Goal: Task Accomplishment & Management: Complete application form

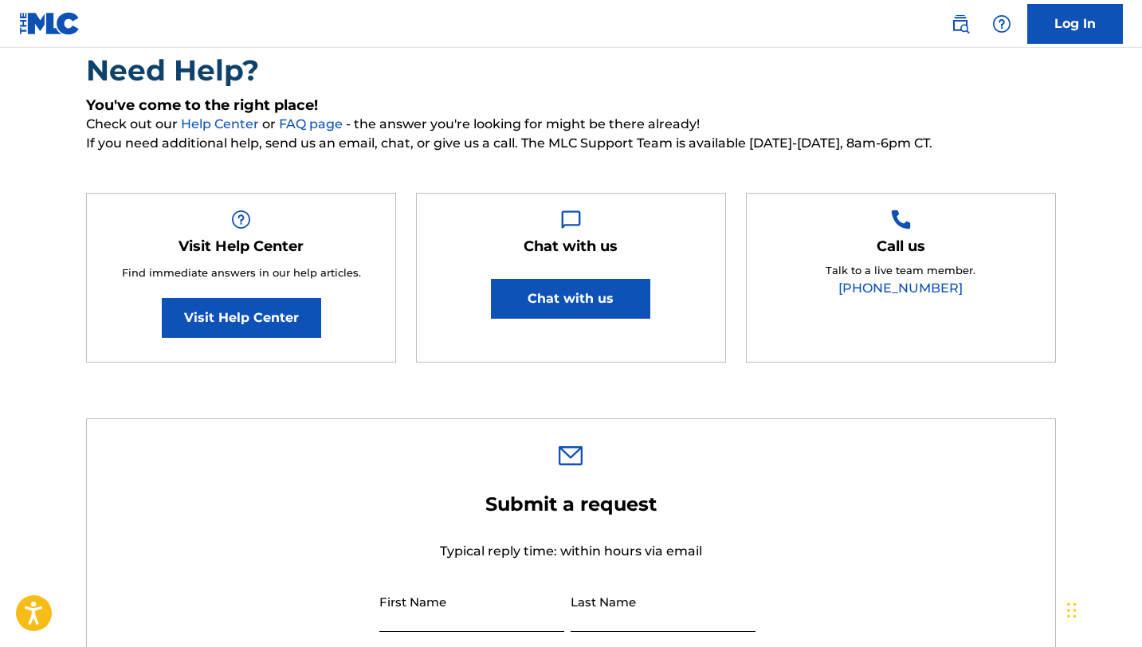
click at [1091, 29] on link "Log In" at bounding box center [1075, 24] width 96 height 40
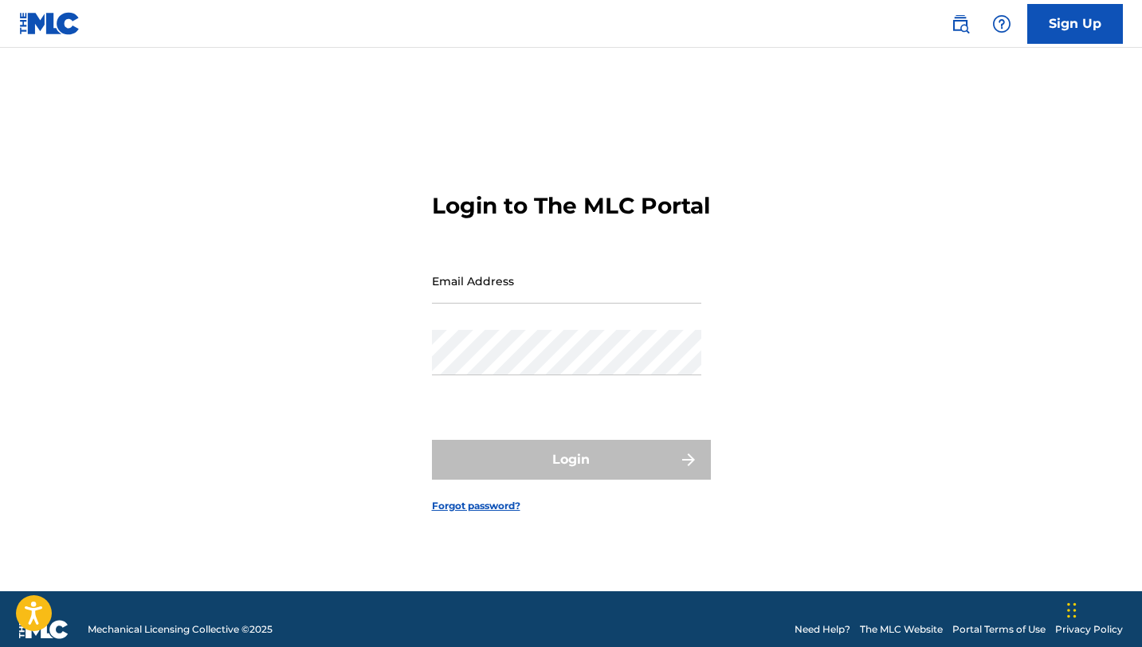
scroll to position [21, 0]
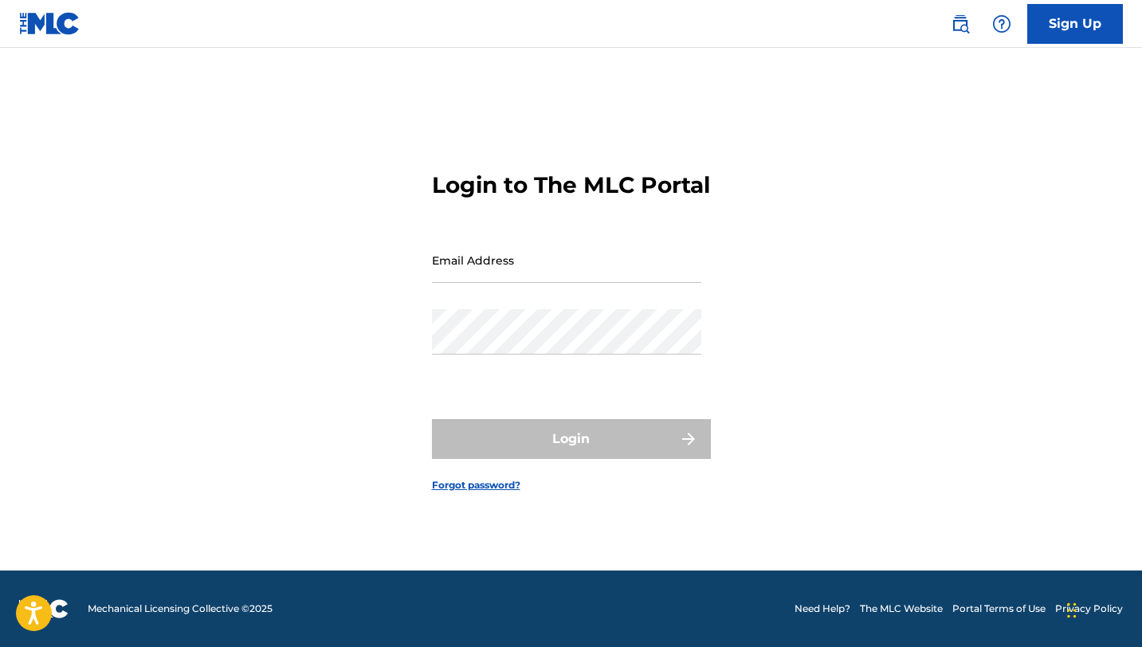
click at [492, 280] on input "Email Address" at bounding box center [566, 259] width 269 height 45
type input "[EMAIL_ADDRESS][DOMAIN_NAME]"
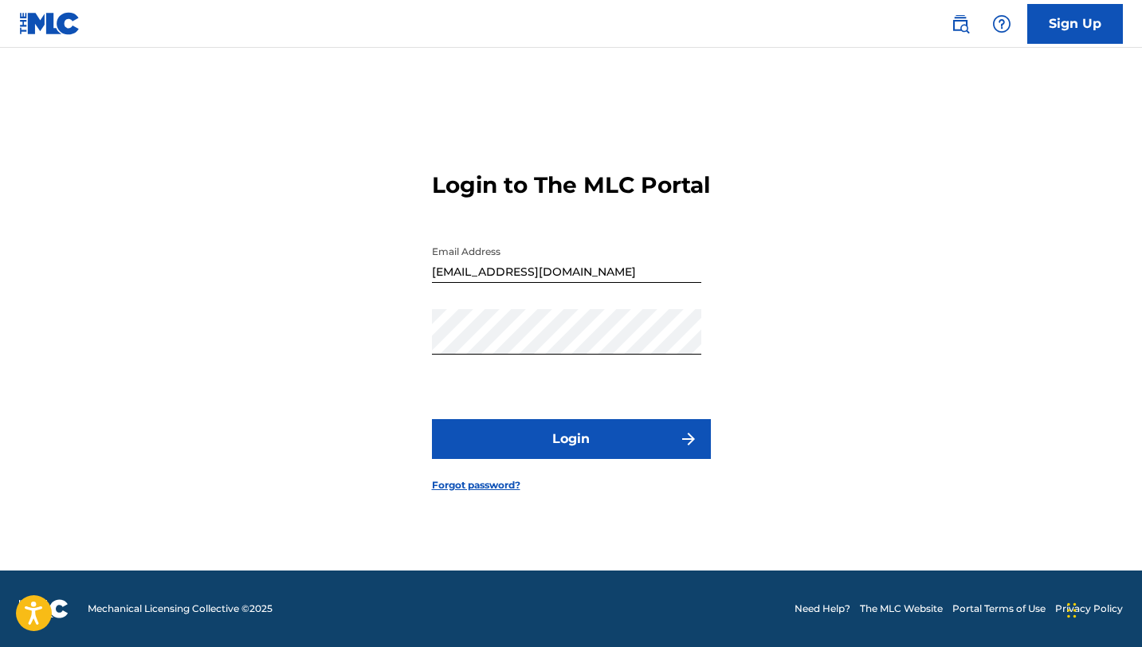
click at [530, 459] on button "Login" at bounding box center [571, 439] width 279 height 40
click at [538, 453] on button "Login" at bounding box center [571, 439] width 279 height 40
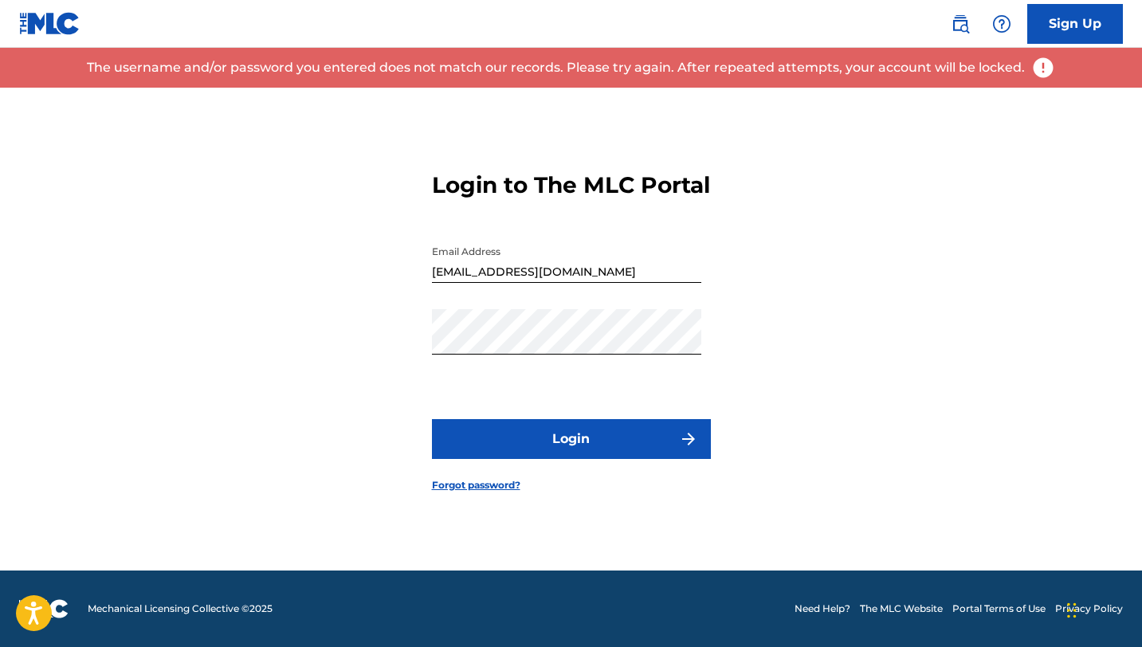
click at [1046, 21] on link "Sign Up" at bounding box center [1075, 24] width 96 height 40
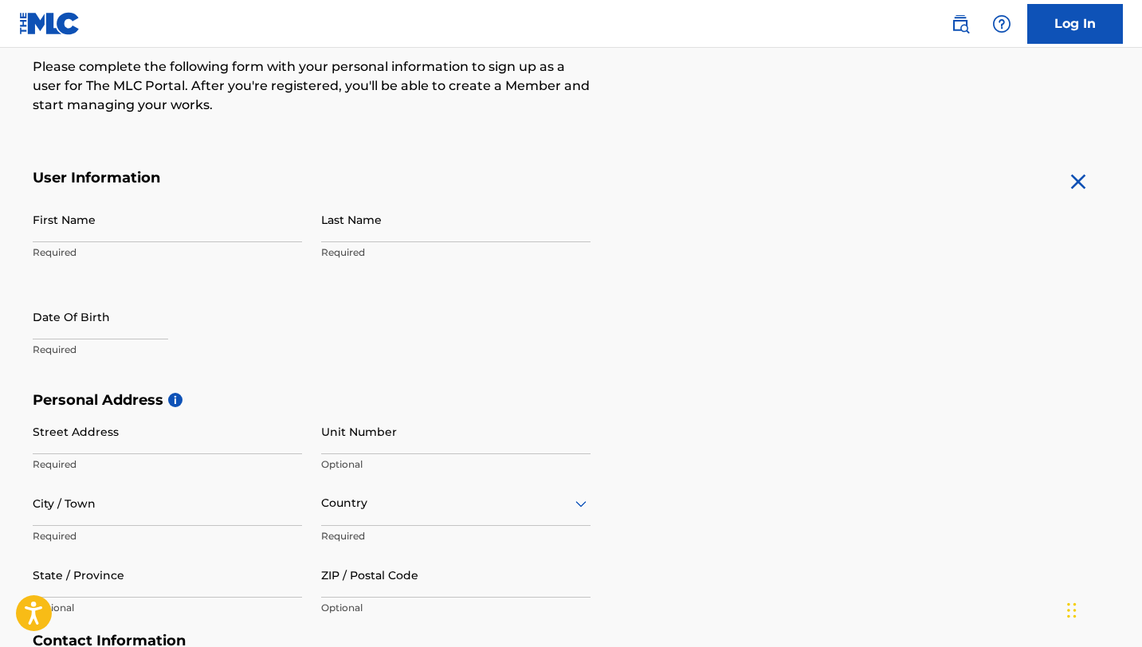
scroll to position [206, 0]
click at [119, 224] on input "First Name" at bounding box center [167, 217] width 269 height 45
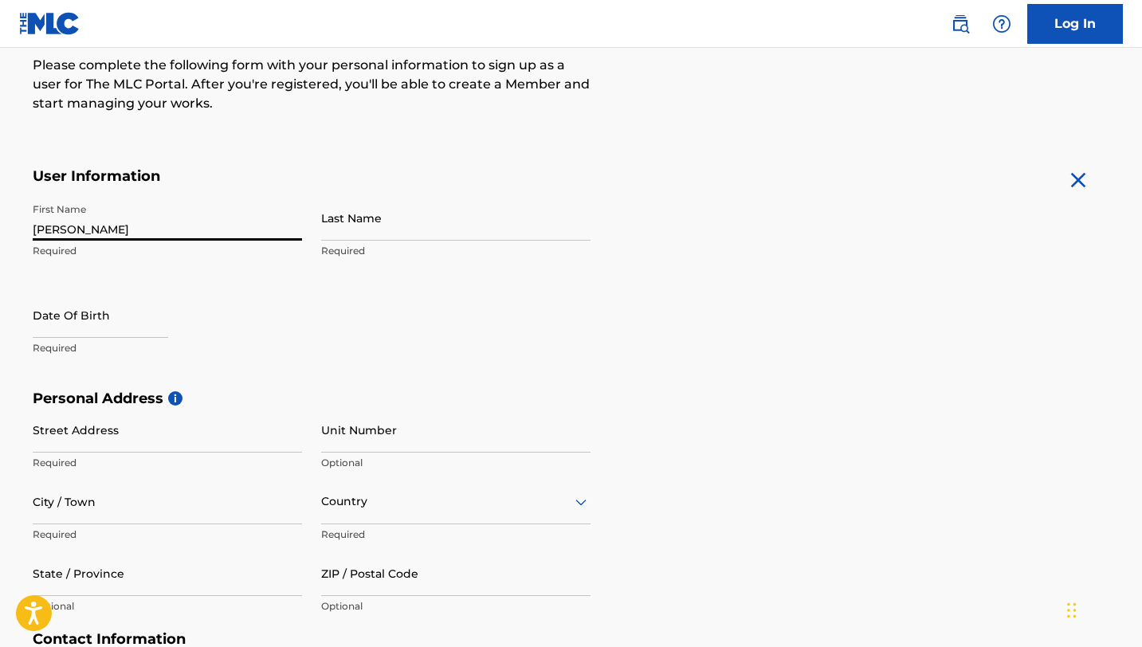
type input "[PERSON_NAME] [PERSON_NAME]"
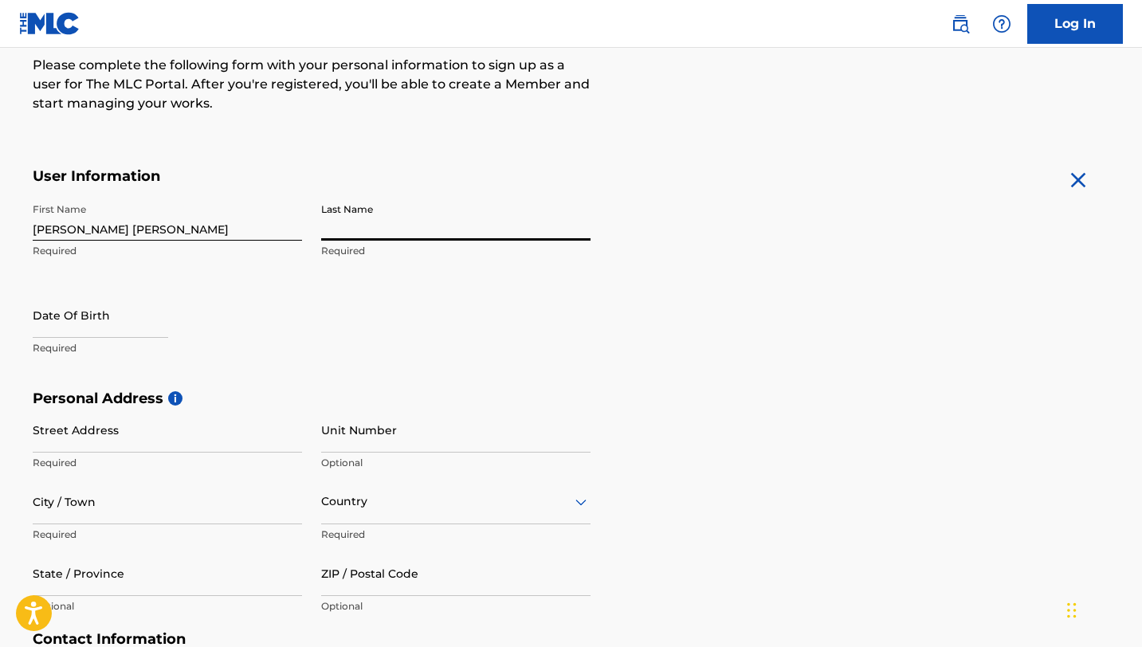
click at [357, 229] on input "Last Name" at bounding box center [455, 217] width 269 height 45
type input "[PERSON_NAME]"
select select "7"
select select "2025"
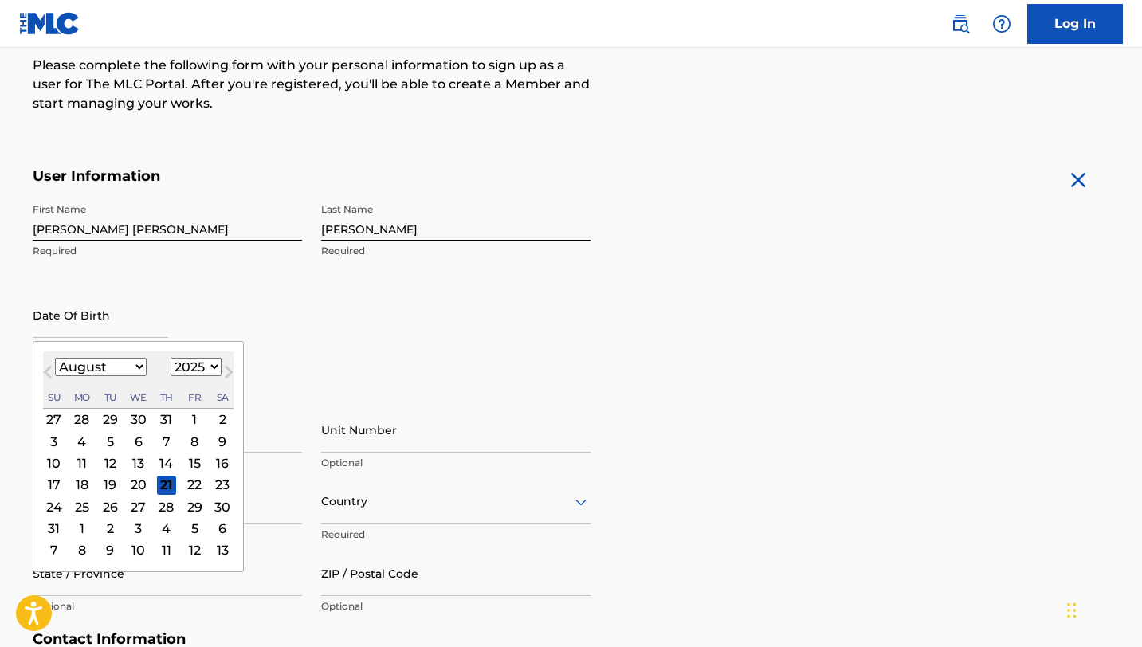
click at [112, 331] on input "text" at bounding box center [100, 314] width 135 height 45
click at [138, 366] on select "January February March April May June July August September October November De…" at bounding box center [101, 367] width 92 height 18
select select "10"
click at [185, 372] on select "1899 1900 1901 1902 1903 1904 1905 1906 1907 1908 1909 1910 1911 1912 1913 1914…" at bounding box center [195, 367] width 51 height 18
select select "1974"
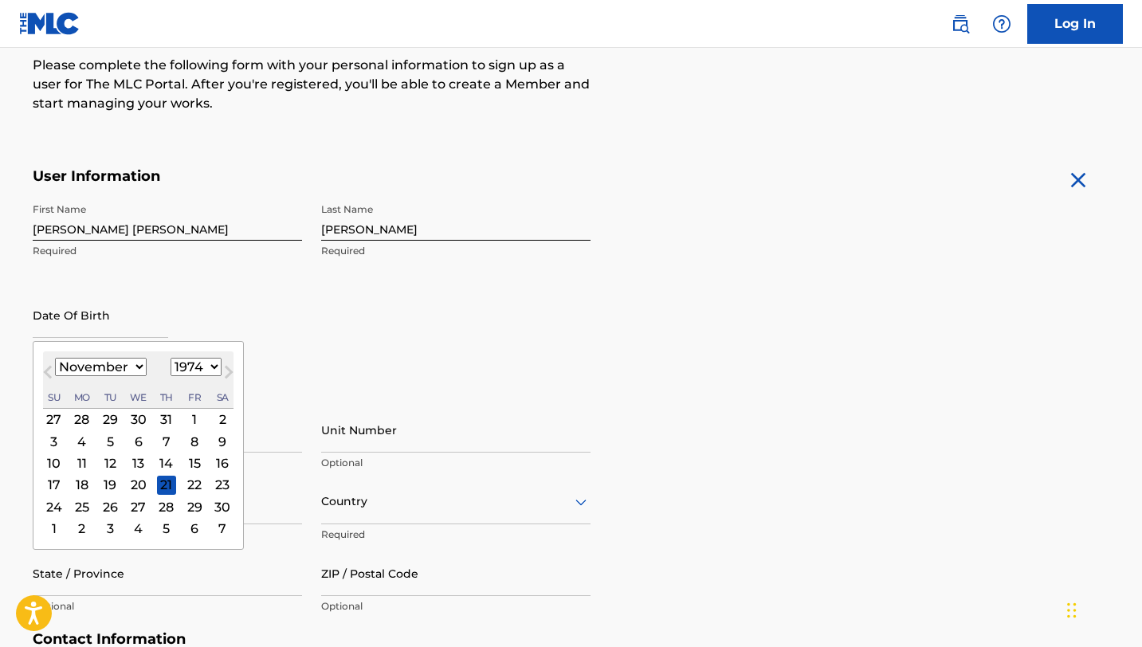
click at [135, 458] on div "13" at bounding box center [137, 462] width 19 height 19
type input "[DATE]"
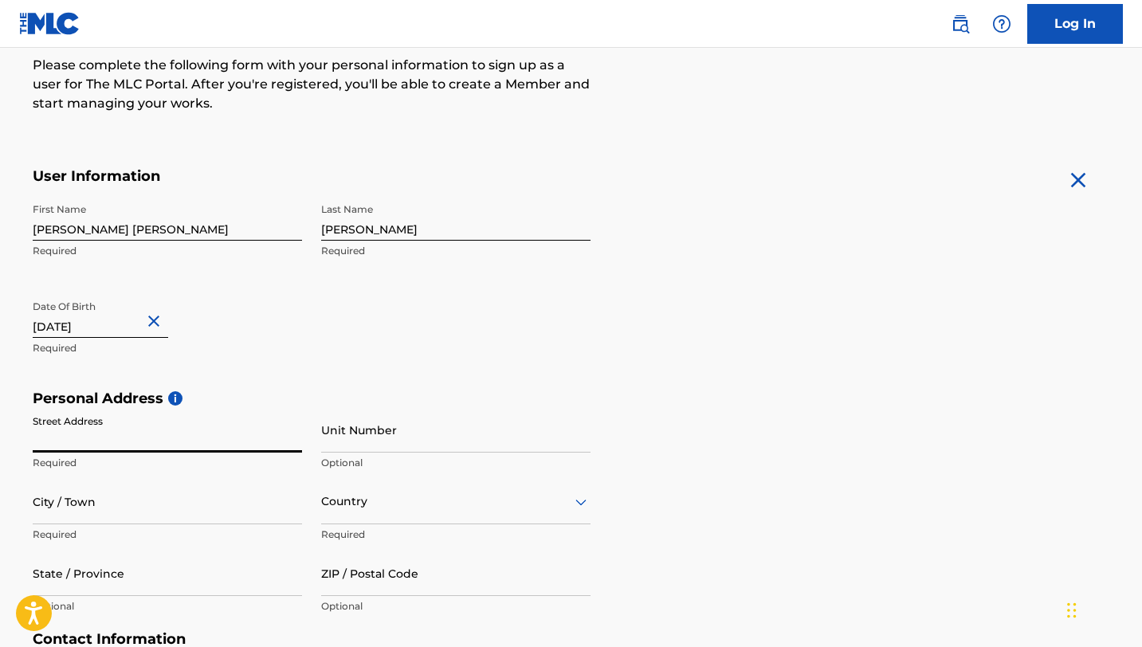
click at [127, 440] on input "Street Address" at bounding box center [167, 429] width 269 height 45
type input "[STREET_ADDRESS][PERSON_NAME]"
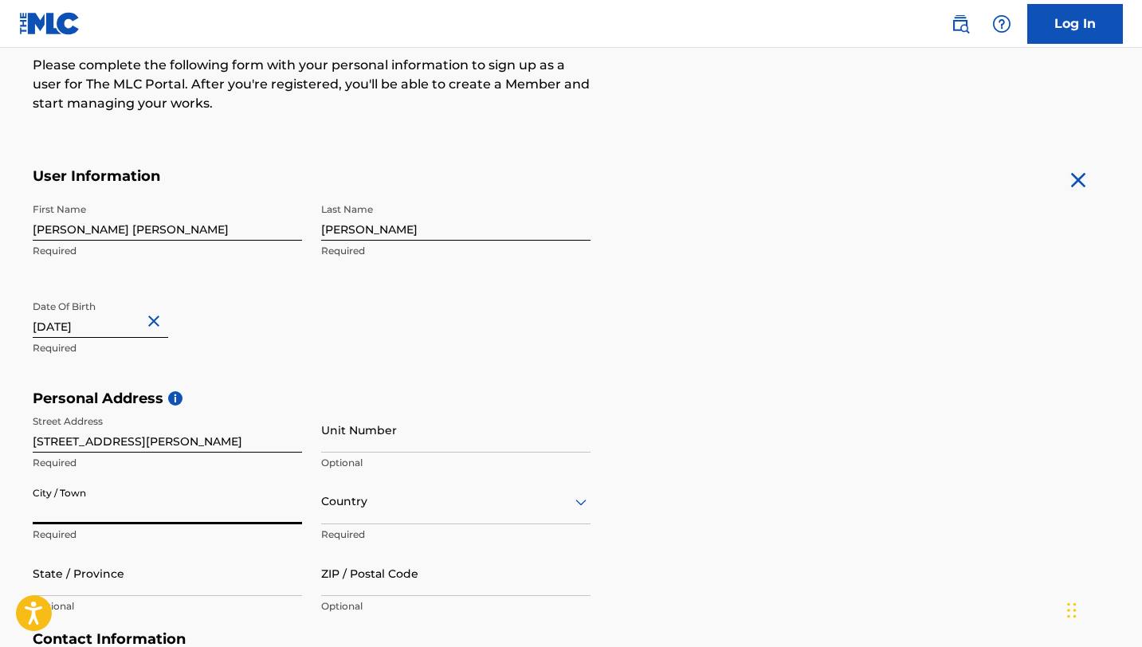
click at [95, 517] on input "City / Town" at bounding box center [167, 501] width 269 height 45
type input "[GEOGRAPHIC_DATA][US_STATE]"
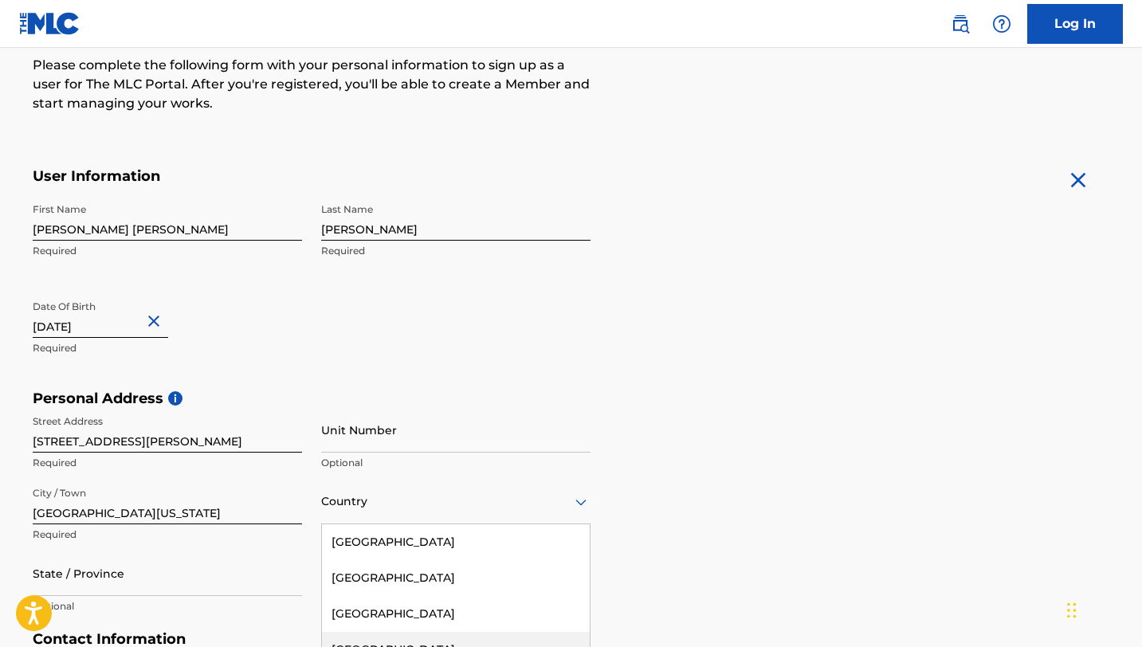
scroll to position [323, 0]
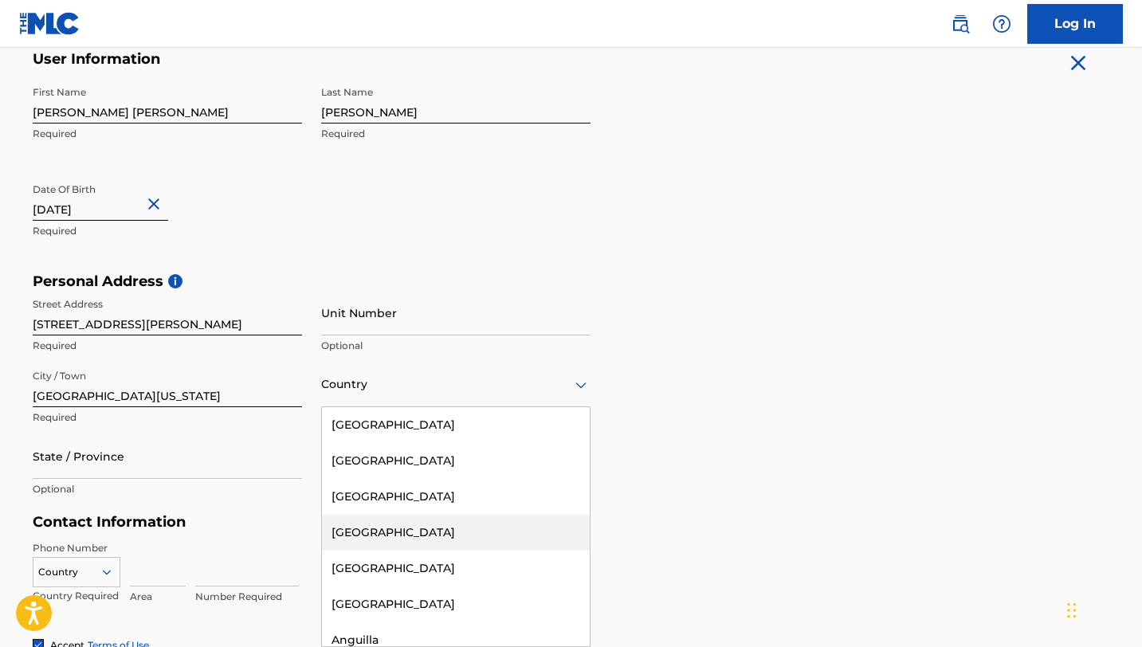
click at [378, 407] on div "[GEOGRAPHIC_DATA], 4 of 223. 223 results available. Use Up and Down to choose o…" at bounding box center [455, 384] width 269 height 45
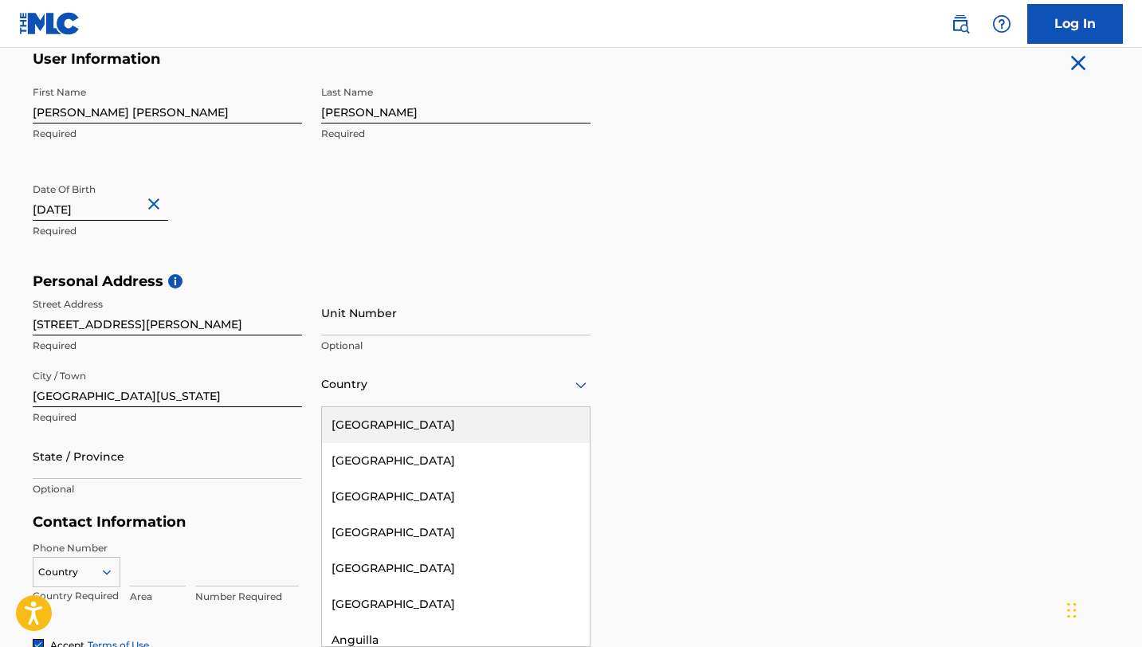
click at [382, 423] on div "[GEOGRAPHIC_DATA]" at bounding box center [456, 425] width 268 height 36
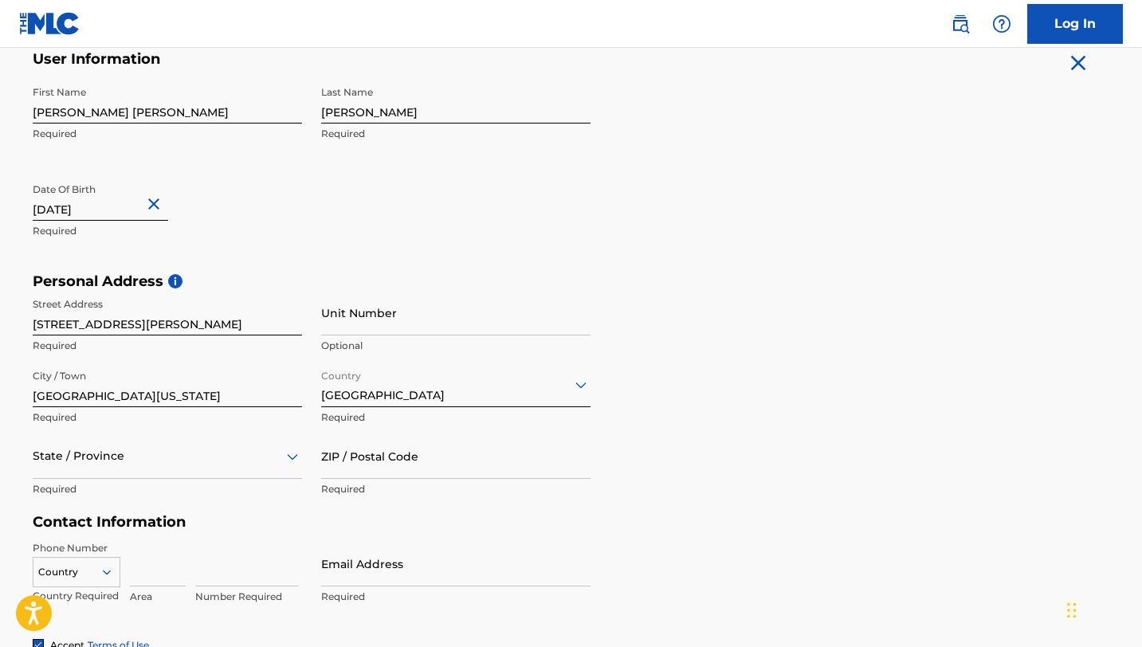
click at [339, 467] on input "ZIP / Postal Code" at bounding box center [455, 455] width 269 height 45
type input "53074"
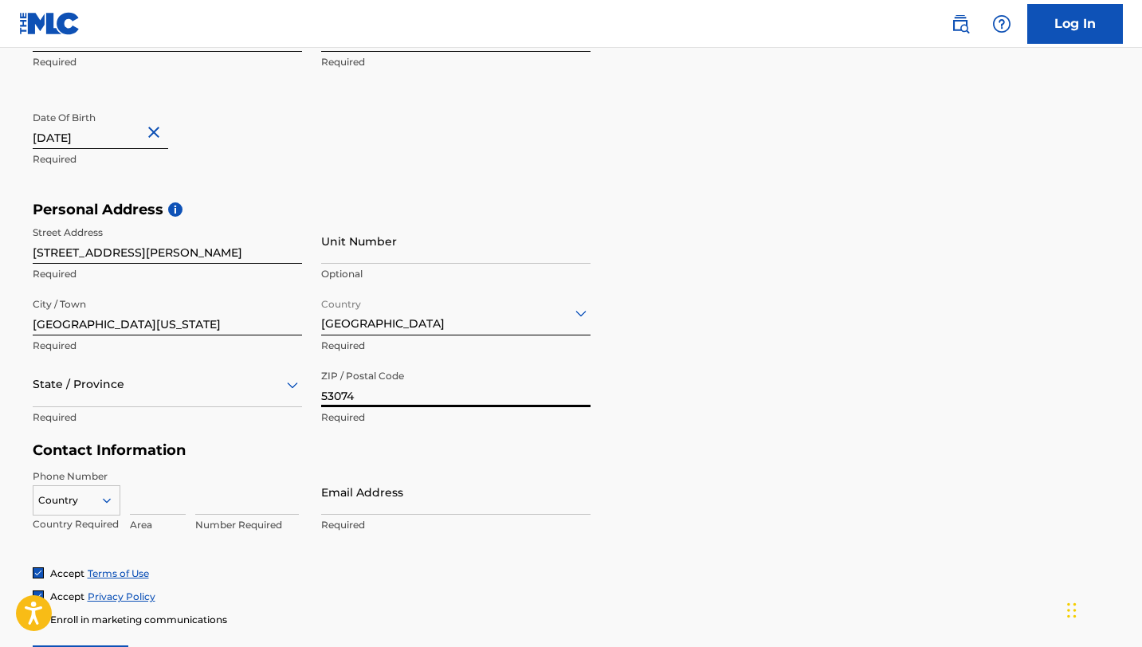
click at [171, 407] on div "State / Province" at bounding box center [167, 384] width 269 height 45
type input "port was"
click at [288, 386] on icon at bounding box center [292, 384] width 19 height 19
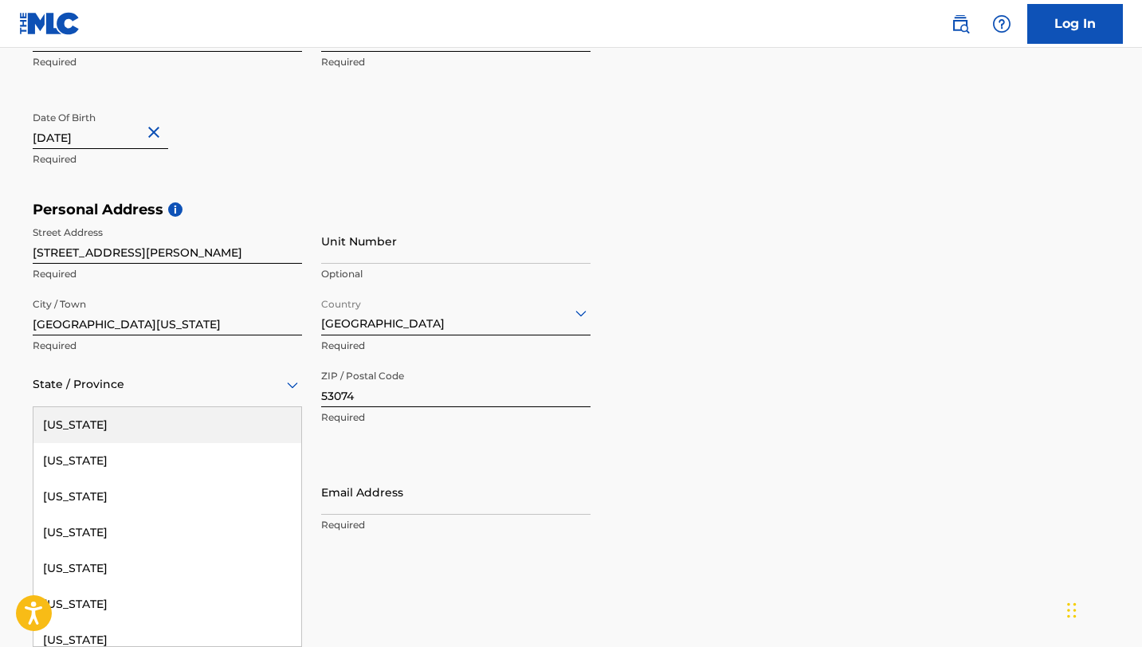
click at [276, 362] on div "State / Province" at bounding box center [167, 384] width 269 height 45
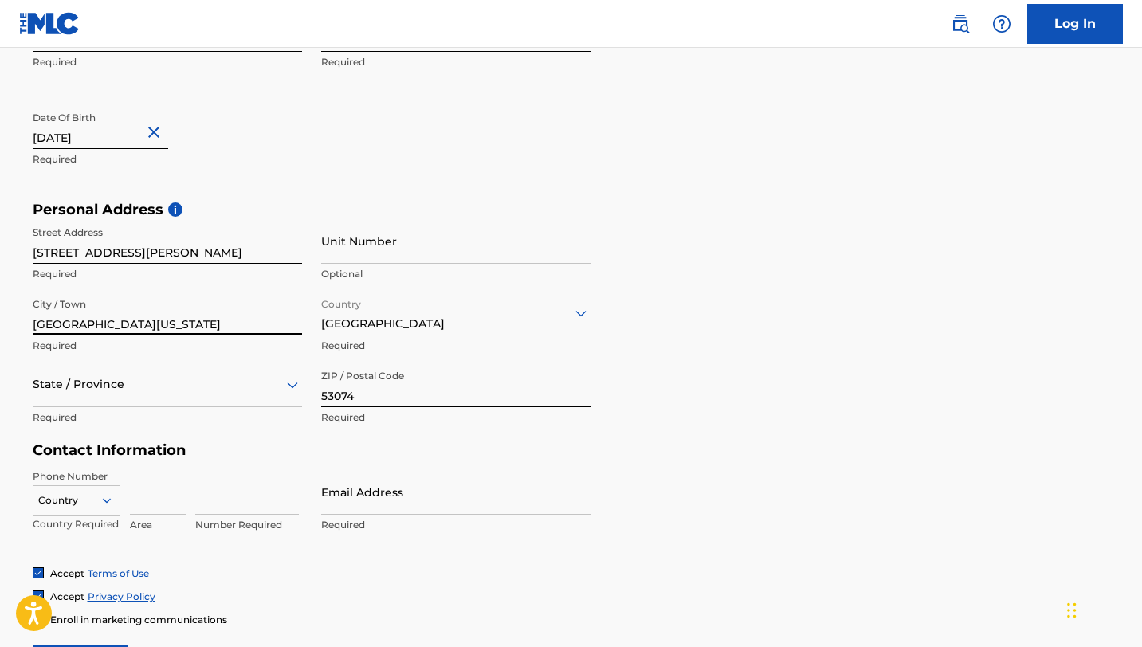
click at [237, 310] on input "[GEOGRAPHIC_DATA][US_STATE]" at bounding box center [167, 312] width 269 height 45
click at [63, 397] on div "State / Province" at bounding box center [167, 384] width 269 height 45
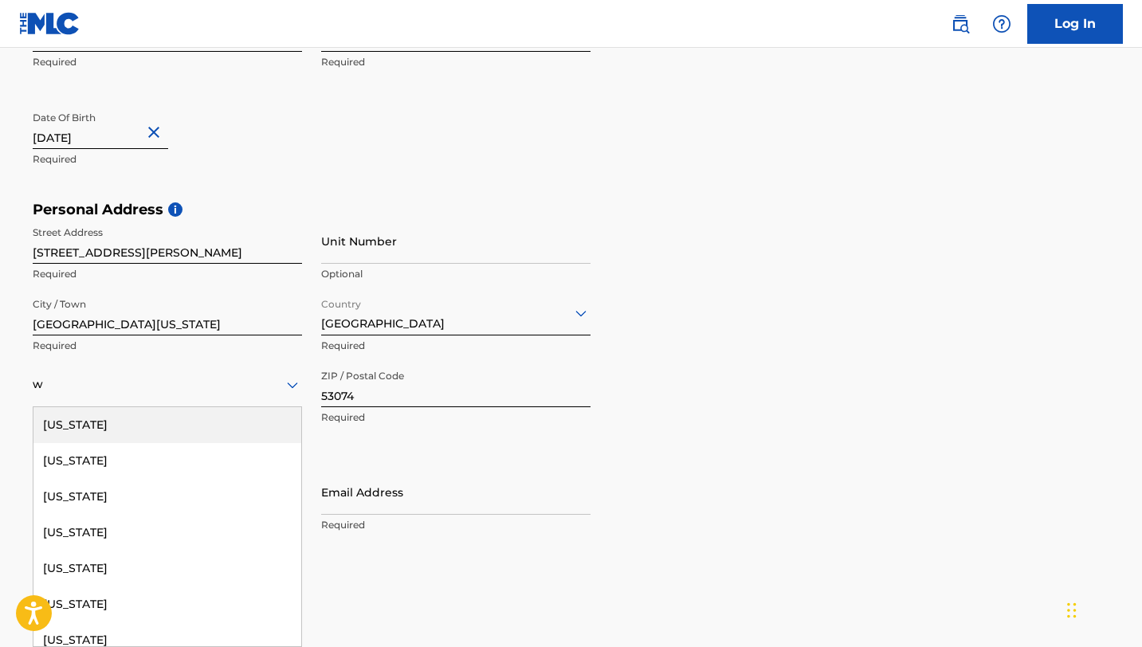
type input "wi"
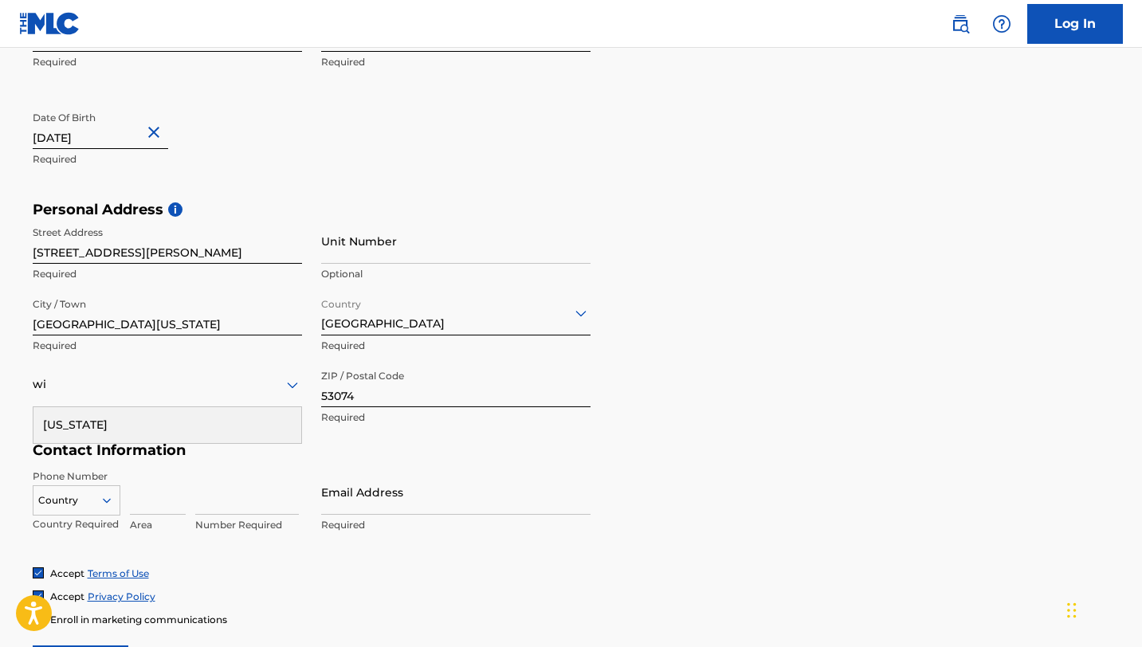
click at [80, 427] on div "[US_STATE]" at bounding box center [167, 425] width 268 height 36
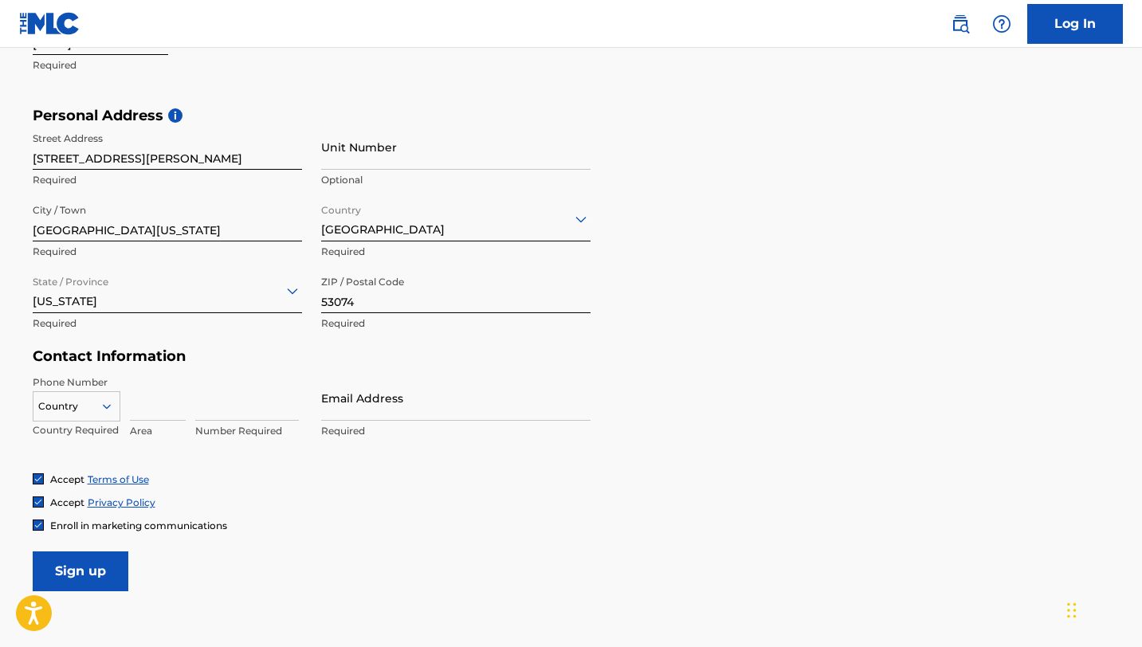
scroll to position [507, 0]
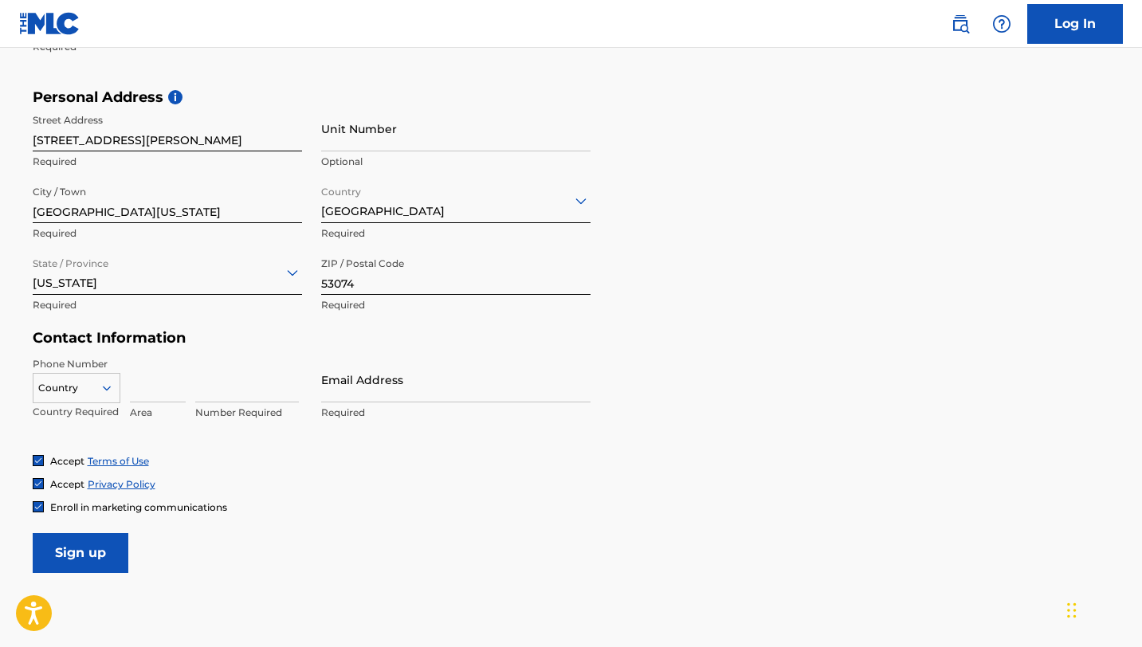
click at [78, 389] on div at bounding box center [76, 388] width 86 height 18
click at [239, 492] on div "Accept Terms of Use Accept Privacy Policy Enroll in marketing communications" at bounding box center [571, 484] width 1077 height 60
click at [165, 375] on input at bounding box center [158, 379] width 56 height 45
click at [236, 437] on div "Phone Number Country Country Required [PHONE_NUMBER] Value must contain only nu…" at bounding box center [312, 405] width 558 height 97
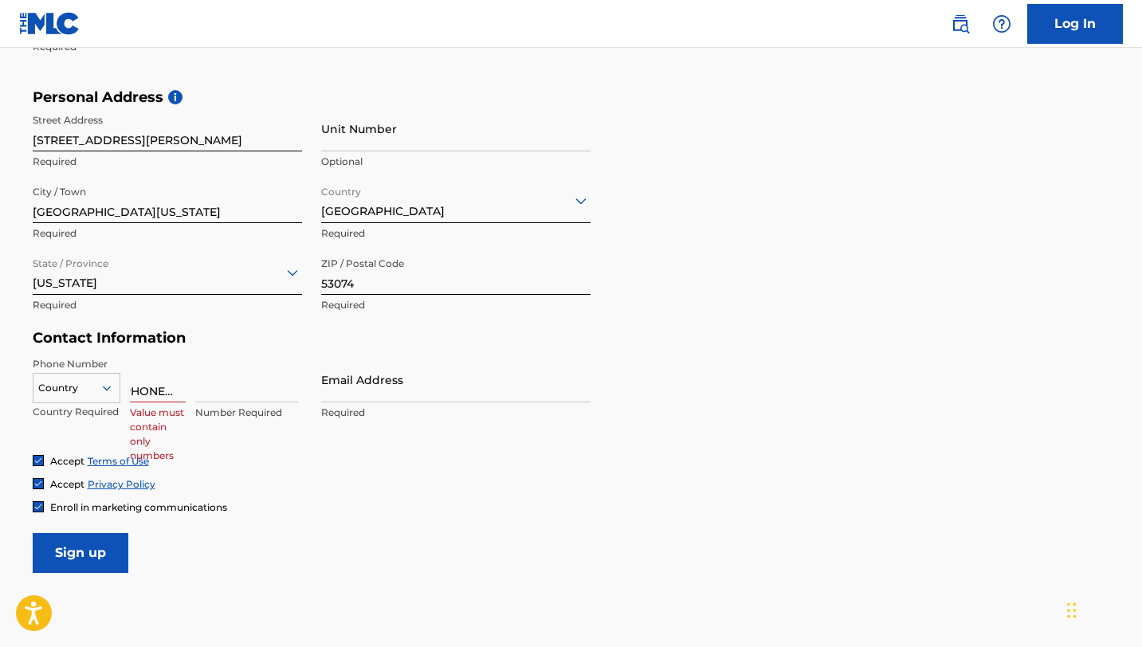
scroll to position [0, 0]
click at [333, 394] on input "Email Address" at bounding box center [455, 379] width 269 height 45
drag, startPoint x: 131, startPoint y: 390, endPoint x: 227, endPoint y: 382, distance: 95.9
click at [227, 382] on div "Country Country Required [PHONE_NUMBER] Value must contain only numbers Number …" at bounding box center [167, 393] width 269 height 72
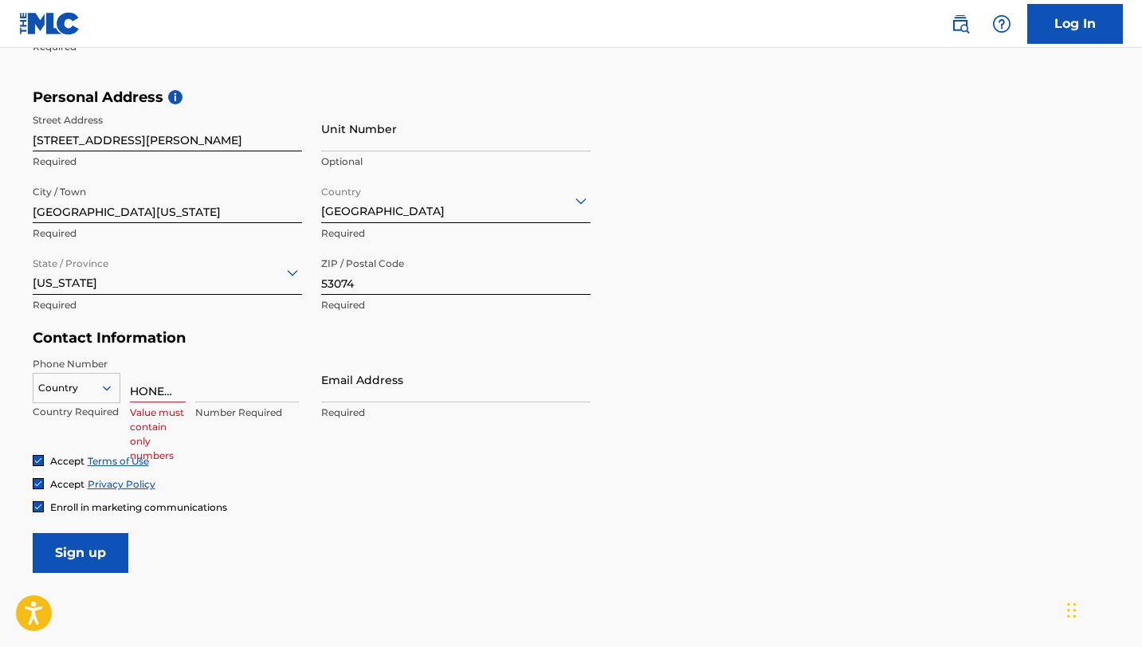
scroll to position [0, 0]
click at [369, 395] on input "Email Address" at bounding box center [455, 379] width 269 height 45
click at [178, 394] on input "[PHONE_NUMBER]" at bounding box center [158, 379] width 56 height 45
click at [184, 392] on input "1818 664" at bounding box center [158, 379] width 56 height 45
type input "1"
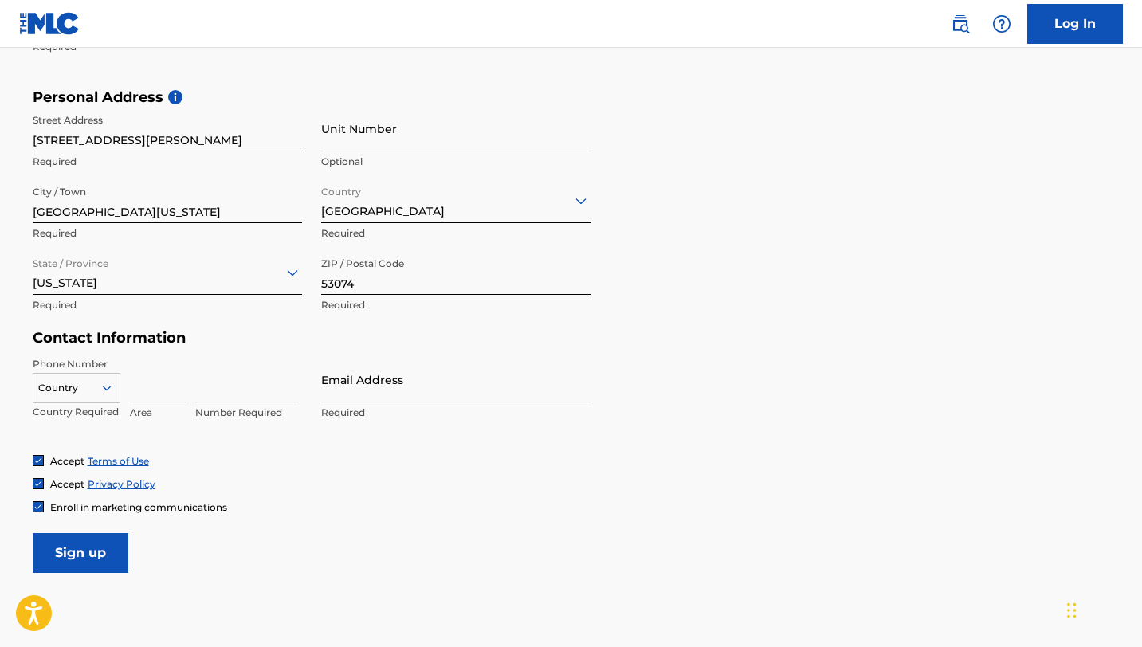
click at [112, 385] on icon at bounding box center [107, 388] width 14 height 14
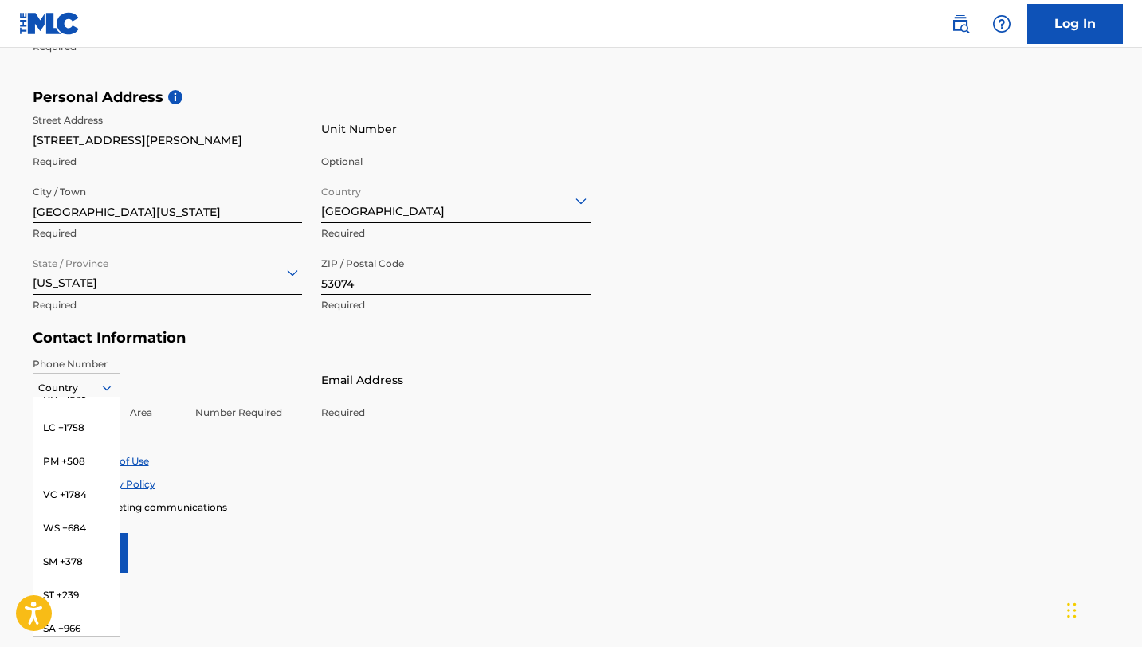
scroll to position [5475, 0]
click at [11, 387] on main "The MLC uses identity verification before a user is registered to comply with K…" at bounding box center [571, 101] width 1142 height 1122
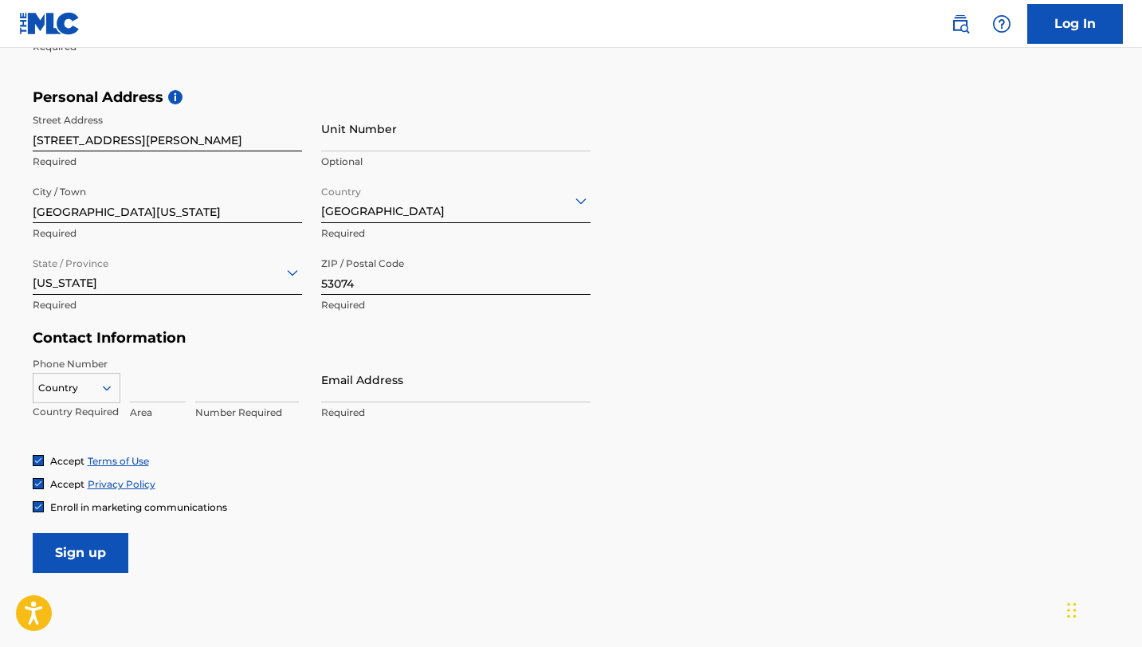
click at [75, 393] on div at bounding box center [76, 388] width 86 height 18
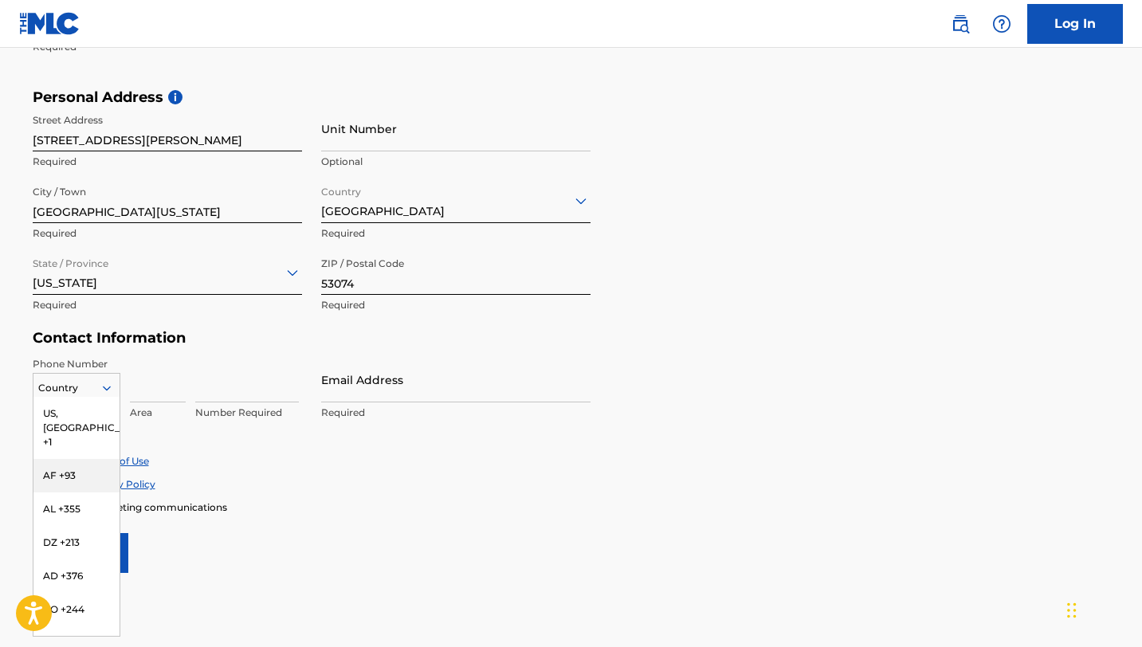
type input "1"
type input "[GEOGRAPHIC_DATA]"
type input "CA"
type input "818"
type input "4291664"
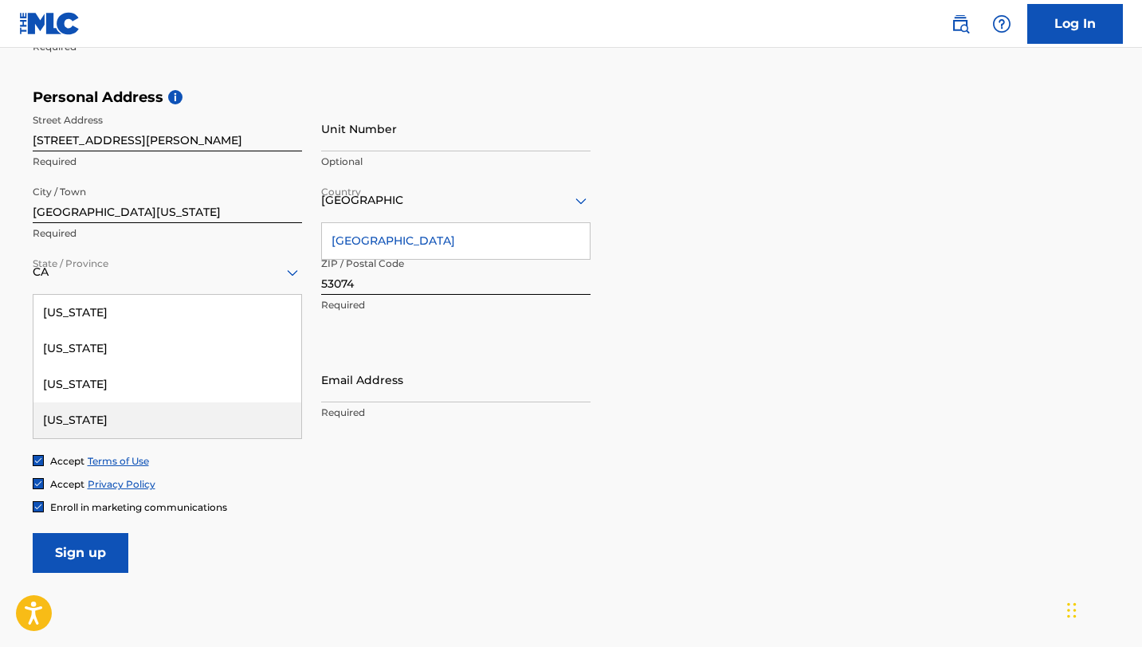
click at [243, 476] on div "Accept Terms of Use Accept Privacy Policy Enroll in marketing communications" at bounding box center [571, 484] width 1077 height 60
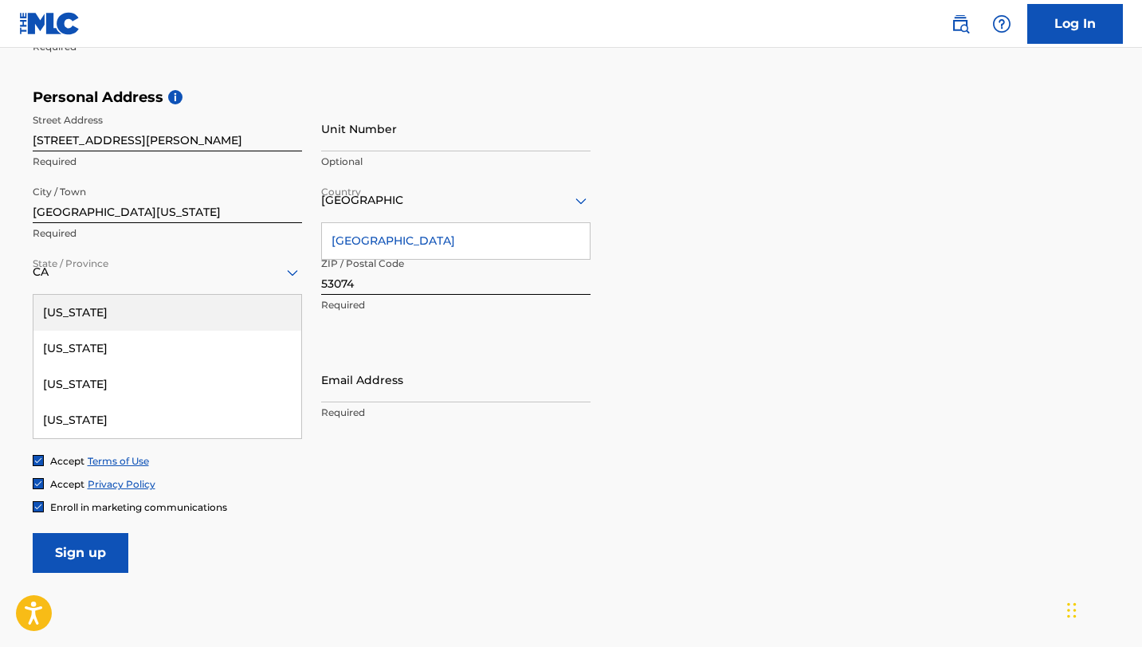
click at [64, 276] on div "CA" at bounding box center [167, 272] width 269 height 20
click at [50, 271] on input "CA" at bounding box center [42, 272] width 19 height 17
type input "C"
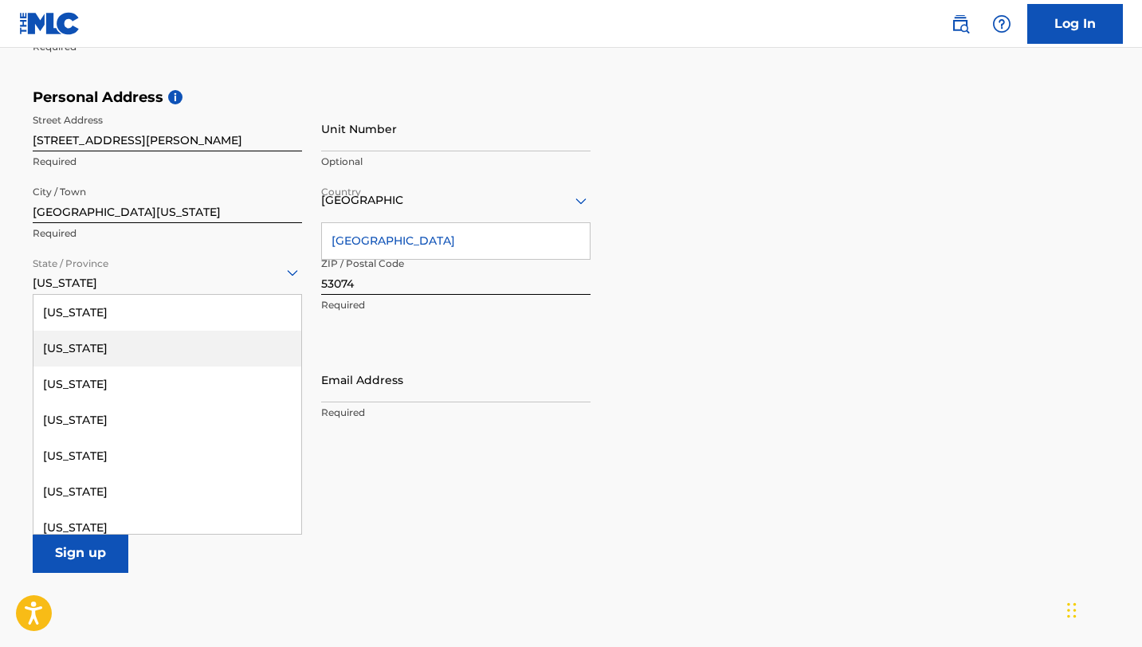
click at [422, 450] on div "Phone Number Country Country Required 818 Area 4291664 Number Required Email Ad…" at bounding box center [312, 405] width 558 height 97
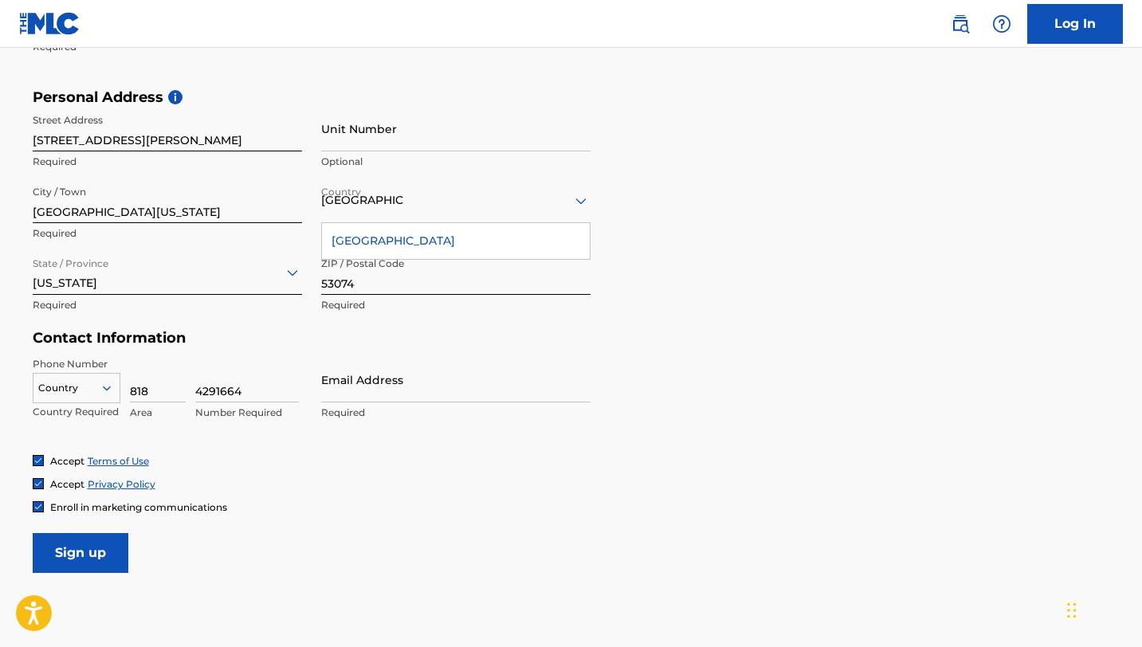
click at [362, 386] on input "Email Address" at bounding box center [455, 379] width 269 height 45
type input "[EMAIL_ADDRESS][DOMAIN_NAME]"
click at [101, 554] on input "Sign up" at bounding box center [81, 553] width 96 height 40
click at [59, 561] on input "Sign up" at bounding box center [81, 553] width 96 height 40
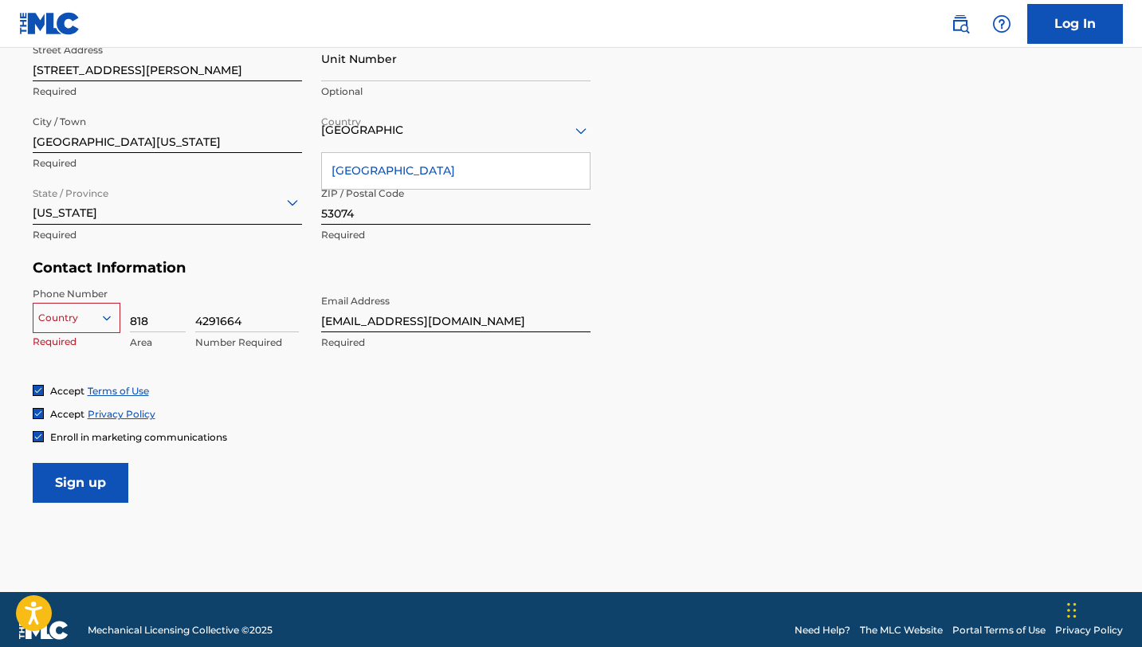
scroll to position [598, 0]
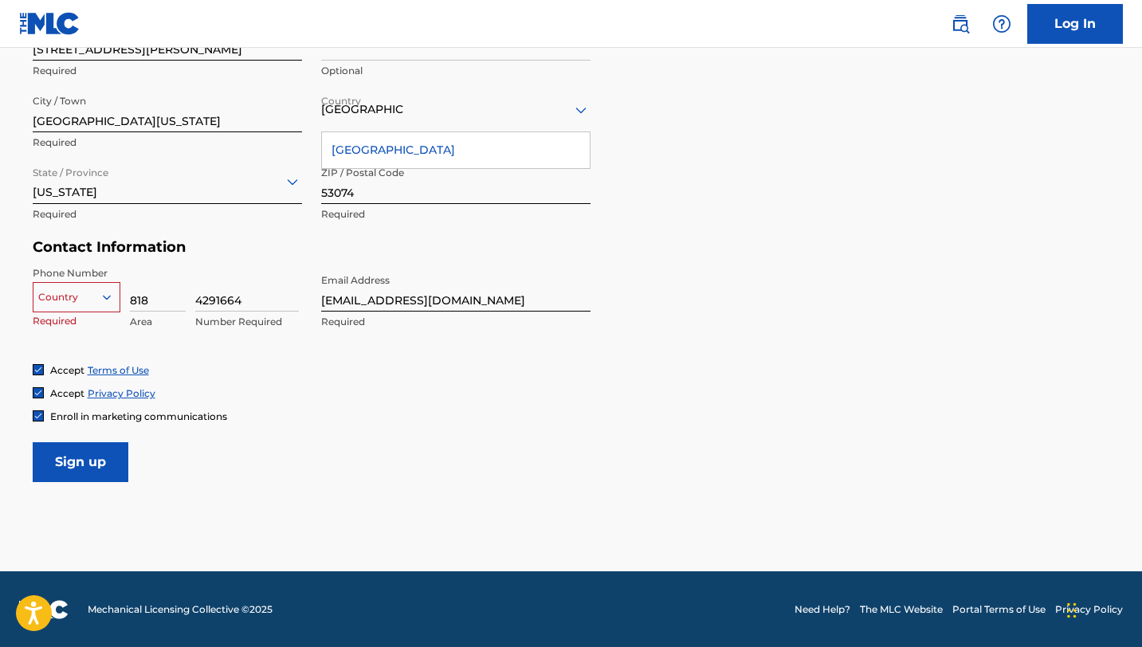
click at [65, 294] on div at bounding box center [76, 297] width 86 height 18
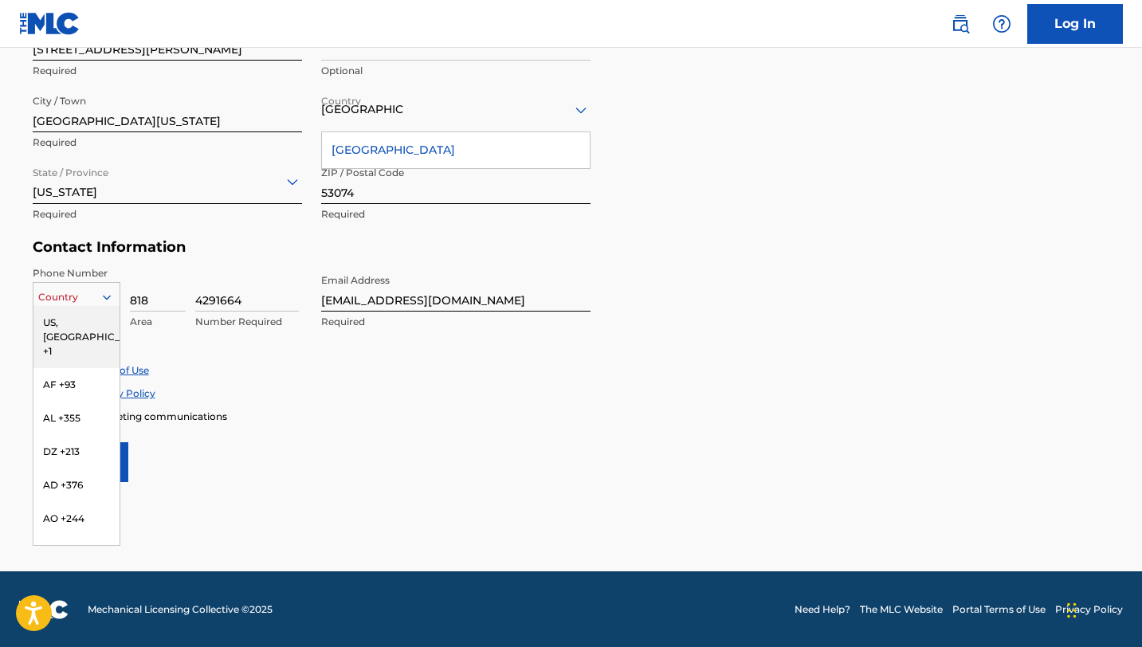
click at [34, 317] on div "US, [GEOGRAPHIC_DATA] +1" at bounding box center [76, 337] width 86 height 62
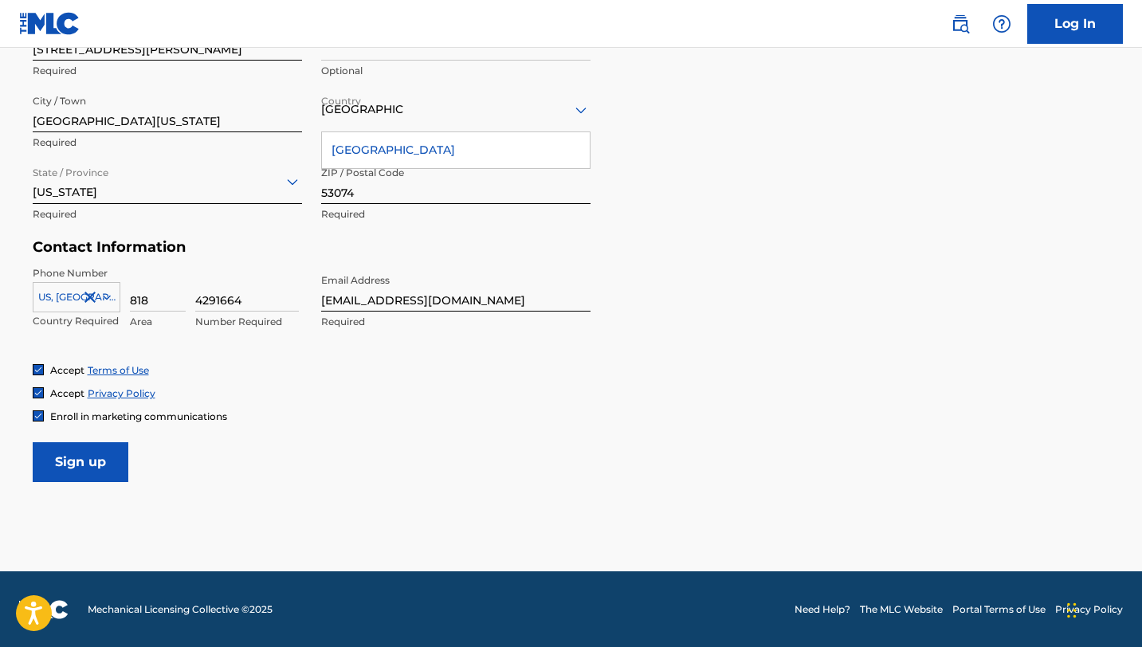
click at [86, 464] on input "Sign up" at bounding box center [81, 462] width 96 height 40
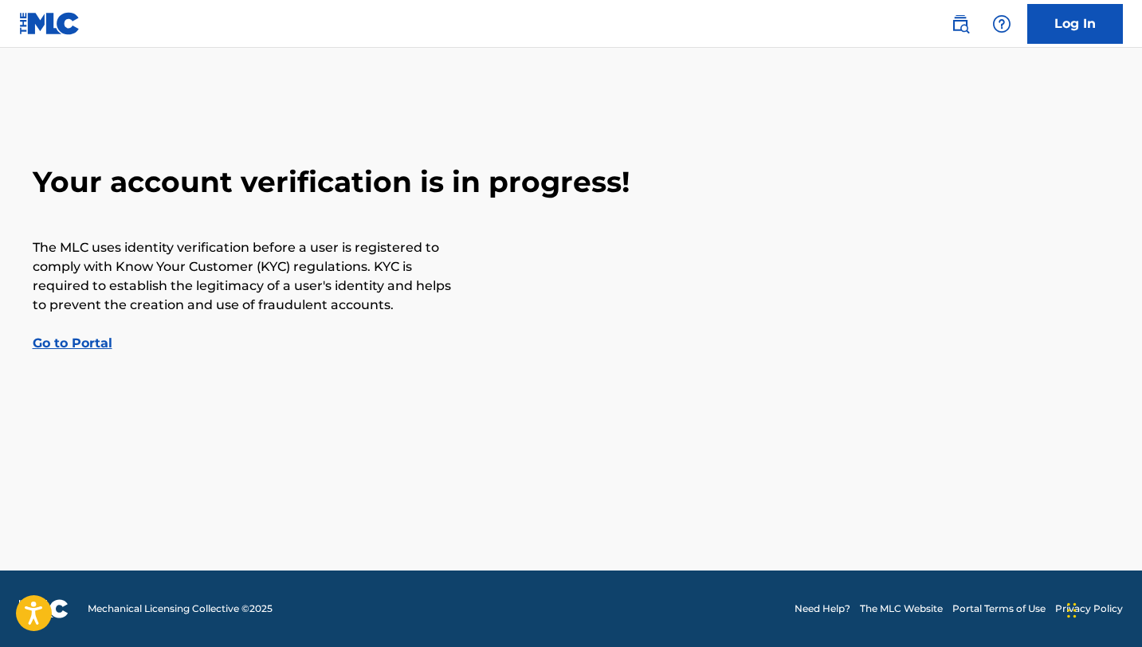
click at [61, 342] on link "Go to Portal" at bounding box center [73, 342] width 80 height 15
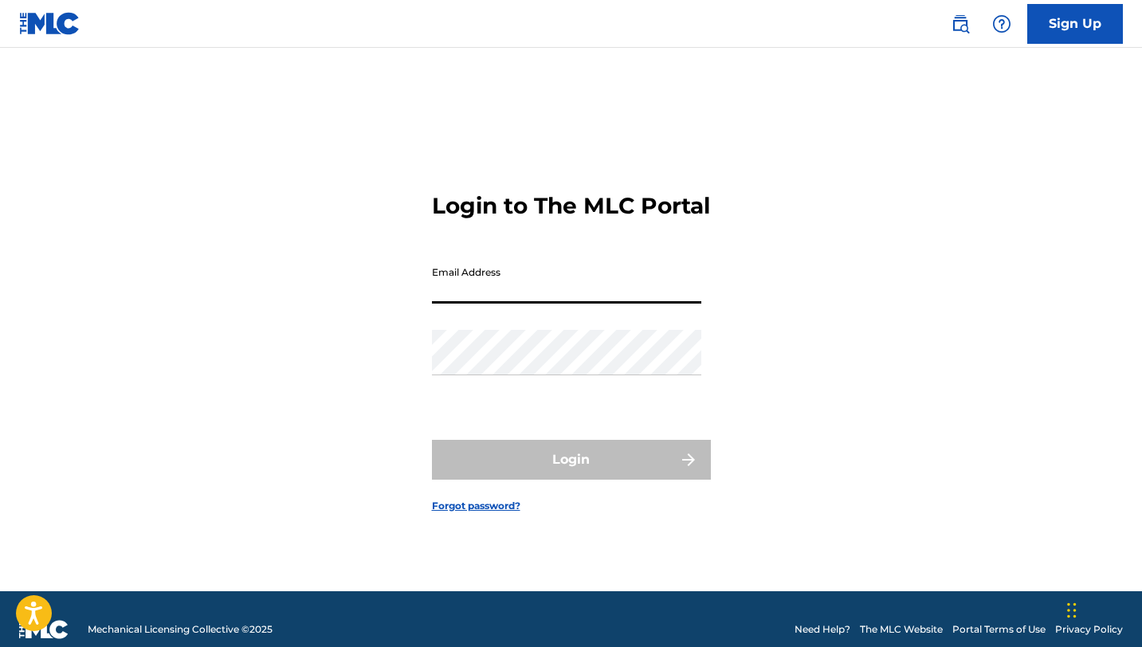
click at [460, 294] on input "Email Address" at bounding box center [566, 280] width 269 height 45
type input "[EMAIL_ADDRESS][DOMAIN_NAME]"
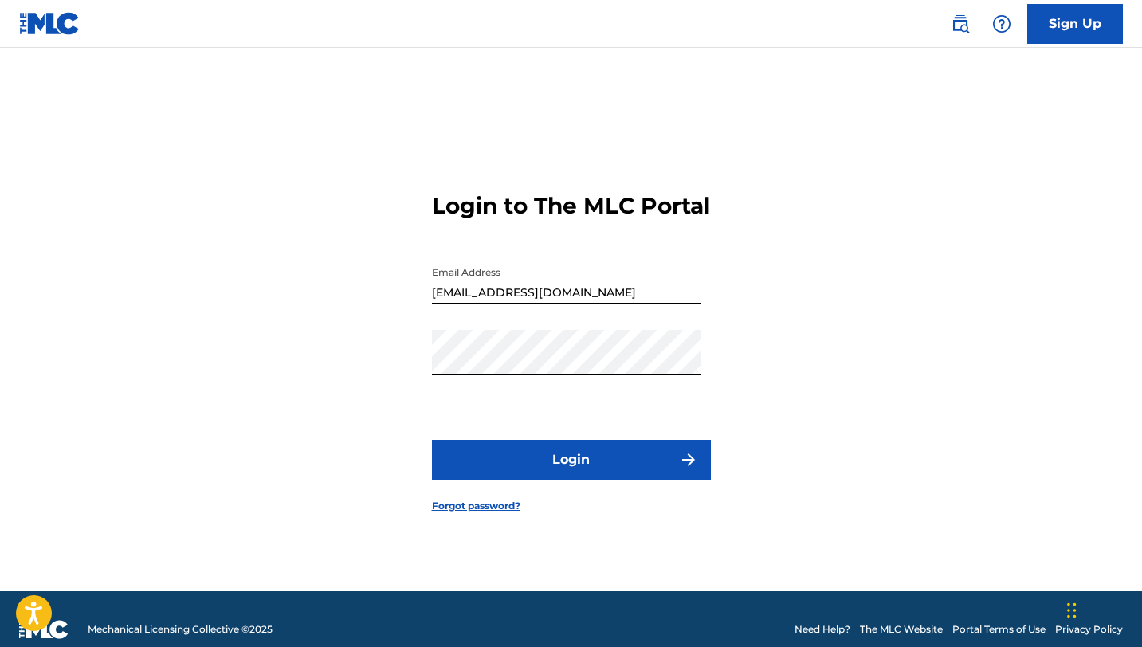
click at [547, 472] on button "Login" at bounding box center [571, 460] width 279 height 40
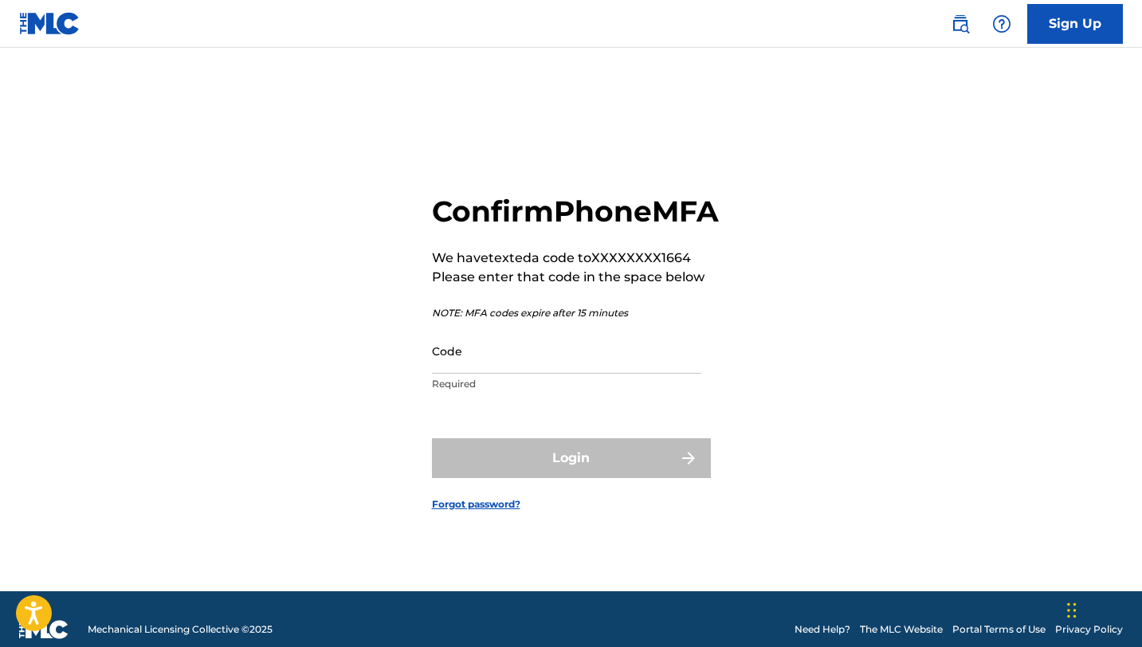
click at [480, 374] on input "Code" at bounding box center [566, 350] width 269 height 45
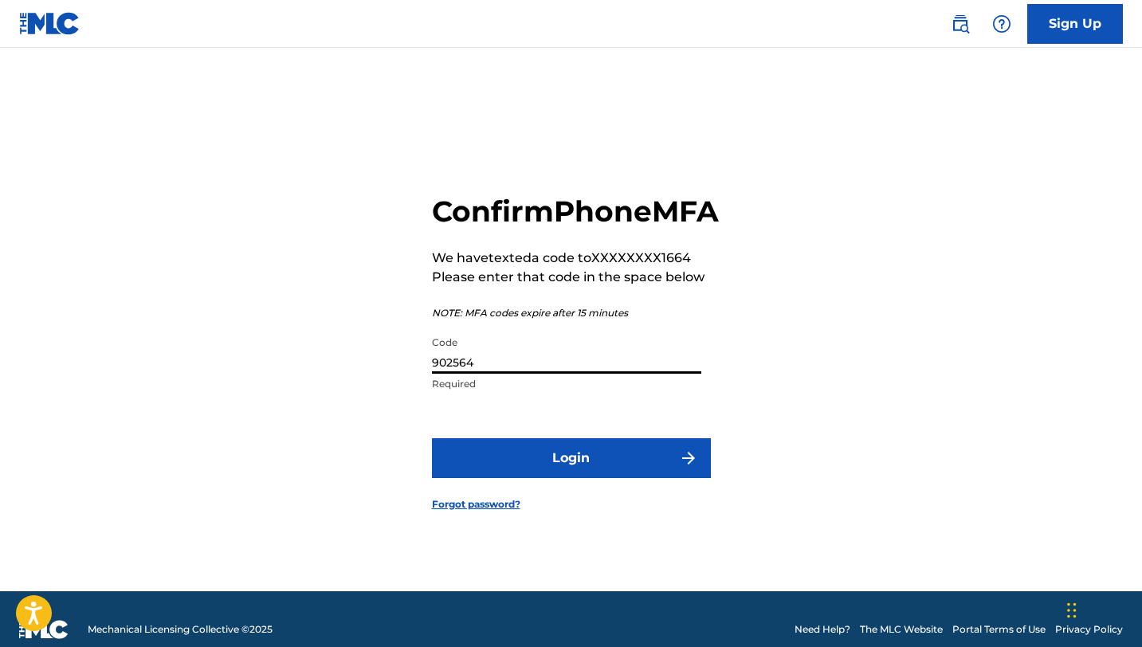
type input "902564"
click at [512, 478] on button "Login" at bounding box center [571, 458] width 279 height 40
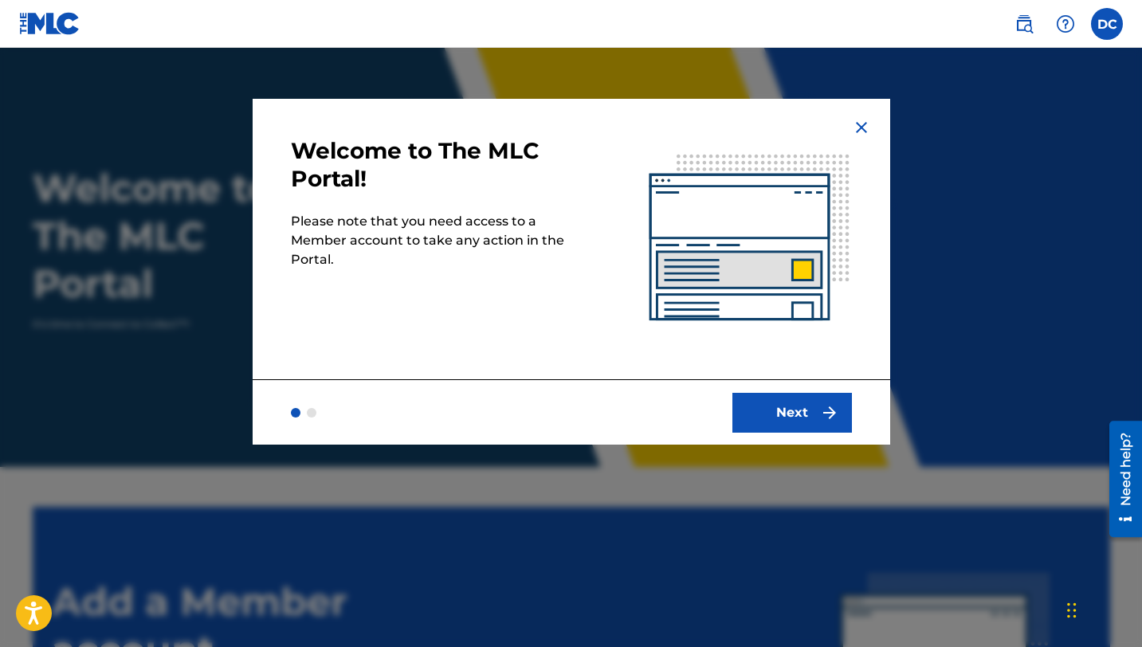
click at [767, 408] on button "Next" at bounding box center [792, 413] width 120 height 40
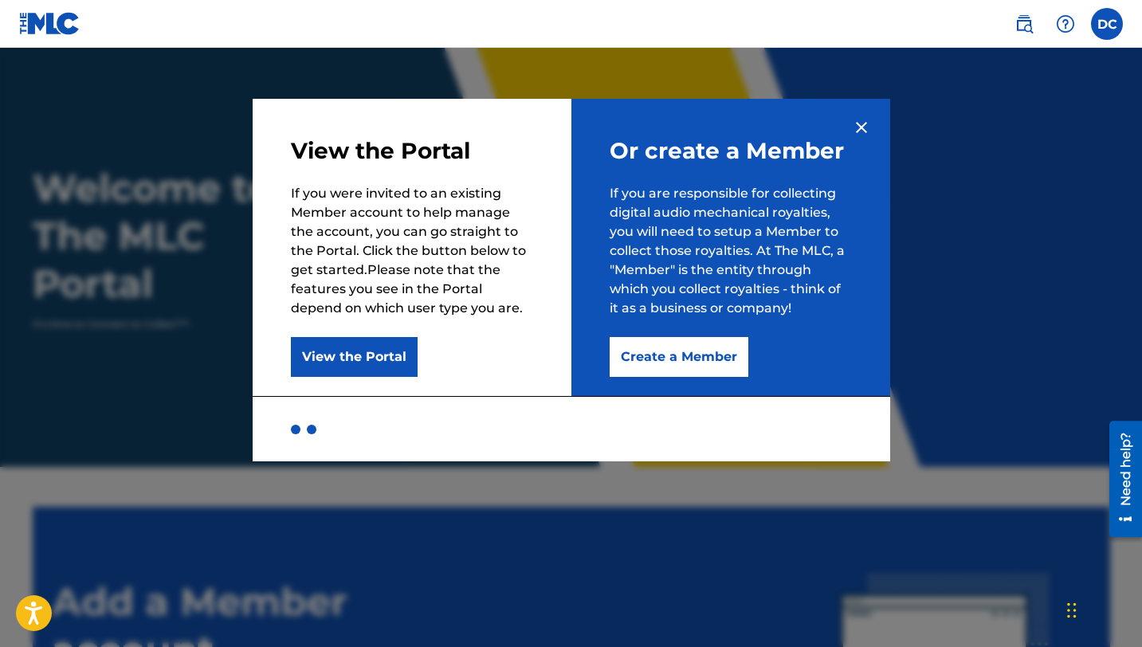
click at [700, 363] on button "Create a Member" at bounding box center [678, 357] width 139 height 40
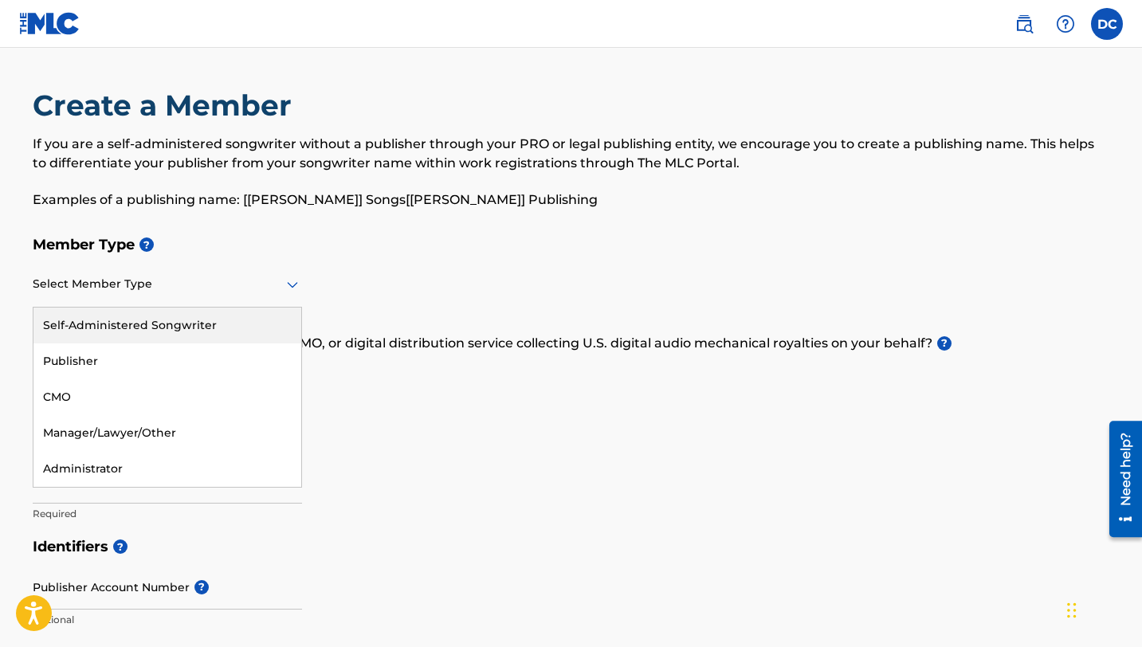
click at [292, 285] on icon at bounding box center [292, 285] width 11 height 6
click at [220, 324] on div "Self-Administered Songwriter" at bounding box center [167, 326] width 268 height 36
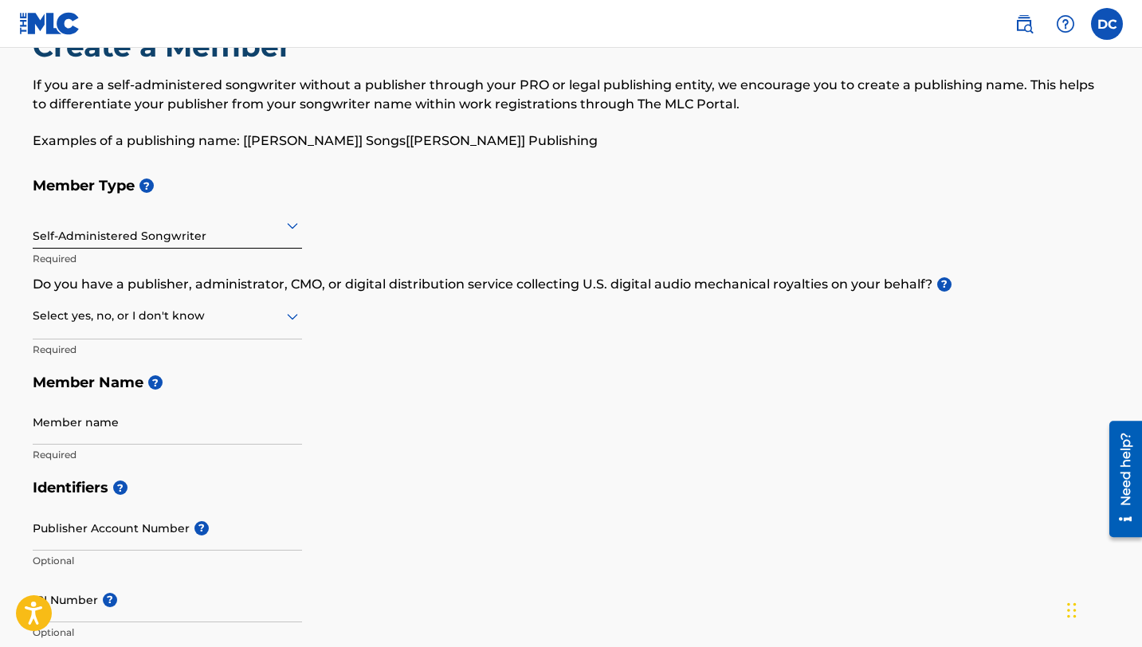
scroll to position [62, 0]
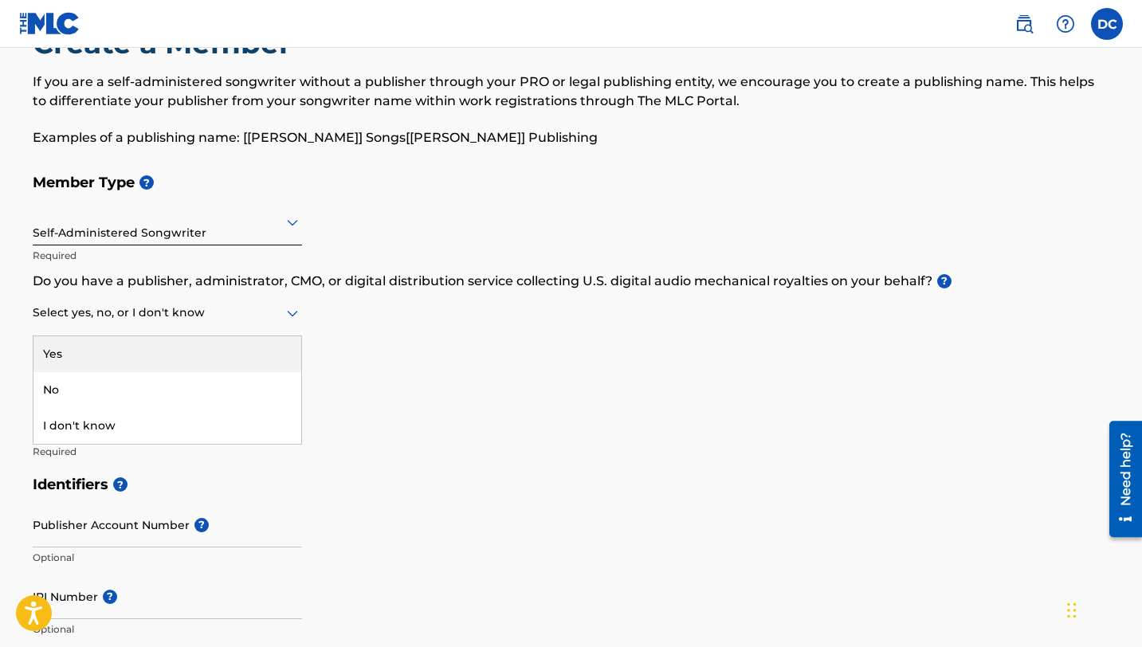
click at [213, 322] on div at bounding box center [167, 313] width 269 height 20
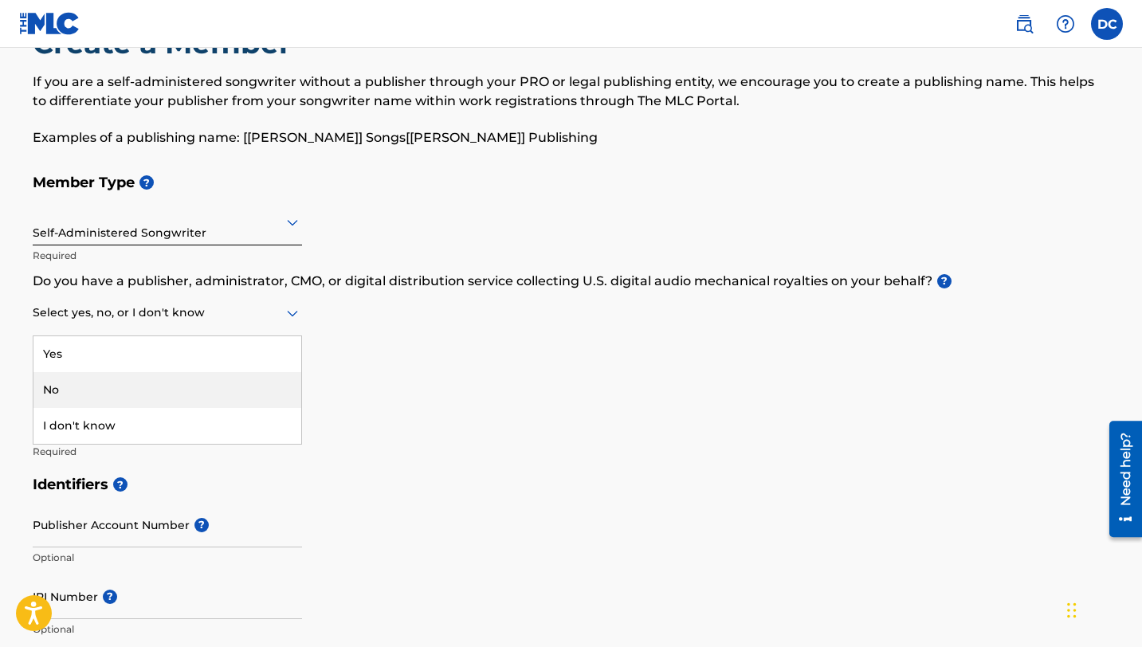
click at [138, 388] on div "No" at bounding box center [167, 390] width 268 height 36
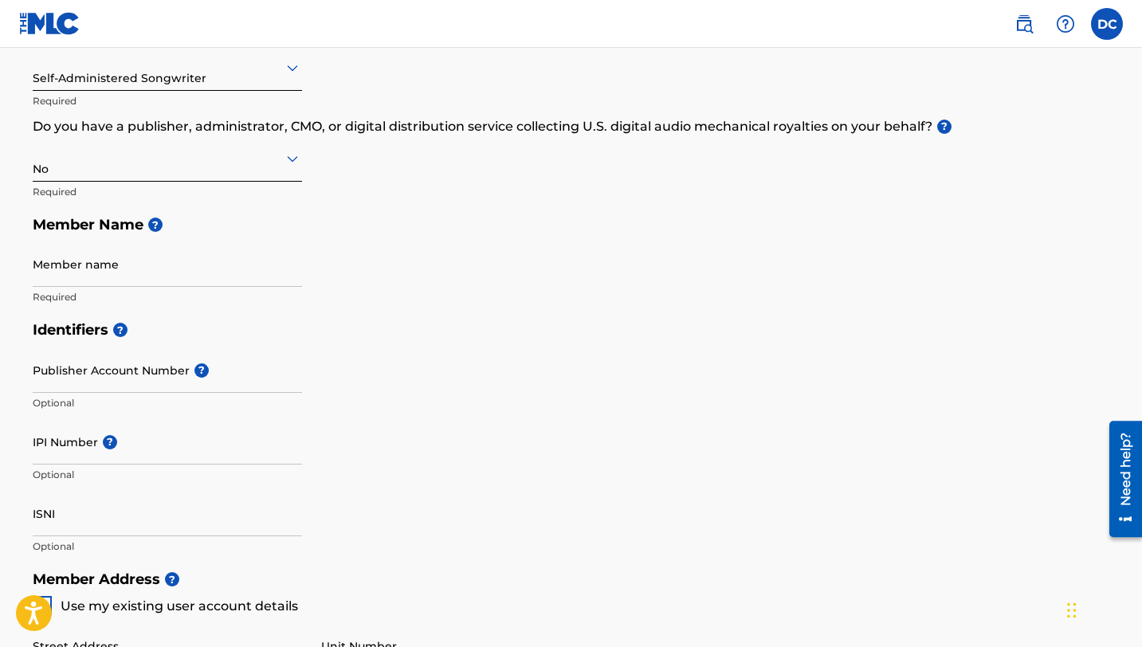
scroll to position [220, 0]
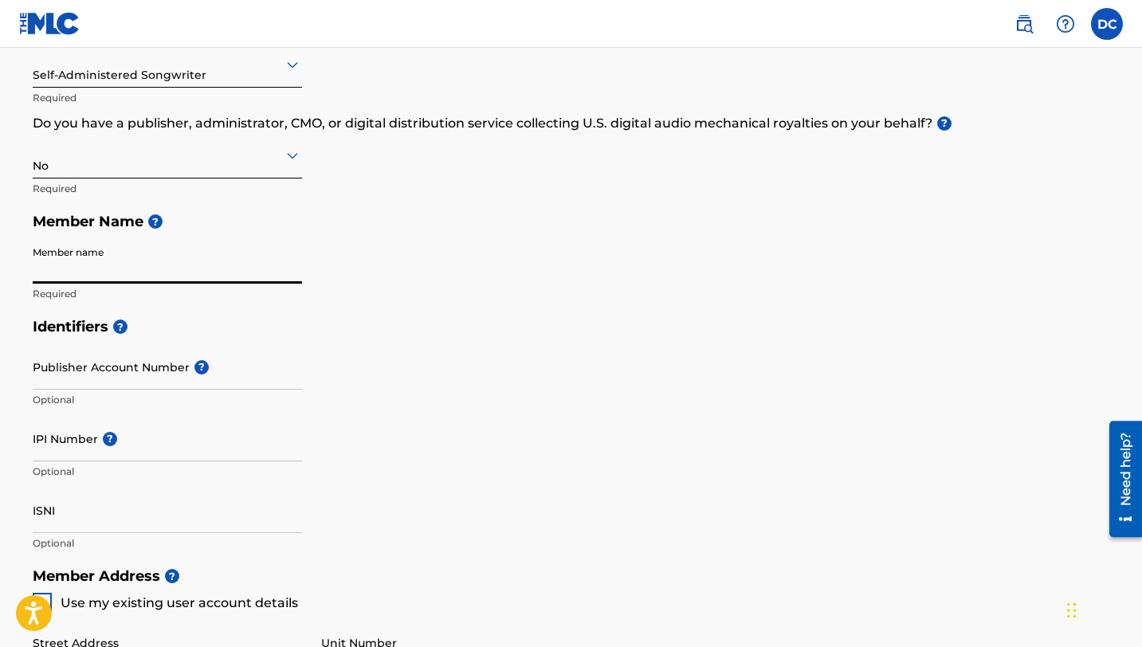
click at [98, 275] on input "Member name" at bounding box center [167, 260] width 269 height 45
click at [327, 178] on div "Member Type ? Self-Administered Songwriter Required Do you have a publisher, ad…" at bounding box center [571, 159] width 1077 height 302
click at [88, 273] on input "Member name" at bounding box center [167, 260] width 269 height 45
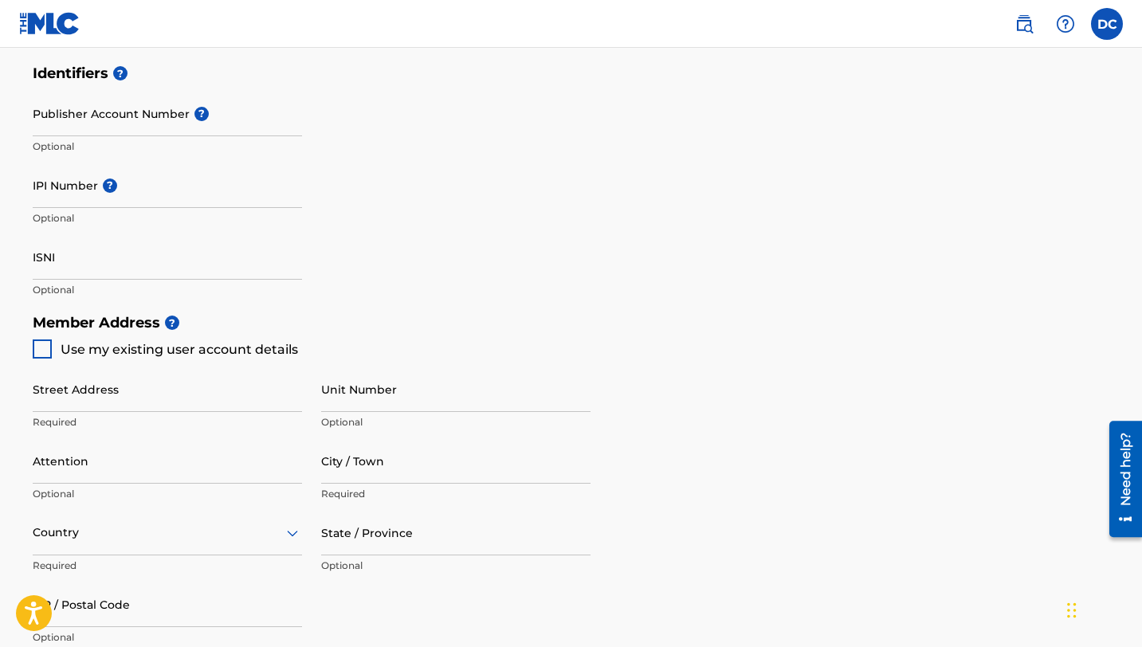
scroll to position [478, 0]
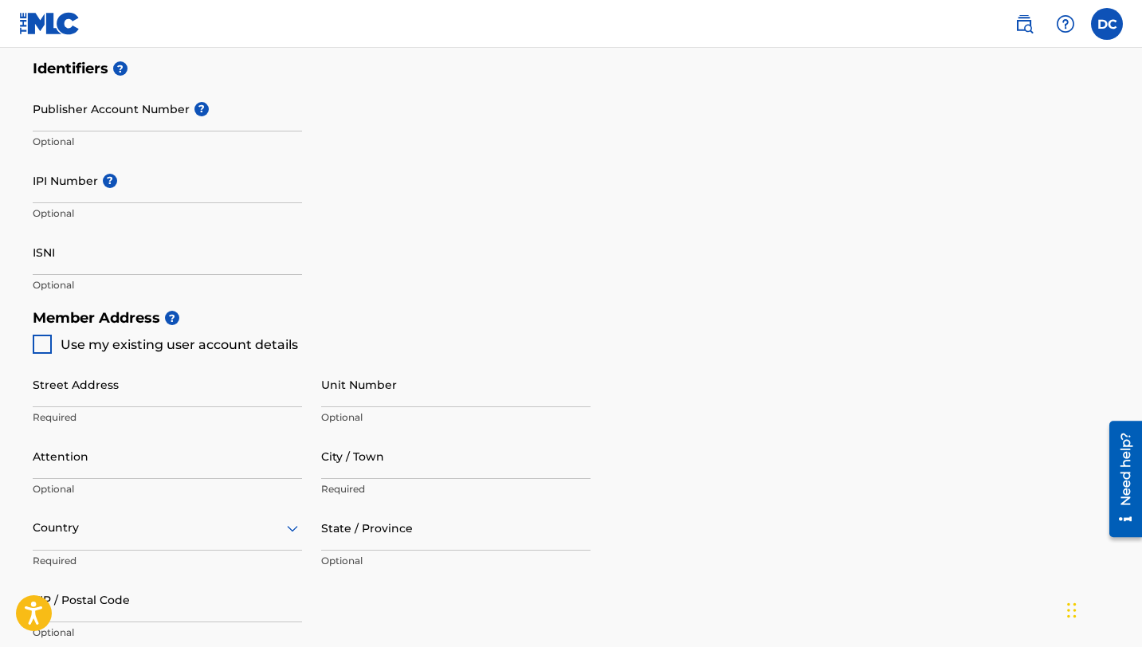
type input "[PERSON_NAME] [PERSON_NAME]"
click at [39, 345] on div at bounding box center [42, 344] width 19 height 19
type input "[STREET_ADDRESS][PERSON_NAME]"
type input "[GEOGRAPHIC_DATA][US_STATE]"
type input "53074"
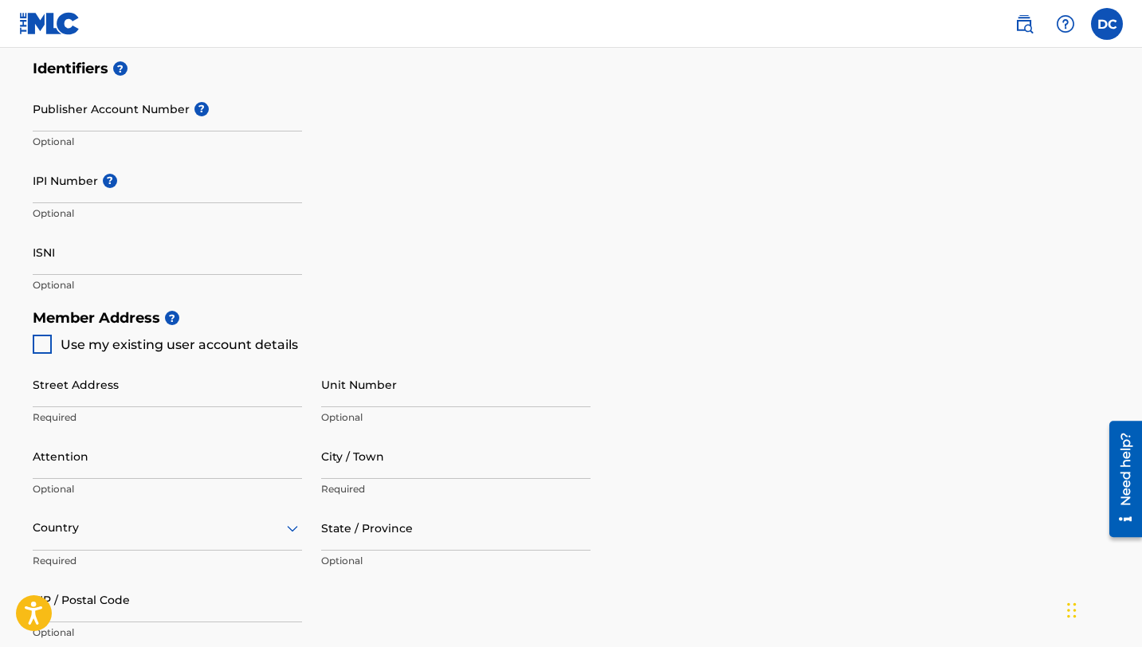
type input "818"
type input "4291664"
type input "[EMAIL_ADDRESS][DOMAIN_NAME]"
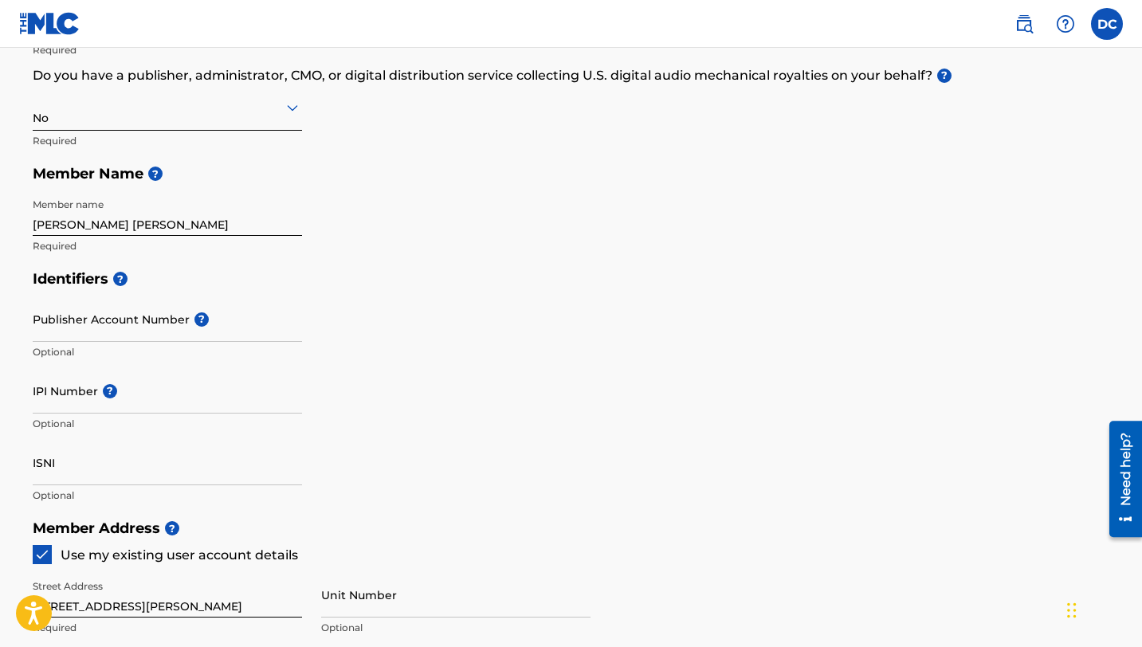
scroll to position [265, 0]
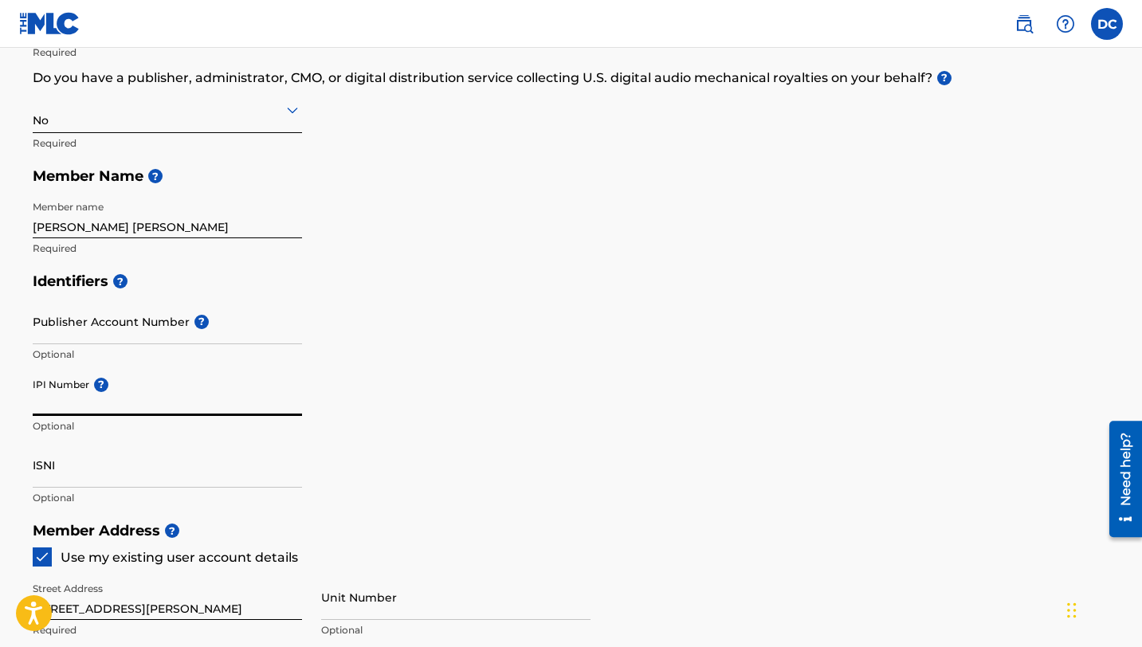
click at [53, 406] on input "IPI Number ?" at bounding box center [167, 392] width 269 height 45
type input "00421575572"
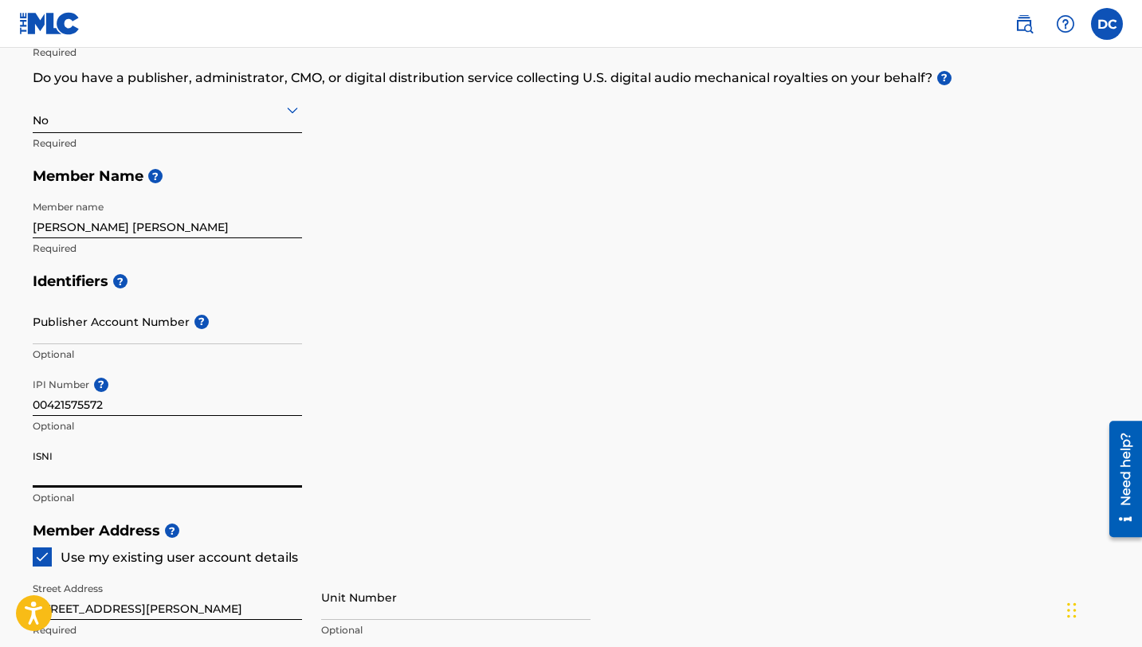
click at [131, 466] on input "ISNI" at bounding box center [167, 464] width 269 height 45
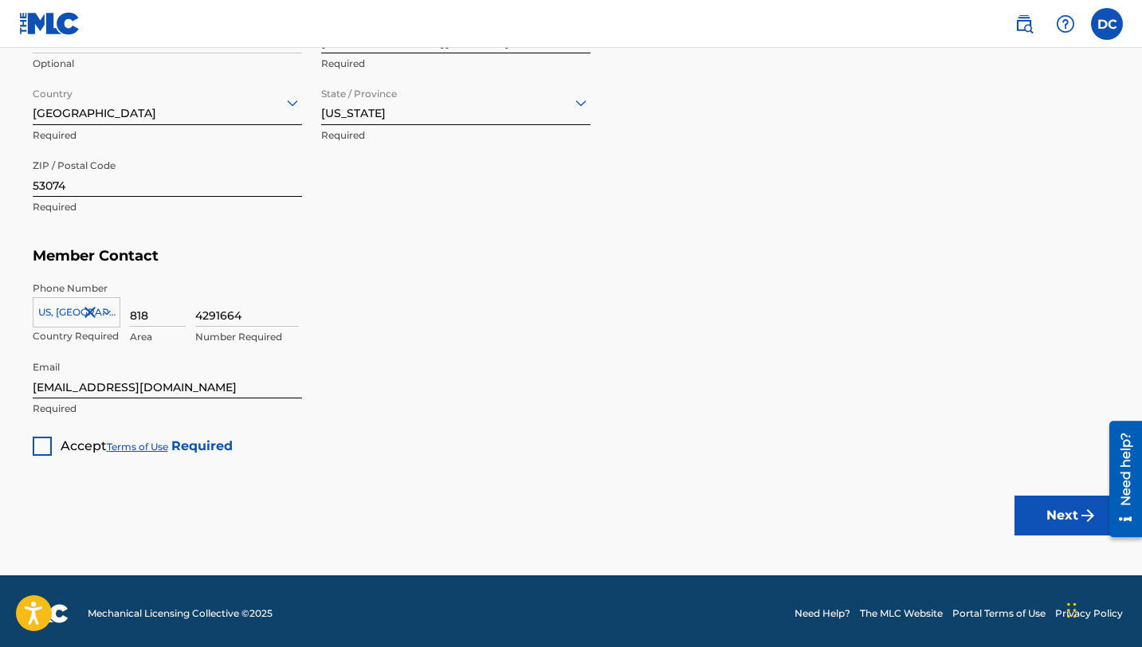
scroll to position [907, 0]
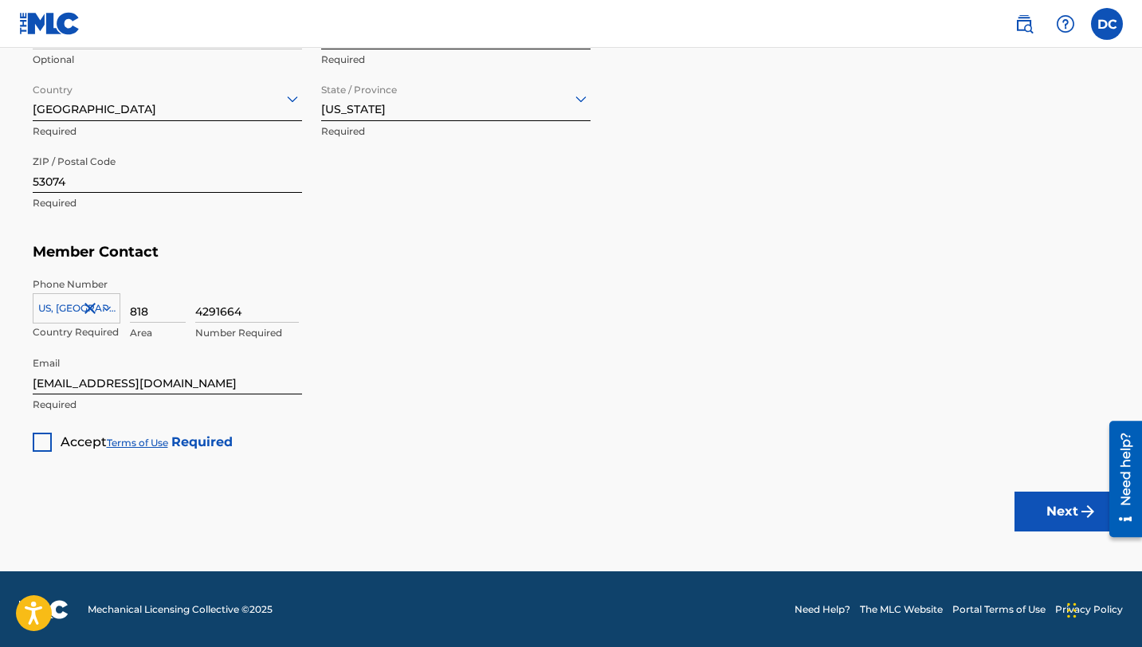
click at [33, 442] on div at bounding box center [42, 442] width 19 height 19
click at [1038, 512] on button "Next" at bounding box center [1062, 512] width 96 height 40
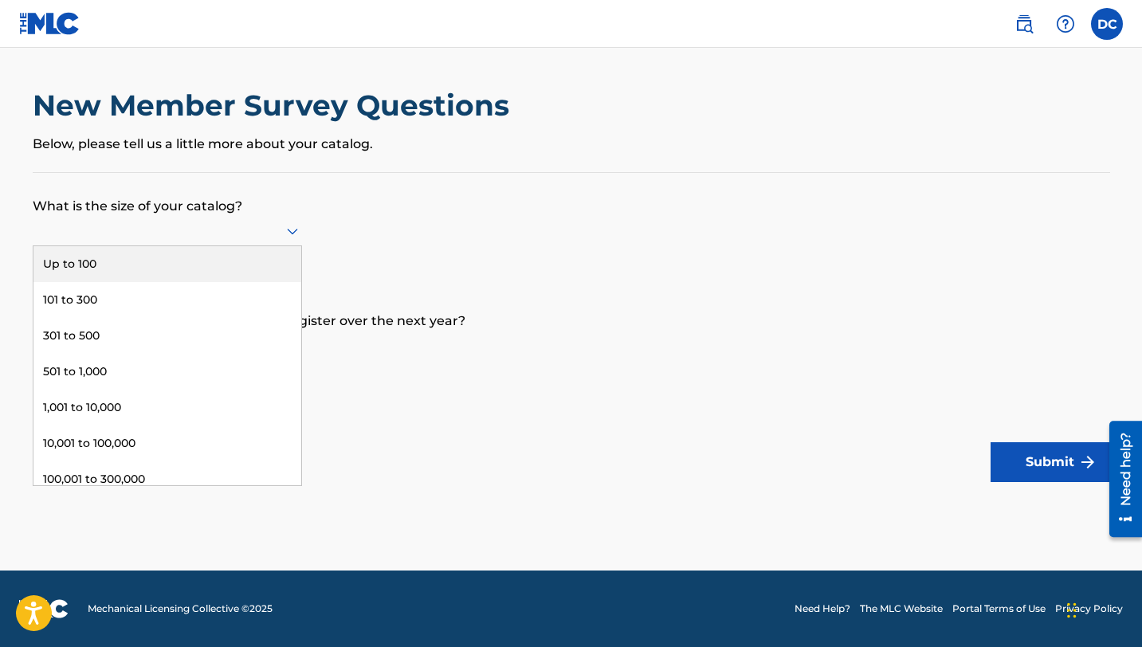
click at [287, 225] on icon at bounding box center [292, 230] width 19 height 19
click at [217, 262] on div "Up to 100" at bounding box center [167, 264] width 268 height 36
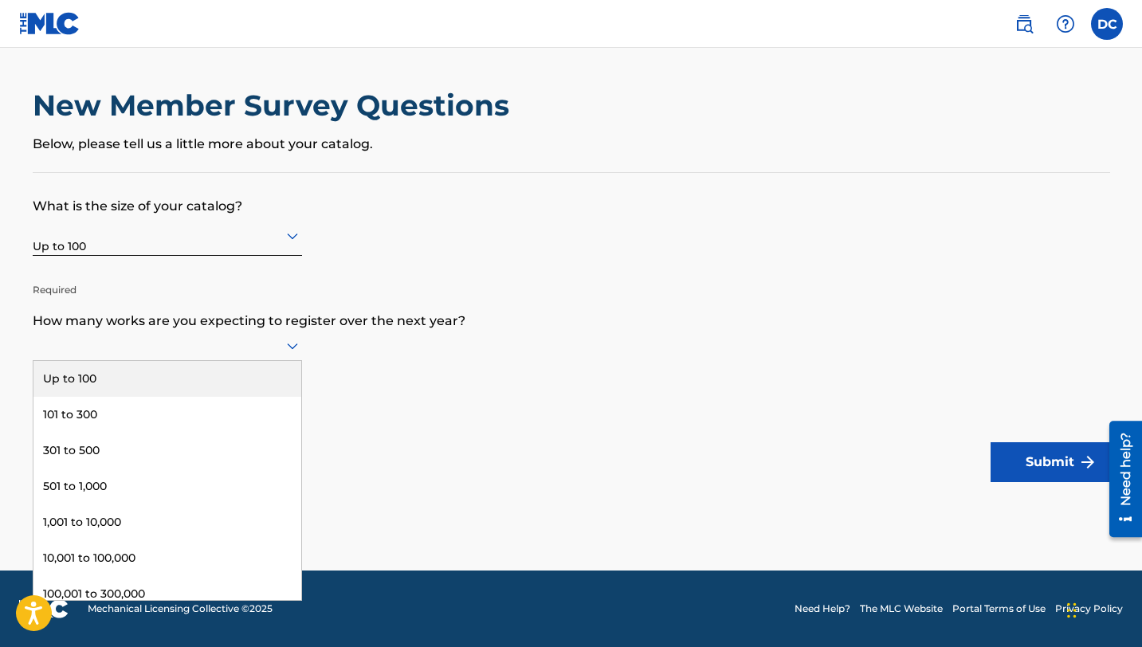
click at [293, 348] on icon at bounding box center [292, 346] width 11 height 6
click at [198, 371] on div "Up to 100" at bounding box center [167, 379] width 268 height 36
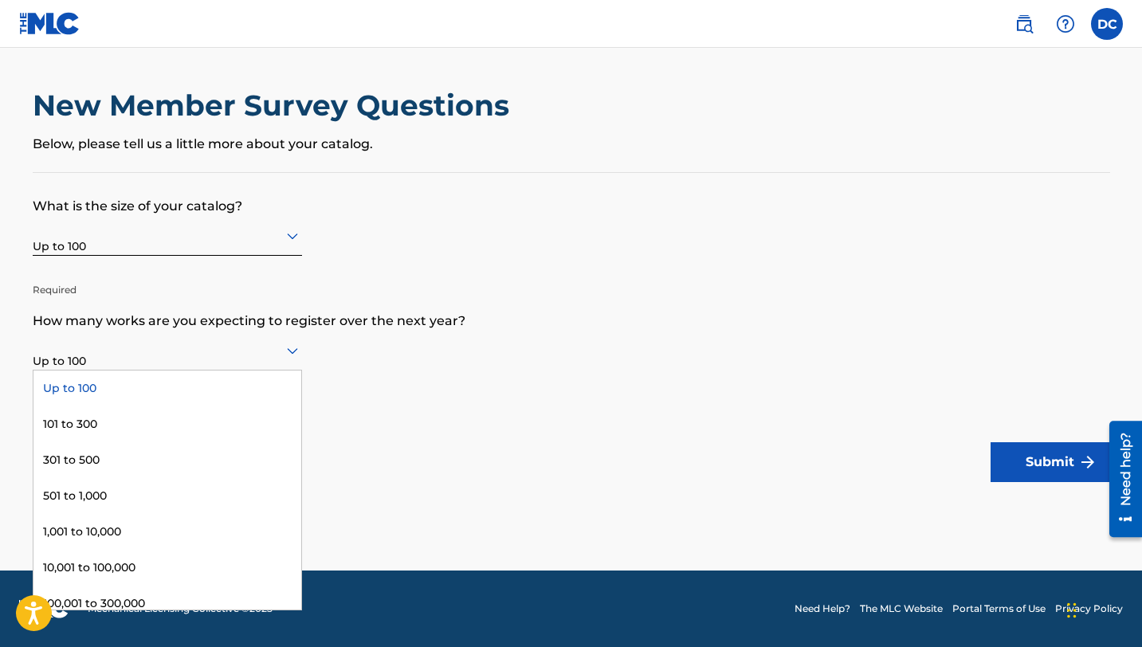
click at [289, 351] on icon at bounding box center [292, 351] width 11 height 6
click at [142, 383] on div "Up to 100" at bounding box center [167, 388] width 268 height 36
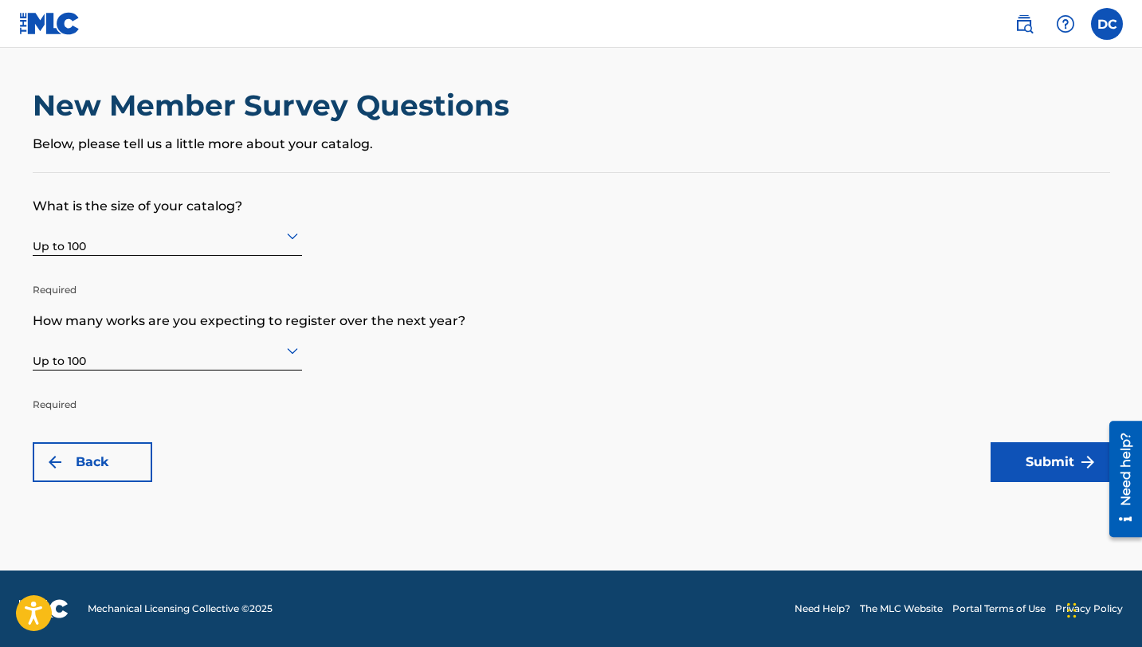
click at [1036, 460] on button "Submit" at bounding box center [1050, 462] width 120 height 40
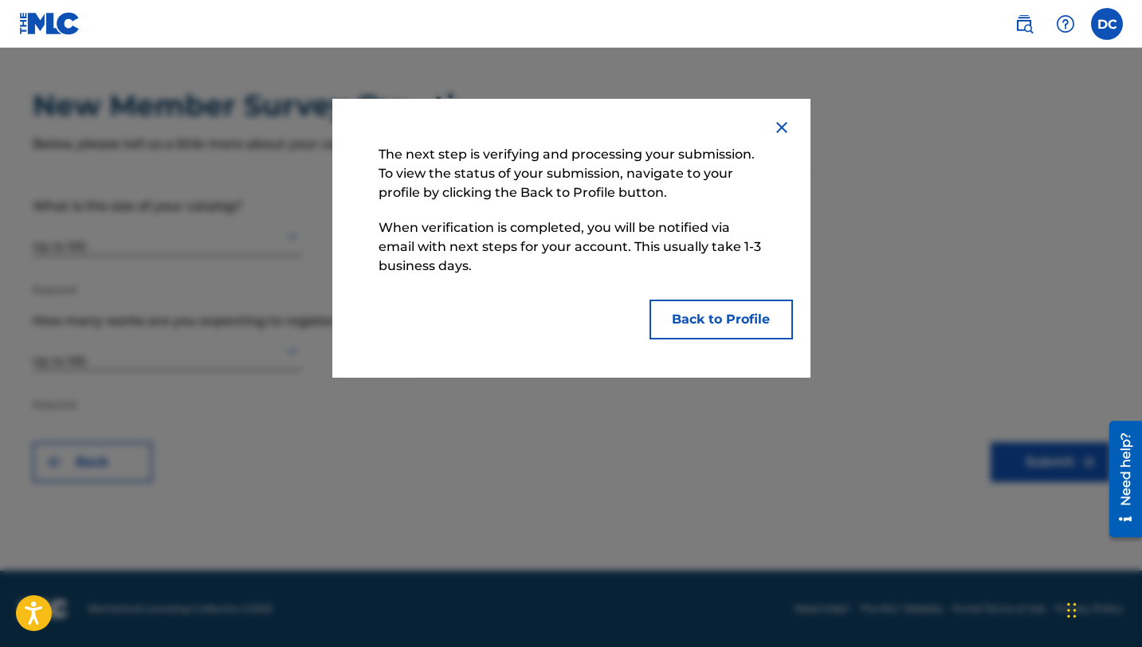
click at [729, 331] on button "Back to Profile" at bounding box center [720, 320] width 143 height 40
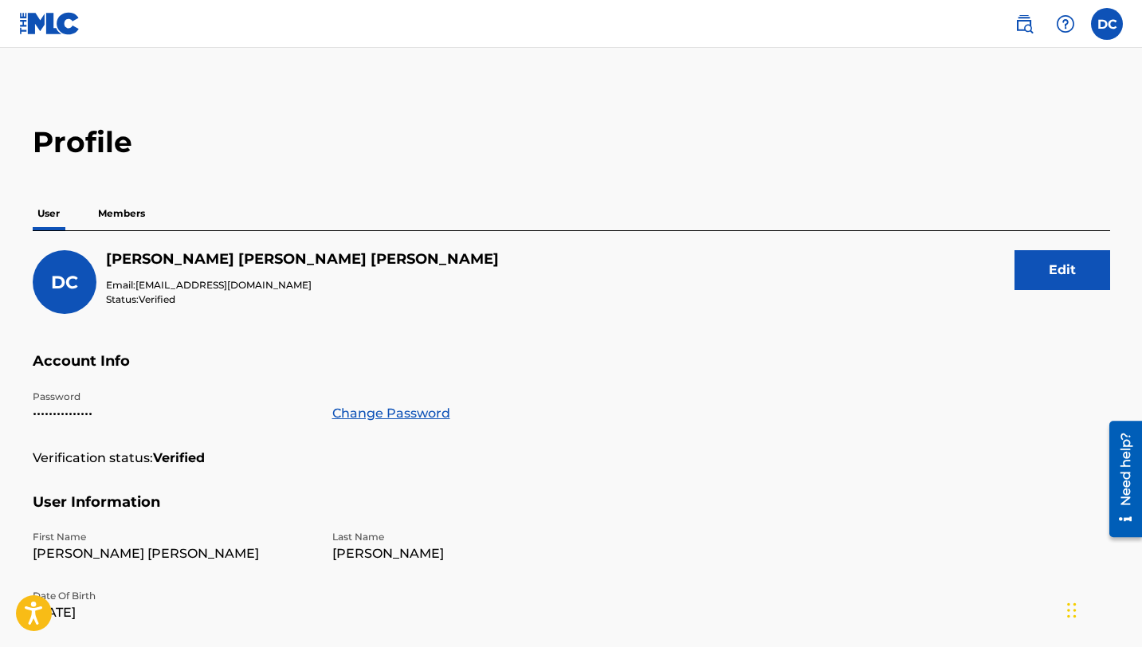
click at [121, 215] on p "Members" at bounding box center [121, 213] width 57 height 33
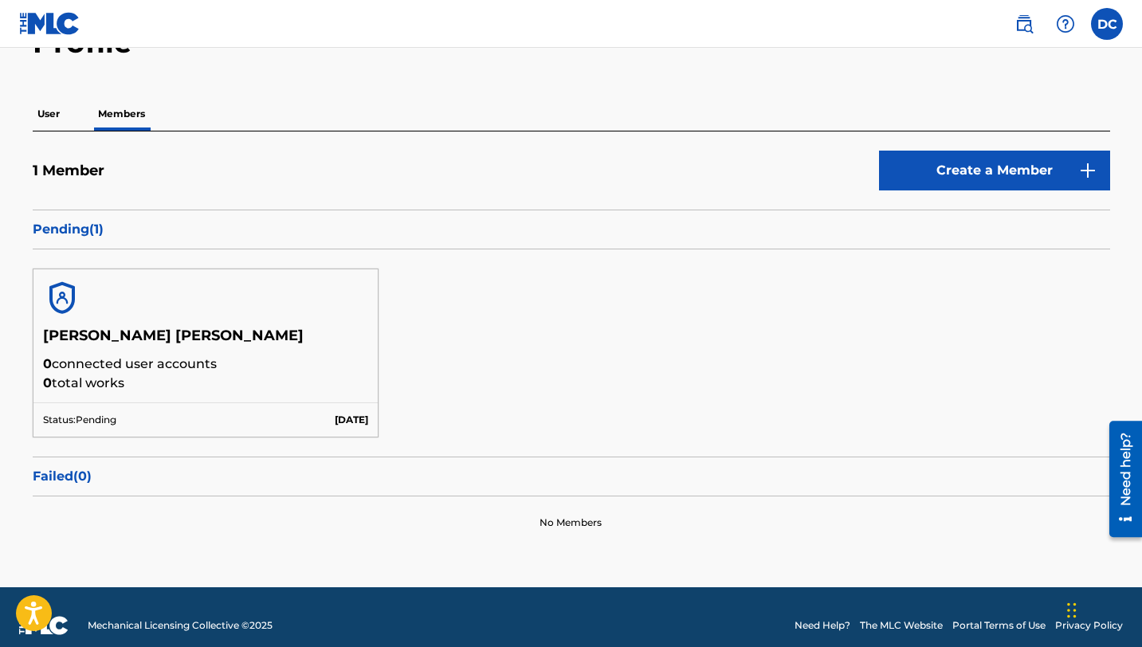
scroll to position [116, 0]
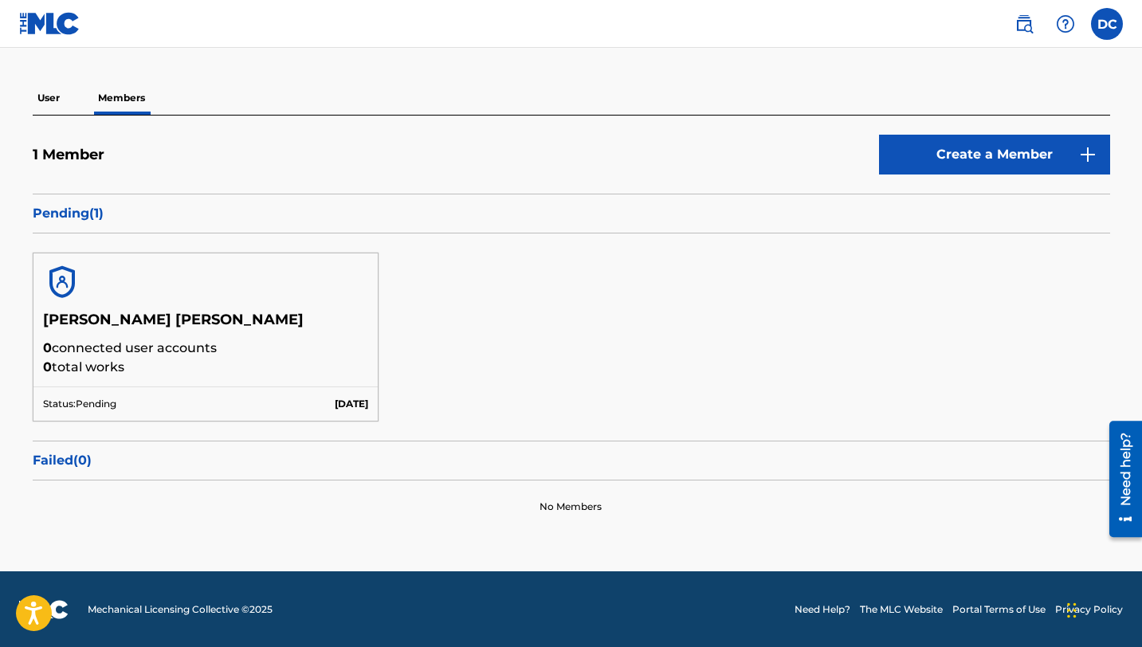
click at [1098, 29] on label at bounding box center [1107, 24] width 32 height 32
click at [1107, 24] on input "DC [PERSON_NAME] [EMAIL_ADDRESS][DOMAIN_NAME] Notification Preferences Profile …" at bounding box center [1107, 24] width 0 height 0
click at [832, 81] on div "User Members" at bounding box center [571, 97] width 1077 height 33
click at [1063, 29] on img at bounding box center [1065, 23] width 19 height 19
click at [958, 41] on nav "DC DC [PERSON_NAME] [EMAIL_ADDRESS][DOMAIN_NAME] Notification Preferences Profi…" at bounding box center [571, 24] width 1142 height 48
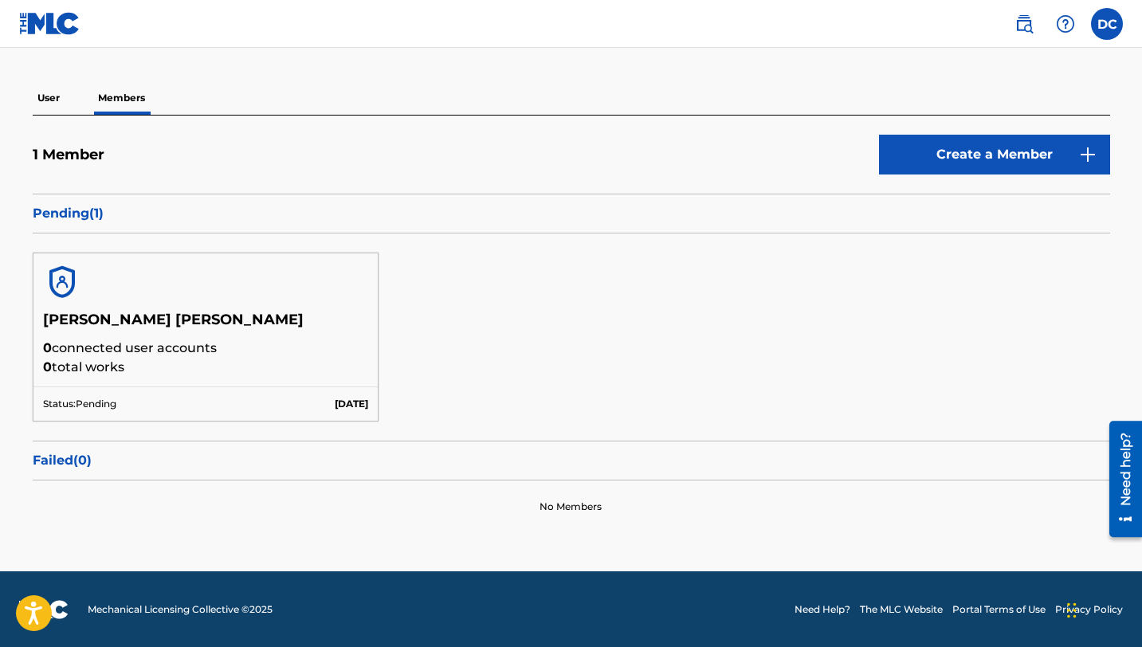
click at [1028, 21] on img at bounding box center [1023, 23] width 19 height 19
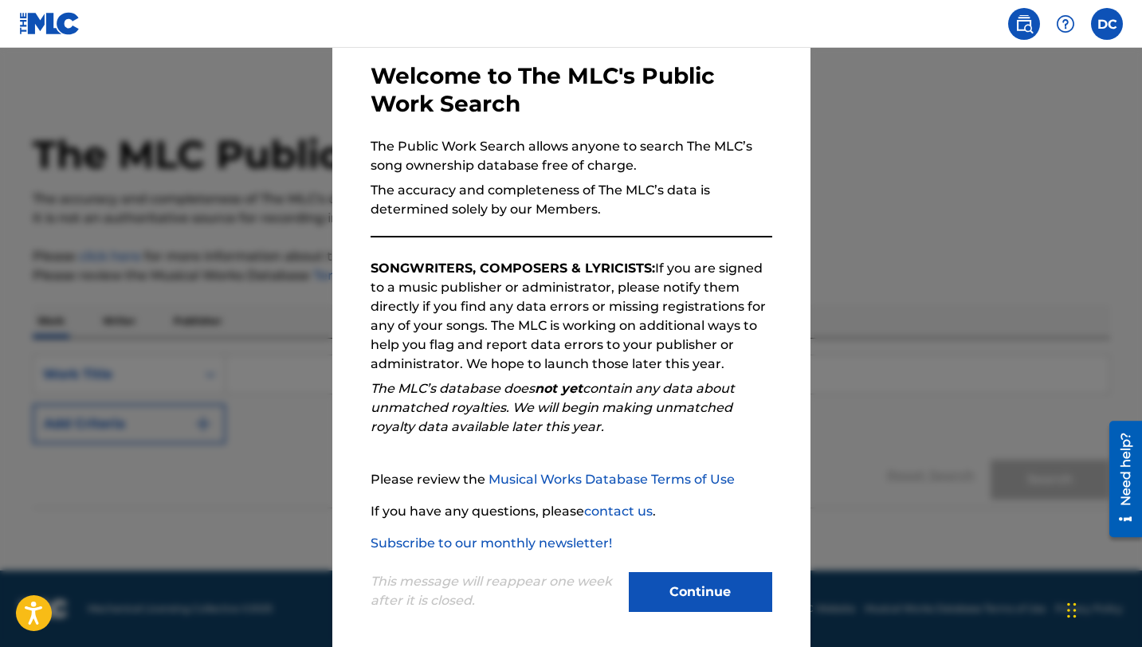
scroll to position [82, 0]
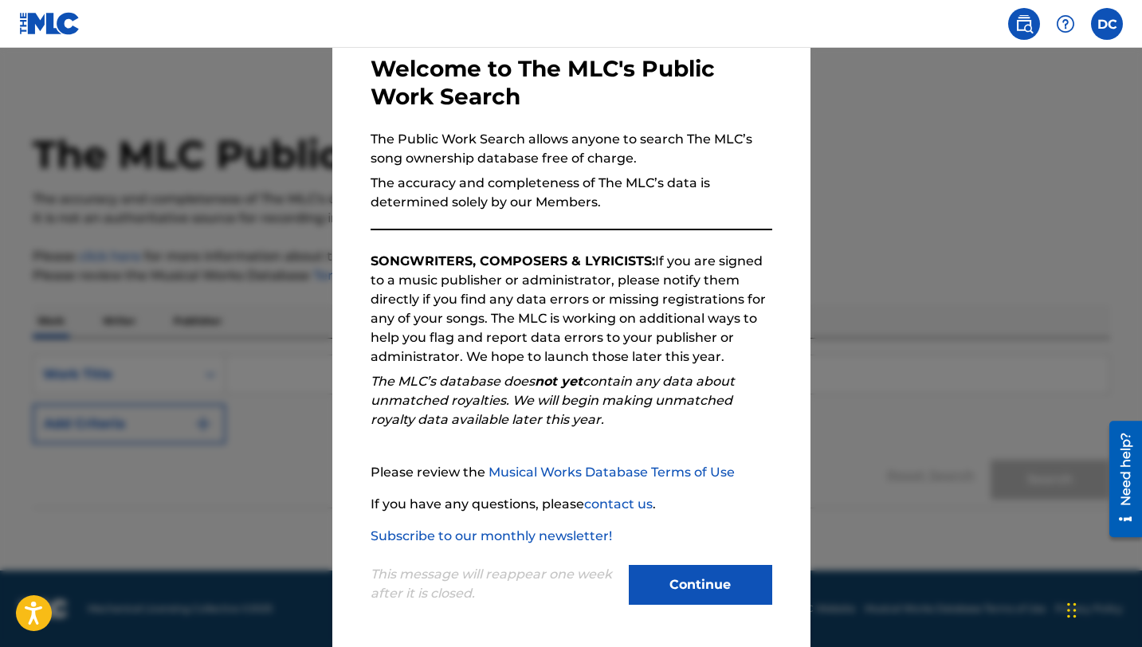
click at [665, 584] on button "Continue" at bounding box center [700, 585] width 143 height 40
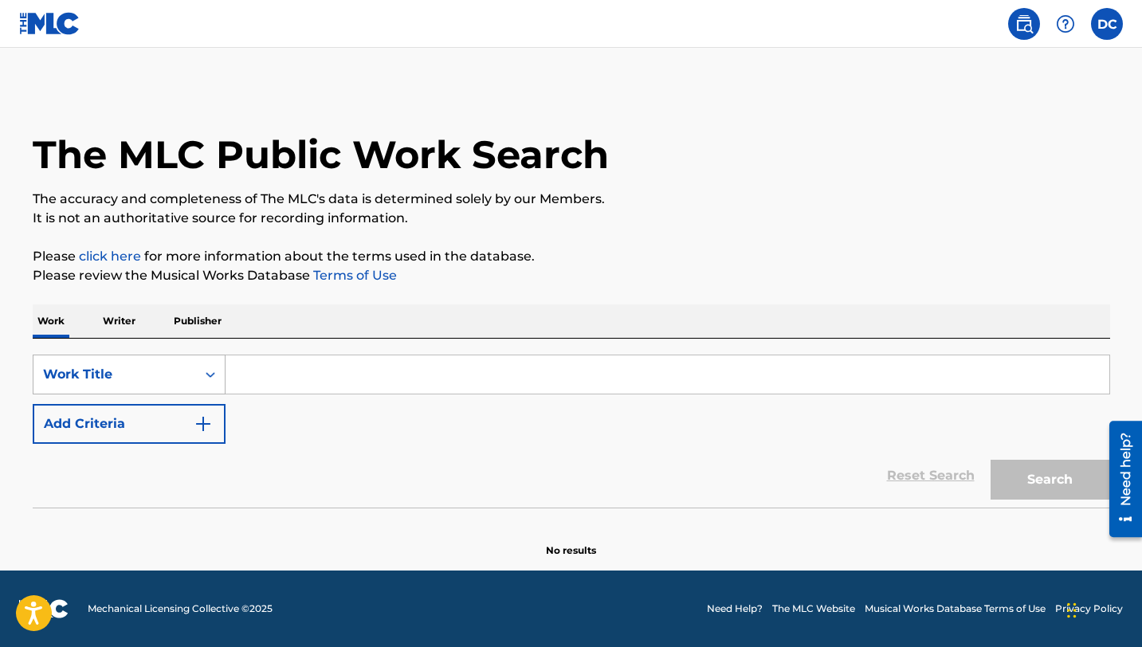
click at [163, 378] on div "Work Title" at bounding box center [114, 374] width 143 height 19
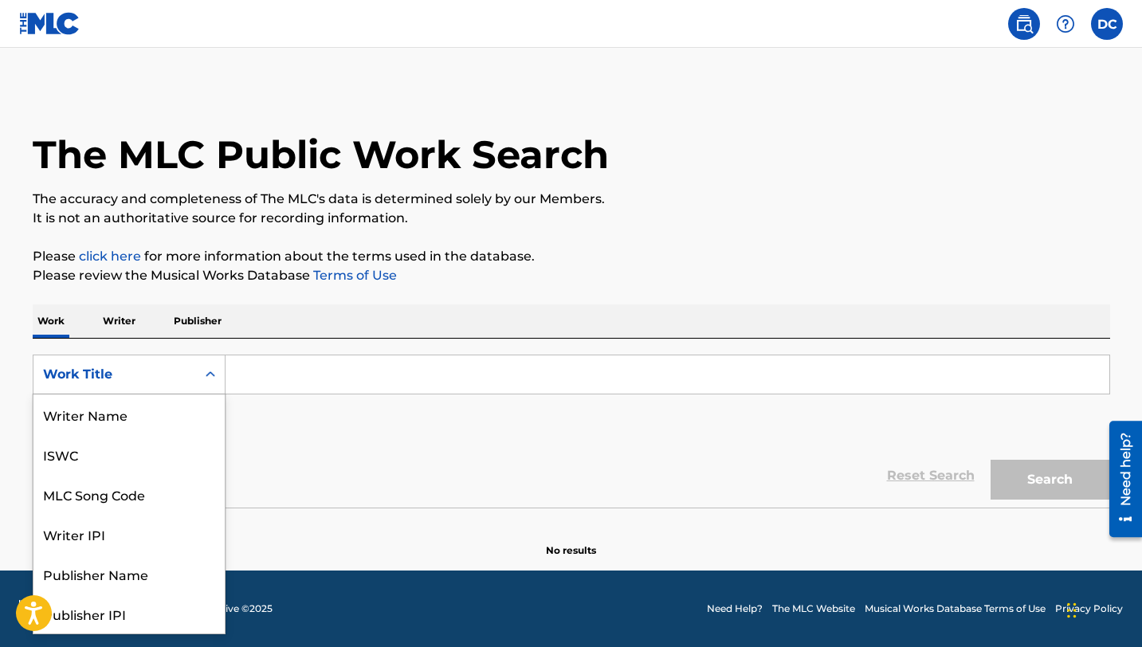
scroll to position [80, 0]
click at [139, 454] on div "Writer IPI" at bounding box center [128, 454] width 191 height 40
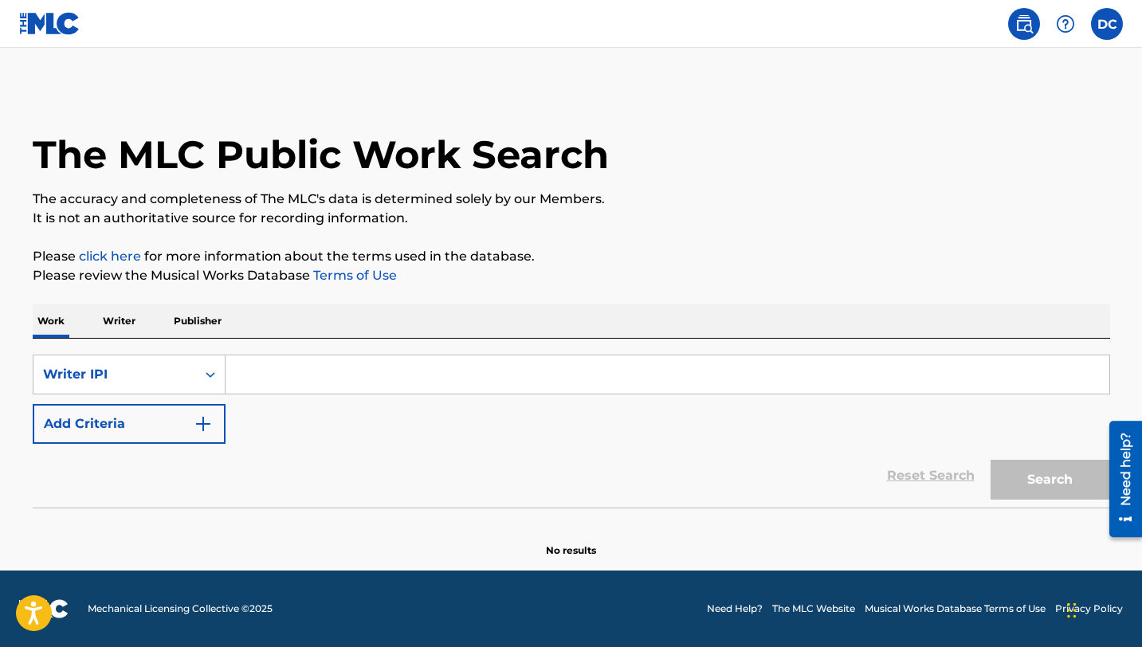
click at [252, 374] on input "Search Form" at bounding box center [667, 374] width 884 height 38
type input "00421575572"
click at [1017, 472] on button "Search" at bounding box center [1050, 480] width 120 height 40
click at [1025, 485] on button "Search" at bounding box center [1050, 480] width 120 height 40
click at [120, 322] on p "Writer" at bounding box center [119, 320] width 42 height 33
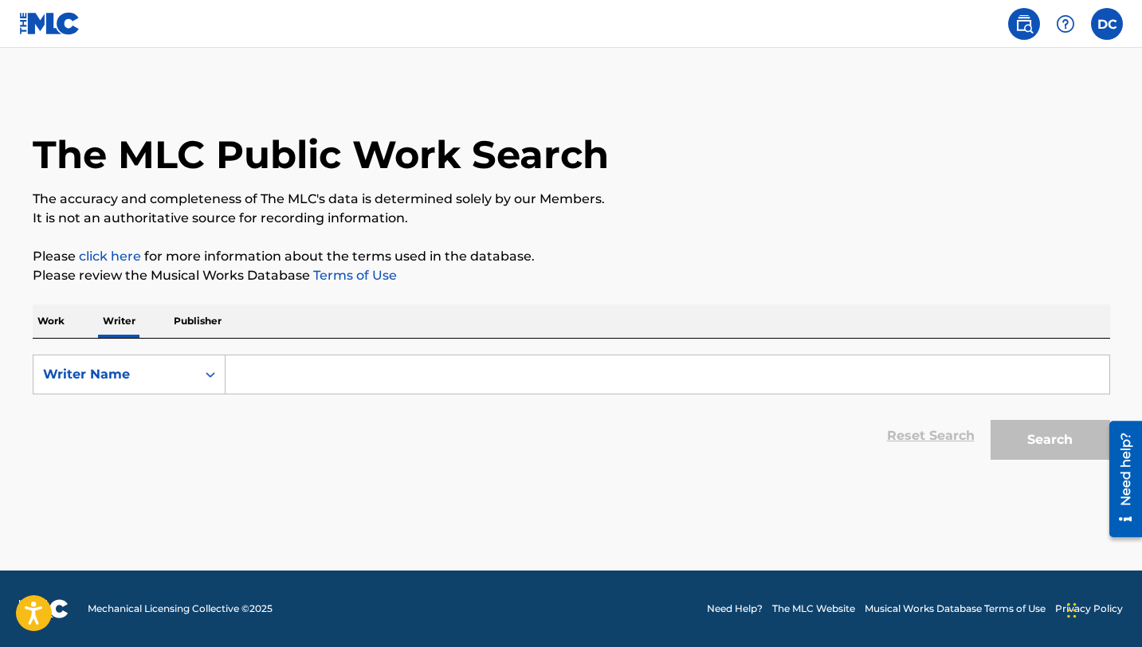
click at [249, 375] on input "Search Form" at bounding box center [667, 374] width 884 height 38
type input "D"
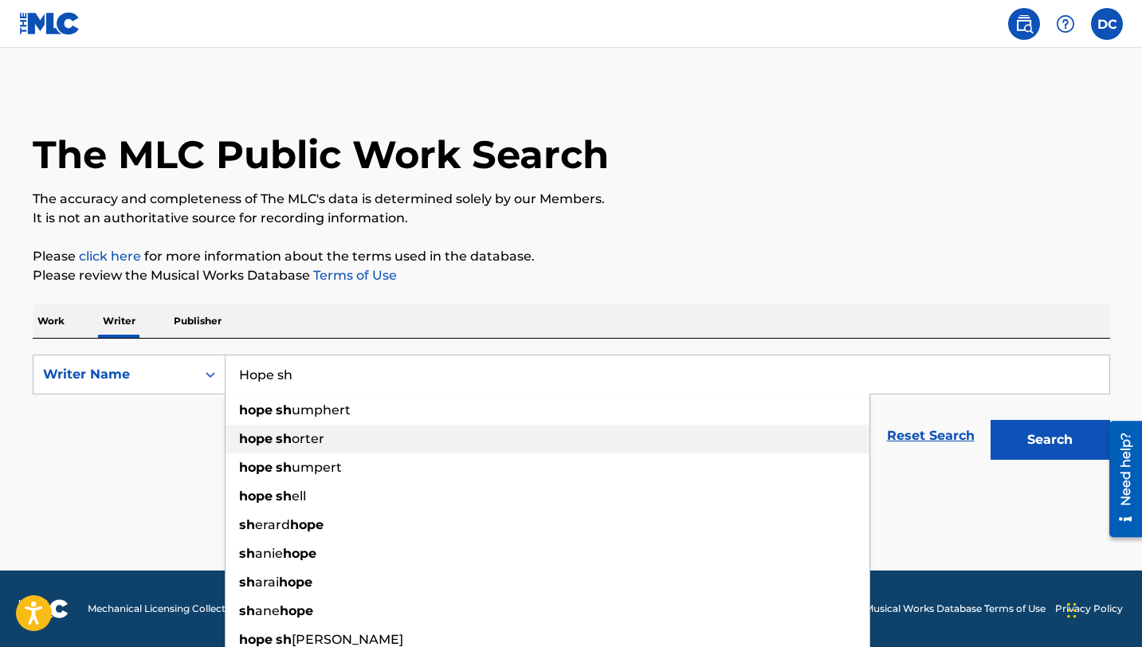
click at [263, 447] on div "hope sh orter" at bounding box center [547, 439] width 644 height 29
type input "hope shorter"
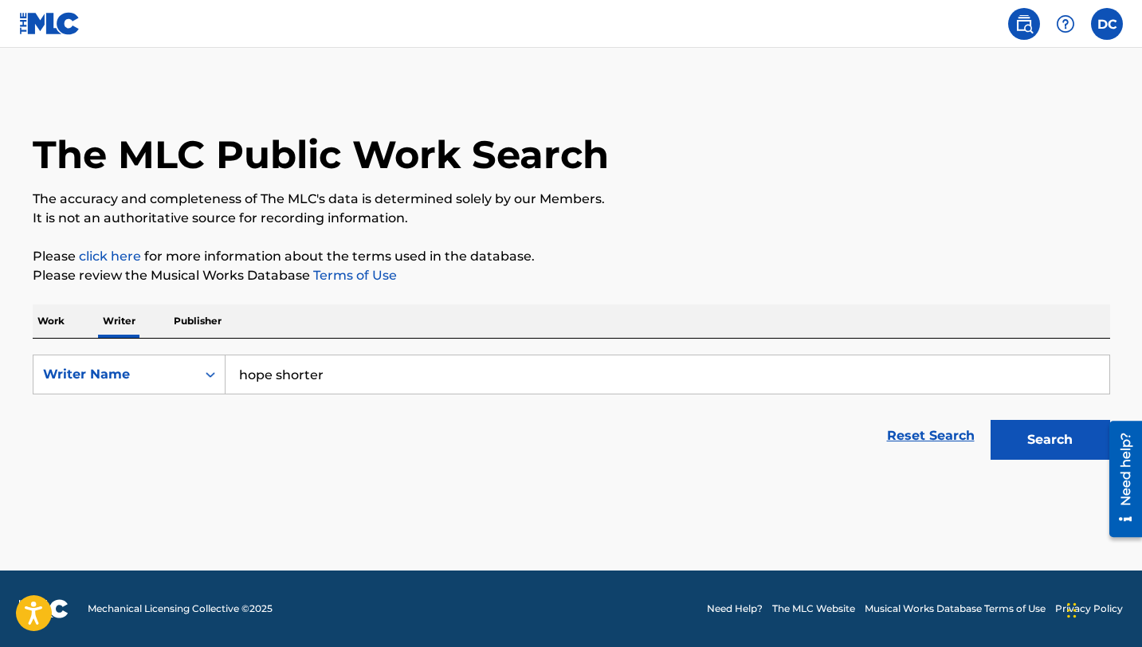
click at [1000, 436] on button "Search" at bounding box center [1050, 440] width 120 height 40
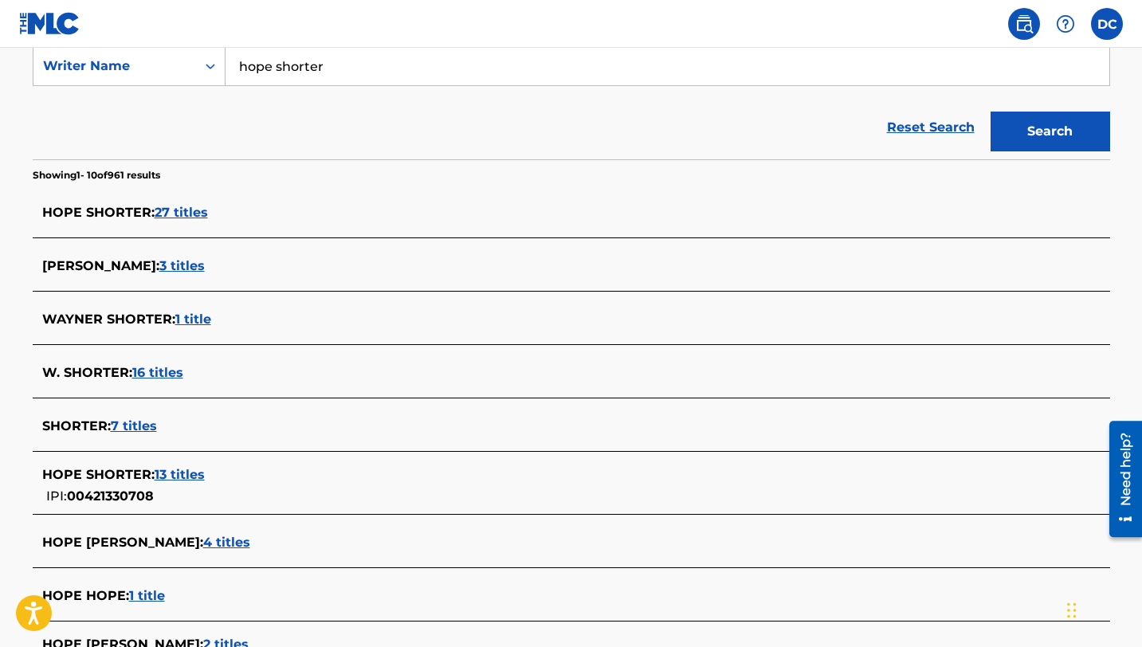
scroll to position [310, 0]
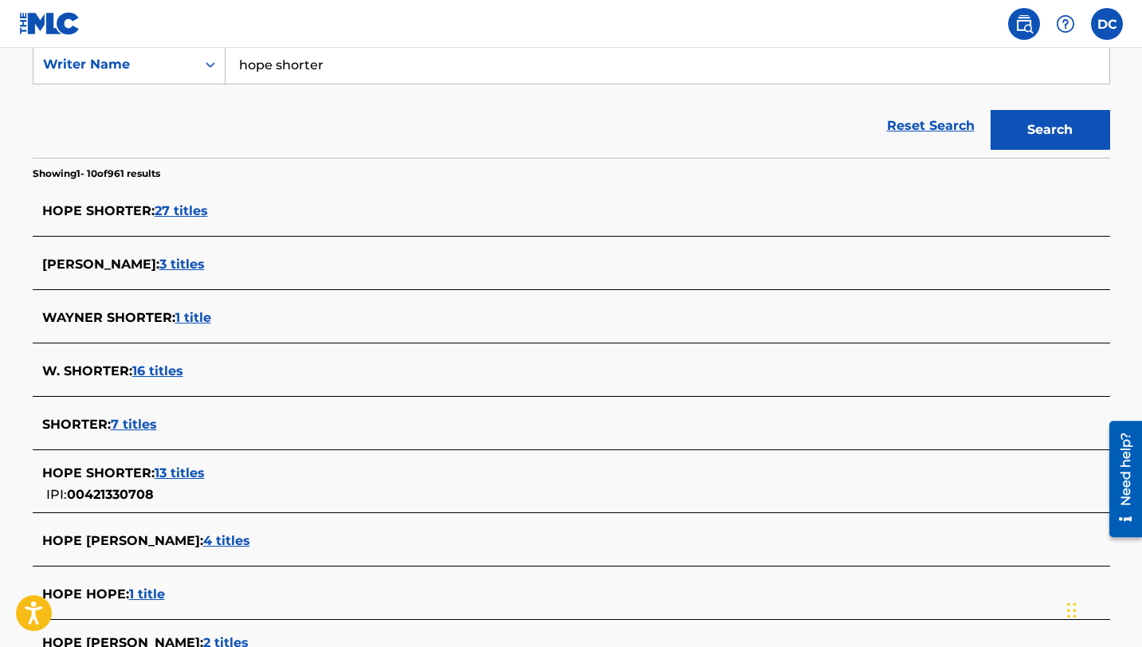
click at [176, 472] on span "13 titles" at bounding box center [180, 472] width 50 height 15
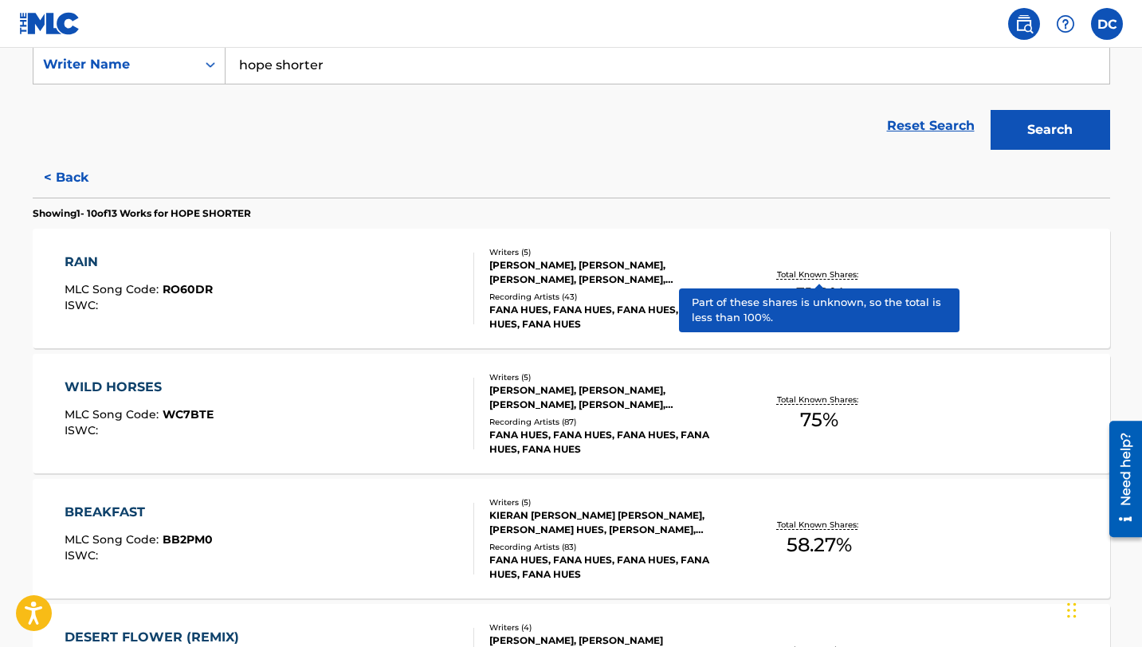
click at [801, 275] on p "Total Known Shares:" at bounding box center [819, 274] width 85 height 12
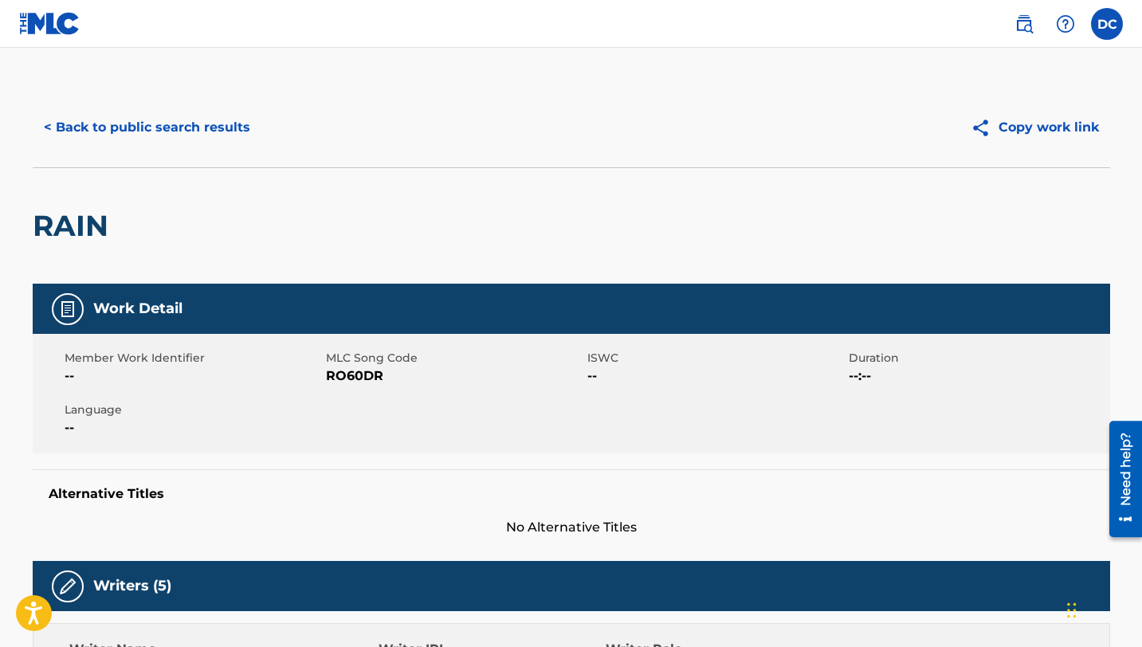
click at [120, 128] on button "< Back to public search results" at bounding box center [147, 128] width 229 height 40
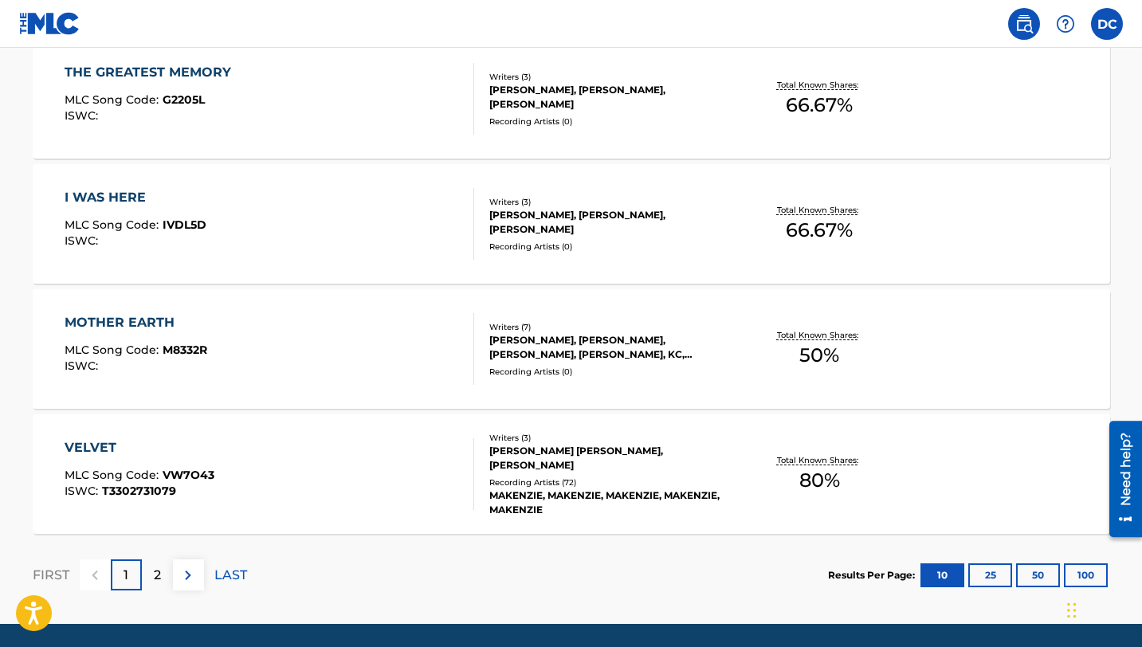
scroll to position [1255, 0]
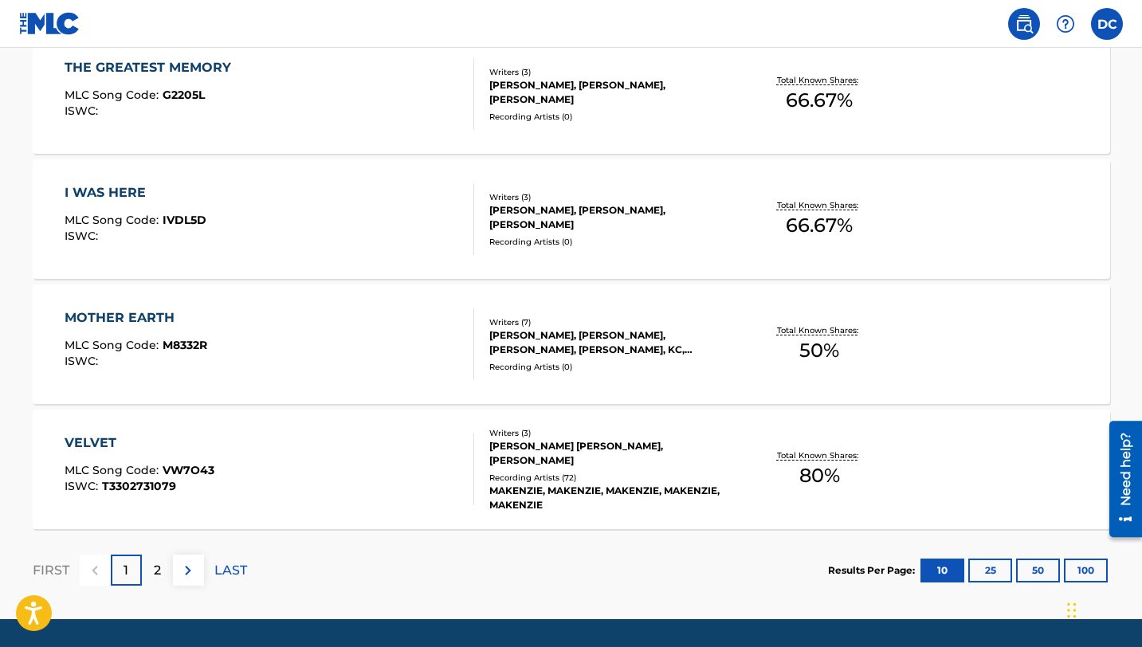
click at [154, 571] on p "2" at bounding box center [157, 570] width 7 height 19
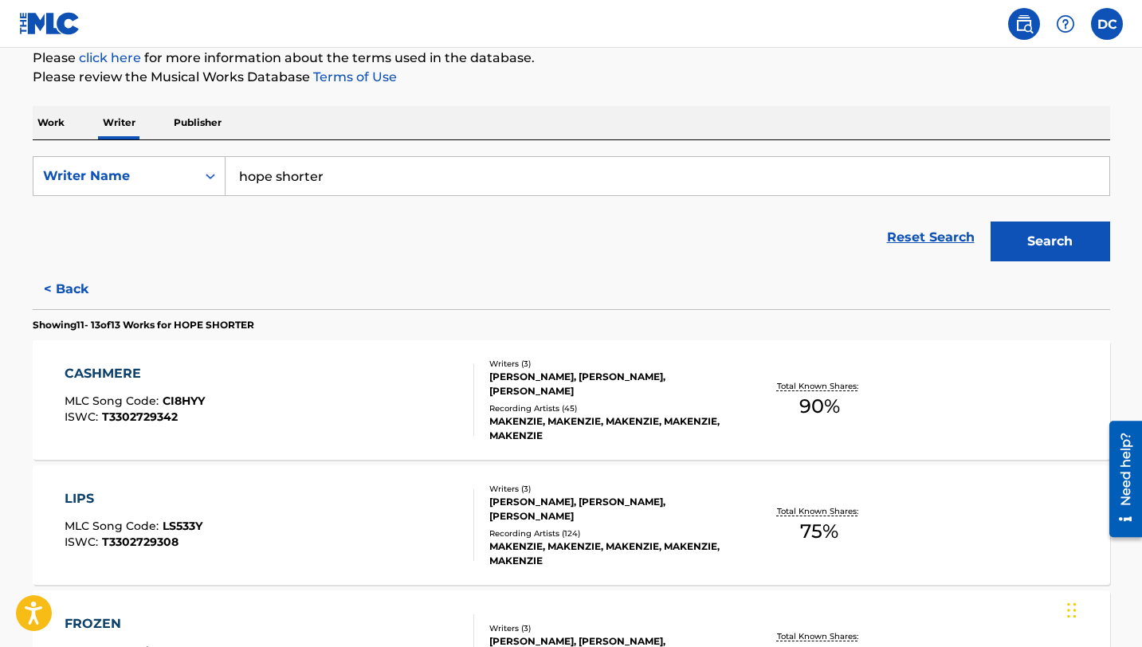
scroll to position [200, 0]
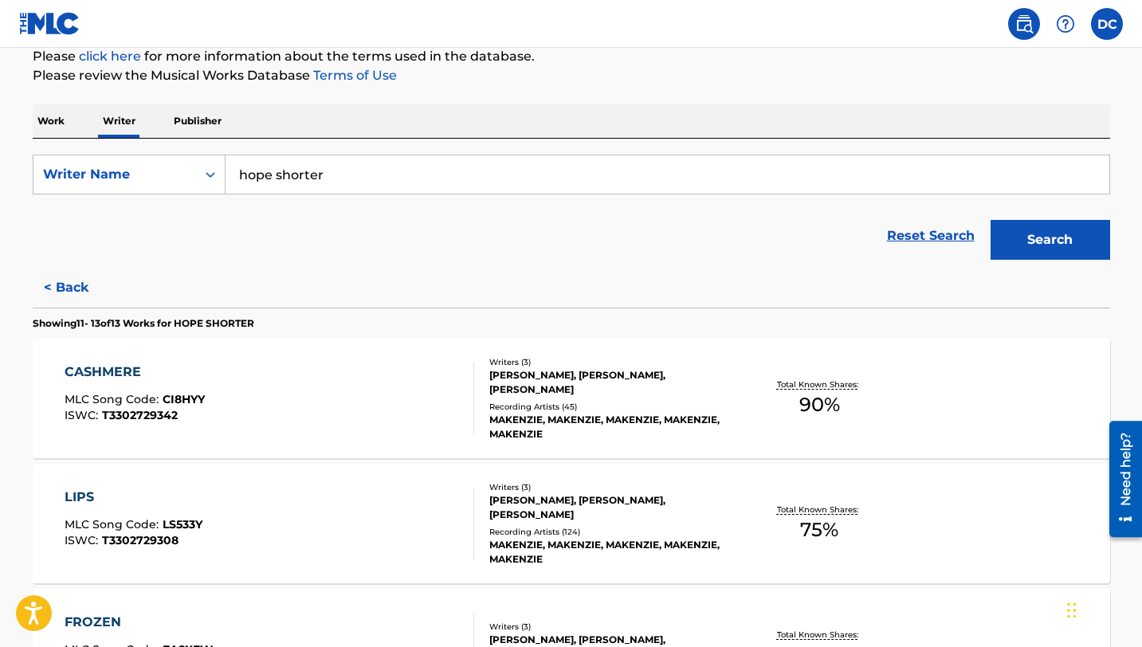
click at [380, 438] on div "CASHMERE MLC Song Code : CI8HYY ISWC : T3302729342 Writers ( 3 ) [PERSON_NAME],…" at bounding box center [571, 399] width 1077 height 120
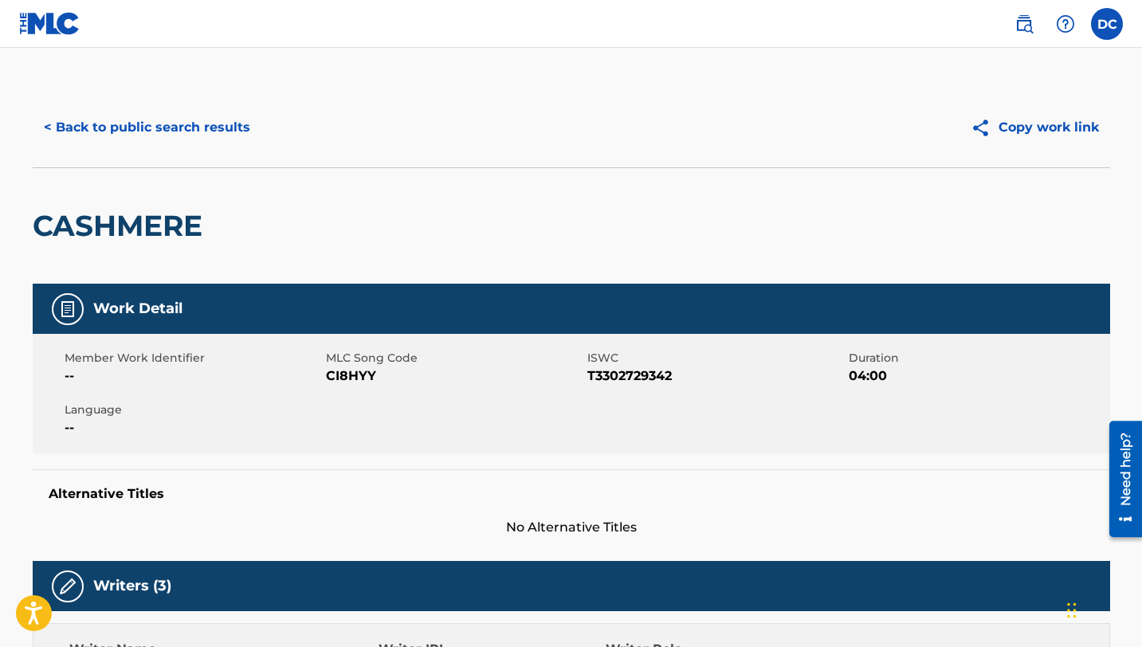
click at [65, 134] on button "< Back to public search results" at bounding box center [147, 128] width 229 height 40
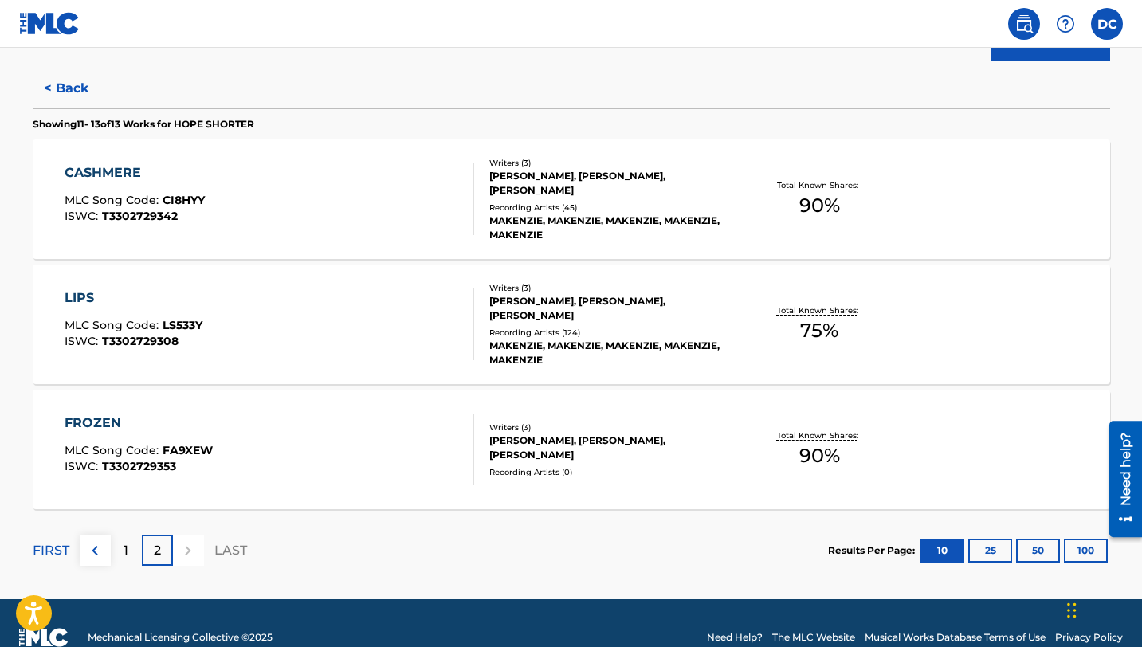
scroll to position [406, 0]
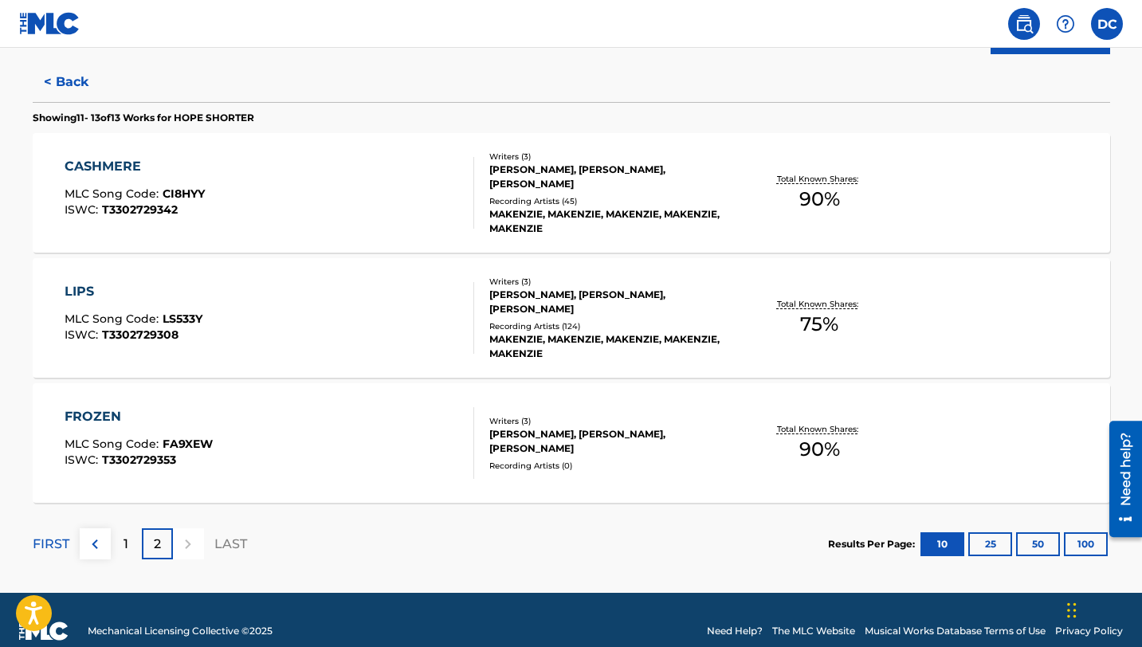
click at [56, 84] on button "< Back" at bounding box center [81, 82] width 96 height 40
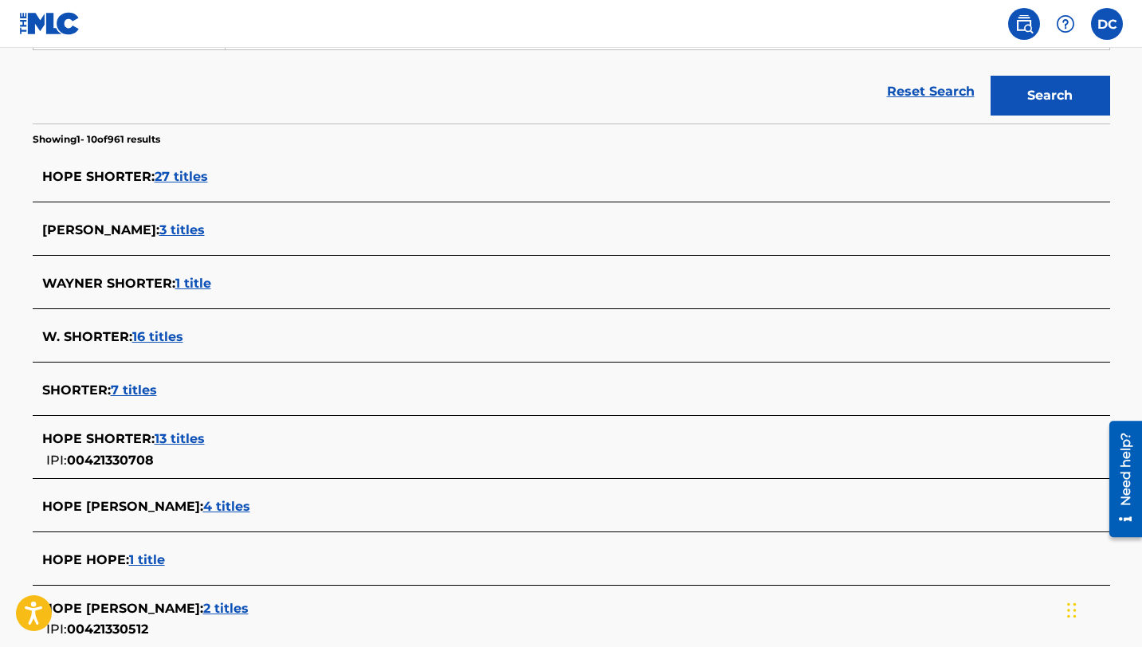
scroll to position [323, 0]
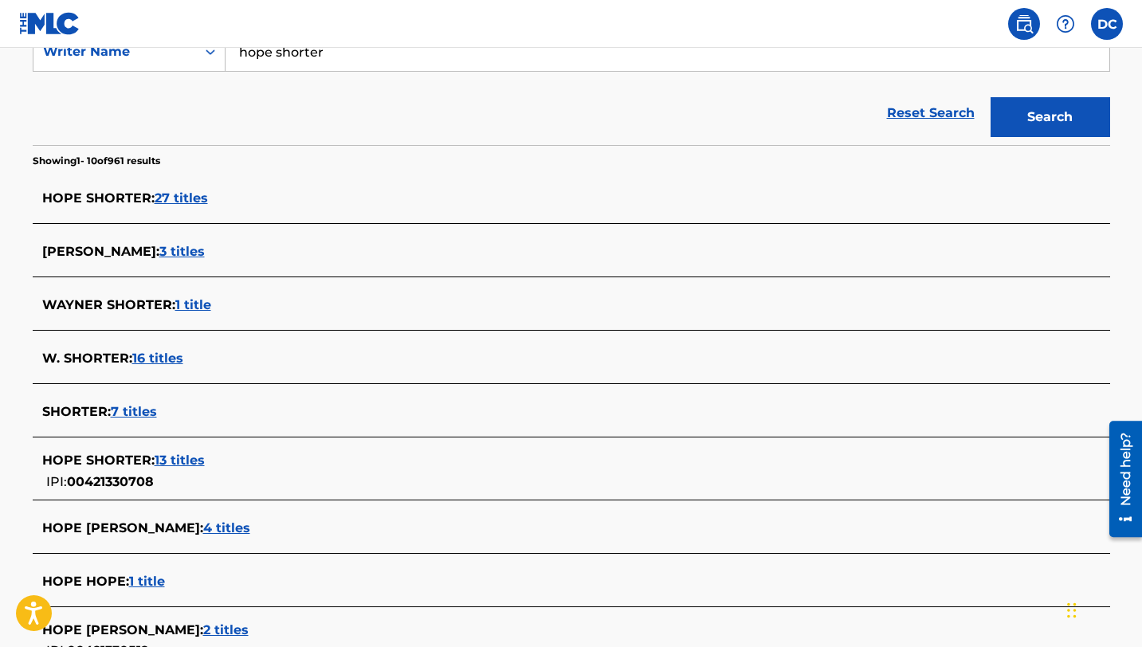
click at [174, 198] on span "27 titles" at bounding box center [181, 197] width 53 height 15
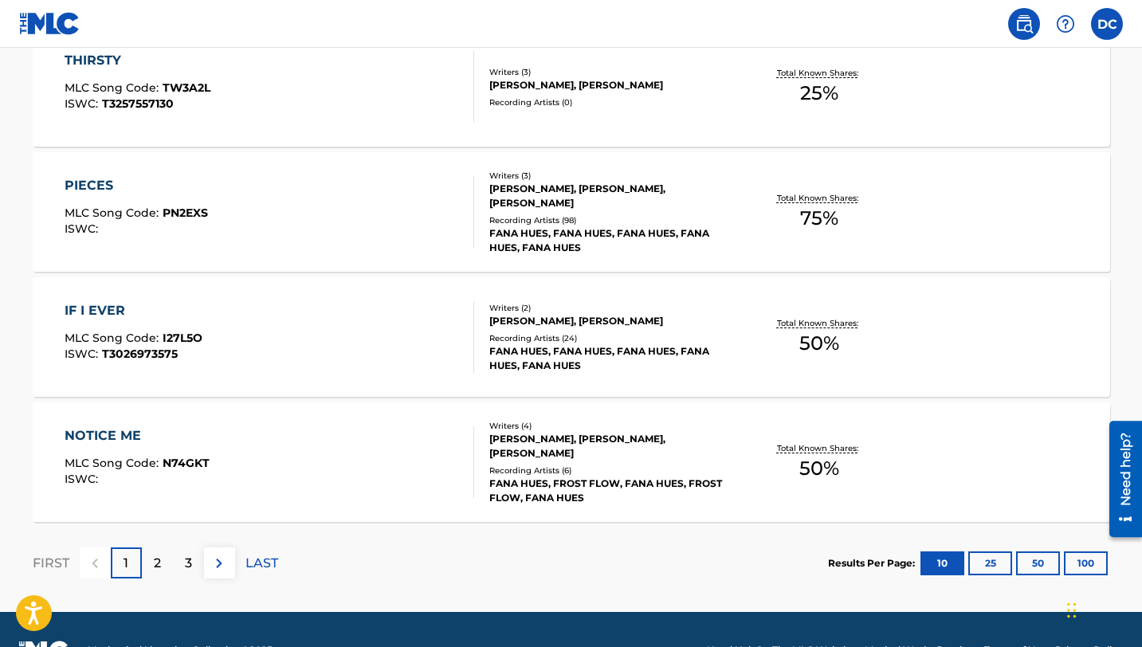
scroll to position [1303, 0]
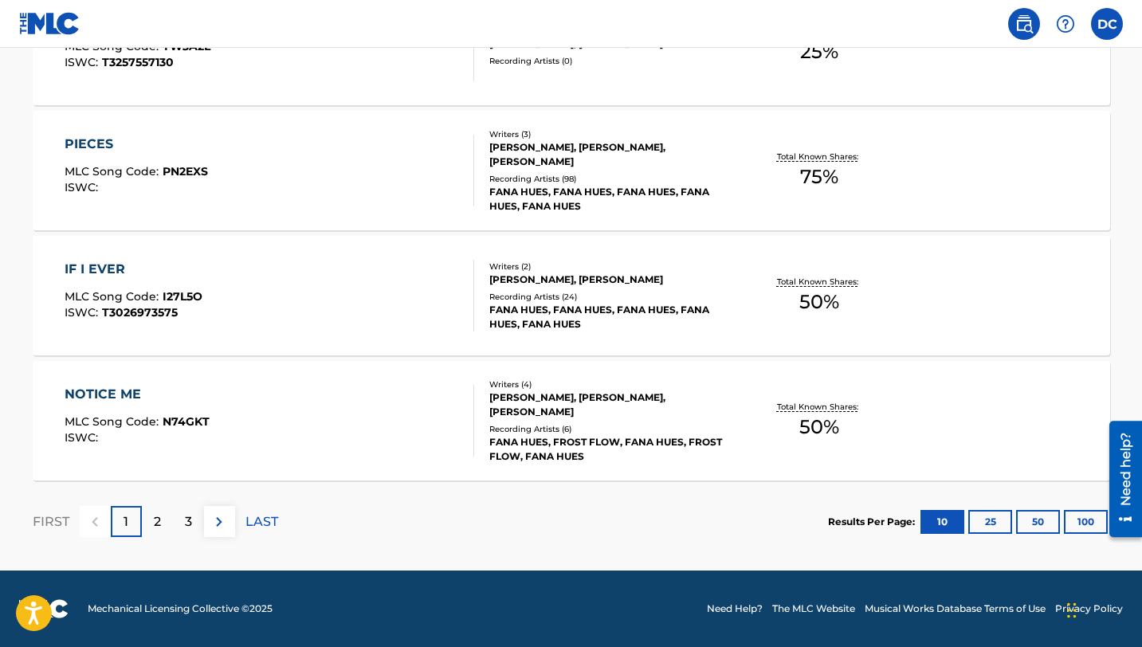
click at [151, 523] on div "2" at bounding box center [157, 521] width 31 height 31
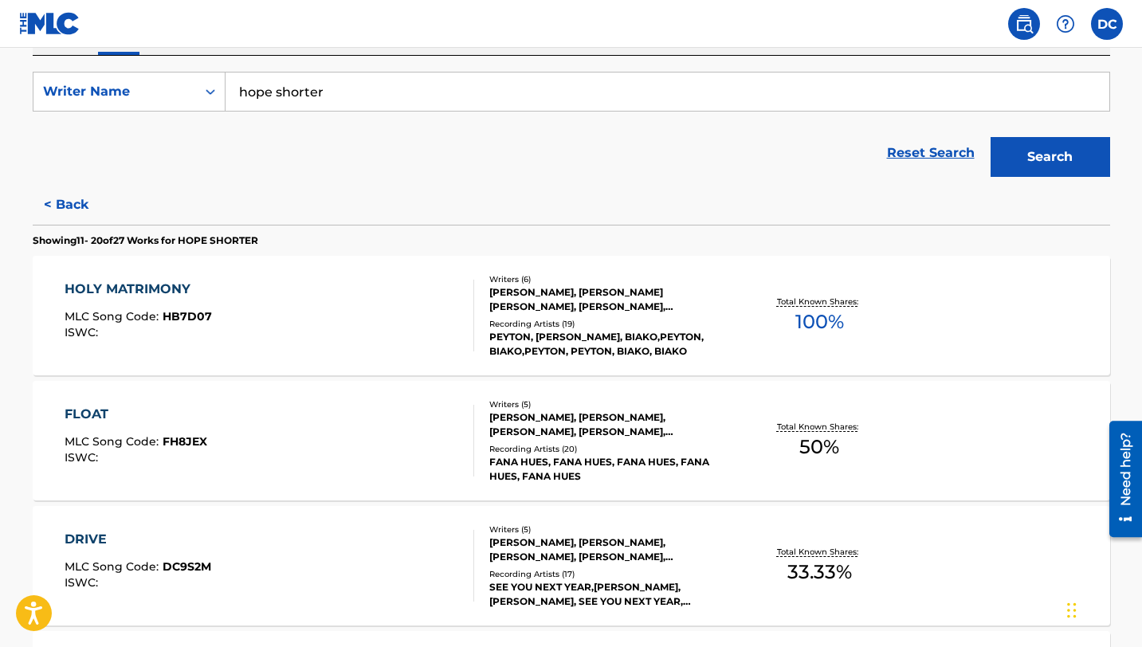
scroll to position [288, 0]
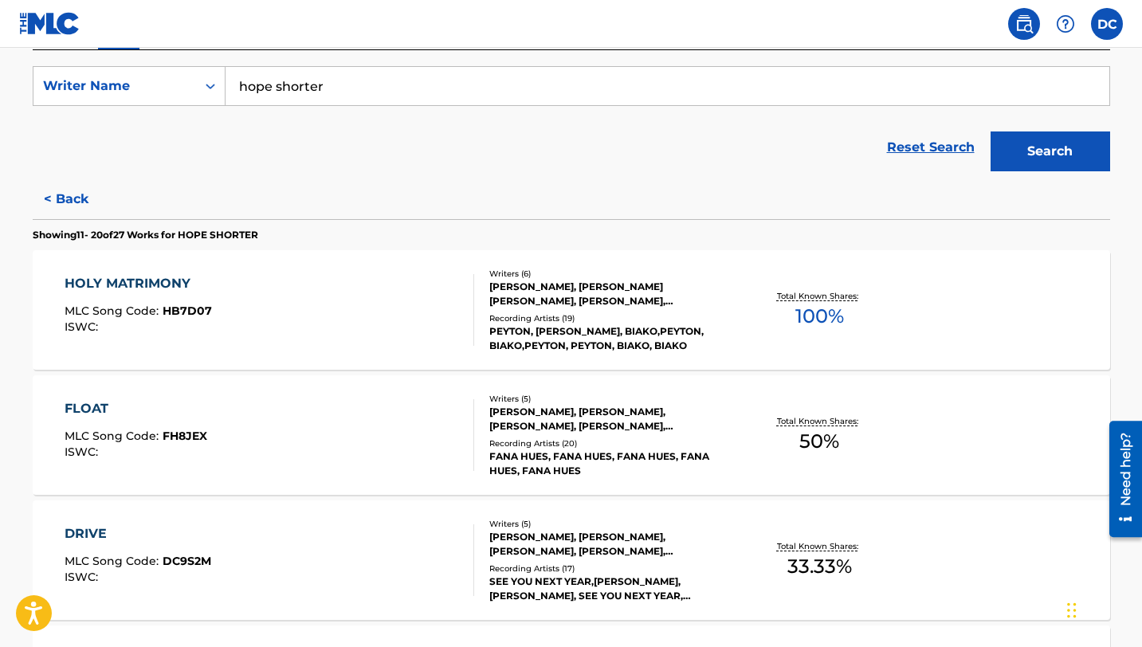
click at [167, 293] on div "HOLY MATRIMONY MLC Song Code : HB7D07 ISWC :" at bounding box center [138, 310] width 147 height 72
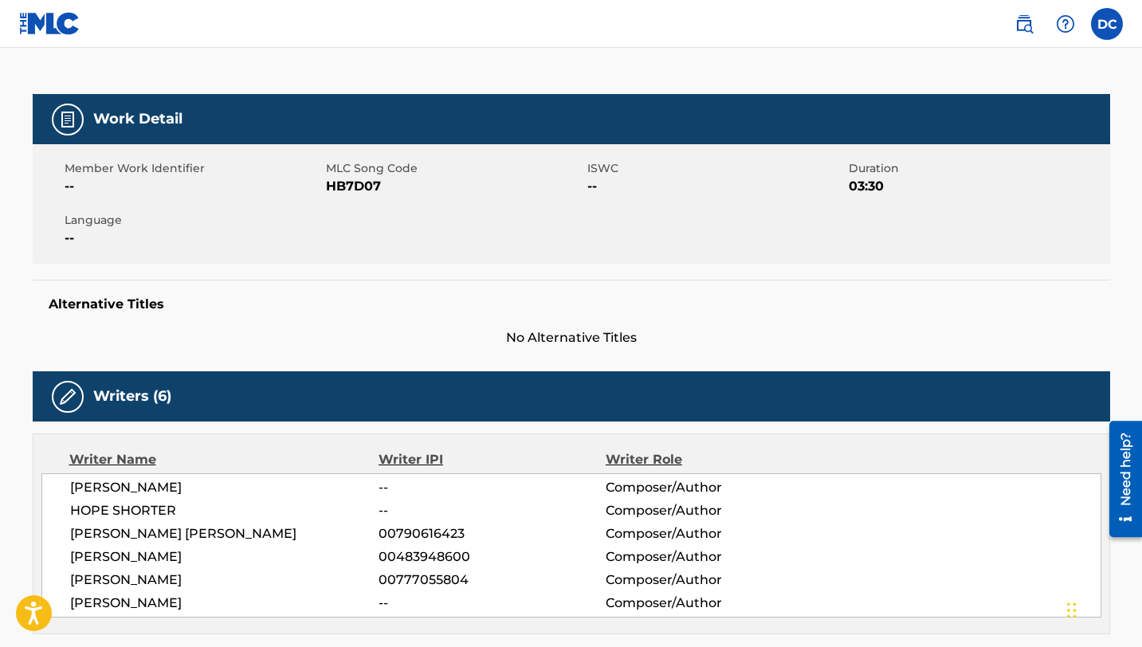
scroll to position [191, 0]
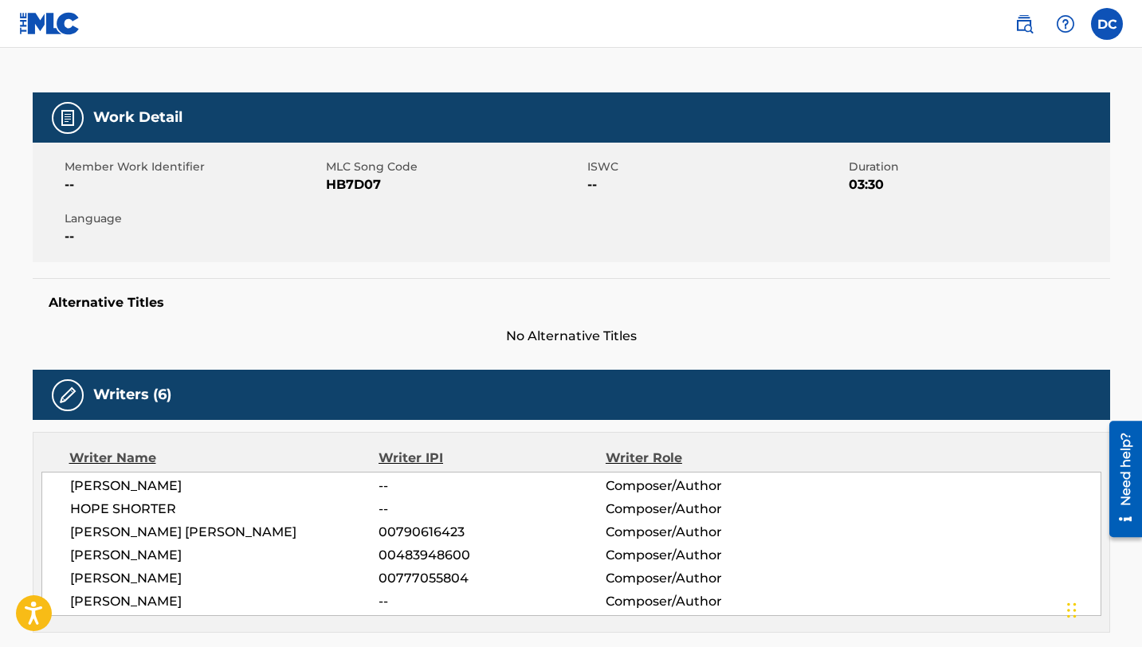
click at [1101, 32] on label at bounding box center [1107, 24] width 32 height 32
click at [1107, 24] on input "DC [PERSON_NAME] [EMAIL_ADDRESS][DOMAIN_NAME] Notification Preferences Profile …" at bounding box center [1107, 24] width 0 height 0
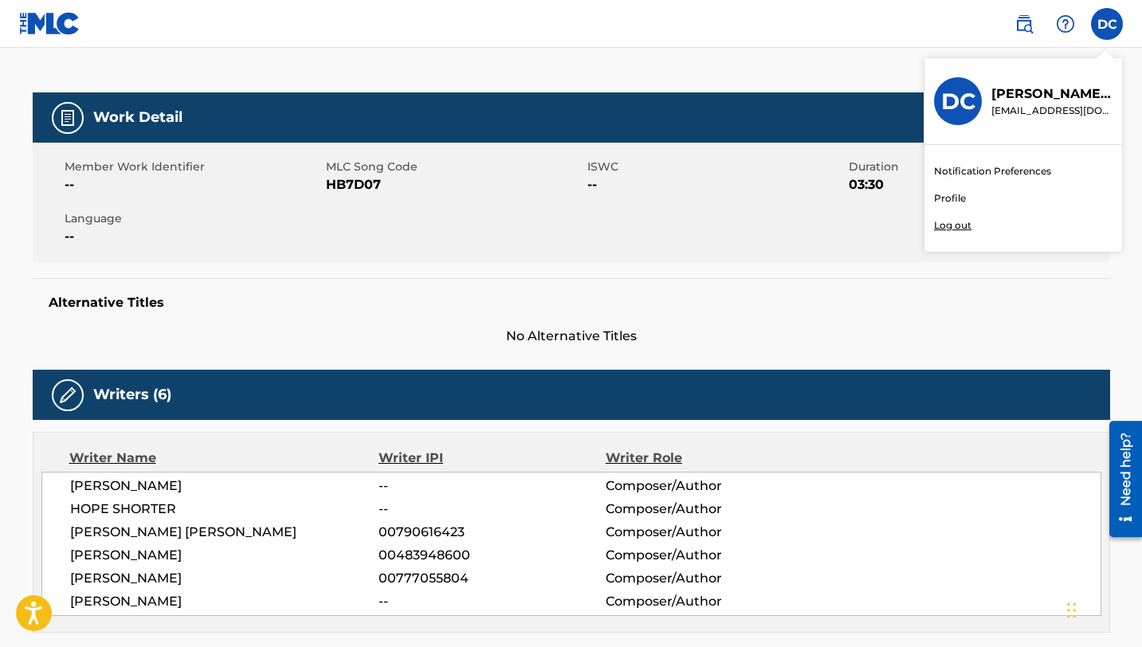
click at [947, 227] on p "Log out" at bounding box center [952, 225] width 37 height 14
click at [1107, 24] on input "DC [PERSON_NAME] [EMAIL_ADDRESS][DOMAIN_NAME] Notification Preferences Profile …" at bounding box center [1107, 24] width 0 height 0
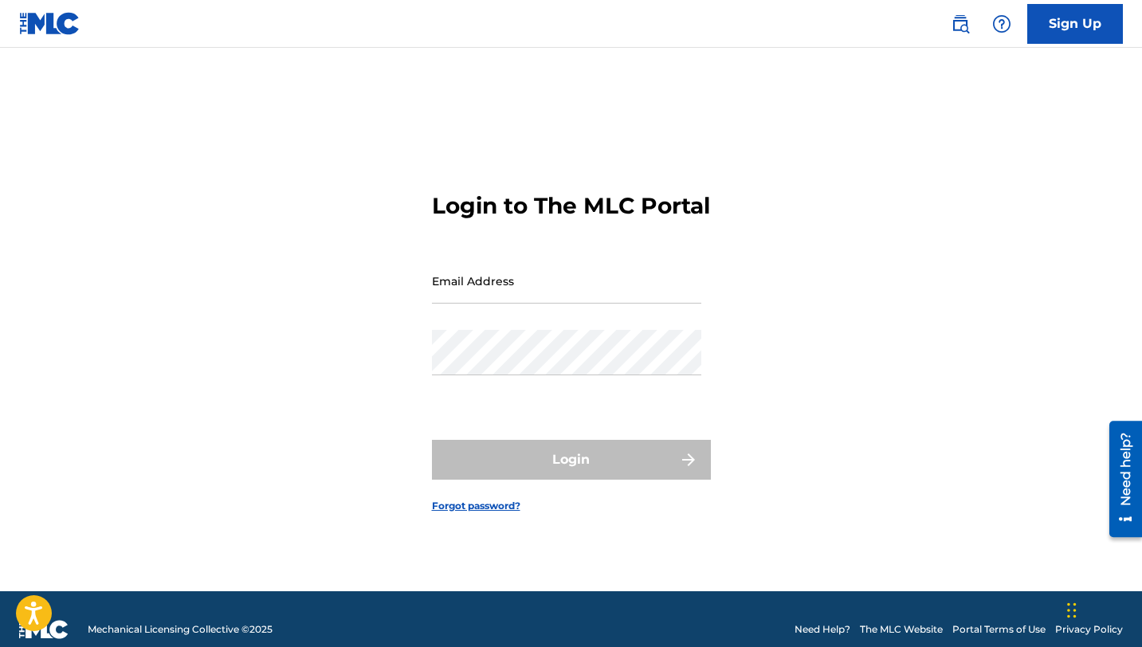
click at [464, 513] on link "Forgot password?" at bounding box center [476, 506] width 88 height 14
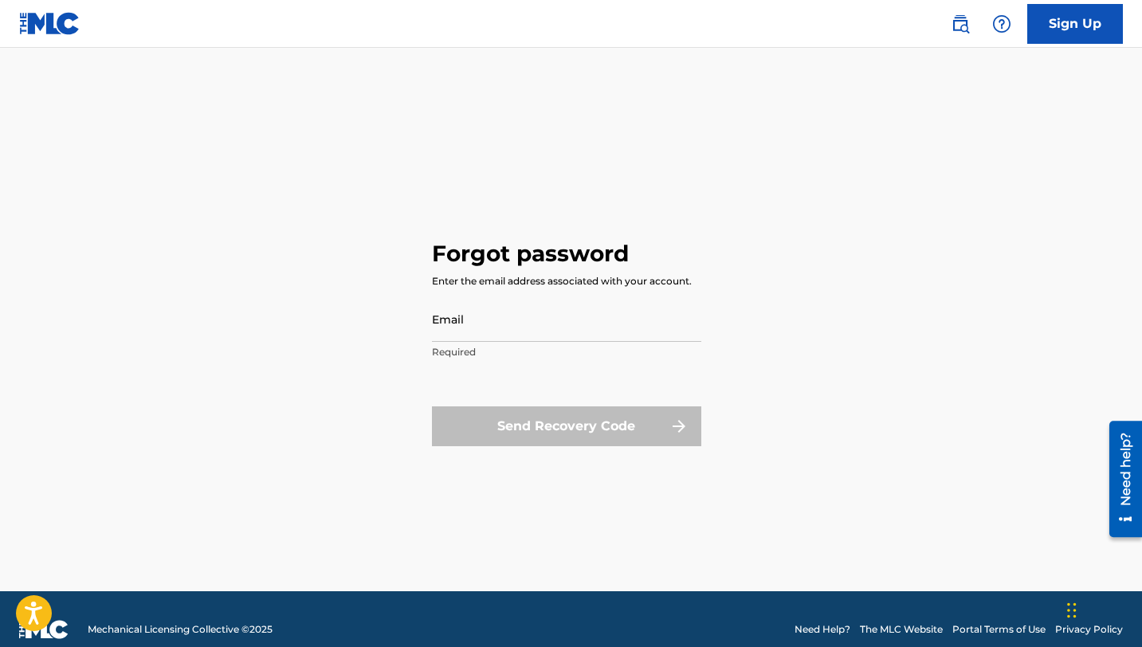
click at [449, 339] on input "Email" at bounding box center [566, 318] width 269 height 45
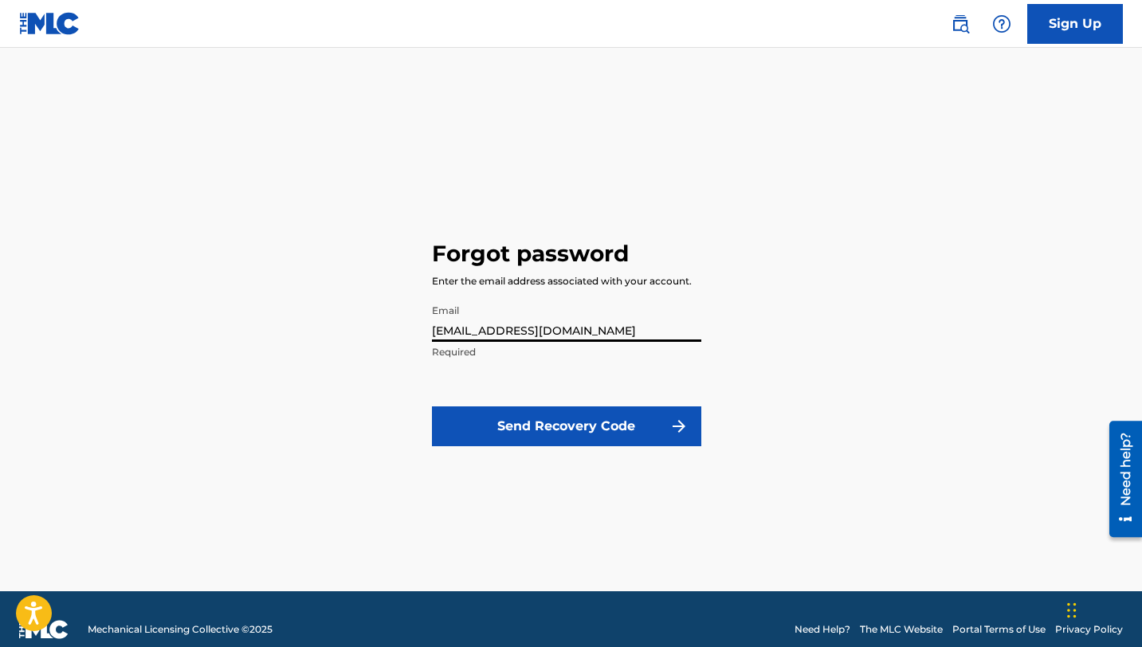
type input "[EMAIL_ADDRESS][DOMAIN_NAME]"
click at [507, 436] on button "Send Recovery Code" at bounding box center [566, 426] width 269 height 40
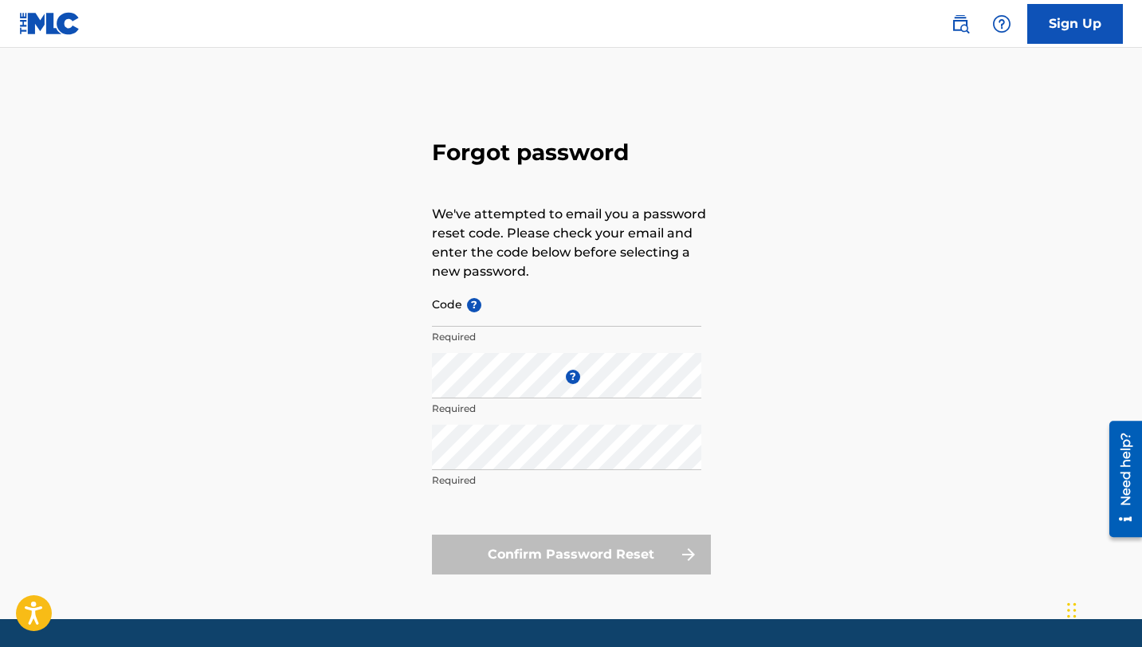
click at [492, 311] on input "Code ?" at bounding box center [566, 303] width 269 height 45
click at [459, 324] on input "Code ?" at bounding box center [566, 303] width 269 height 45
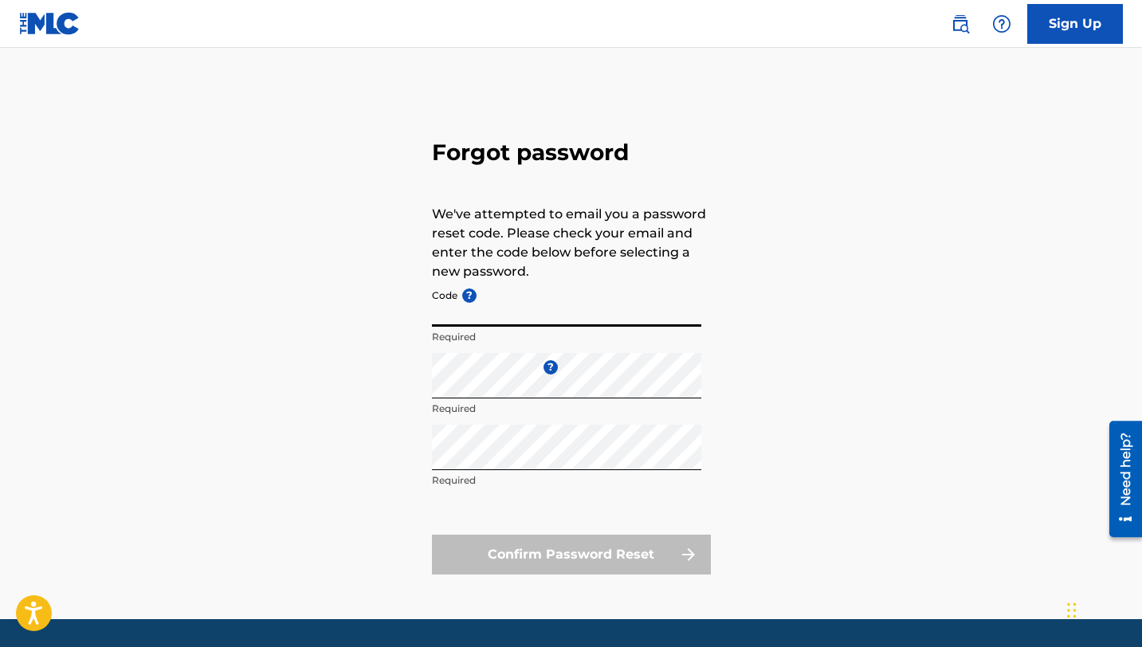
paste input "FP_0799da7033942c1a90ab66f929f7"
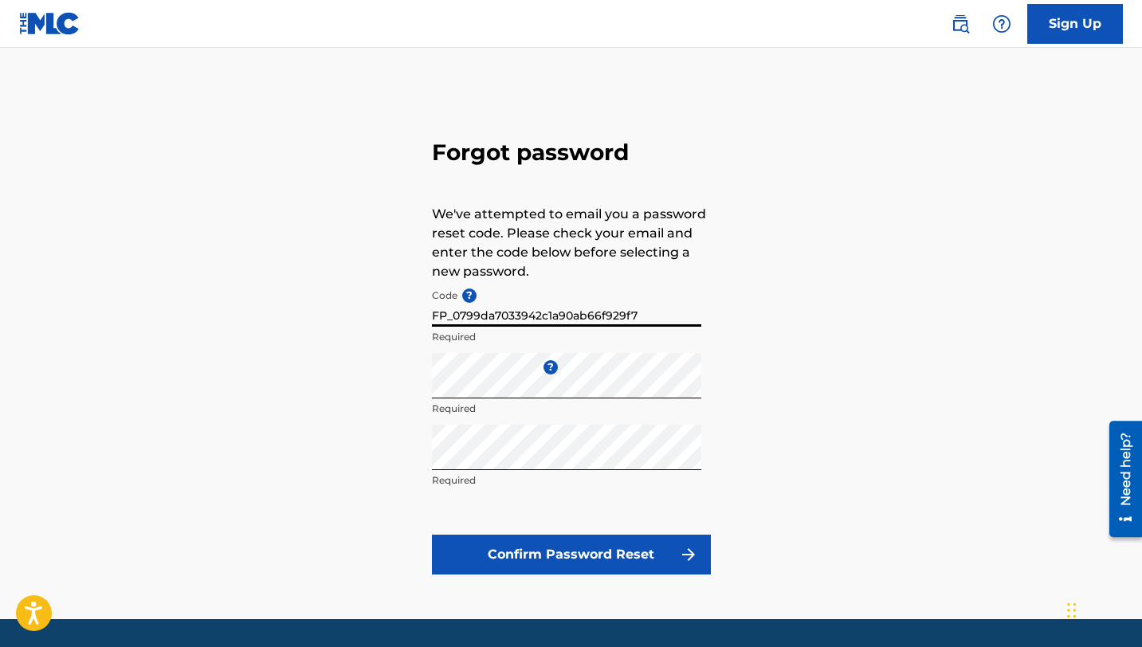
type input "FP_0799da7033942c1a90ab66f929f7"
click at [532, 562] on button "Confirm Password Reset" at bounding box center [571, 555] width 279 height 40
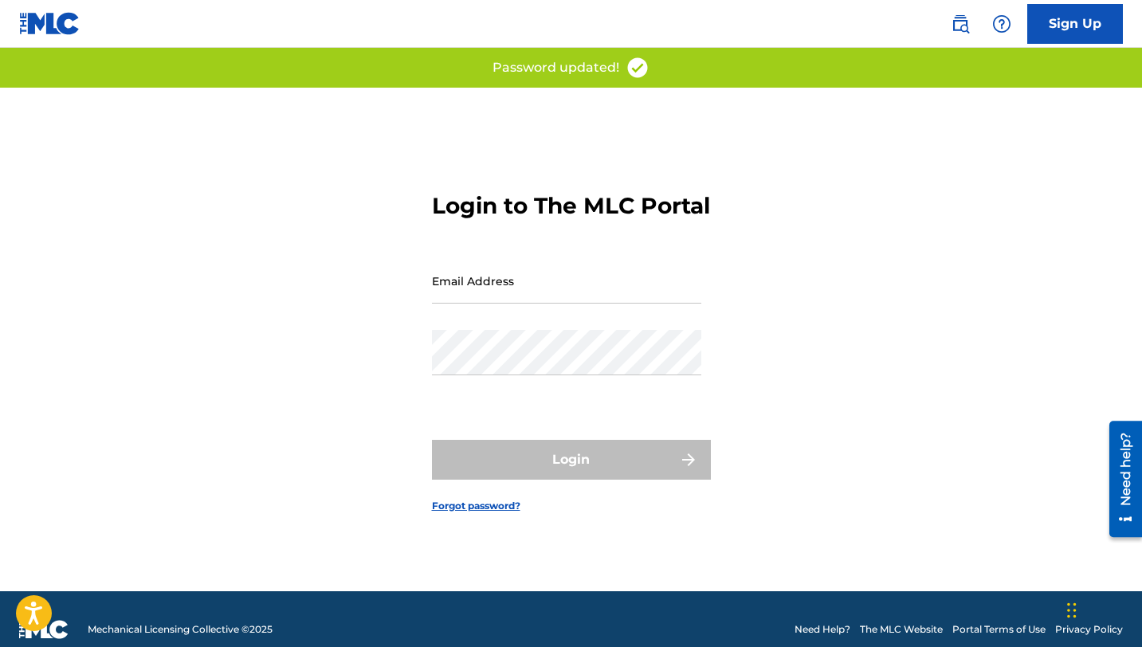
click at [460, 304] on input "Email Address" at bounding box center [566, 280] width 269 height 45
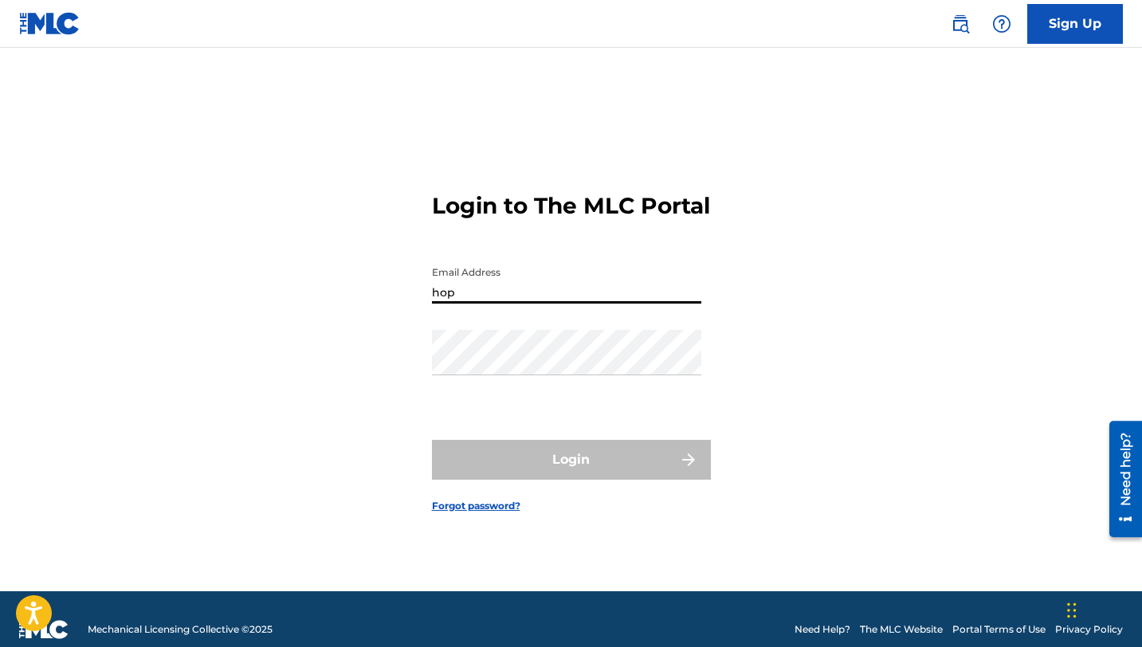
type input "[EMAIL_ADDRESS][DOMAIN_NAME]"
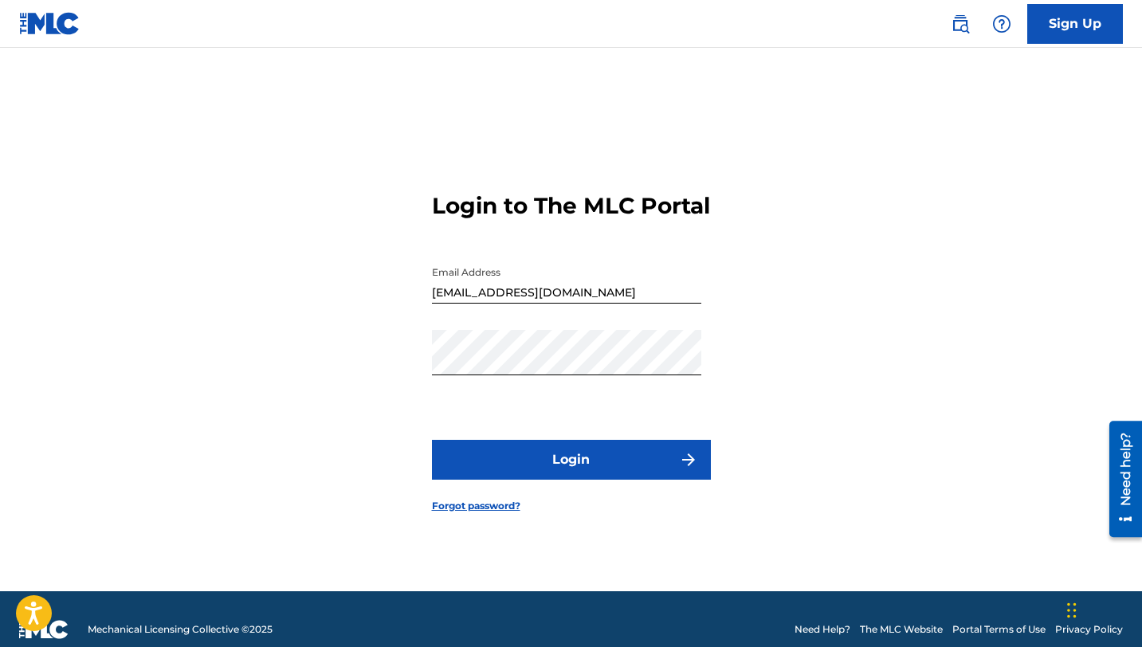
click at [507, 472] on button "Login" at bounding box center [571, 460] width 279 height 40
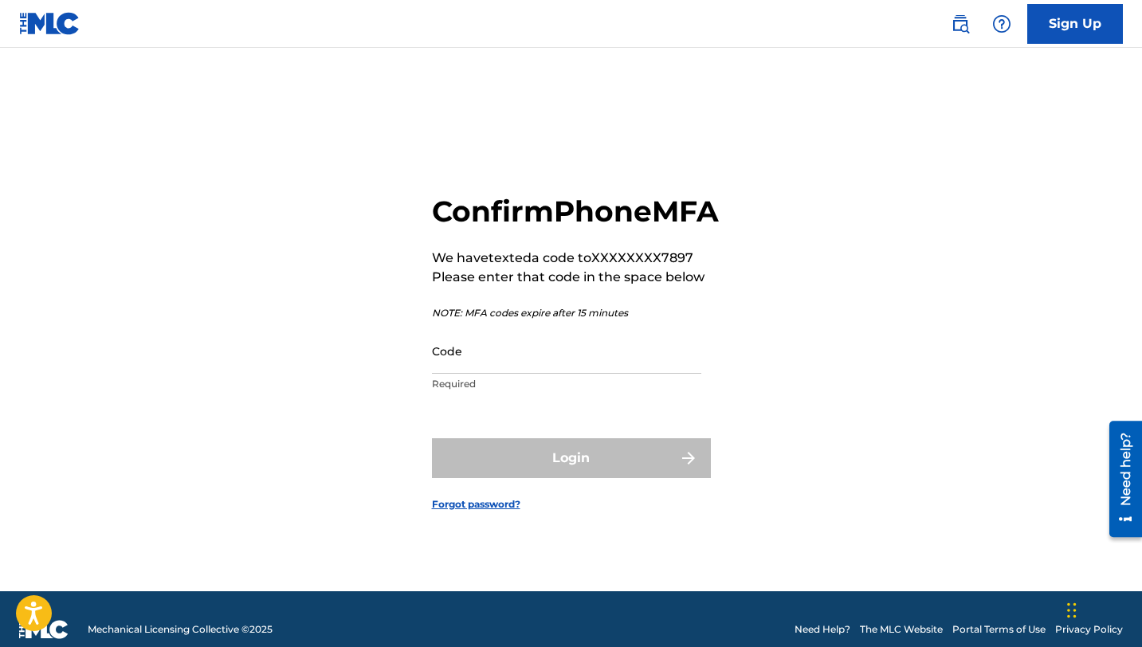
click at [515, 366] on input "Code" at bounding box center [566, 350] width 269 height 45
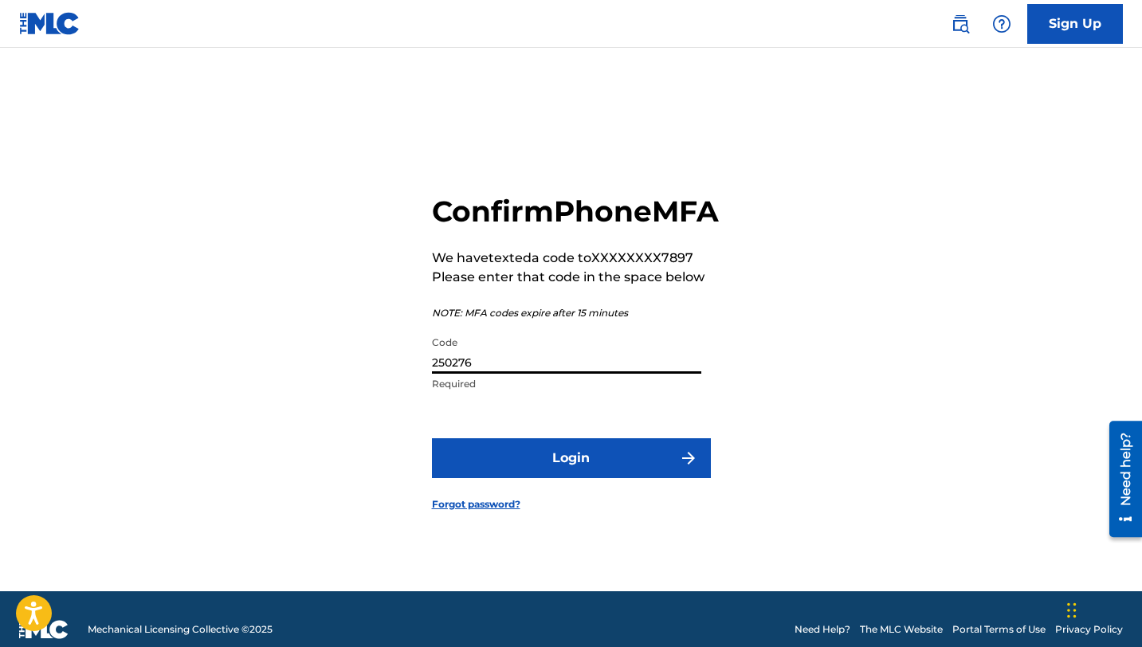
type input "250276"
click at [527, 478] on button "Login" at bounding box center [571, 458] width 279 height 40
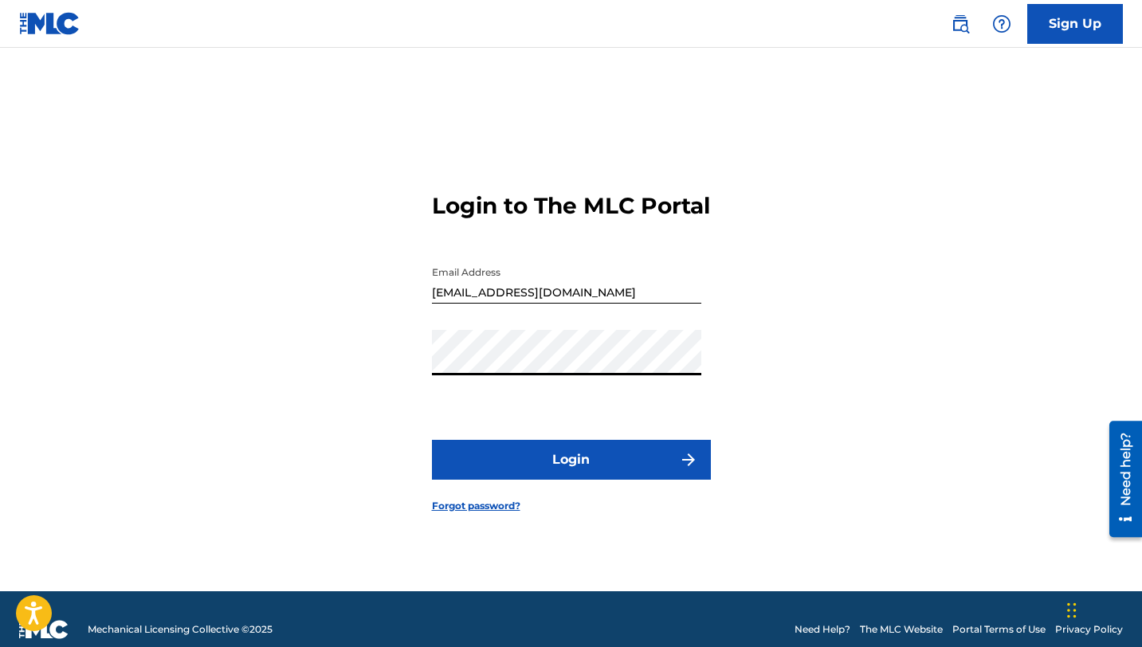
click at [398, 371] on div "Login to The MLC Portal Email Address [EMAIL_ADDRESS][DOMAIN_NAME] Password Log…" at bounding box center [571, 339] width 1115 height 503
click at [544, 476] on button "Login" at bounding box center [571, 460] width 279 height 40
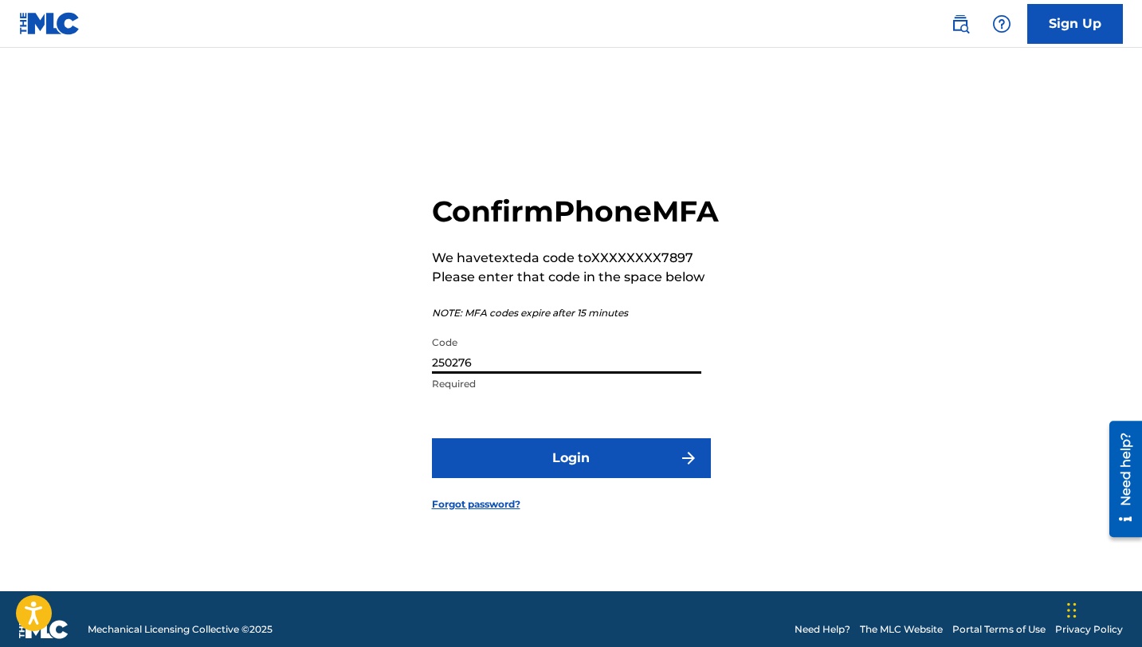
drag, startPoint x: 478, startPoint y: 381, endPoint x: 421, endPoint y: 378, distance: 57.4
click at [421, 378] on div "Confirm Phone MFA We have texted a code to XXXXXXXX7897 Please enter that code …" at bounding box center [571, 339] width 1115 height 503
type input "654142"
click at [445, 454] on form "Confirm Phone MFA We have texted a code to XXXXXXXX7897 Please enter that code …" at bounding box center [571, 339] width 279 height 503
click at [446, 463] on button "Login" at bounding box center [571, 458] width 279 height 40
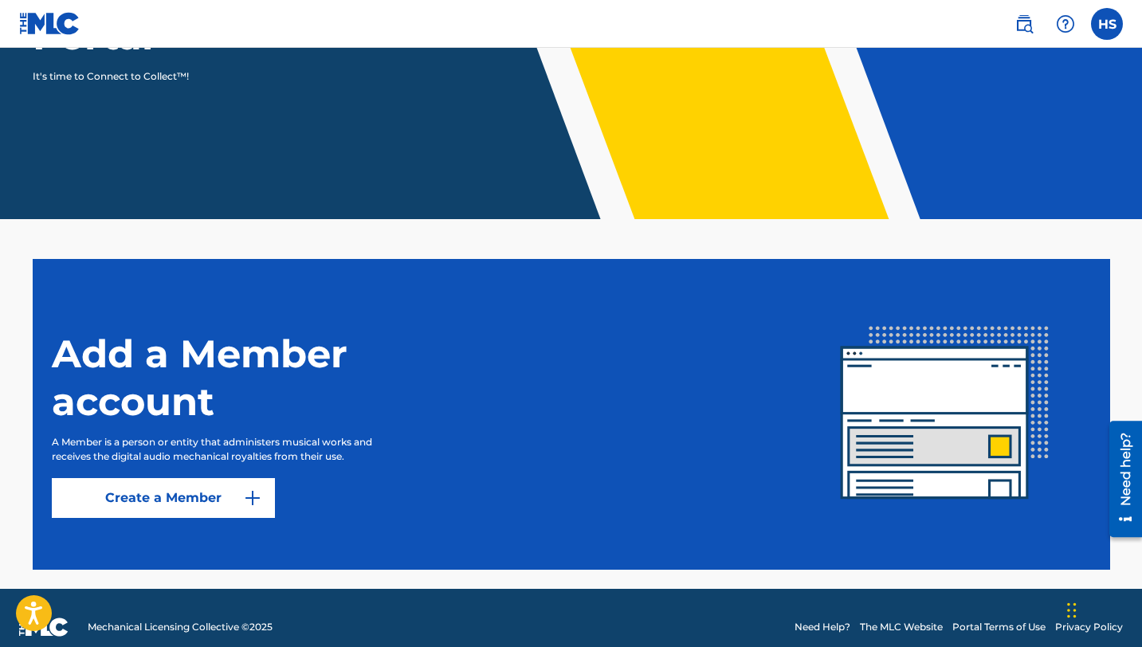
scroll to position [266, 0]
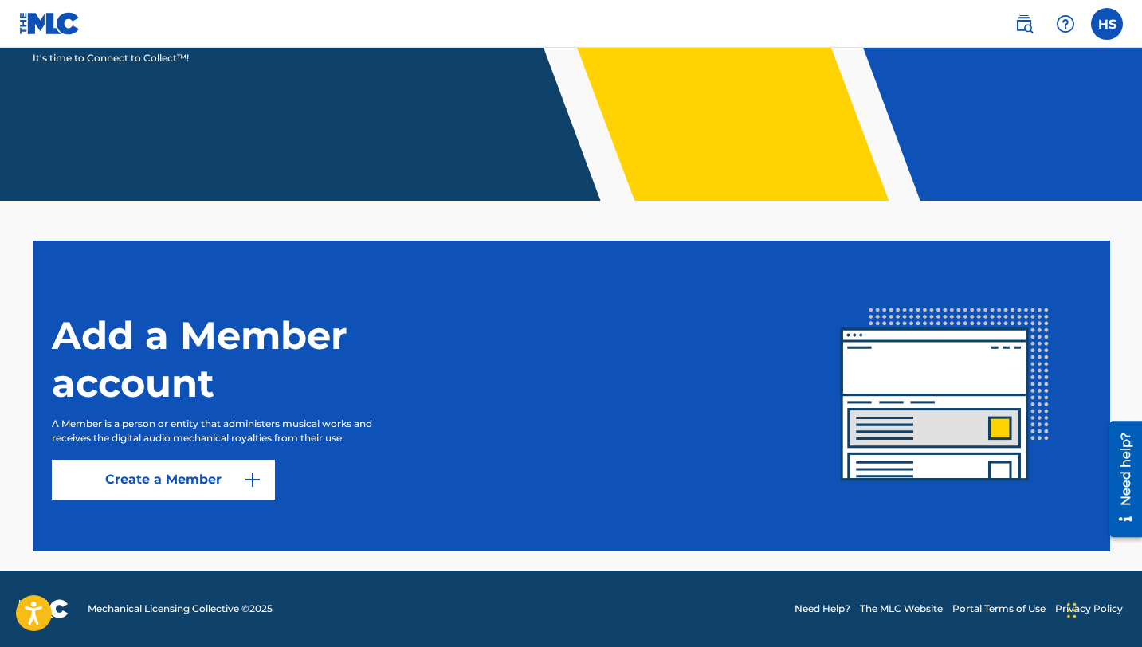
click at [1102, 26] on label at bounding box center [1107, 24] width 32 height 32
click at [1107, 24] on input "HS Hope Shorter [EMAIL_ADDRESS][DOMAIN_NAME] Notification Preferences Profile L…" at bounding box center [1107, 24] width 0 height 0
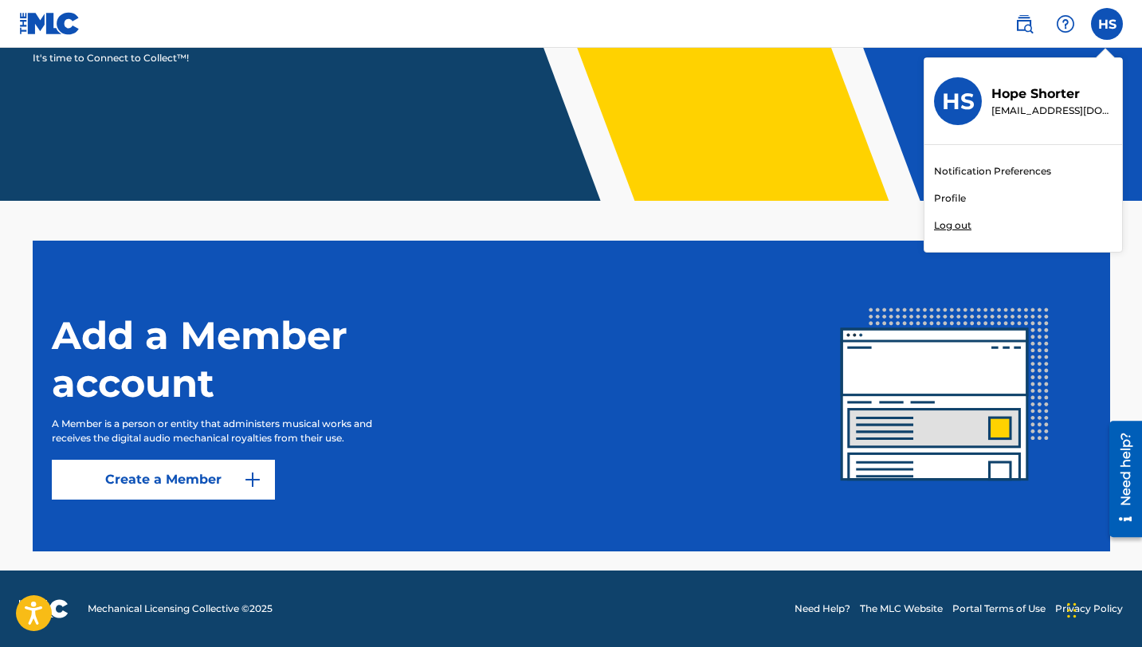
click at [705, 313] on div "Add a Member account A Member is a person or entity that administers musical wo…" at bounding box center [425, 395] width 747 height 207
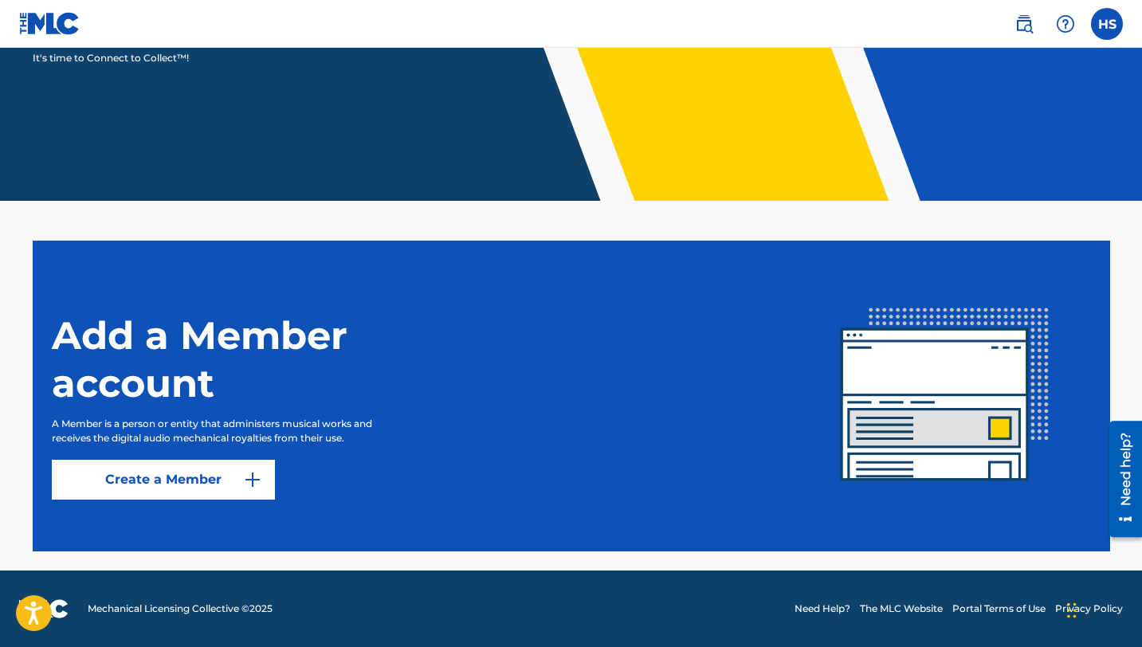
click at [231, 484] on link "Create a Member" at bounding box center [163, 480] width 223 height 40
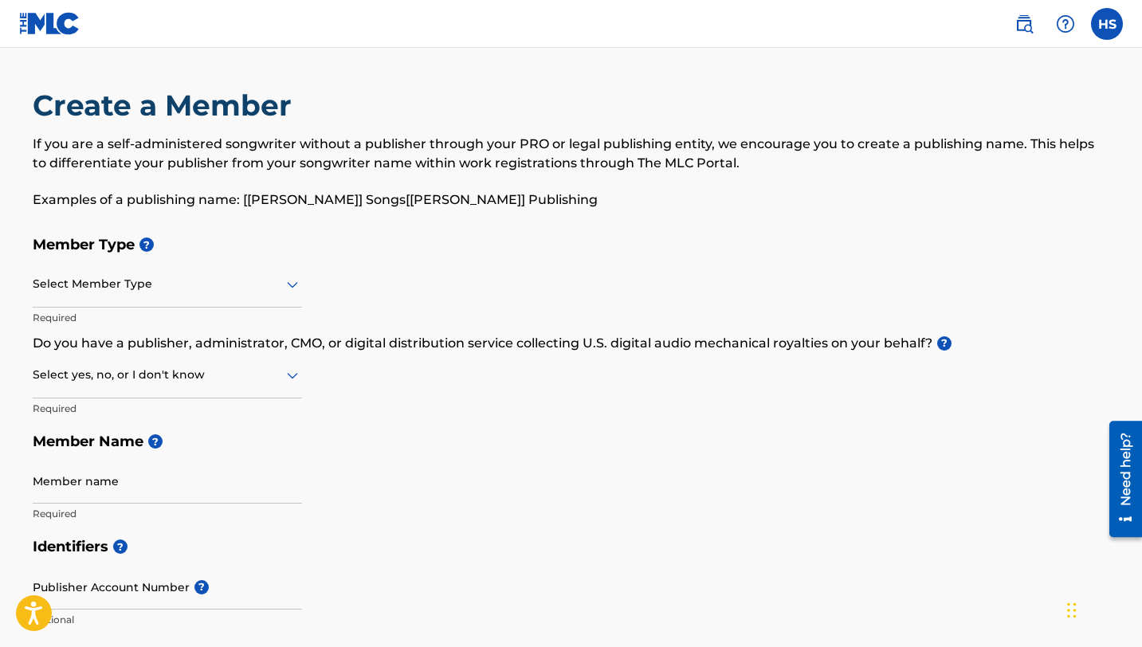
scroll to position [266, 0]
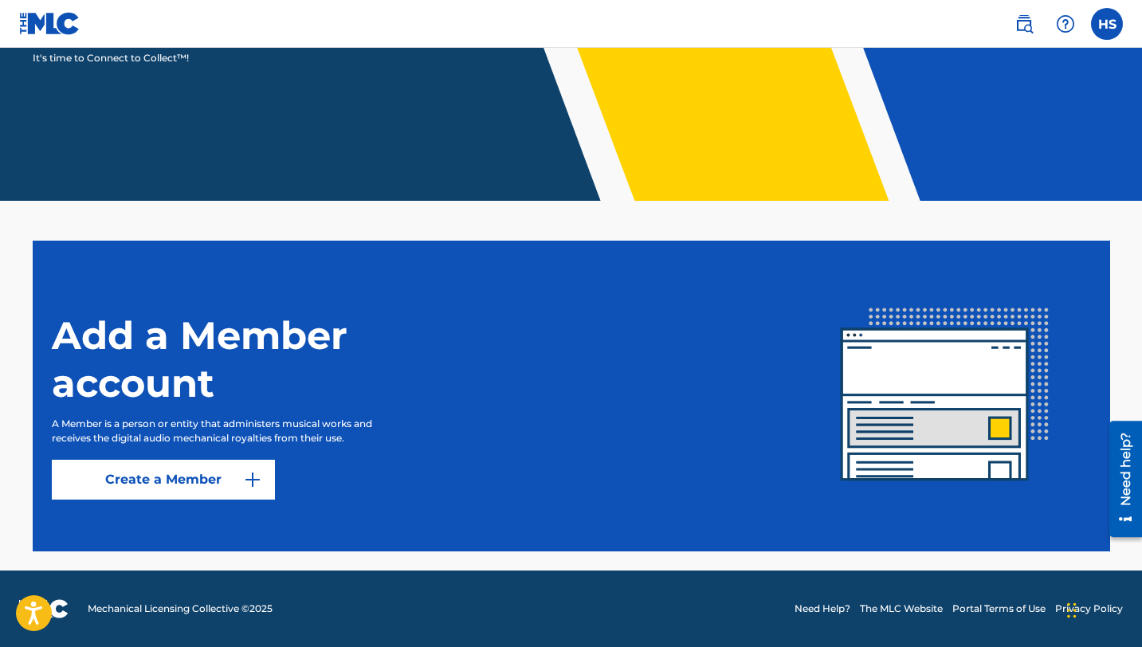
click at [1021, 25] on img at bounding box center [1023, 23] width 19 height 19
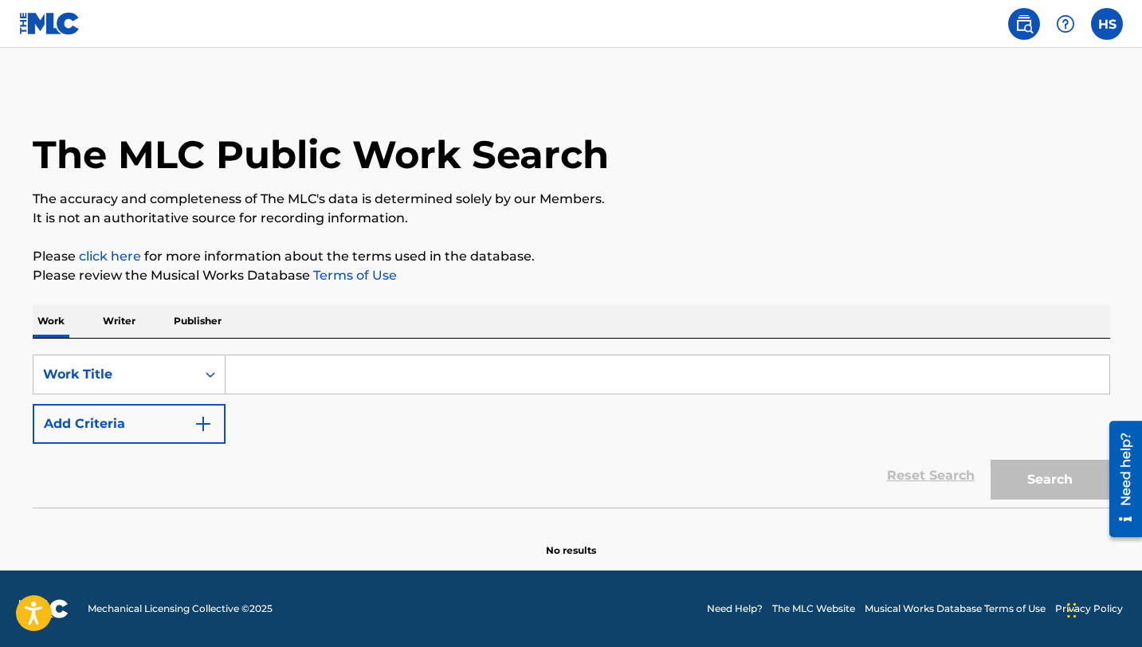
click at [122, 315] on p "Writer" at bounding box center [119, 320] width 42 height 33
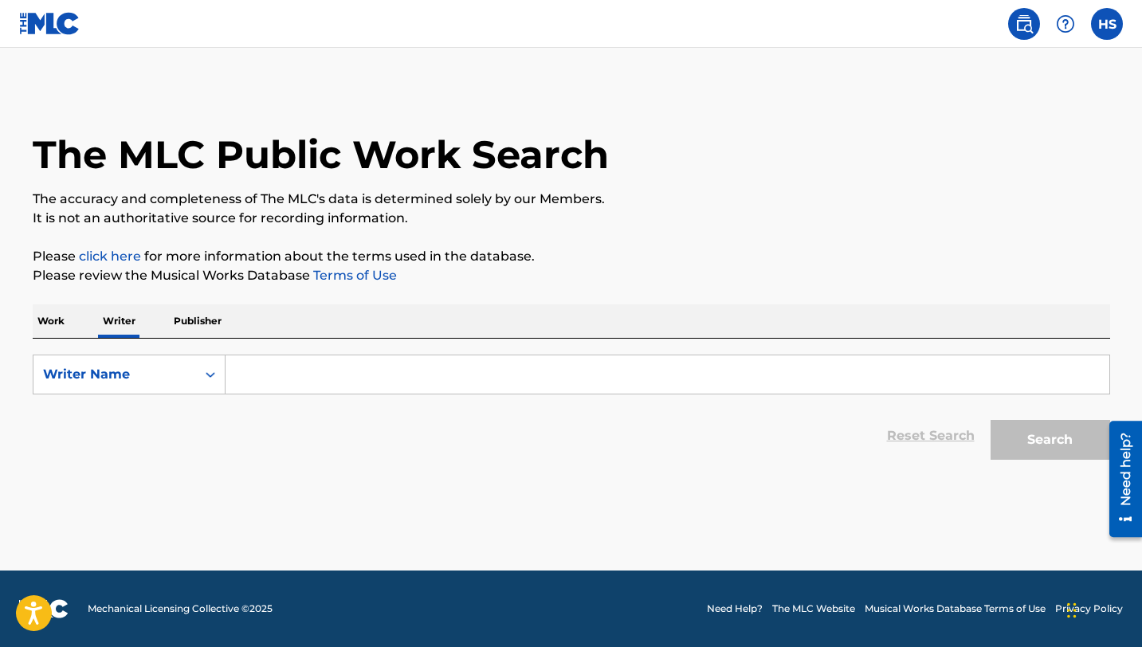
click at [252, 372] on input "Search Form" at bounding box center [667, 374] width 884 height 38
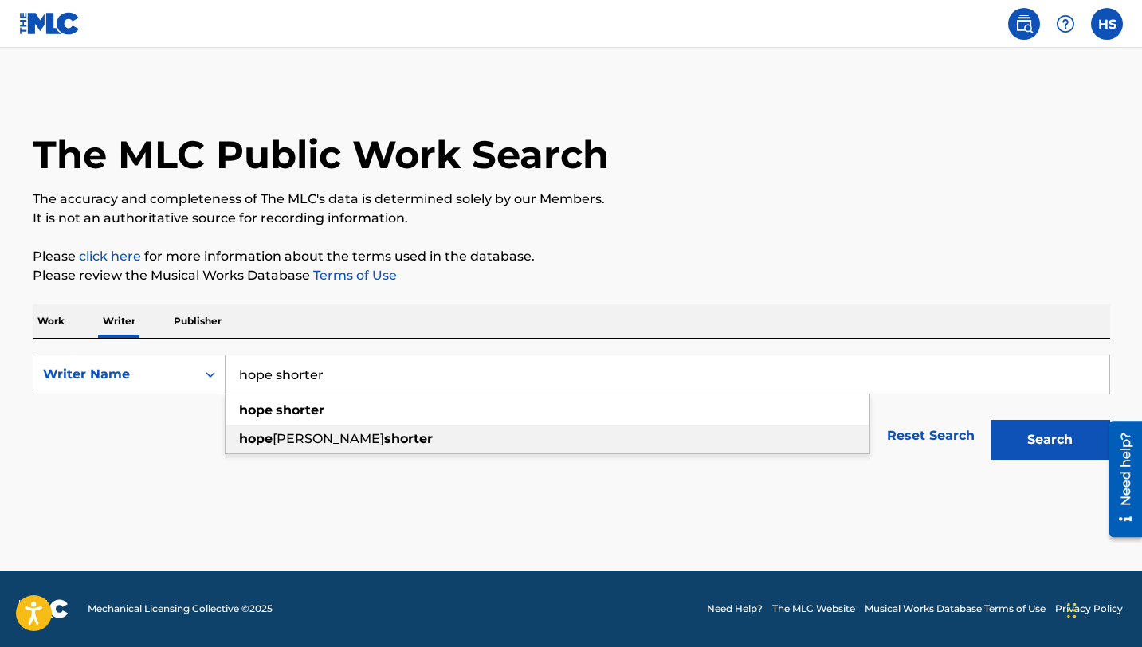
click at [280, 441] on span "[PERSON_NAME]" at bounding box center [328, 438] width 112 height 15
type input "hope [PERSON_NAME]"
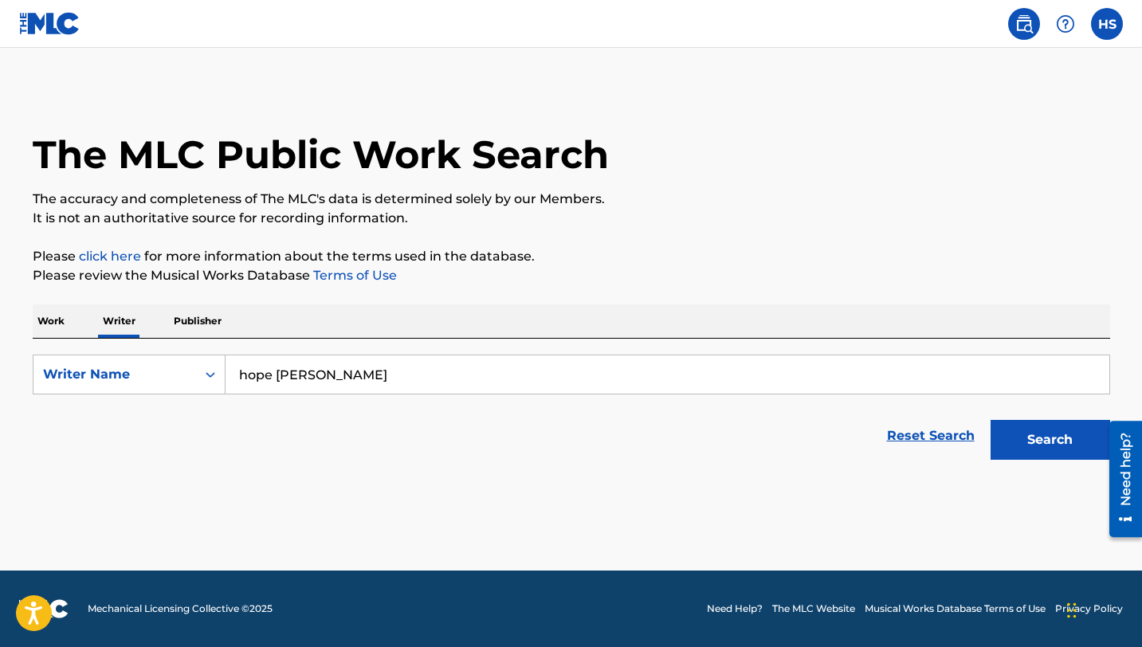
click at [1076, 428] on button "Search" at bounding box center [1050, 440] width 120 height 40
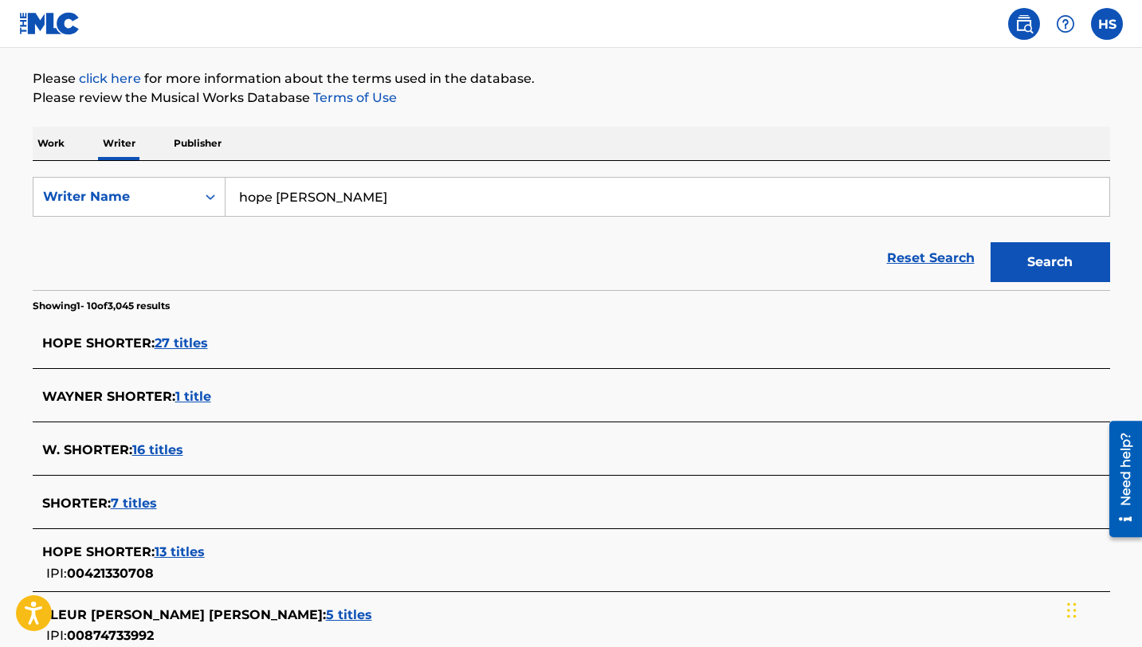
scroll to position [178, 0]
click at [183, 340] on span "27 titles" at bounding box center [181, 342] width 53 height 15
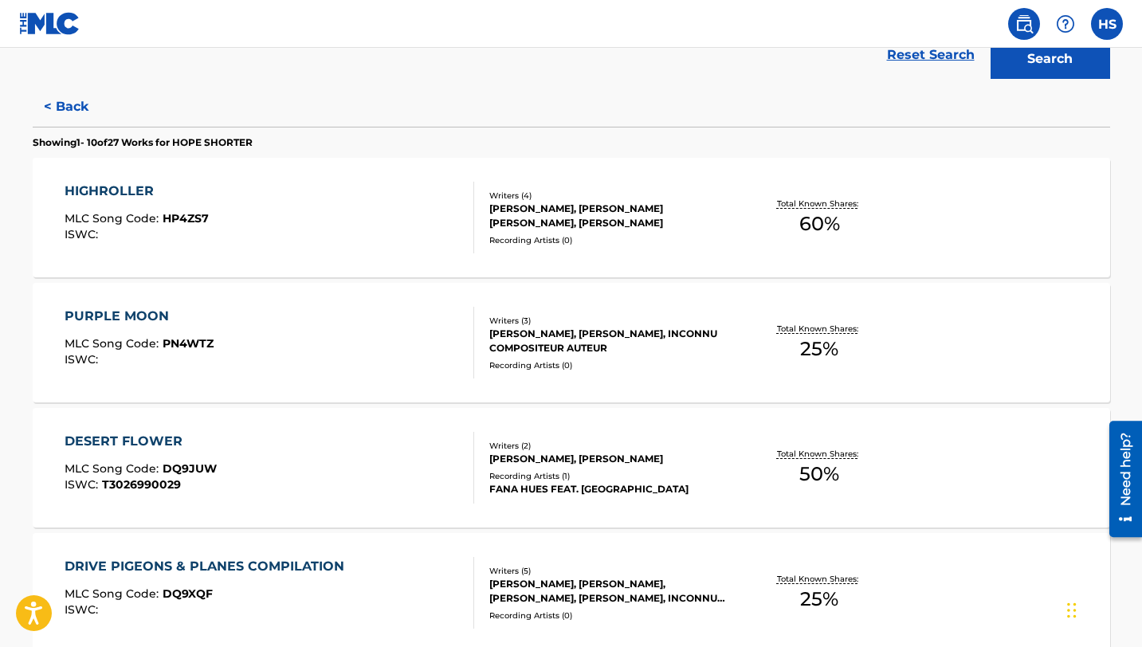
scroll to position [382, 0]
click at [112, 194] on div "HIGHROLLER" at bounding box center [137, 190] width 144 height 19
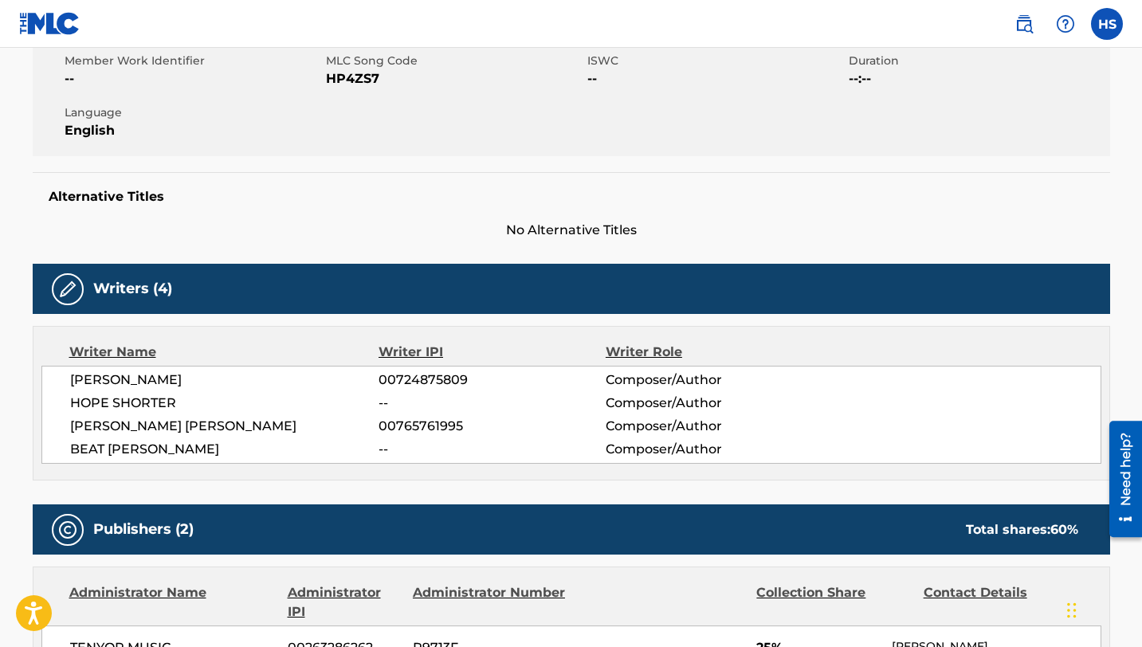
scroll to position [299, 0]
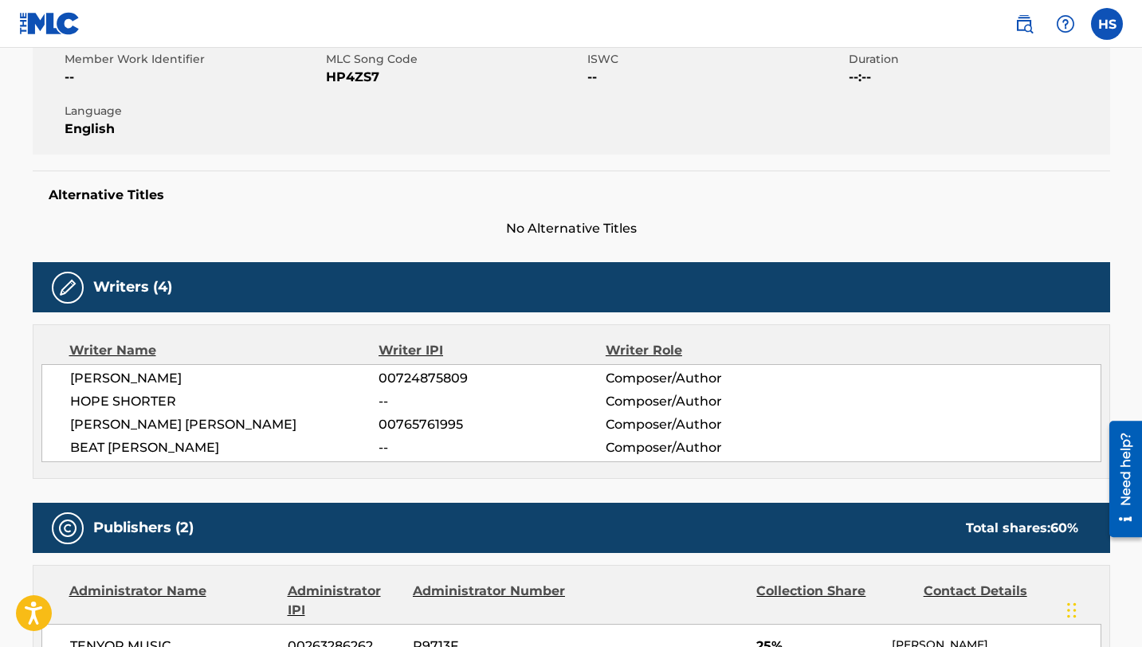
click at [389, 402] on span "--" at bounding box center [491, 401] width 226 height 19
click at [170, 400] on span "HOPE SHORTER" at bounding box center [224, 401] width 309 height 19
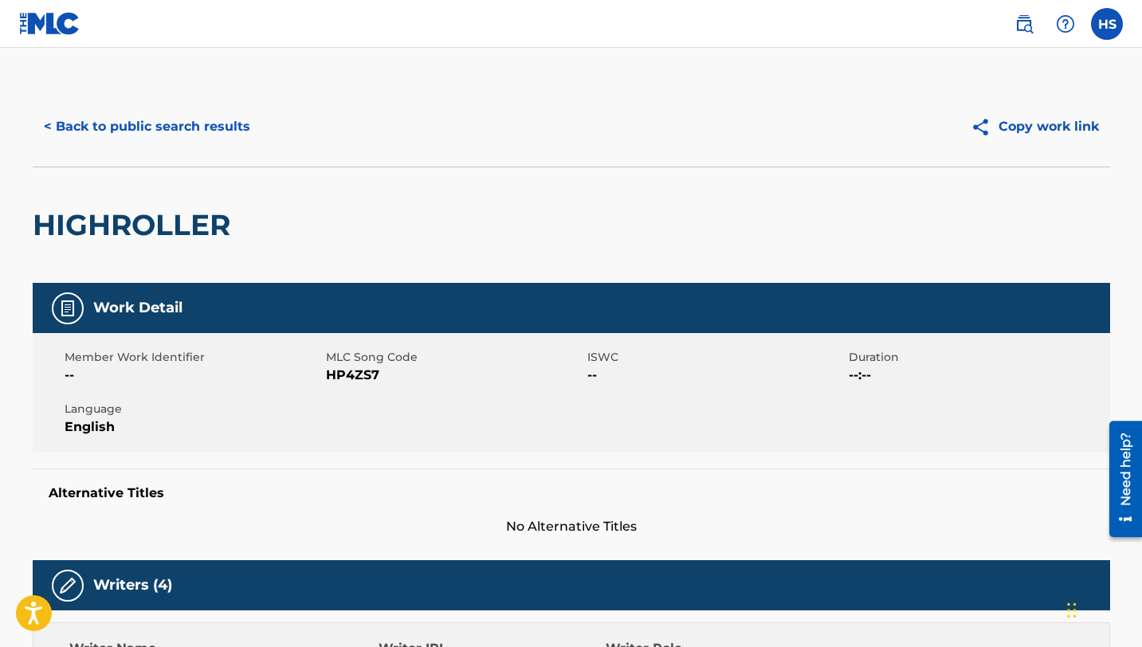
scroll to position [0, 0]
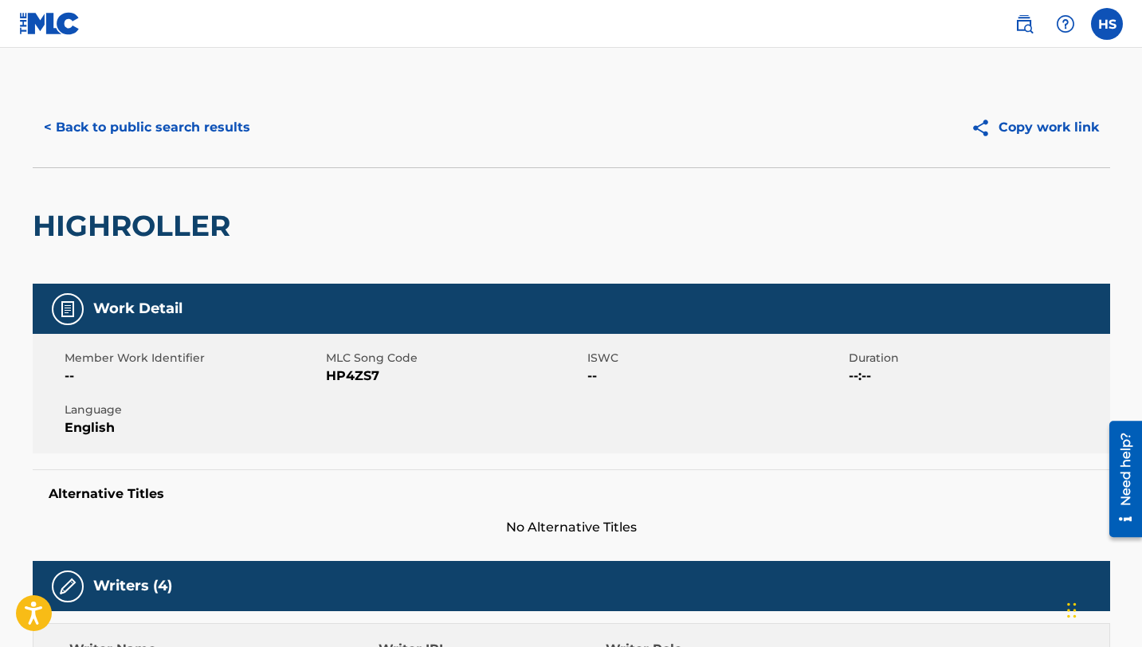
click at [989, 128] on img at bounding box center [984, 128] width 28 height 20
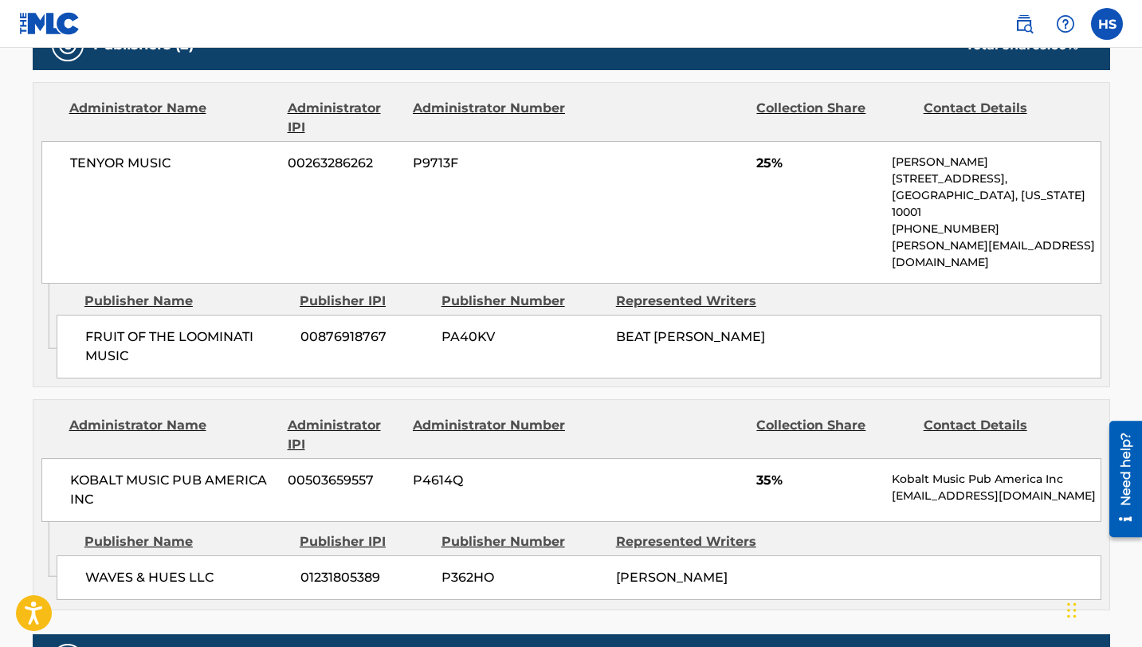
scroll to position [787, 0]
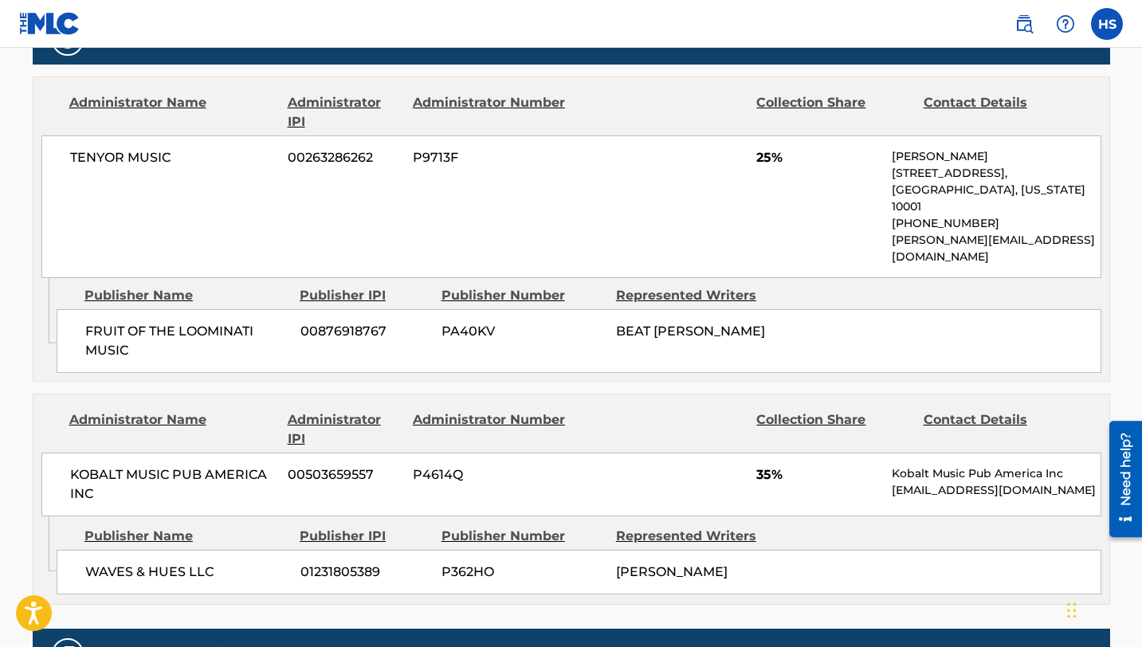
click at [1126, 480] on div "Need help?" at bounding box center [1126, 468] width 22 height 73
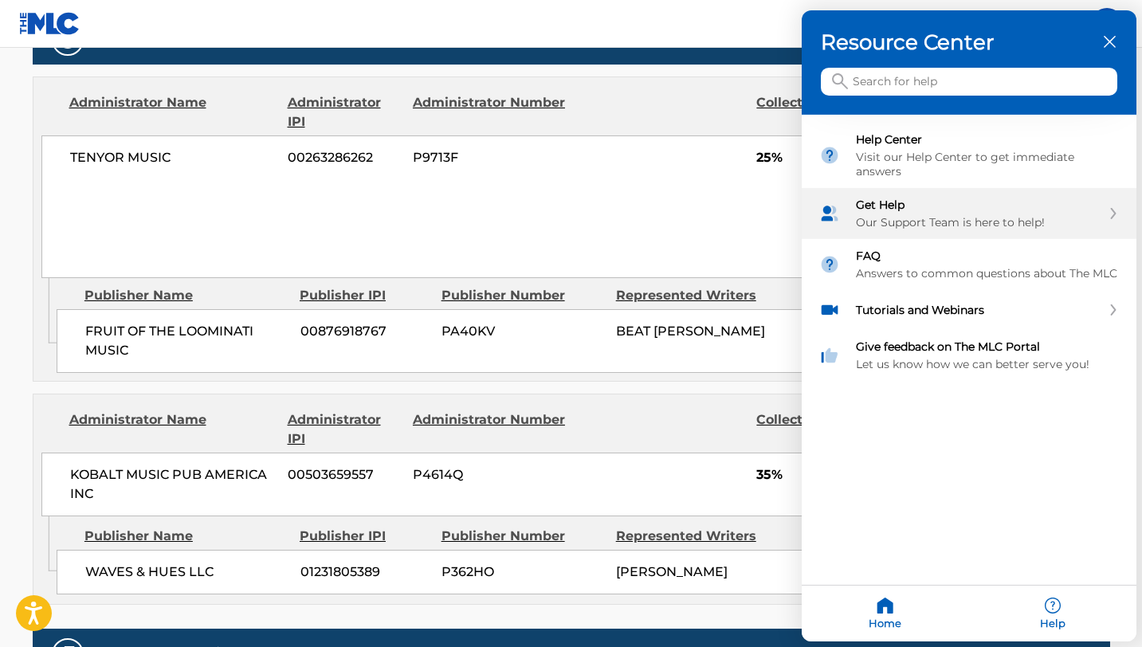
click at [945, 218] on div "Our Support Team is here to help!" at bounding box center [978, 222] width 245 height 14
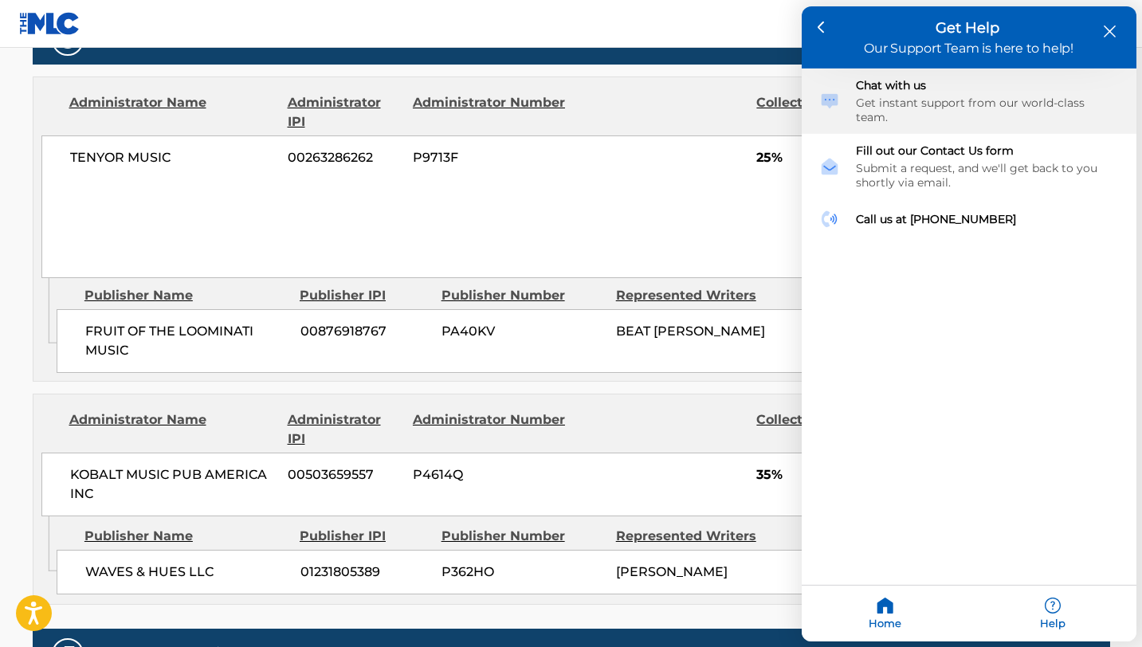
click at [1007, 100] on div "Get instant support from our world-class team." at bounding box center [987, 110] width 263 height 29
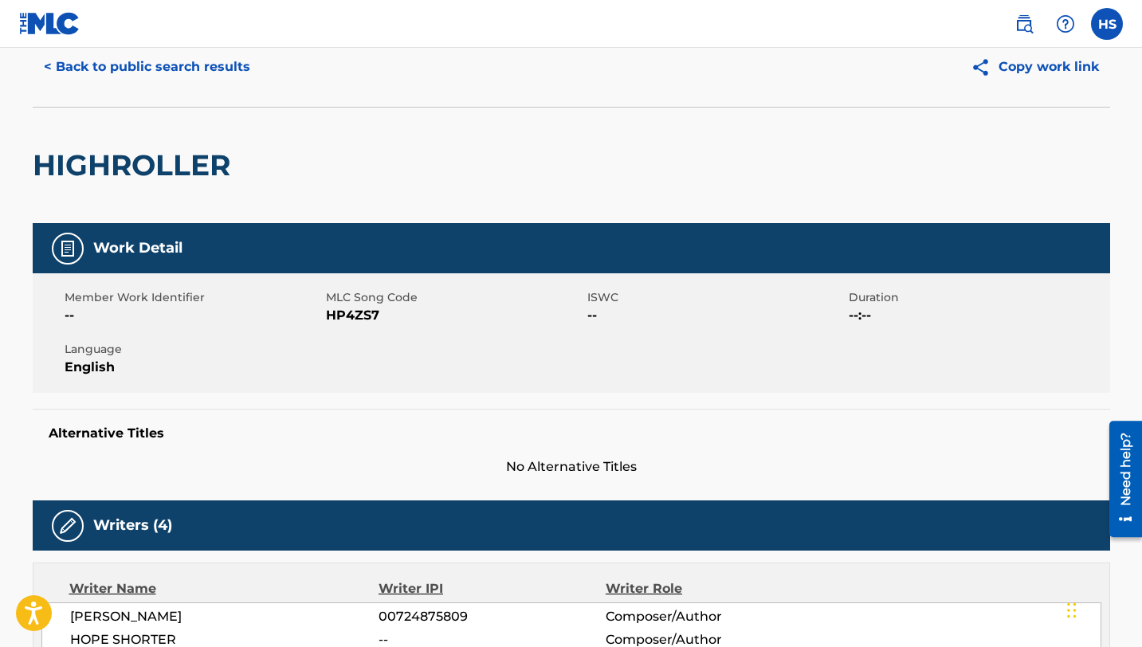
scroll to position [49, 0]
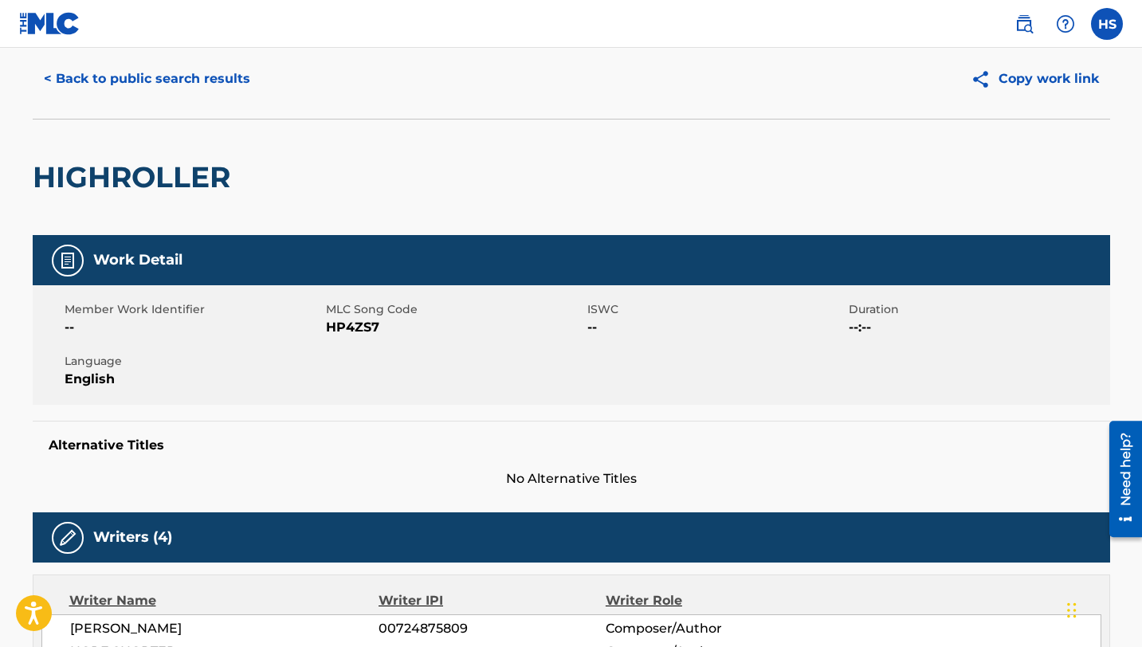
click at [1110, 29] on label at bounding box center [1107, 24] width 32 height 32
click at [1107, 24] on input "HS Hope Shorter [EMAIL_ADDRESS][DOMAIN_NAME] Notification Preferences Profile L…" at bounding box center [1107, 24] width 0 height 0
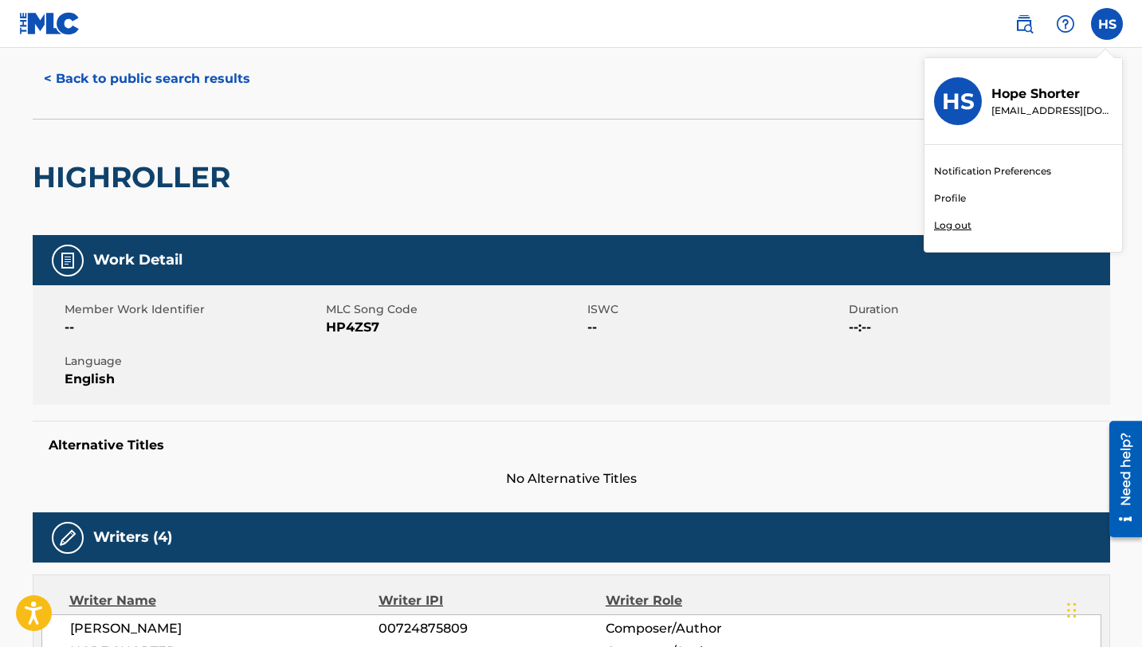
click at [684, 276] on div "Work Detail" at bounding box center [571, 260] width 1077 height 50
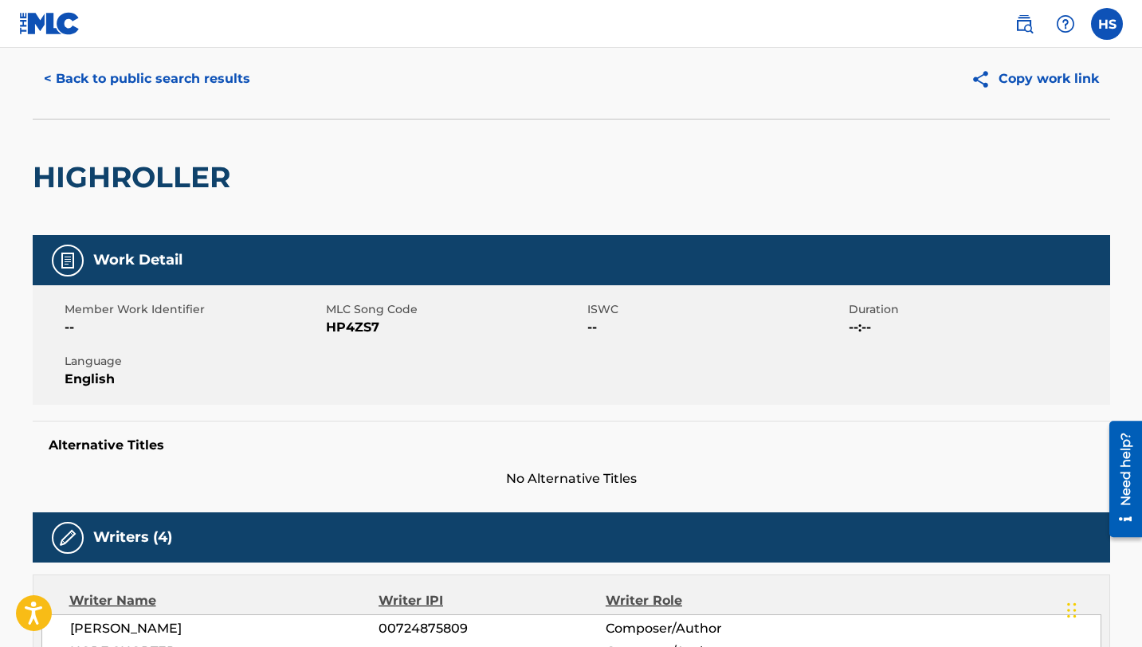
click at [123, 91] on button "< Back to public search results" at bounding box center [147, 79] width 229 height 40
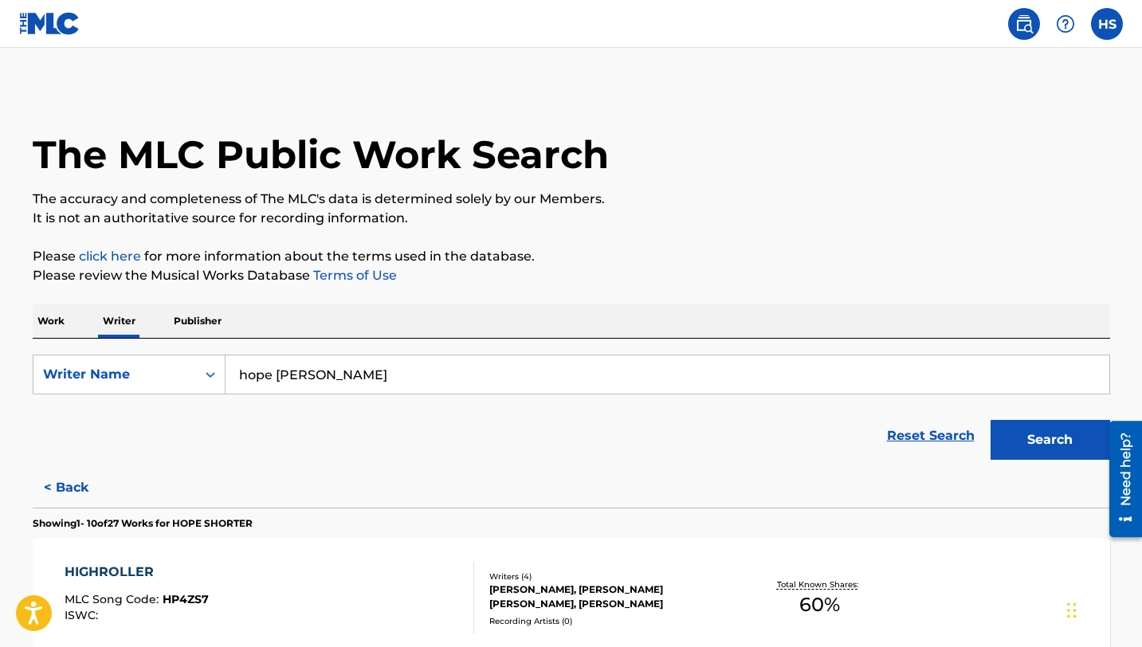
click at [190, 324] on p "Publisher" at bounding box center [197, 320] width 57 height 33
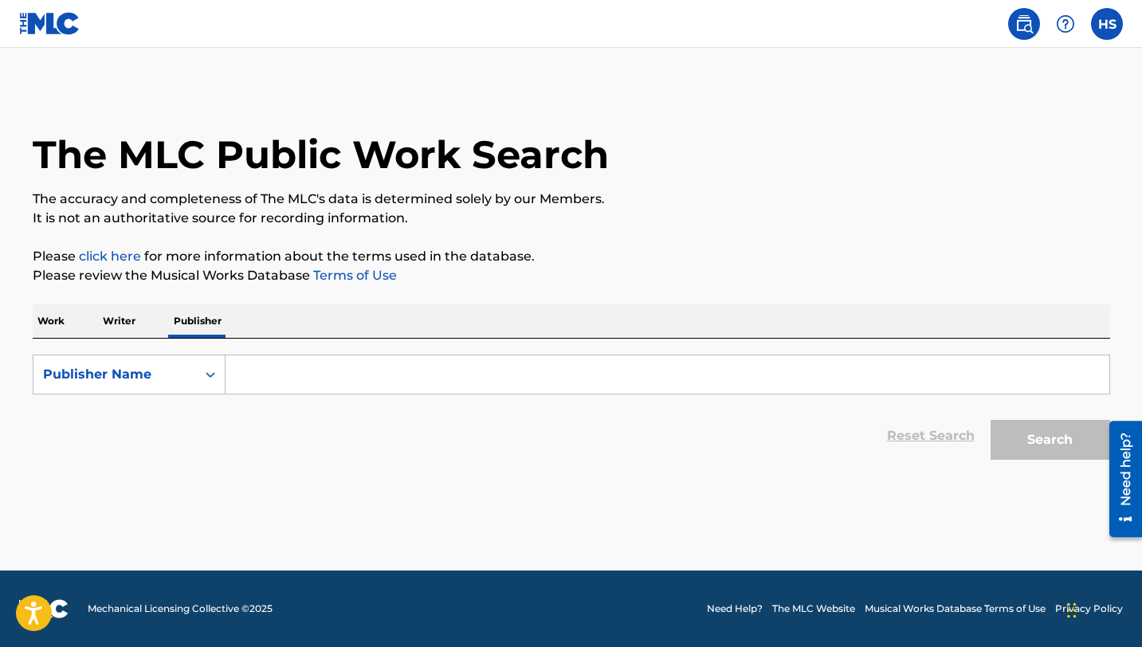
click at [132, 318] on p "Writer" at bounding box center [119, 320] width 42 height 33
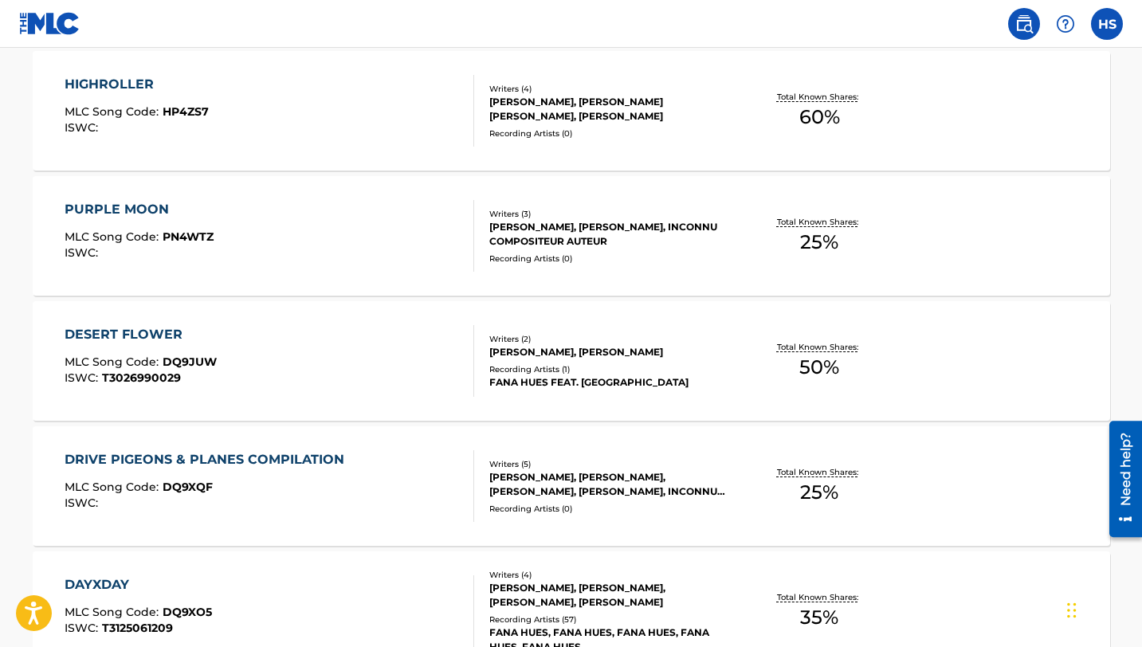
scroll to position [490, 0]
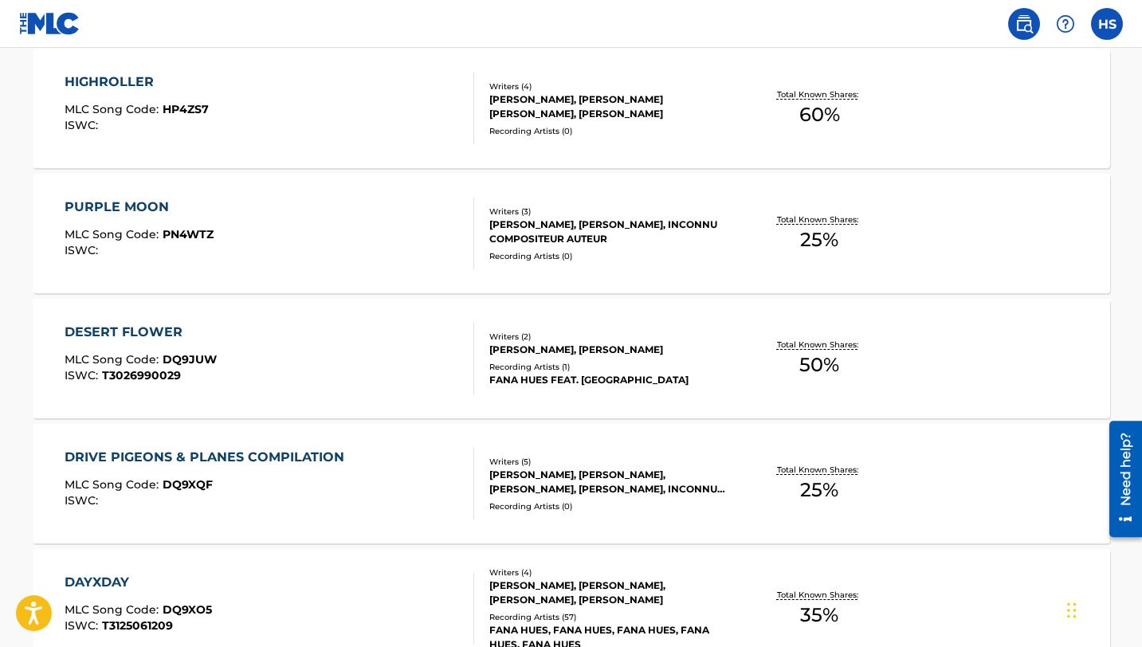
click at [178, 335] on div "DESERT FLOWER" at bounding box center [141, 332] width 152 height 19
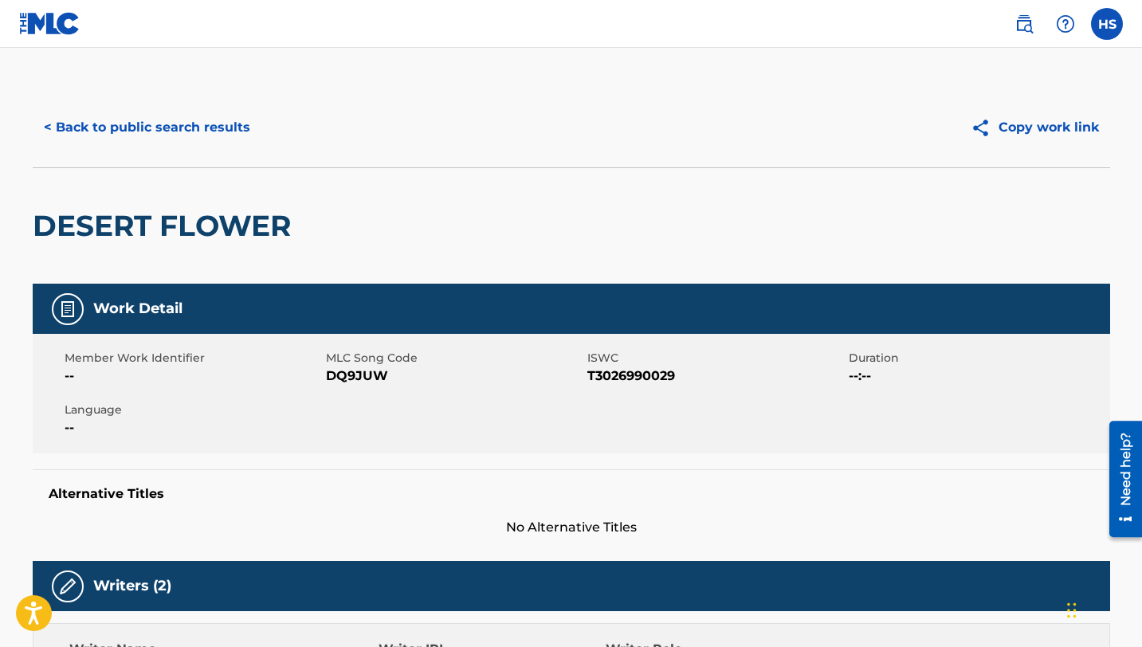
click at [1103, 23] on label at bounding box center [1107, 24] width 32 height 32
click at [1107, 24] on input "HS Hope Shorter [EMAIL_ADDRESS][DOMAIN_NAME] Notification Preferences Profile L…" at bounding box center [1107, 24] width 0 height 0
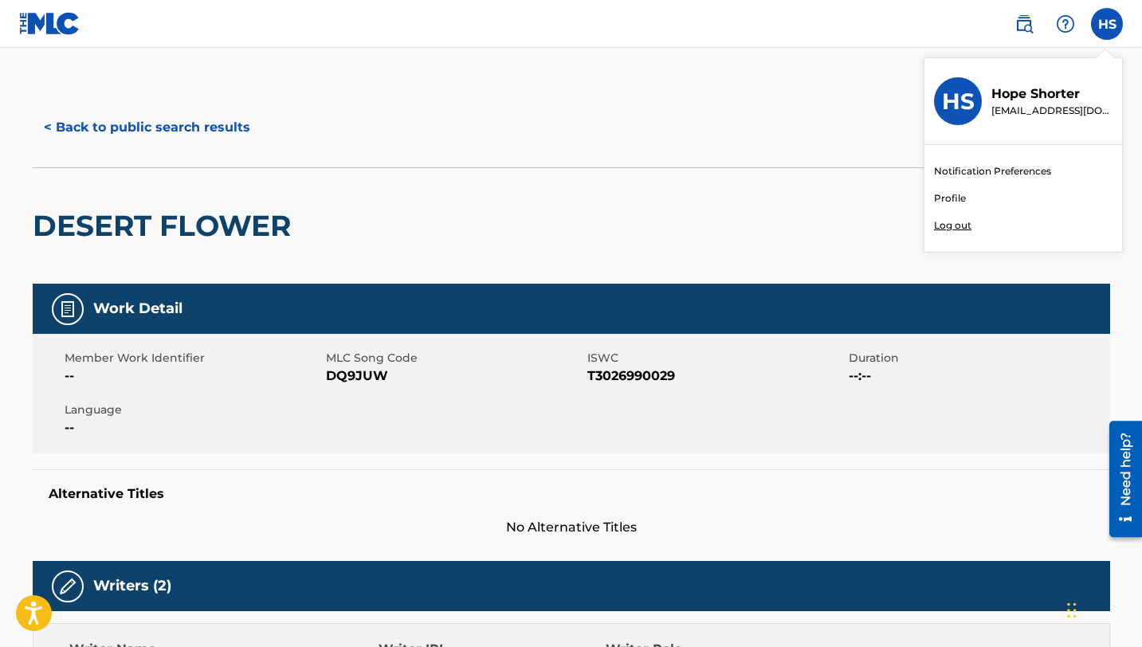
click at [814, 210] on div "DESERT FLOWER" at bounding box center [571, 225] width 1077 height 116
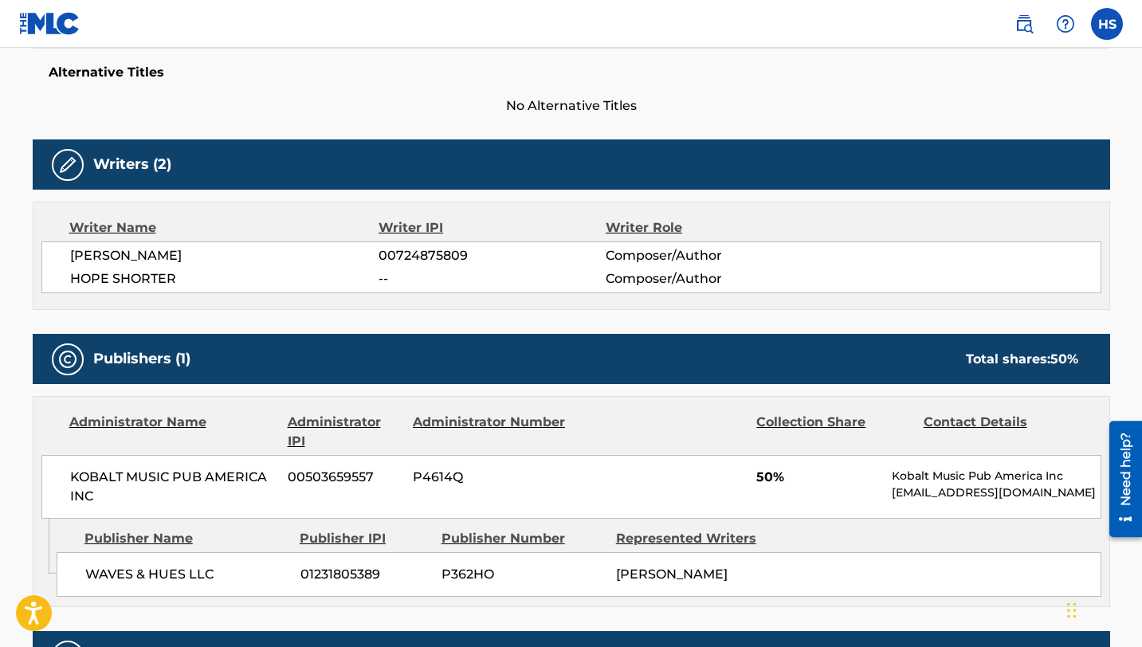
scroll to position [425, 0]
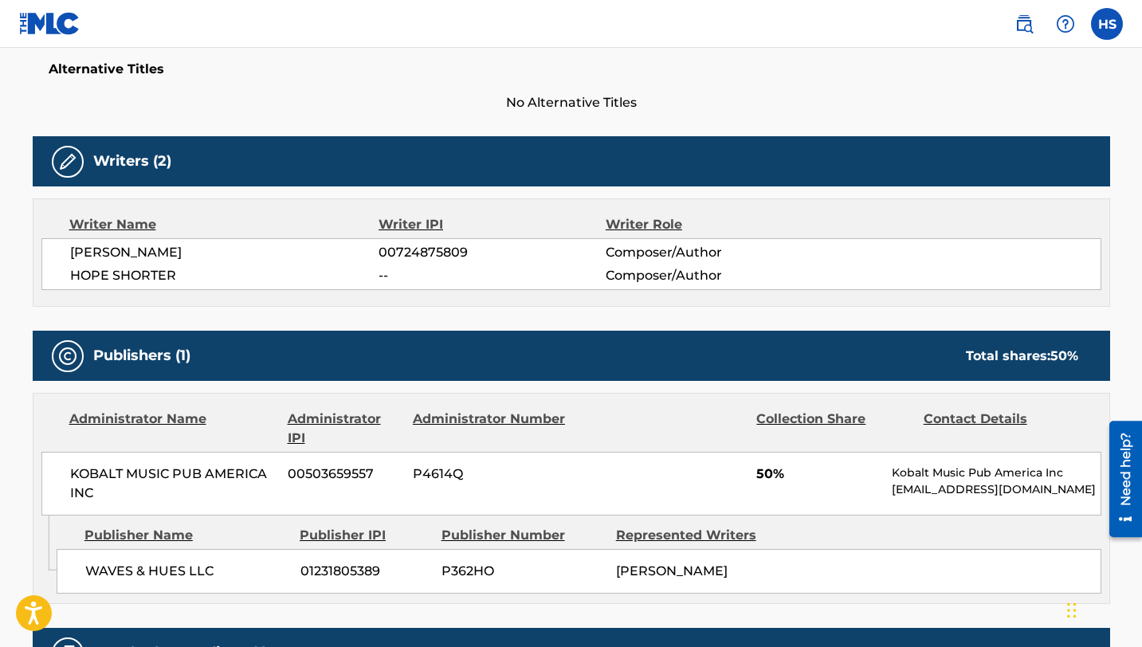
click at [154, 277] on span "HOPE SHORTER" at bounding box center [224, 275] width 309 height 19
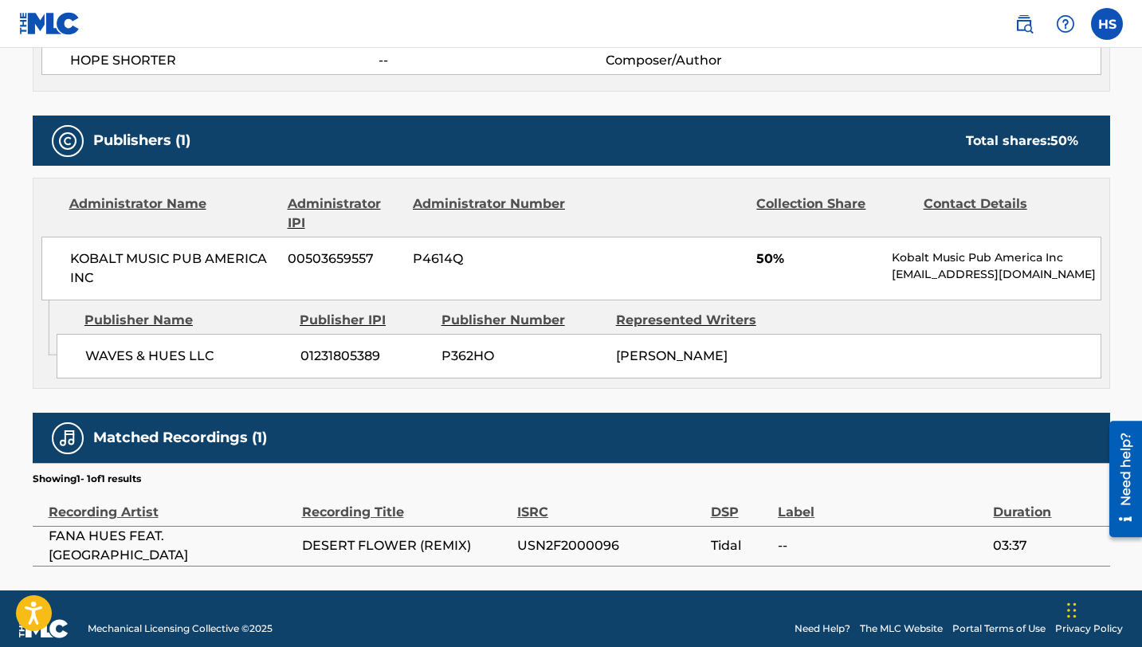
scroll to position [657, 0]
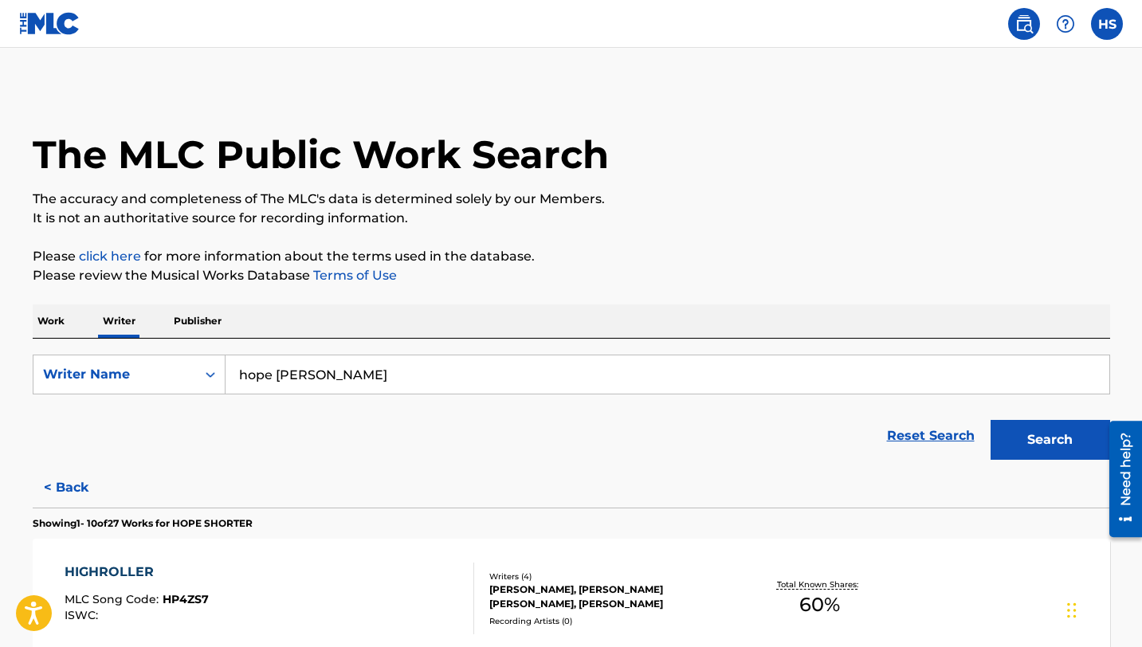
click at [1067, 23] on img at bounding box center [1065, 23] width 19 height 19
click at [1052, 57] on link "Contact us" at bounding box center [1064, 67] width 135 height 38
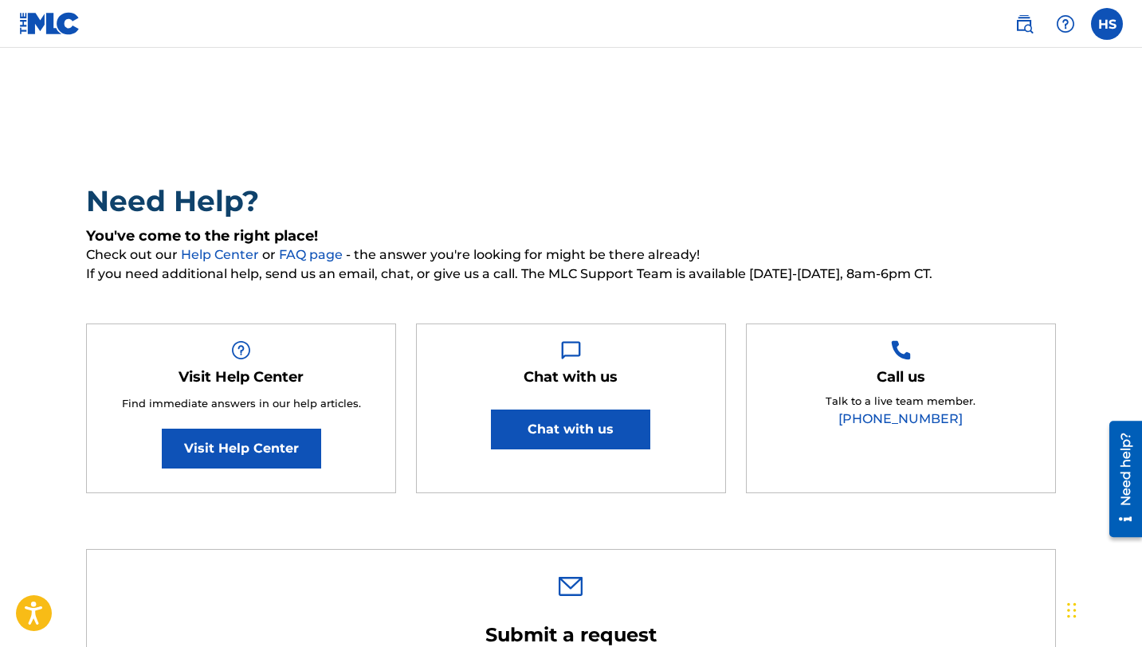
click at [917, 414] on link "[PHONE_NUMBER]" at bounding box center [900, 418] width 124 height 15
click at [60, 31] on img at bounding box center [49, 23] width 61 height 23
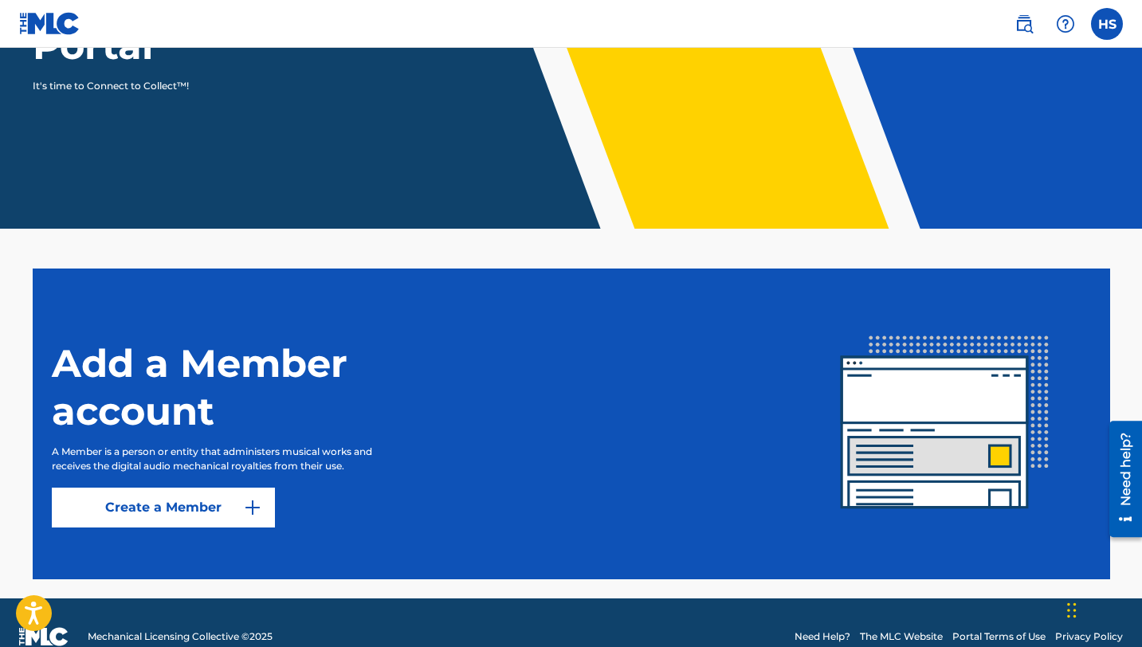
scroll to position [266, 0]
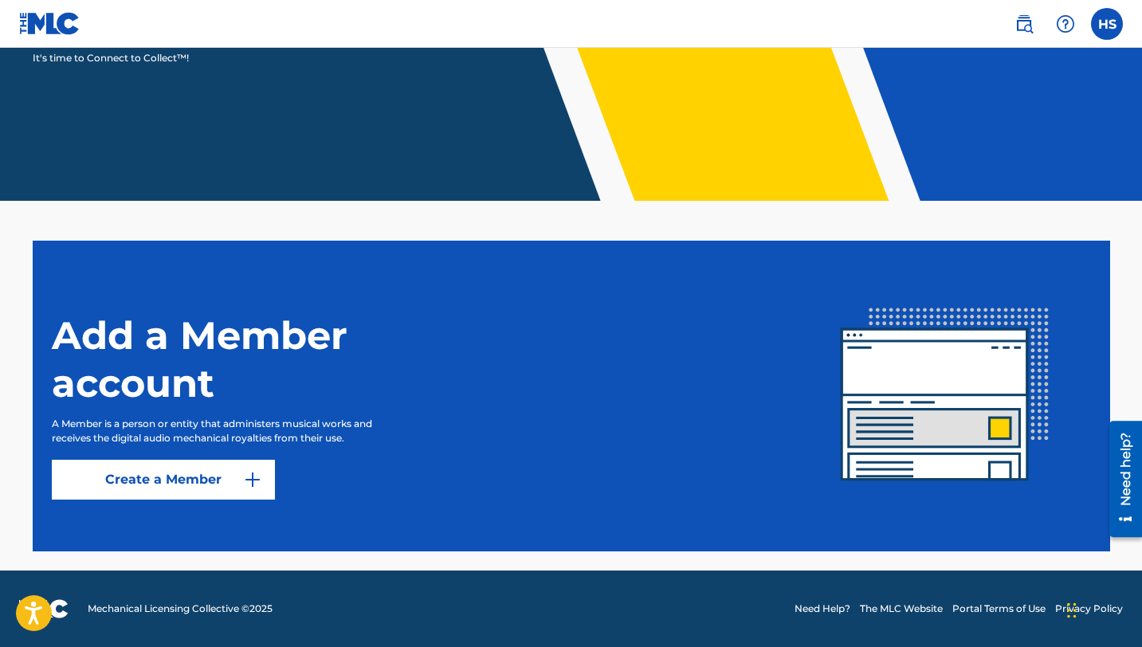
click at [202, 479] on link "Create a Member" at bounding box center [163, 480] width 223 height 40
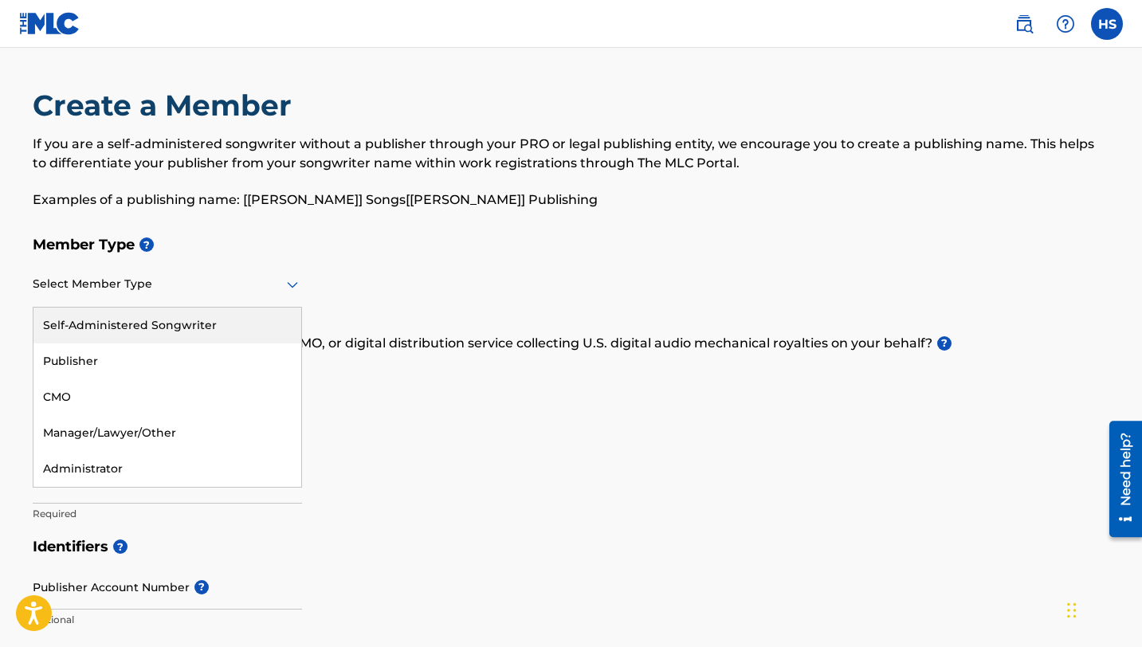
click at [287, 284] on icon at bounding box center [292, 285] width 11 height 6
click at [386, 398] on div "Member Type ? Self-Administered Songwriter, 1 of 5. 5 results available. Use Up…" at bounding box center [571, 379] width 1077 height 302
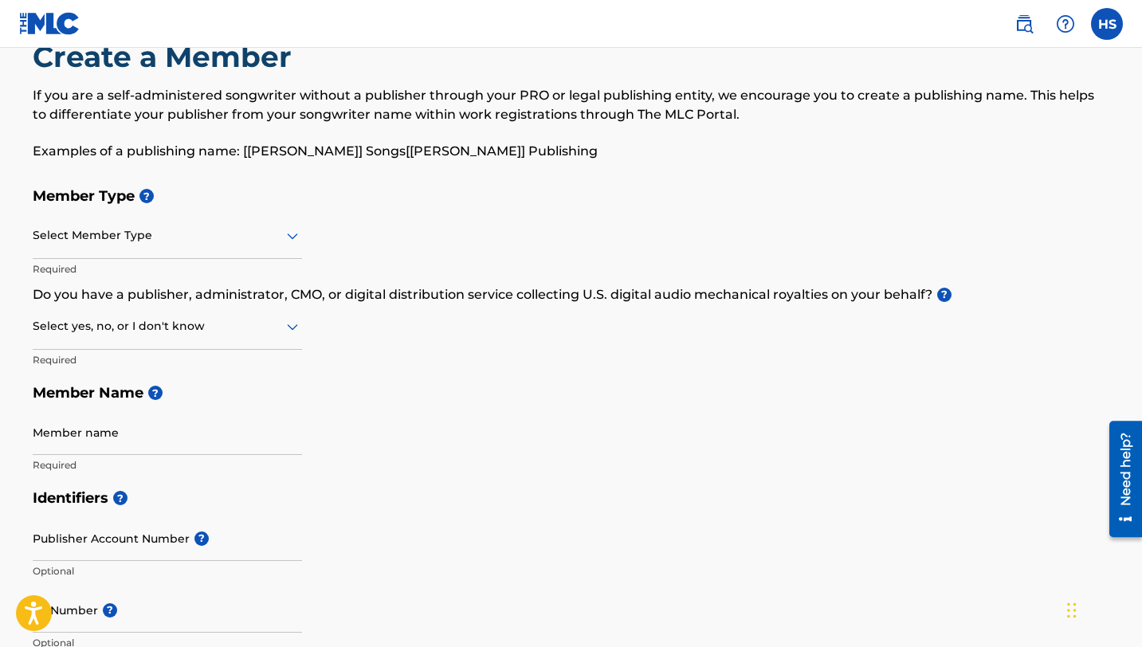
scroll to position [47, 0]
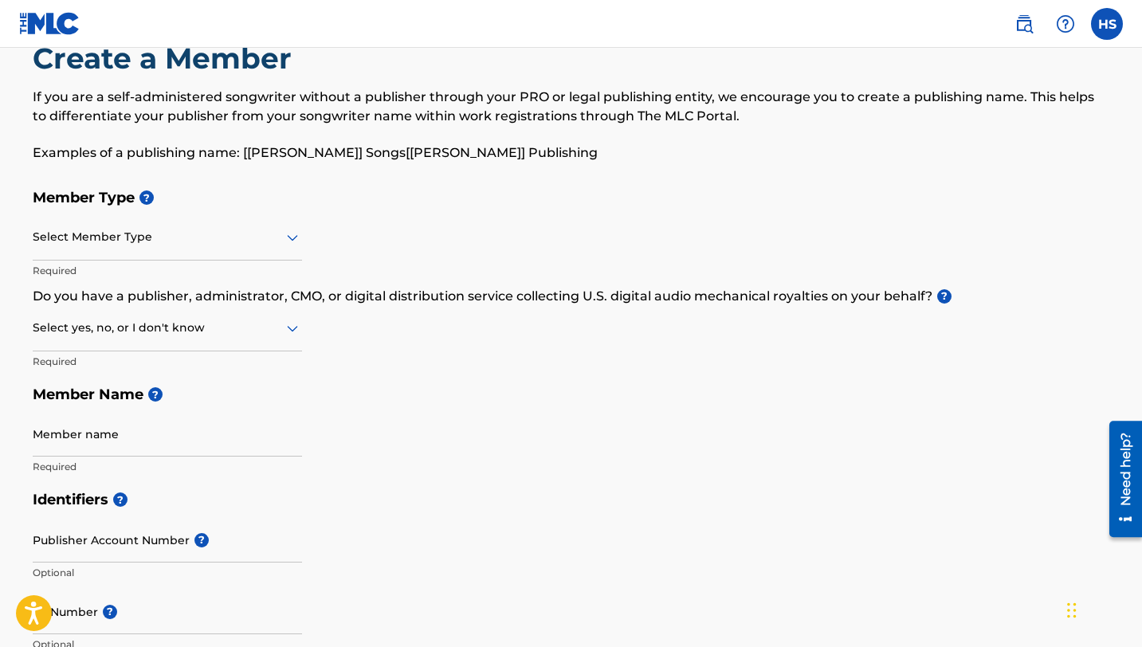
click at [88, 267] on p "Required" at bounding box center [167, 271] width 269 height 14
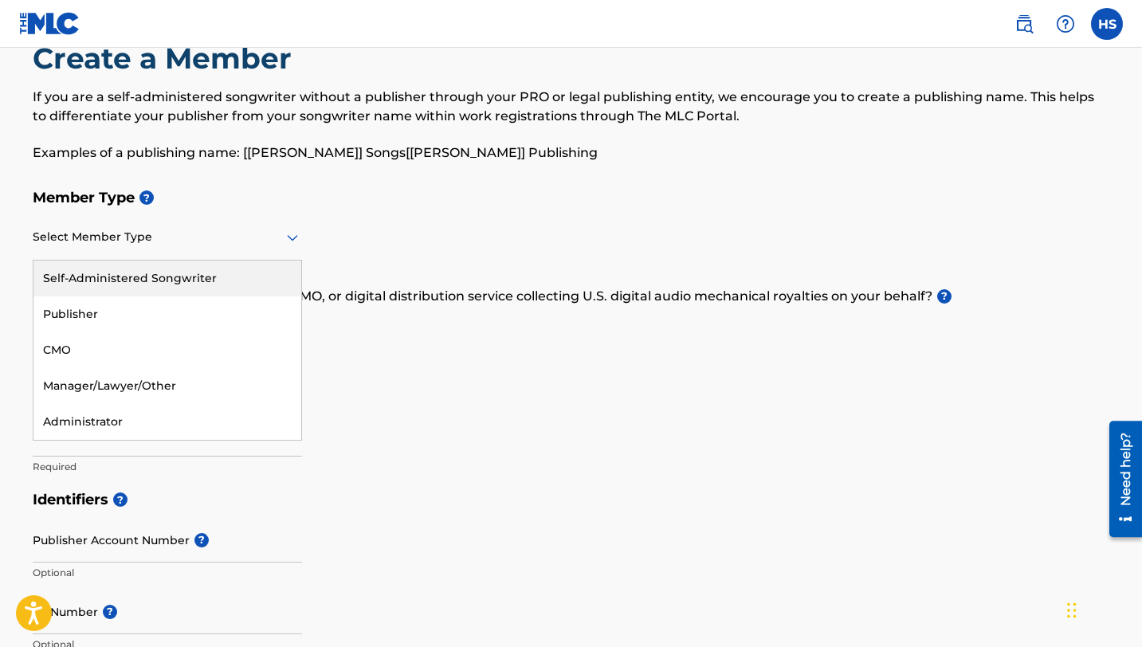
click at [287, 233] on icon at bounding box center [292, 237] width 19 height 19
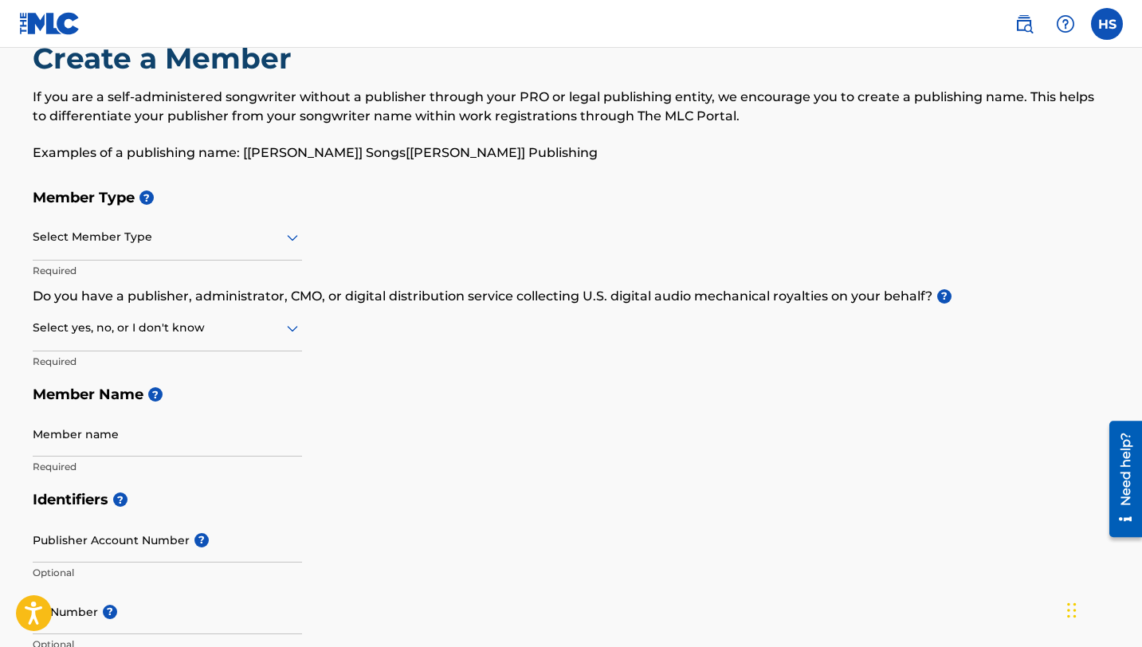
click at [436, 192] on h5 "Member Type ?" at bounding box center [571, 198] width 1077 height 34
click at [291, 333] on icon at bounding box center [292, 328] width 19 height 19
click at [343, 339] on div "Member Type ? Select Member Type Required Do you have a publisher, administrato…" at bounding box center [571, 332] width 1077 height 302
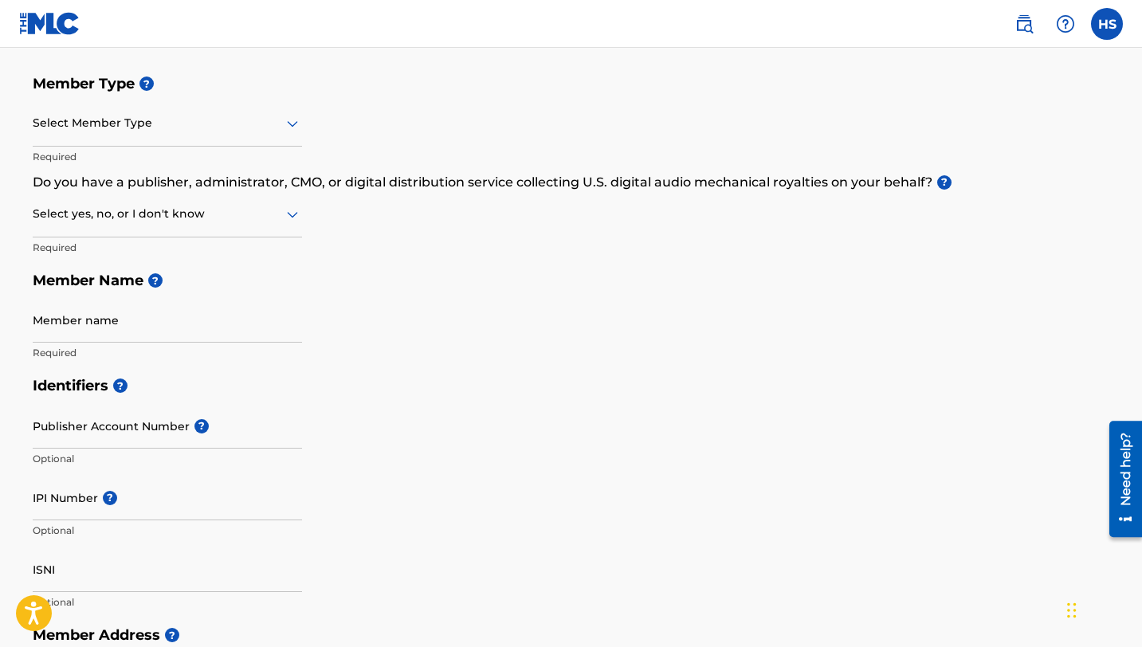
scroll to position [166, 0]
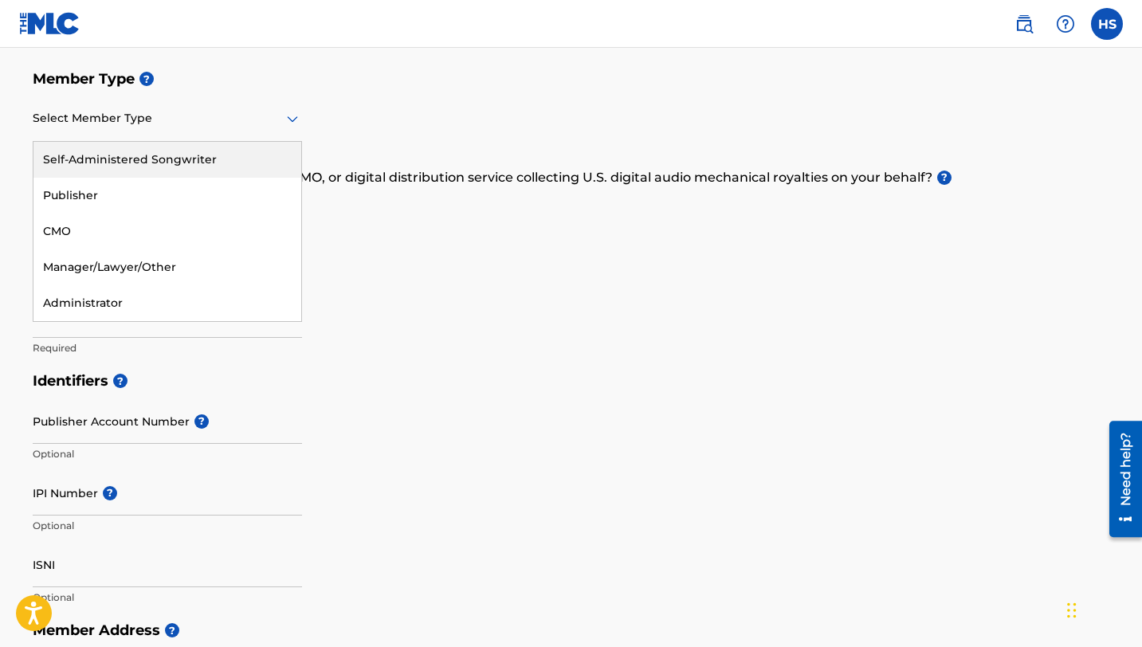
click at [186, 127] on div at bounding box center [167, 118] width 269 height 20
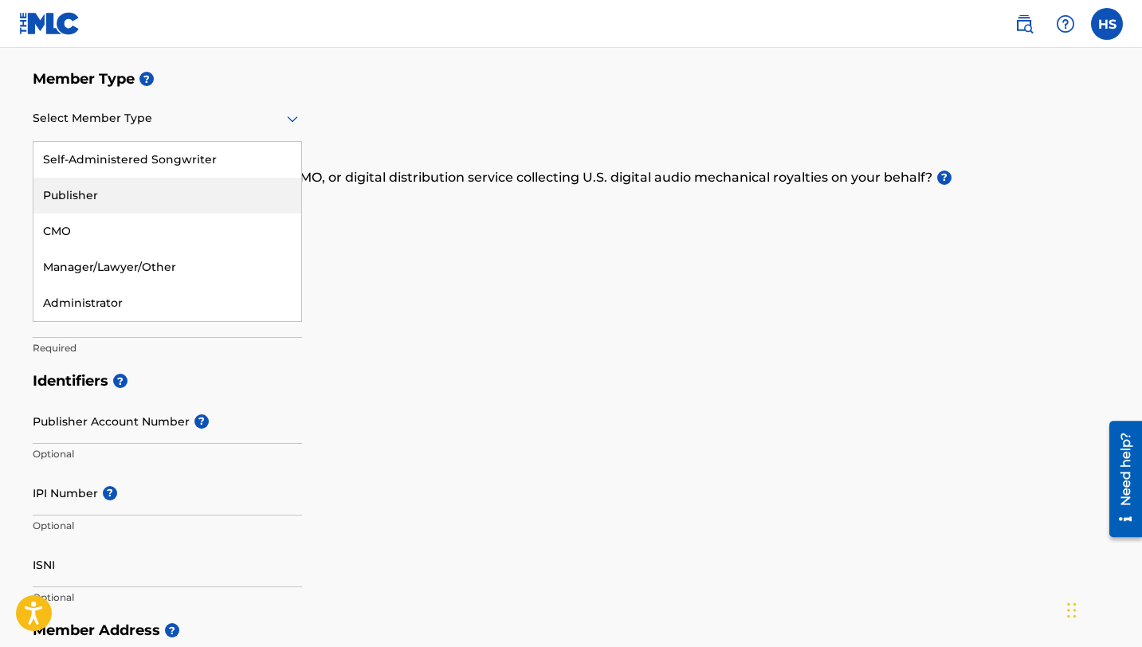
click at [79, 192] on div "Publisher" at bounding box center [167, 196] width 268 height 36
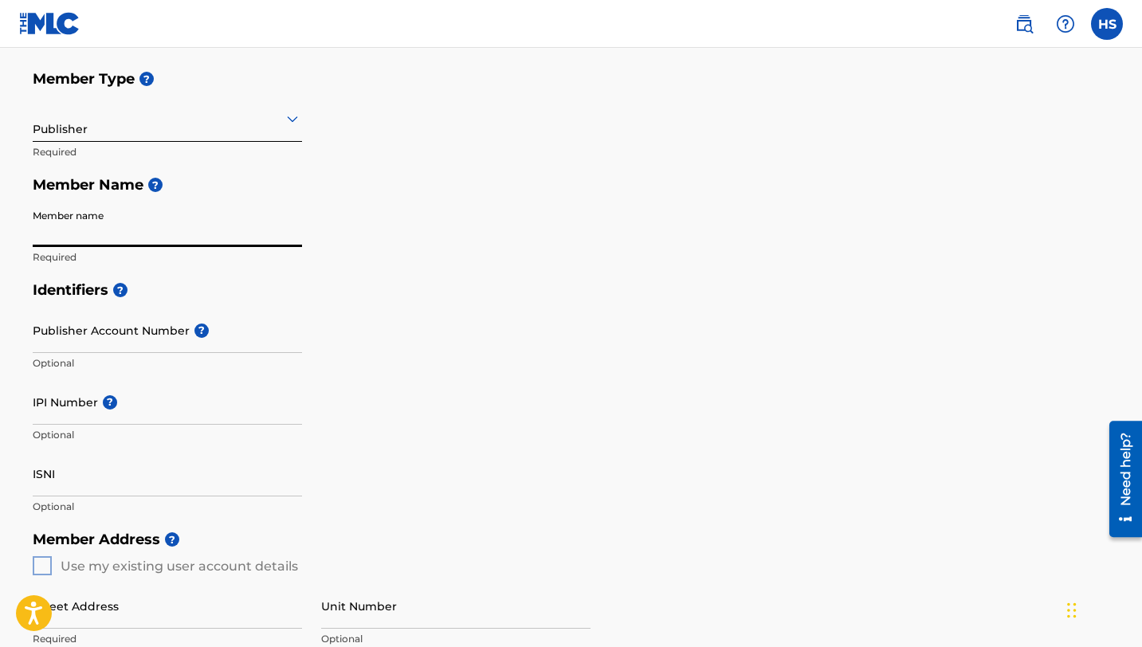
click at [53, 241] on input "Member name" at bounding box center [167, 224] width 269 height 45
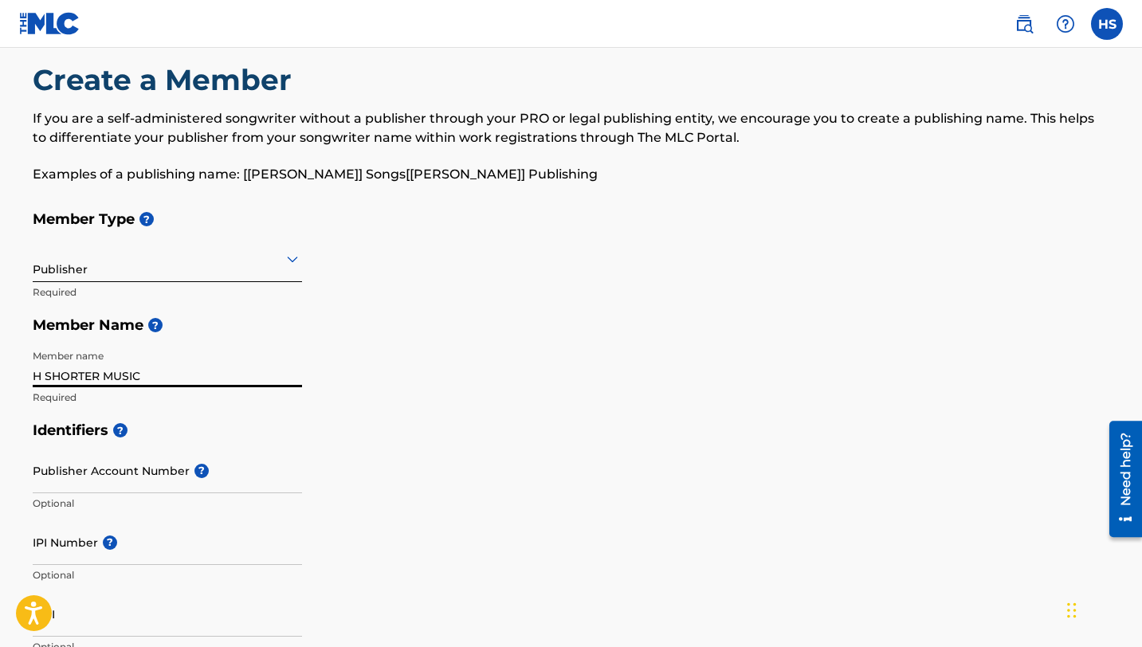
scroll to position [0, 0]
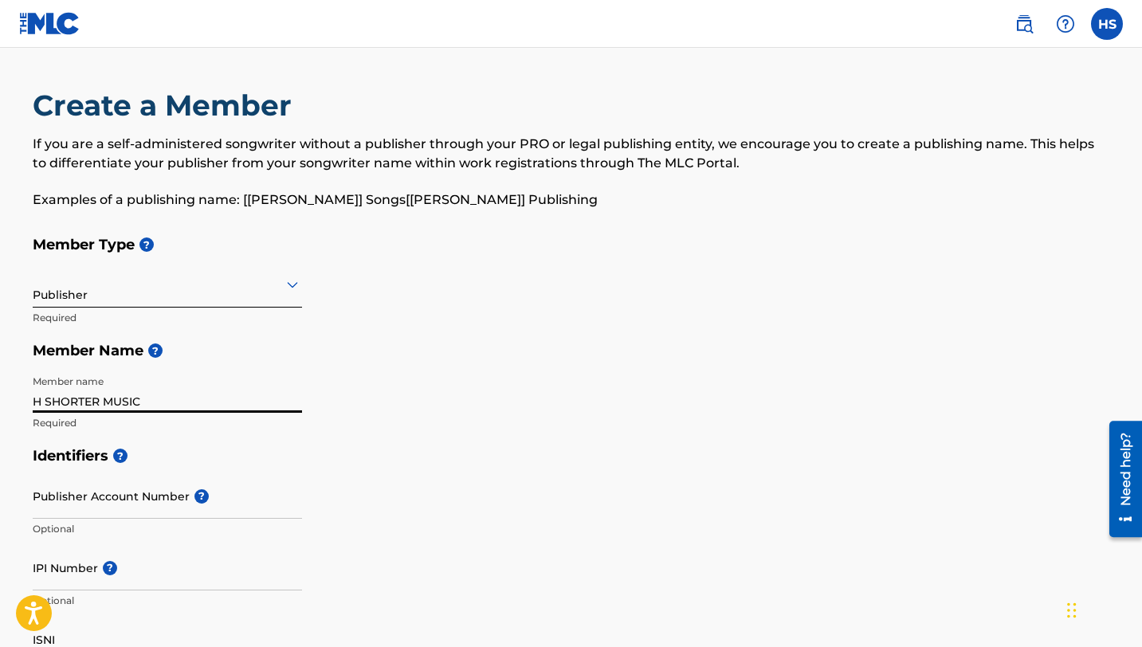
type input "H SHORTER MUSIC"
click at [289, 284] on icon at bounding box center [292, 285] width 11 height 6
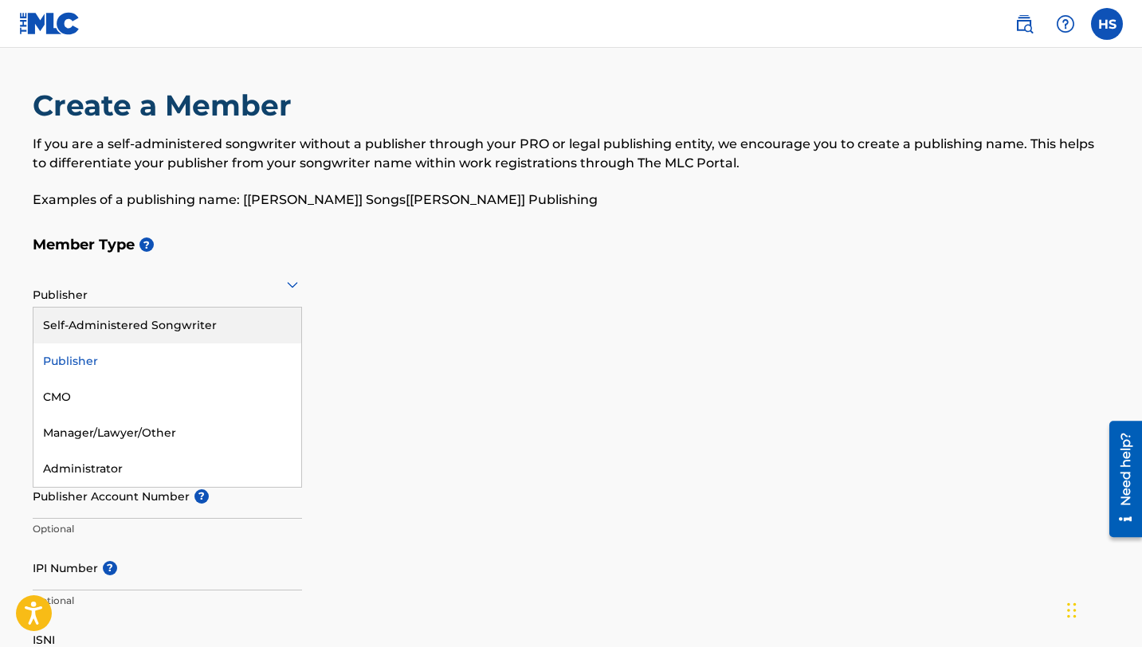
click at [205, 320] on div "Self-Administered Songwriter" at bounding box center [167, 326] width 268 height 36
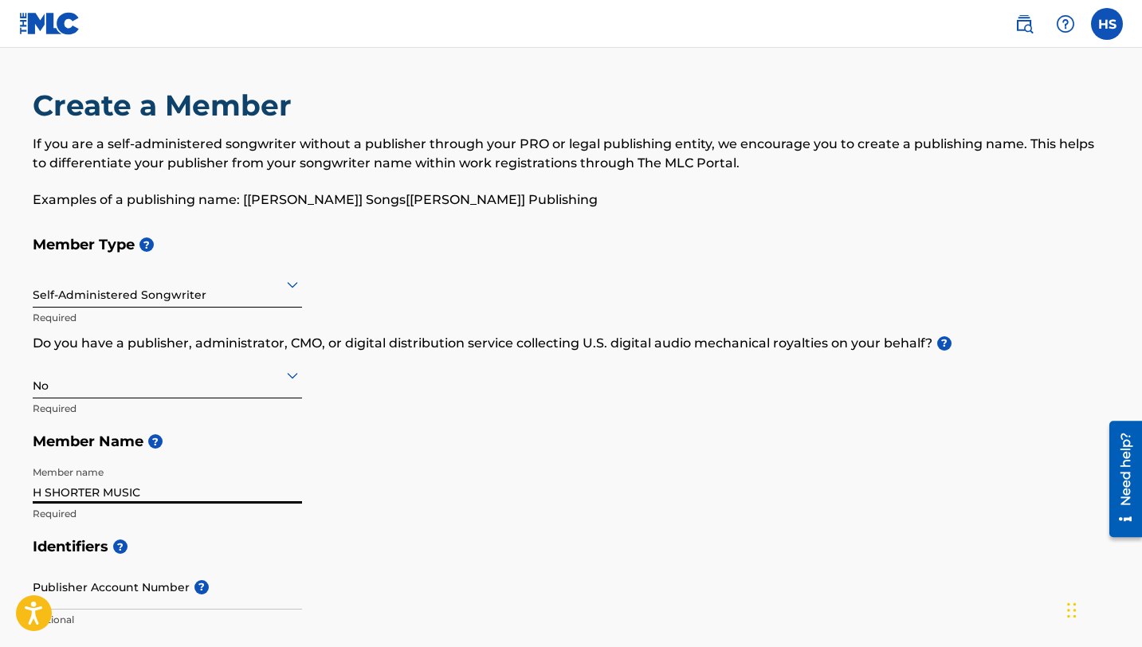
drag, startPoint x: 158, startPoint y: 494, endPoint x: 16, endPoint y: 496, distance: 141.8
click at [291, 380] on icon at bounding box center [292, 375] width 19 height 19
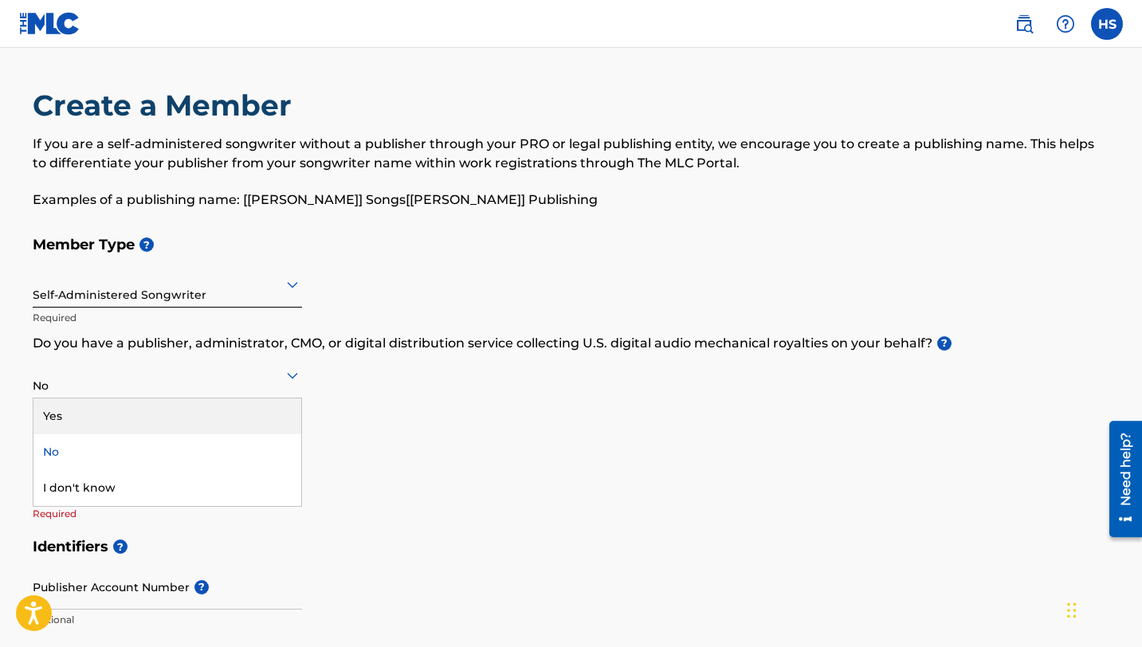
click at [249, 404] on div "Yes" at bounding box center [167, 416] width 268 height 36
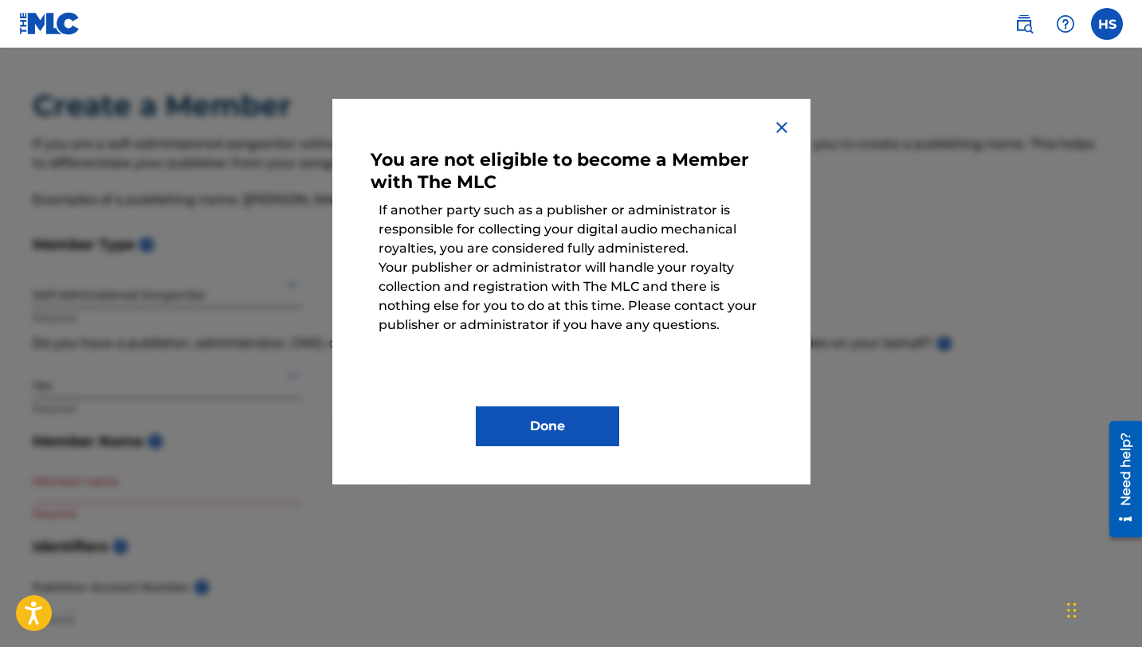
click at [786, 123] on img at bounding box center [781, 127] width 19 height 19
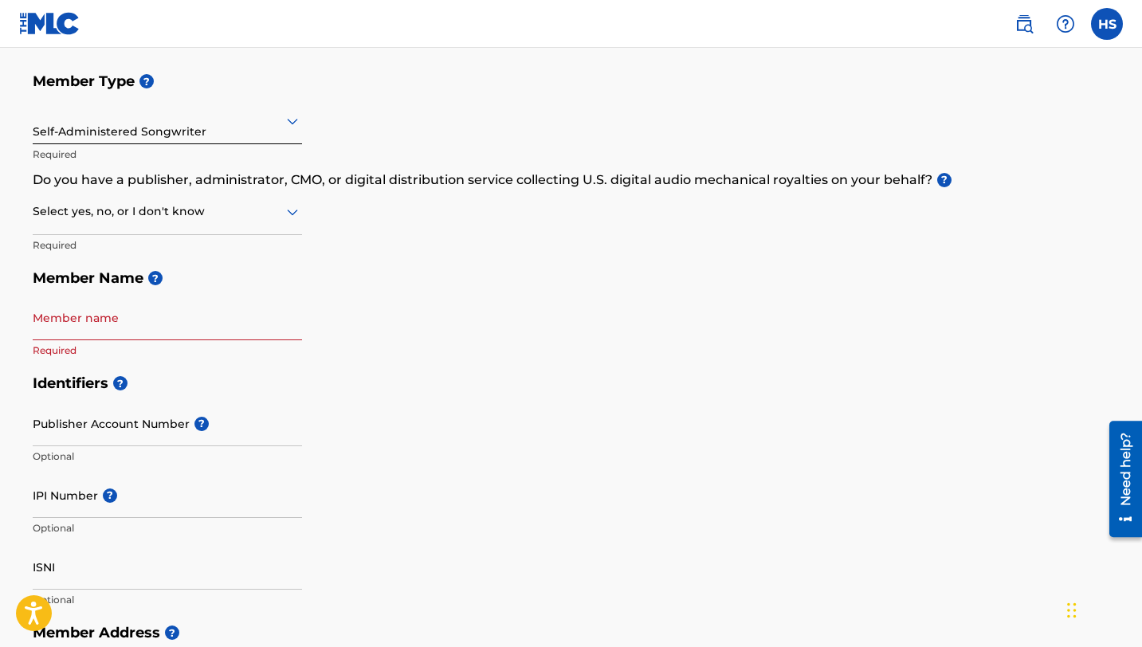
scroll to position [165, 0]
click at [288, 220] on div "Select yes, no, or I don't know" at bounding box center [167, 210] width 269 height 45
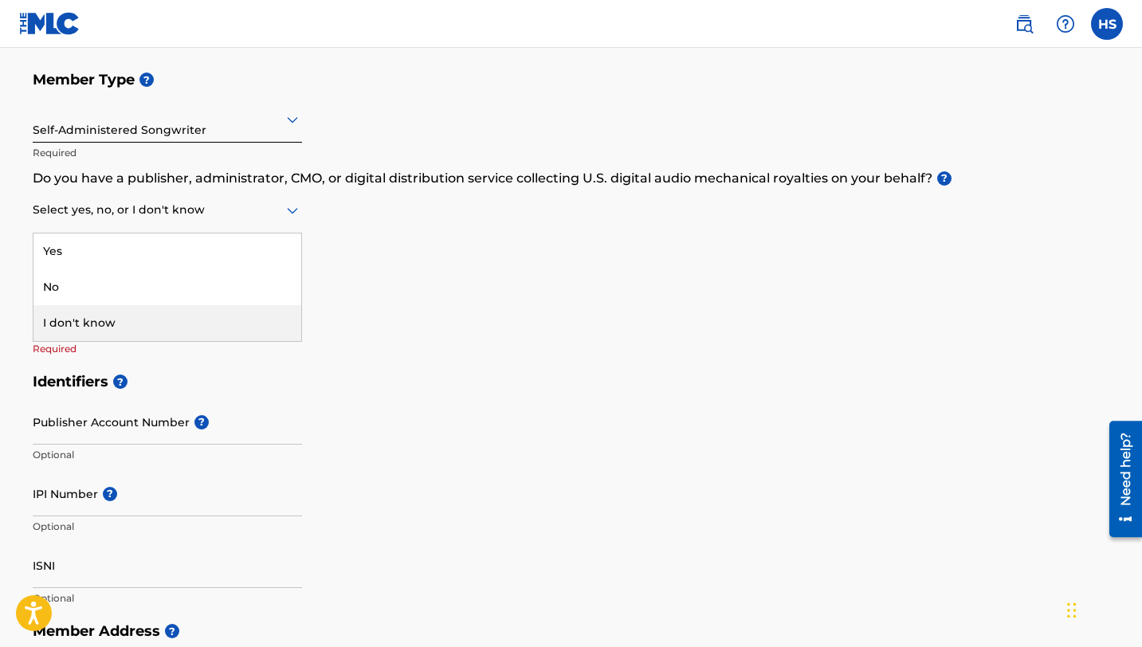
click at [180, 331] on div "I don't know" at bounding box center [167, 323] width 268 height 36
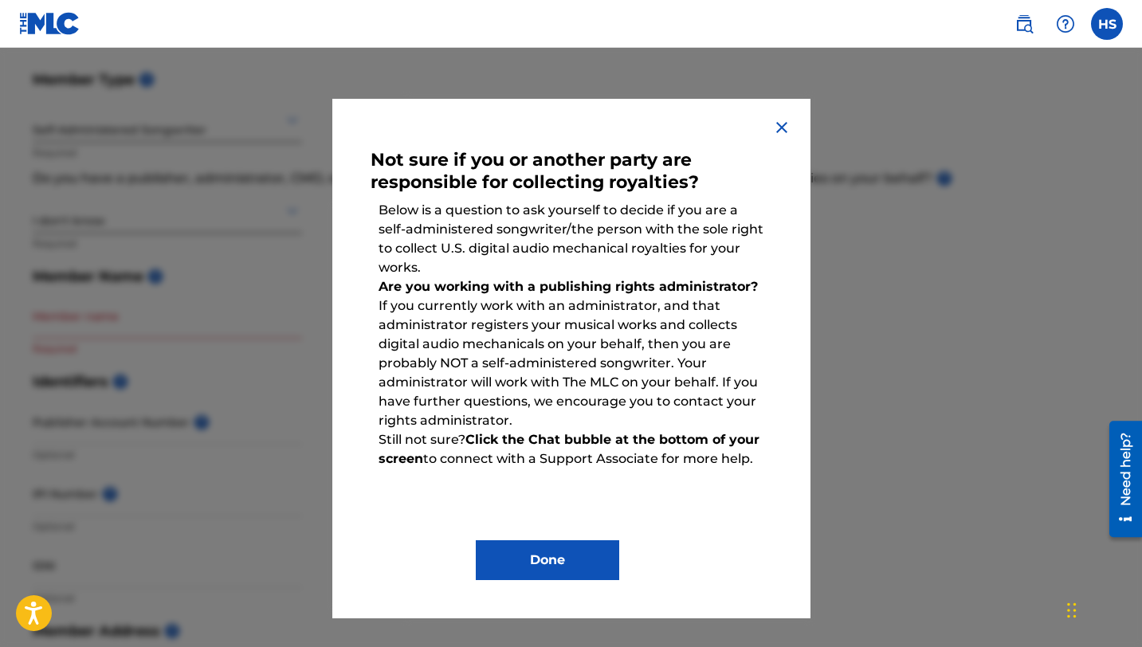
click at [535, 566] on button "Done" at bounding box center [547, 560] width 143 height 40
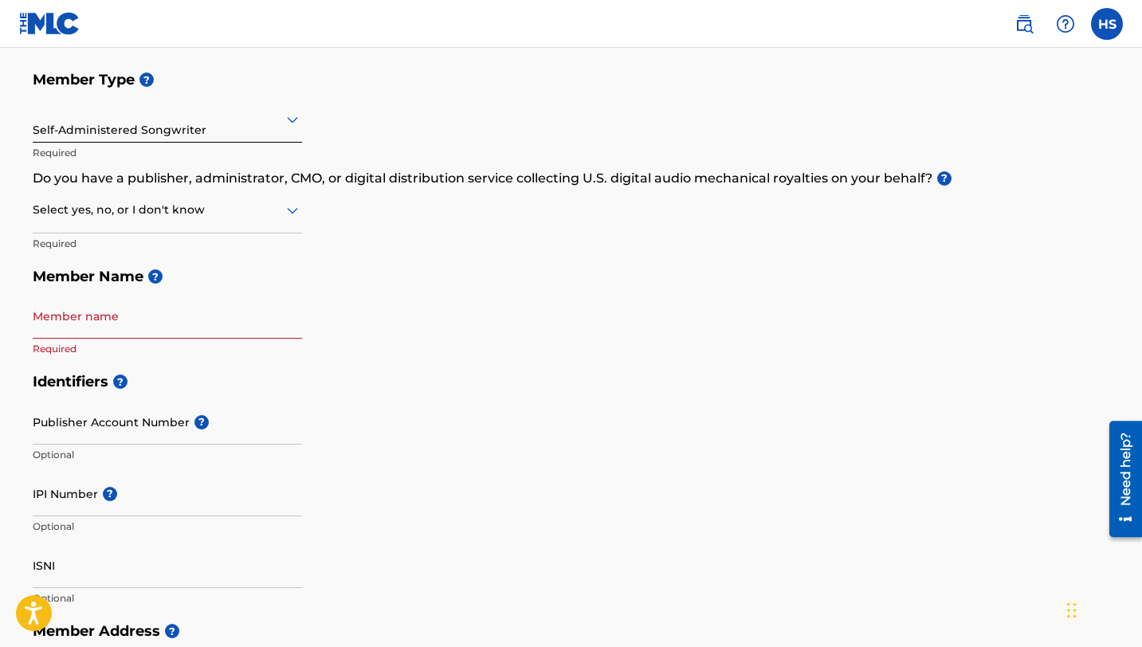
click at [1026, 23] on img at bounding box center [1023, 23] width 19 height 19
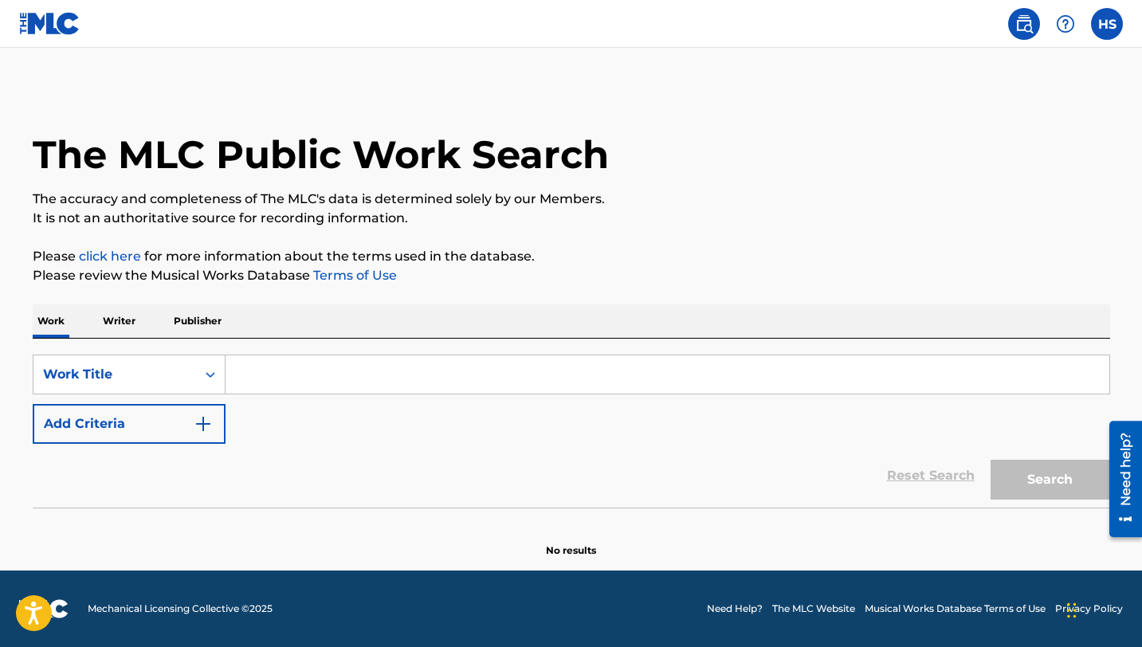
click at [118, 324] on p "Writer" at bounding box center [119, 320] width 42 height 33
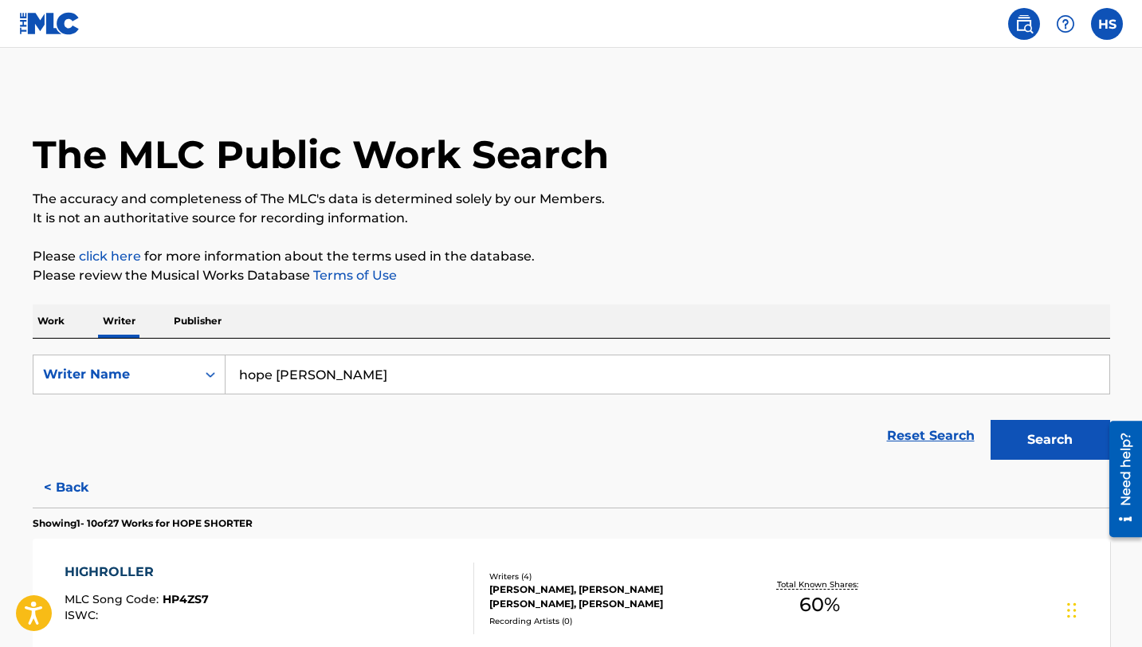
click at [1035, 434] on button "Search" at bounding box center [1050, 440] width 120 height 40
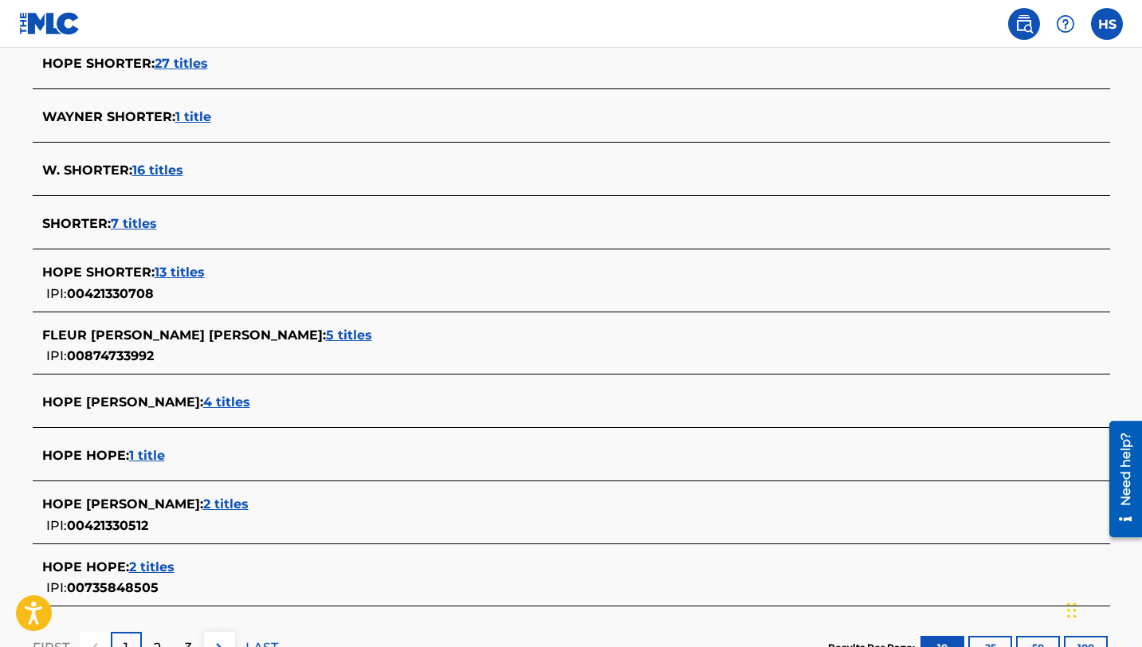
scroll to position [458, 0]
click at [213, 399] on span "4 titles" at bounding box center [226, 401] width 47 height 15
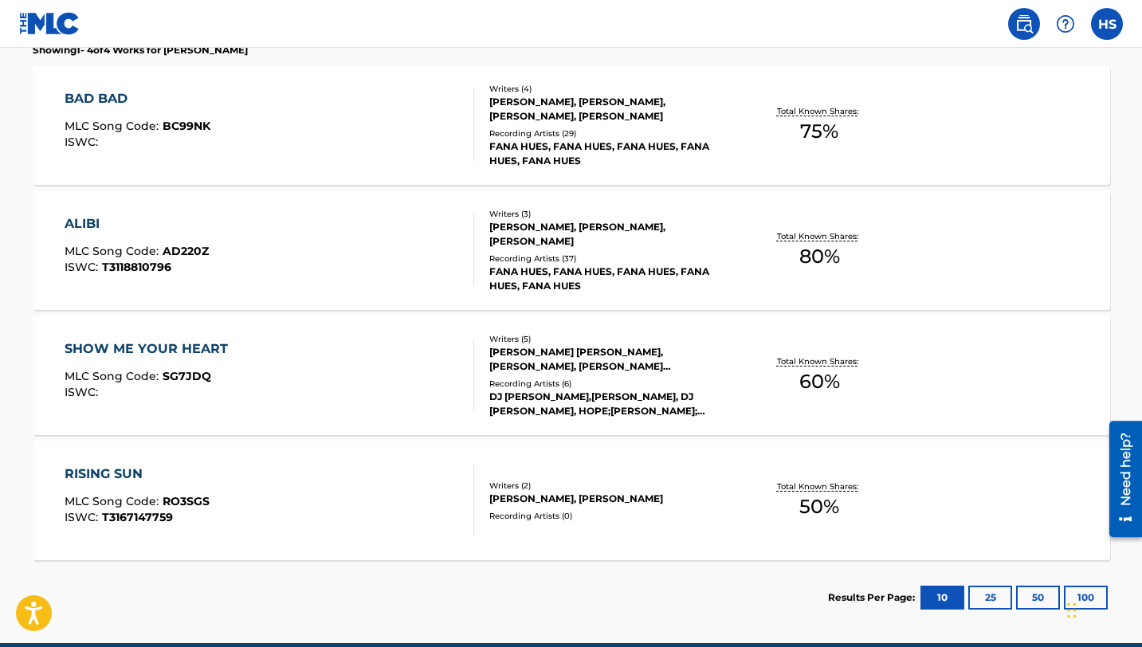
scroll to position [480, 0]
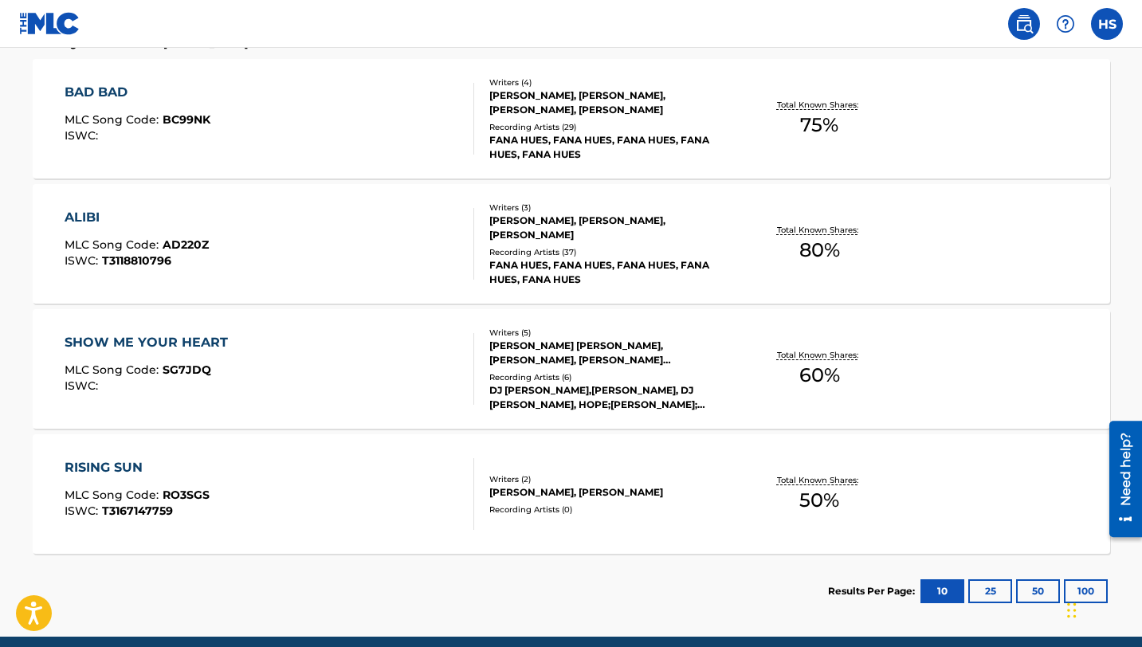
click at [748, 380] on div "Total Known Shares: 60 %" at bounding box center [819, 369] width 179 height 49
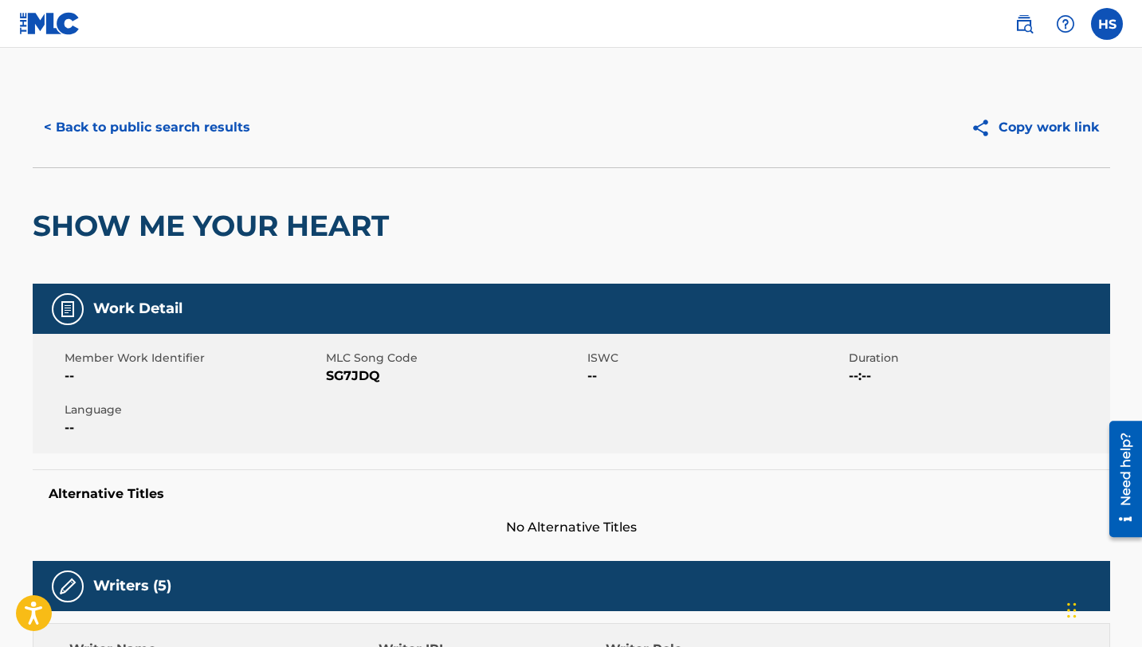
click at [38, 29] on img at bounding box center [49, 23] width 61 height 23
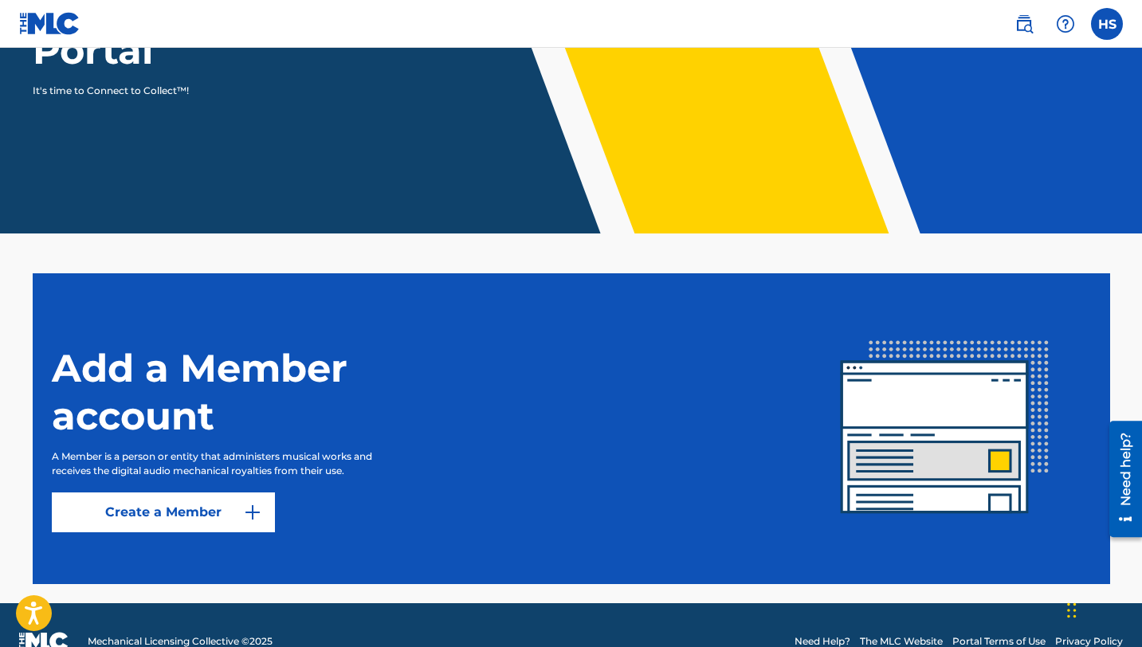
scroll to position [266, 0]
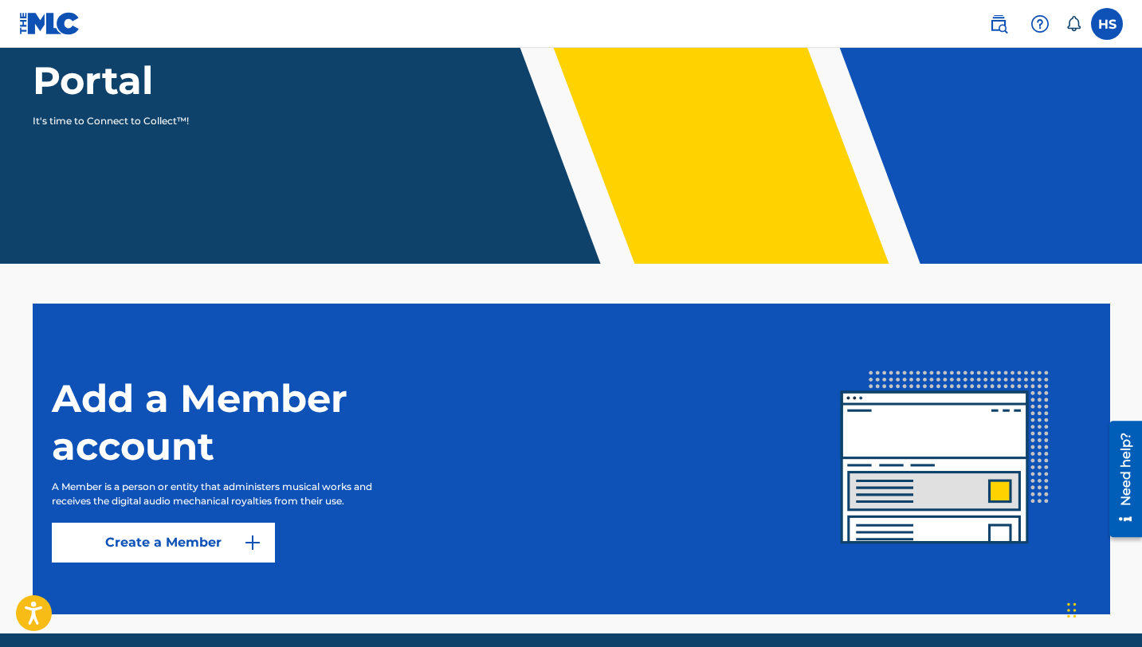
scroll to position [266, 0]
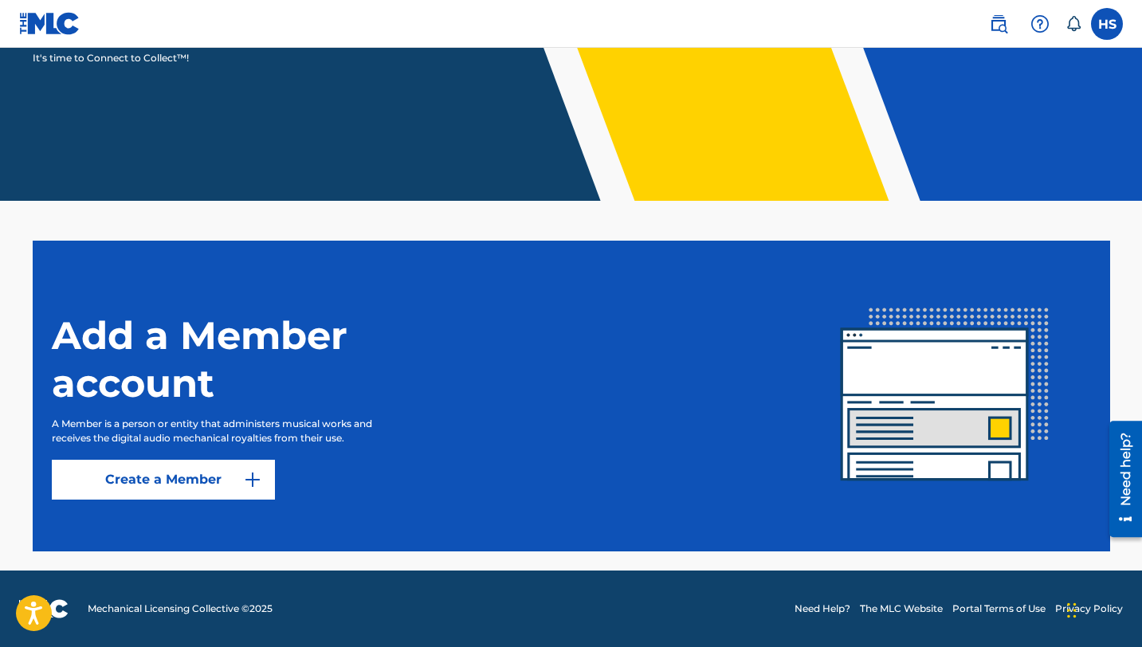
click at [1108, 25] on label at bounding box center [1107, 24] width 32 height 32
click at [1107, 24] on input "HS Hope Shorter [EMAIL_ADDRESS][DOMAIN_NAME] Notification Preferences Profile L…" at bounding box center [1107, 24] width 0 height 0
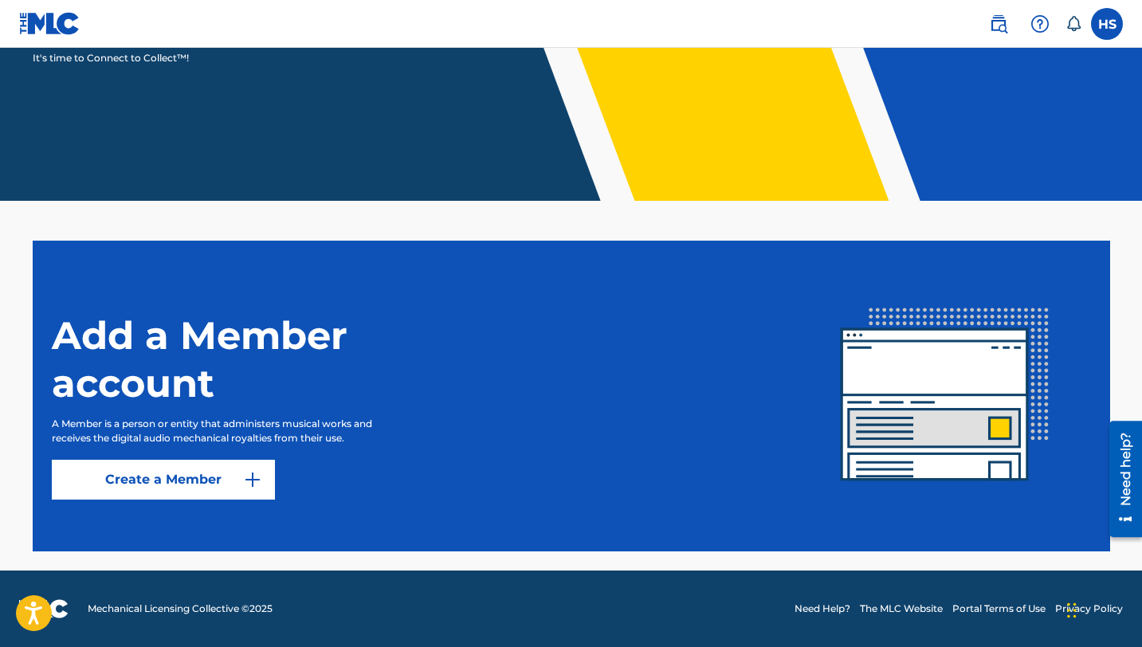
click at [232, 473] on link "Create a Member" at bounding box center [163, 480] width 223 height 40
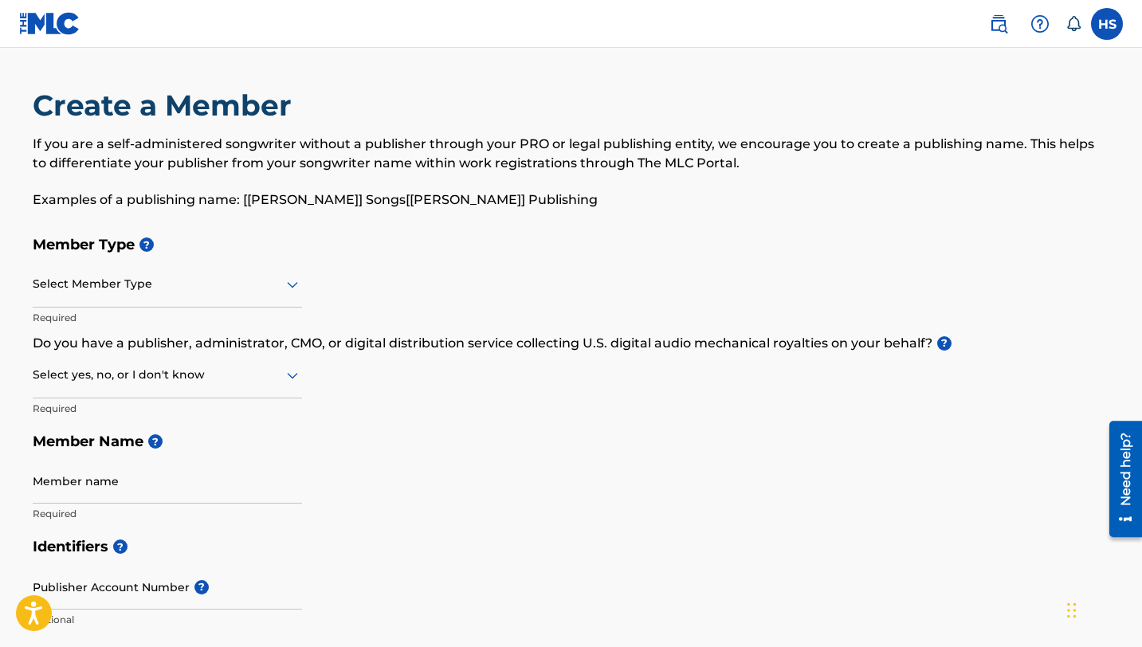
click at [288, 292] on icon at bounding box center [292, 284] width 19 height 19
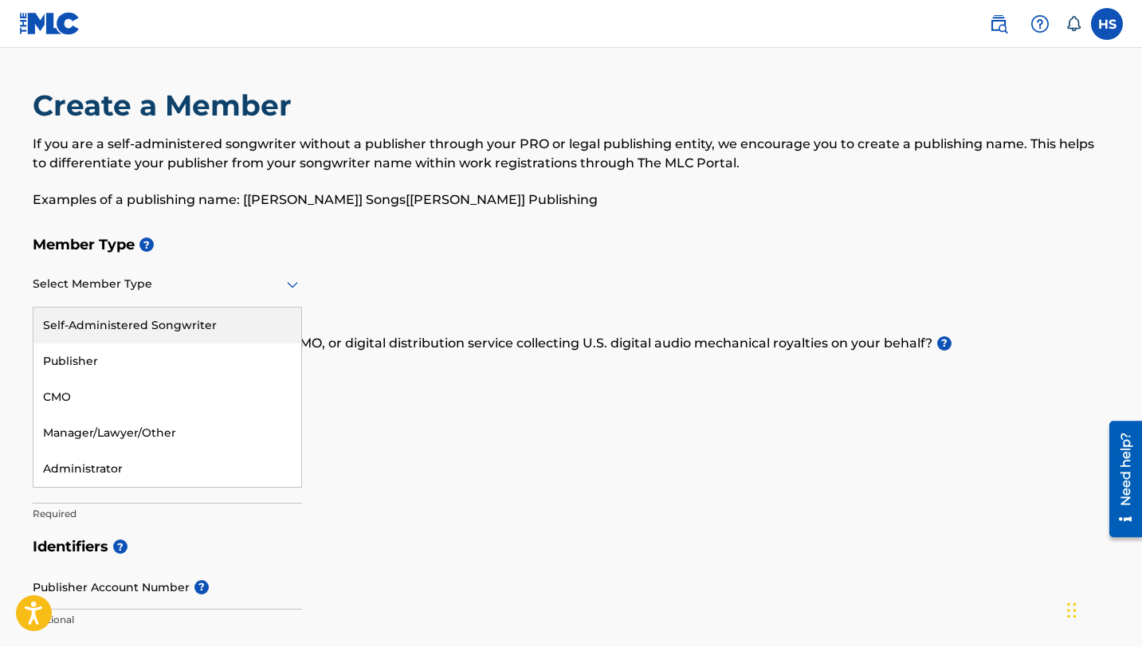
click at [242, 316] on div "Self-Administered Songwriter" at bounding box center [167, 326] width 268 height 36
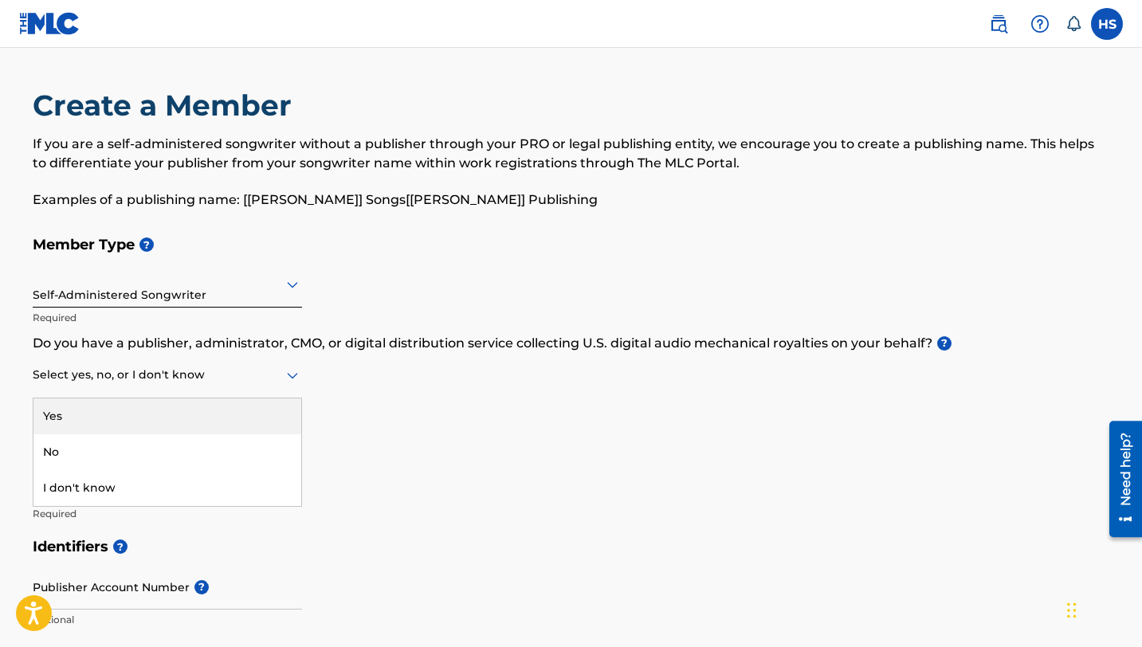
click at [294, 378] on icon at bounding box center [292, 375] width 19 height 19
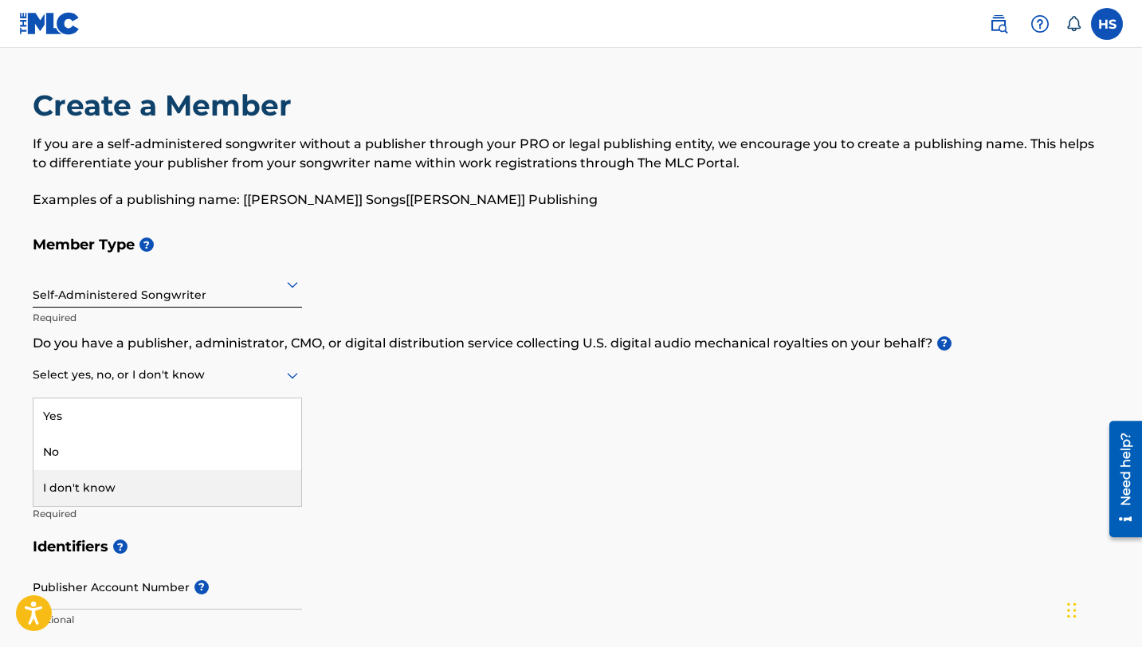
click at [177, 483] on div "I don't know" at bounding box center [167, 488] width 268 height 36
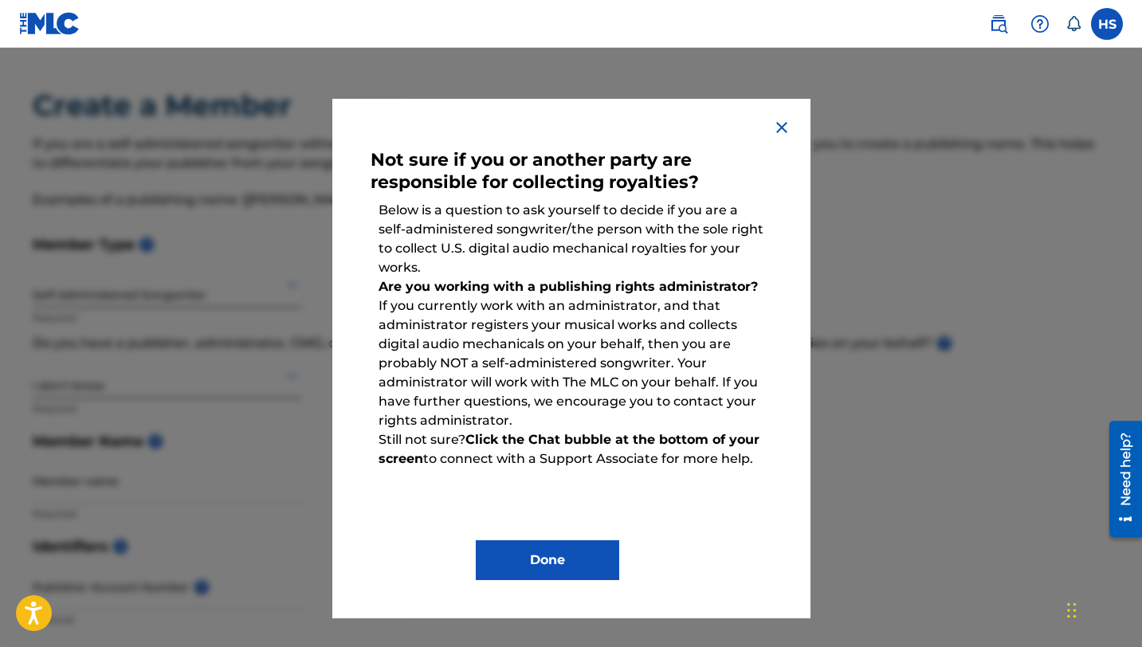
click at [776, 128] on img at bounding box center [781, 127] width 19 height 19
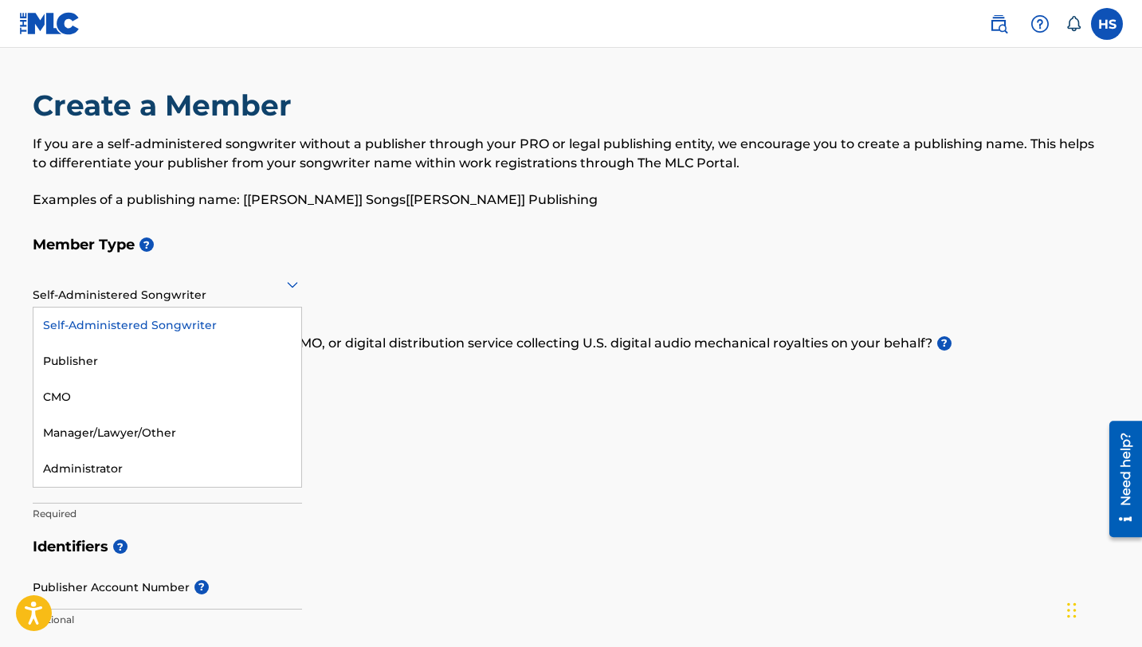
click at [292, 283] on icon at bounding box center [292, 284] width 19 height 19
